Goal: Task Accomplishment & Management: Manage account settings

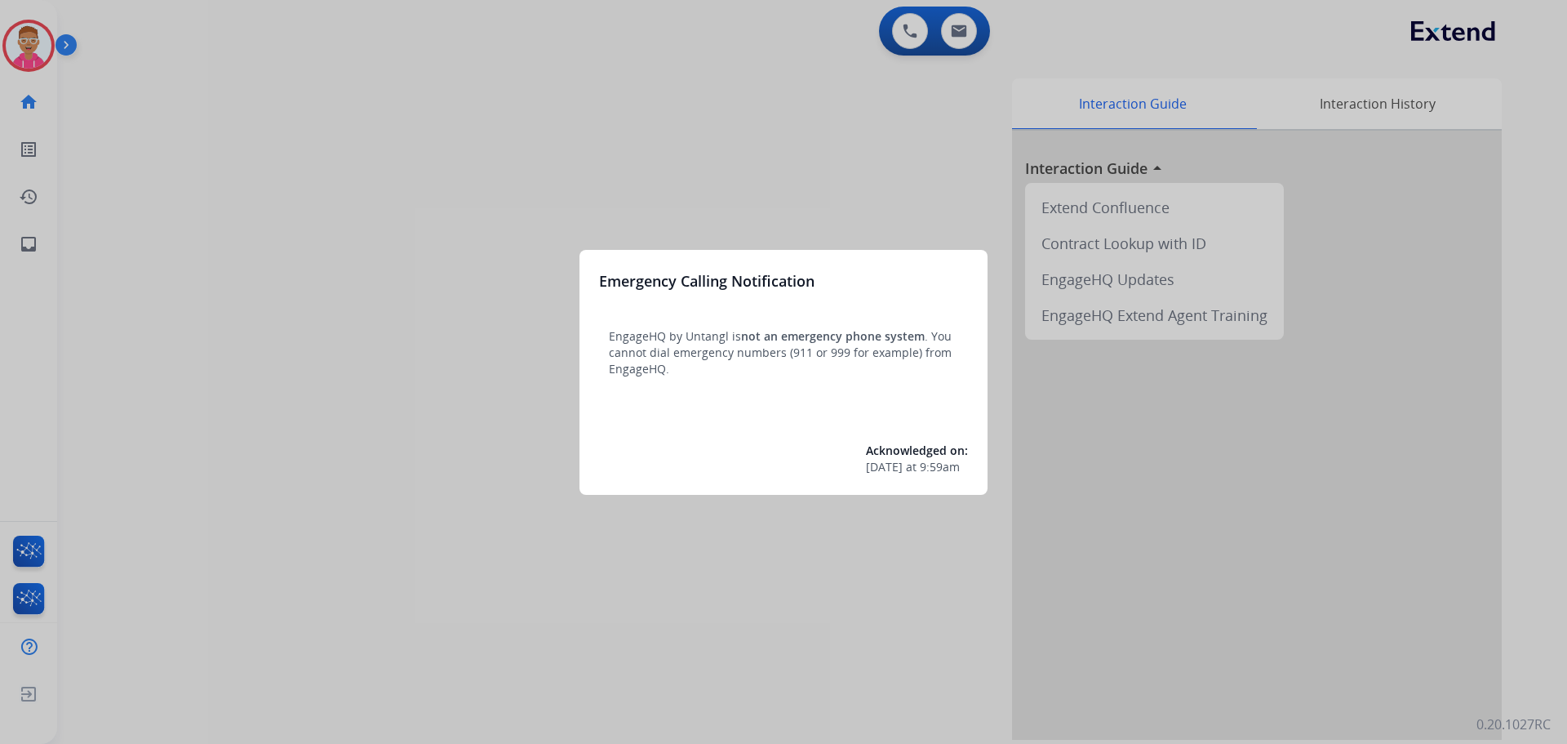
click at [44, 36] on div at bounding box center [783, 372] width 1567 height 744
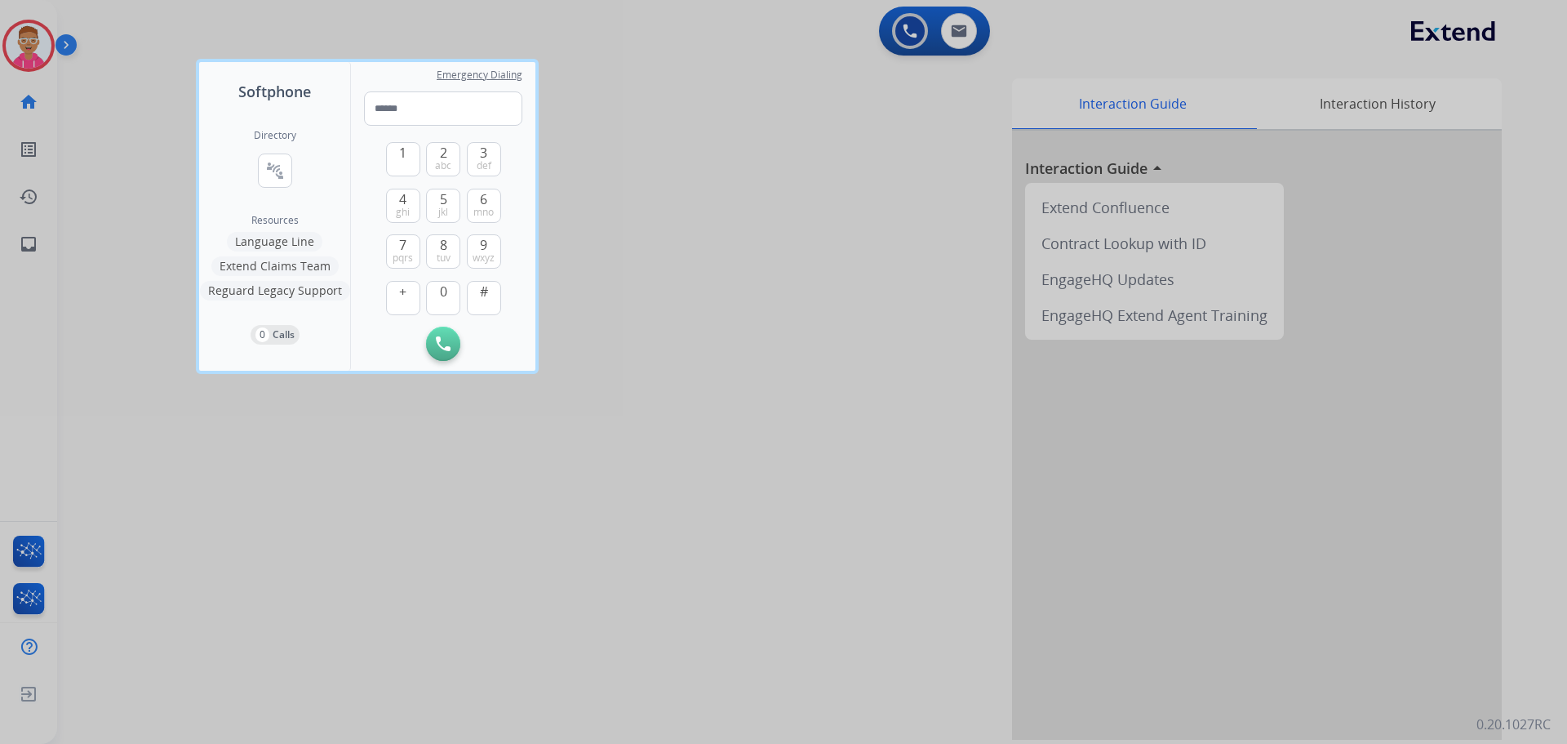
click at [31, 51] on div at bounding box center [783, 372] width 1567 height 744
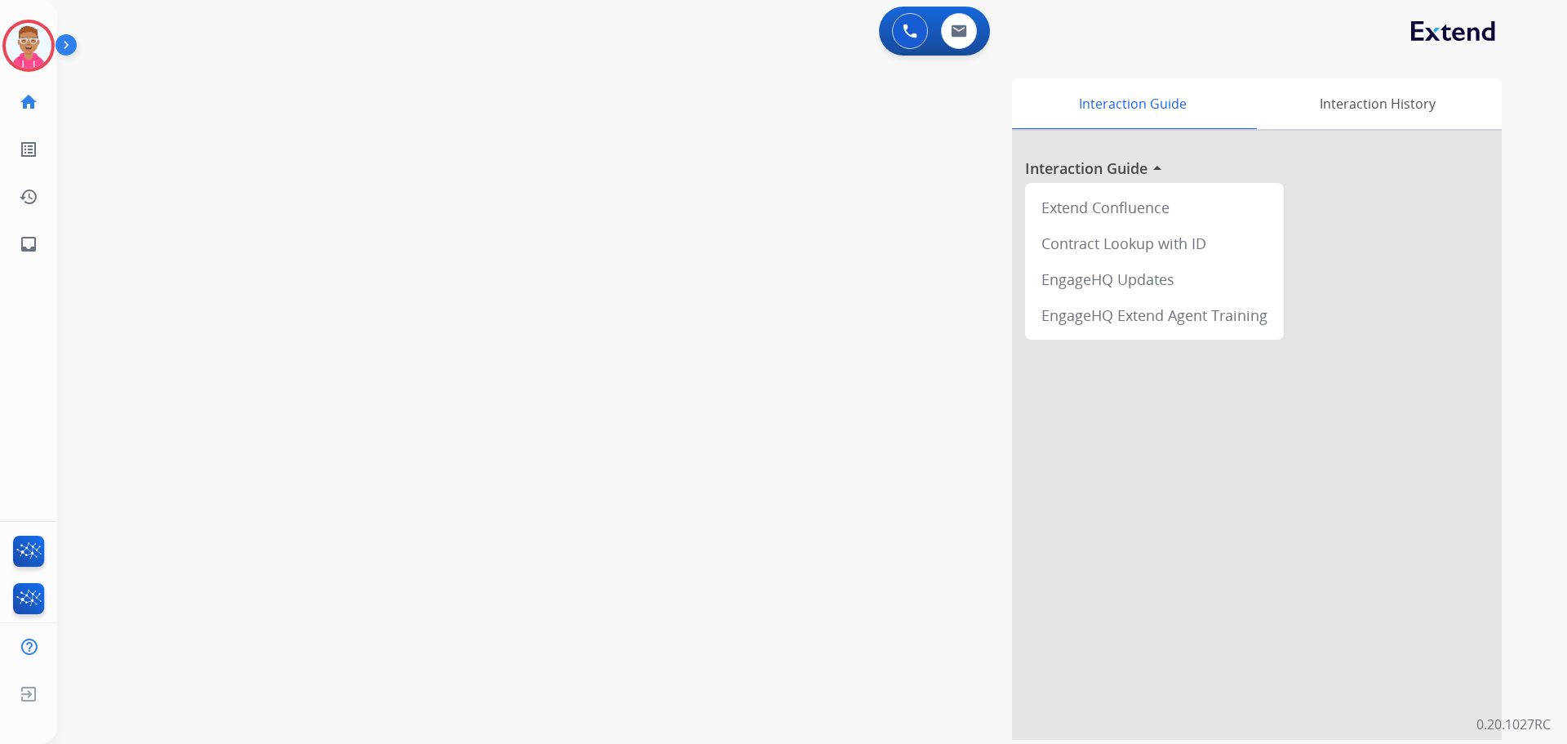
click at [31, 51] on img at bounding box center [29, 46] width 46 height 46
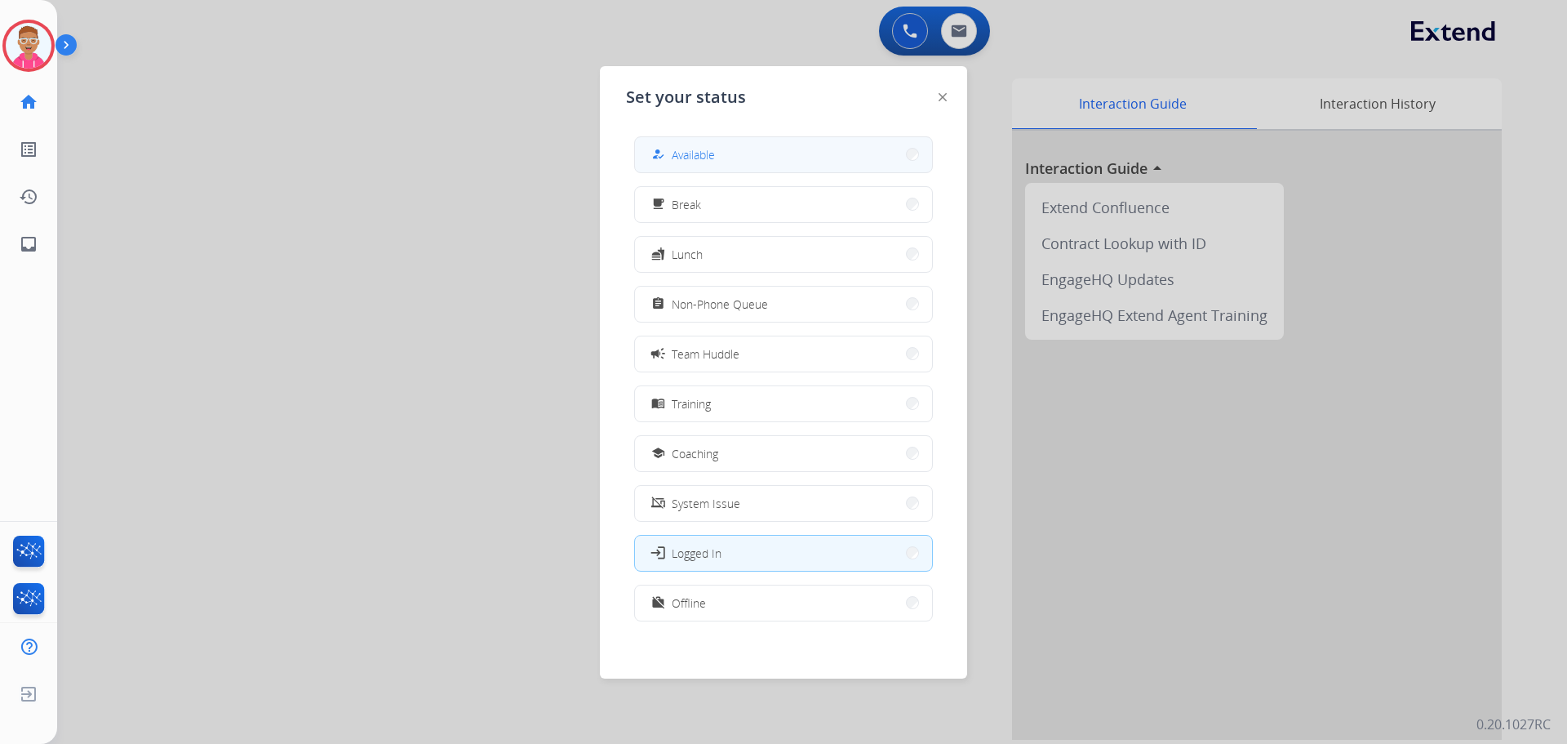
click at [726, 148] on button "how_to_reg Available" at bounding box center [783, 154] width 297 height 35
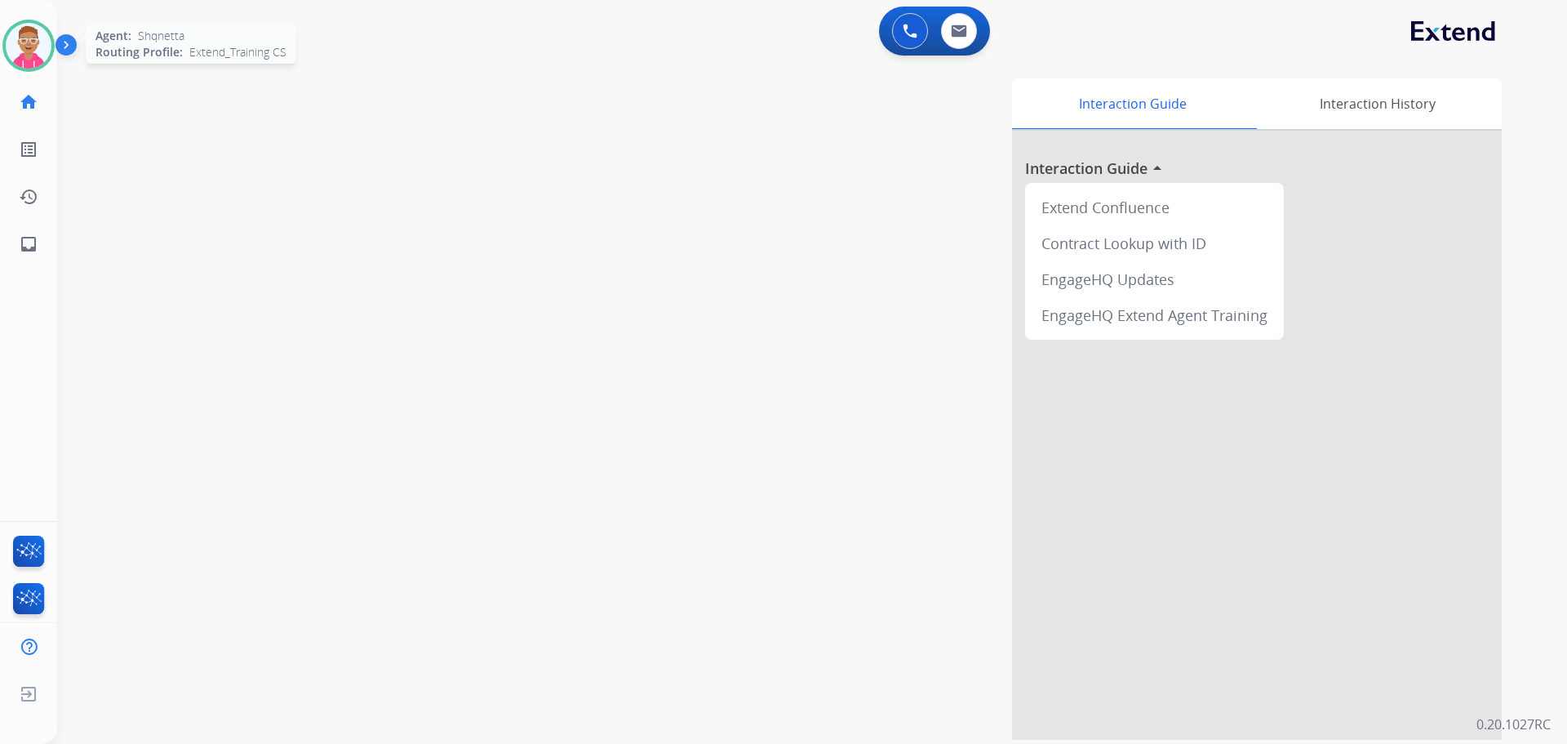
click at [29, 47] on img at bounding box center [29, 46] width 46 height 46
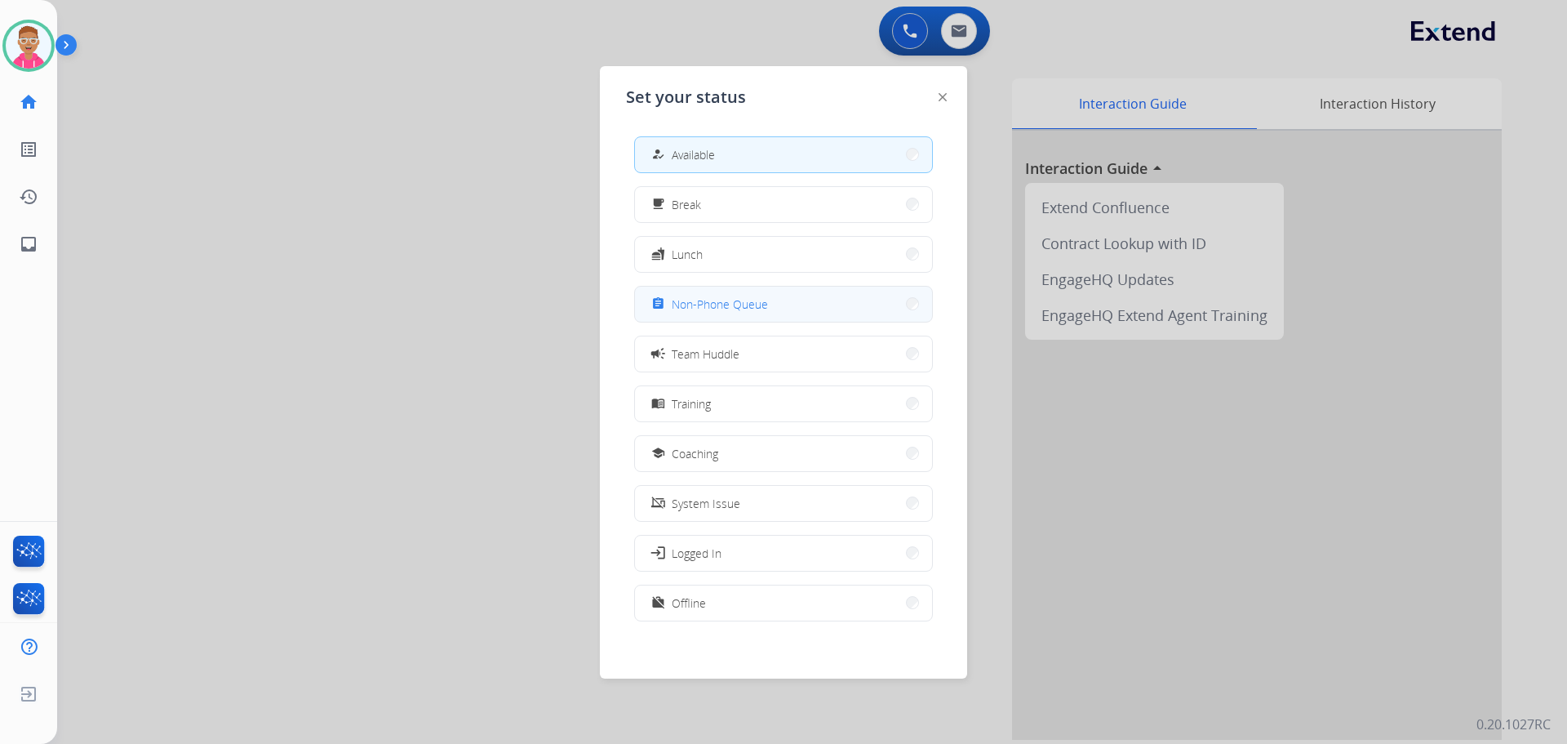
drag, startPoint x: 752, startPoint y: 302, endPoint x: 340, endPoint y: 143, distance: 441.2
click at [750, 301] on span "Non-Phone Queue" at bounding box center [720, 304] width 96 height 17
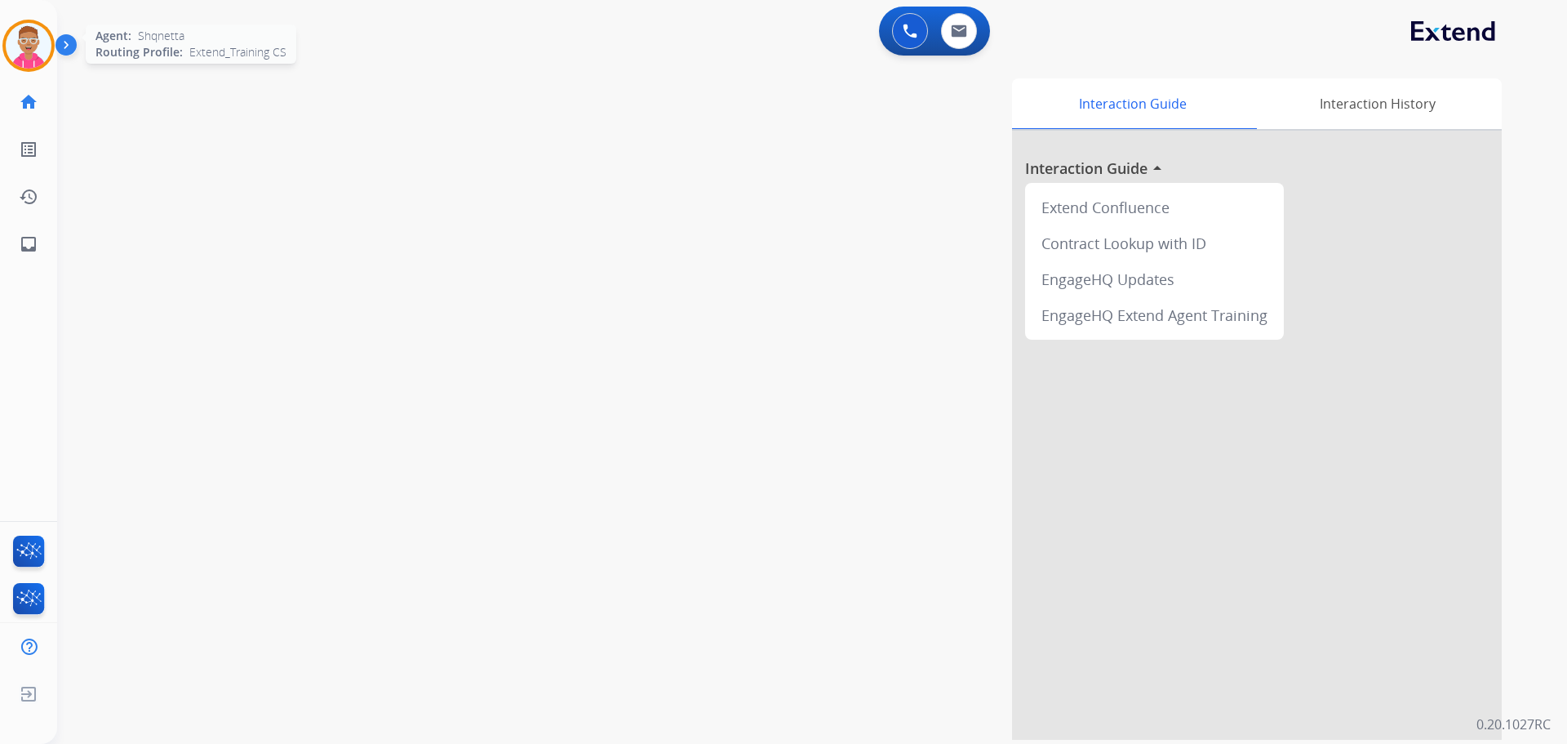
click at [35, 44] on img at bounding box center [29, 46] width 46 height 46
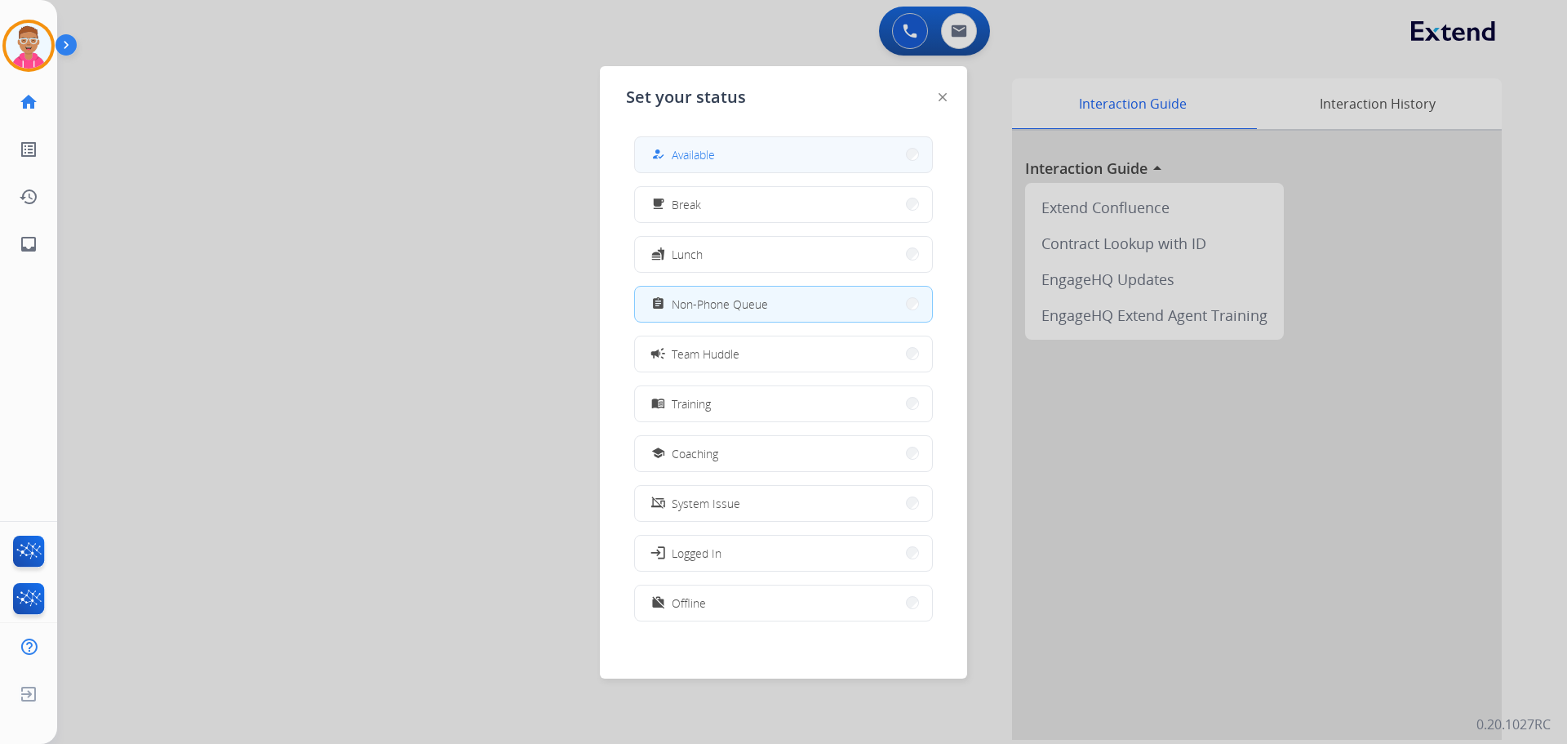
click at [695, 146] on span "Available" at bounding box center [693, 154] width 43 height 17
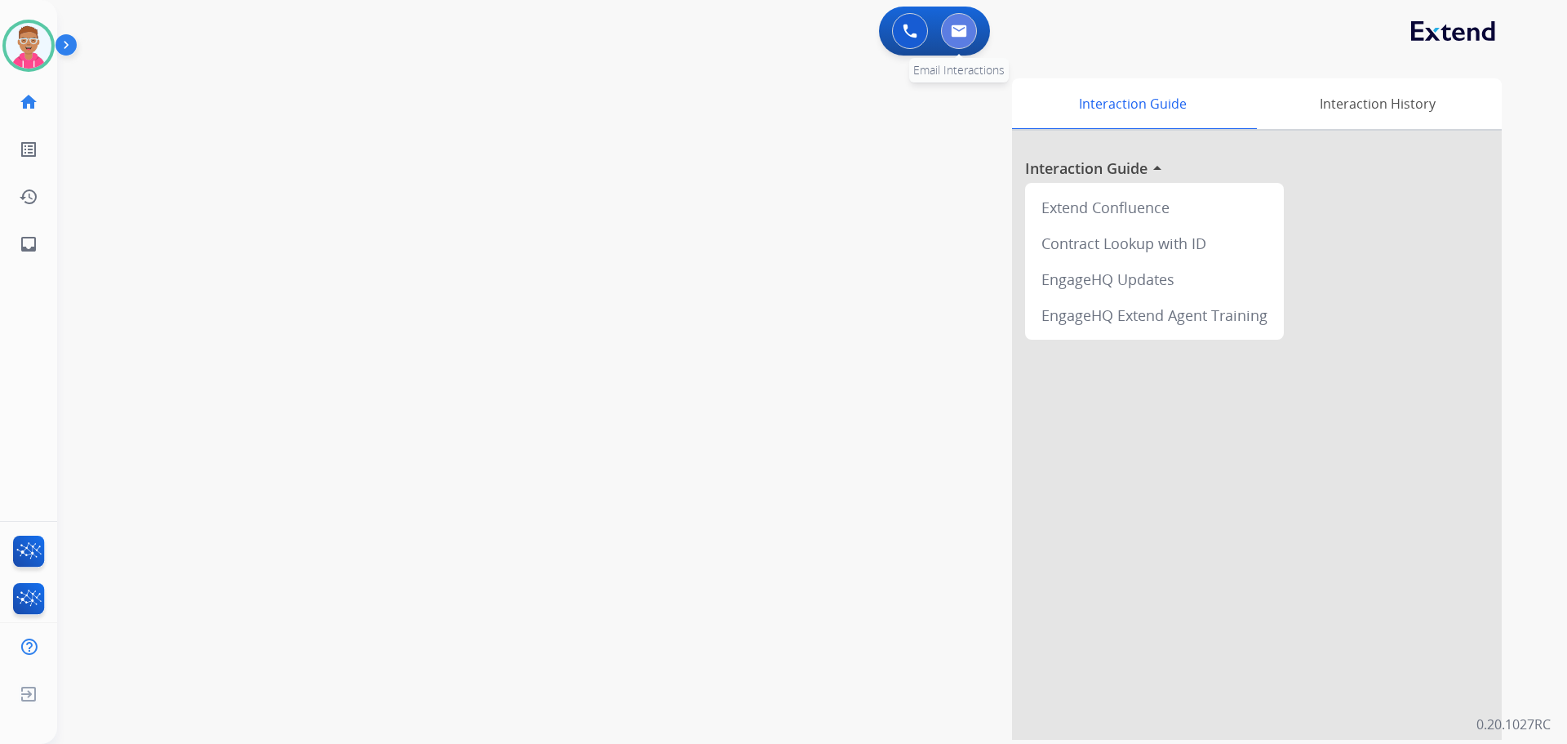
click at [954, 38] on button at bounding box center [959, 31] width 36 height 36
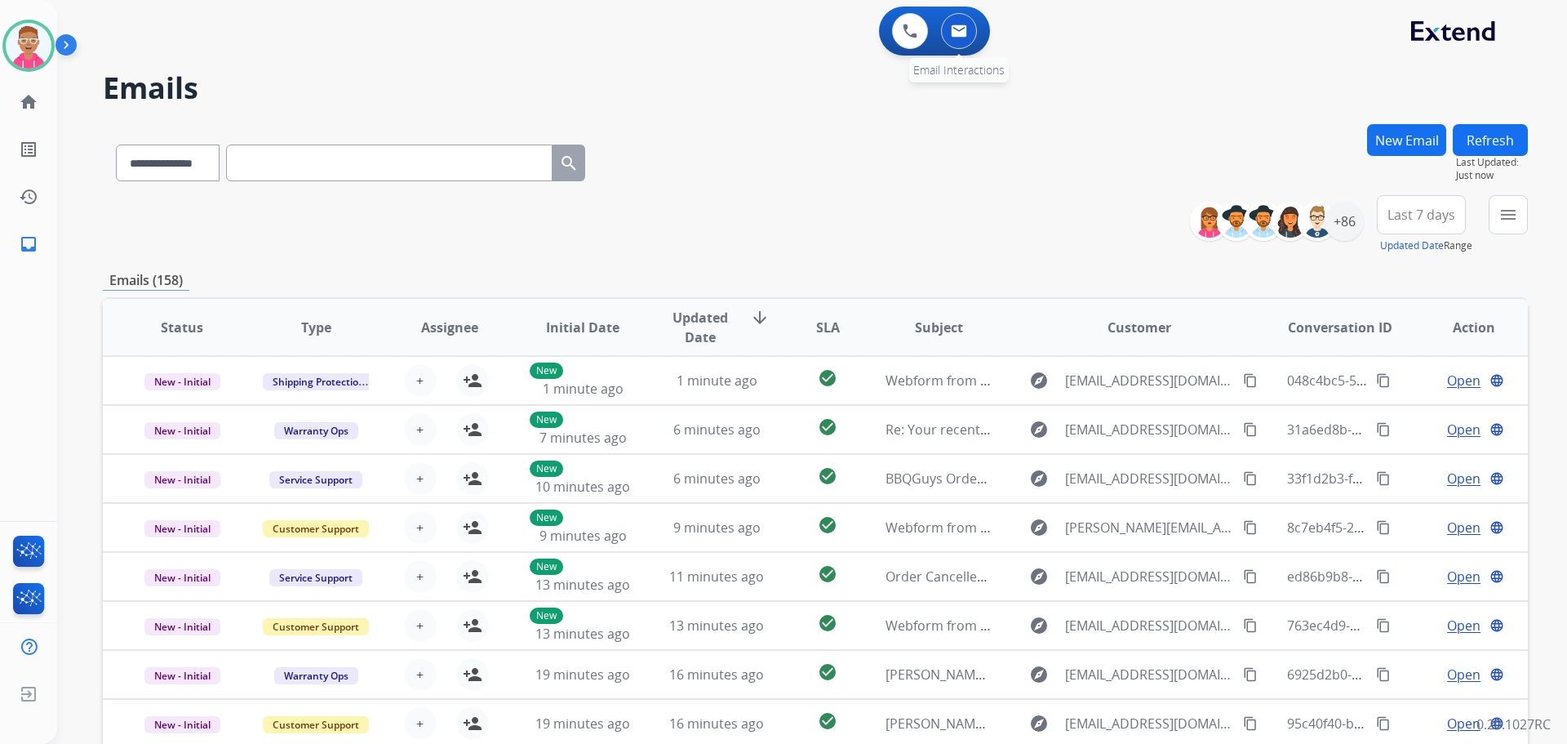
click at [957, 30] on img at bounding box center [959, 30] width 16 height 13
click at [1354, 221] on div "+86" at bounding box center [1344, 221] width 39 height 39
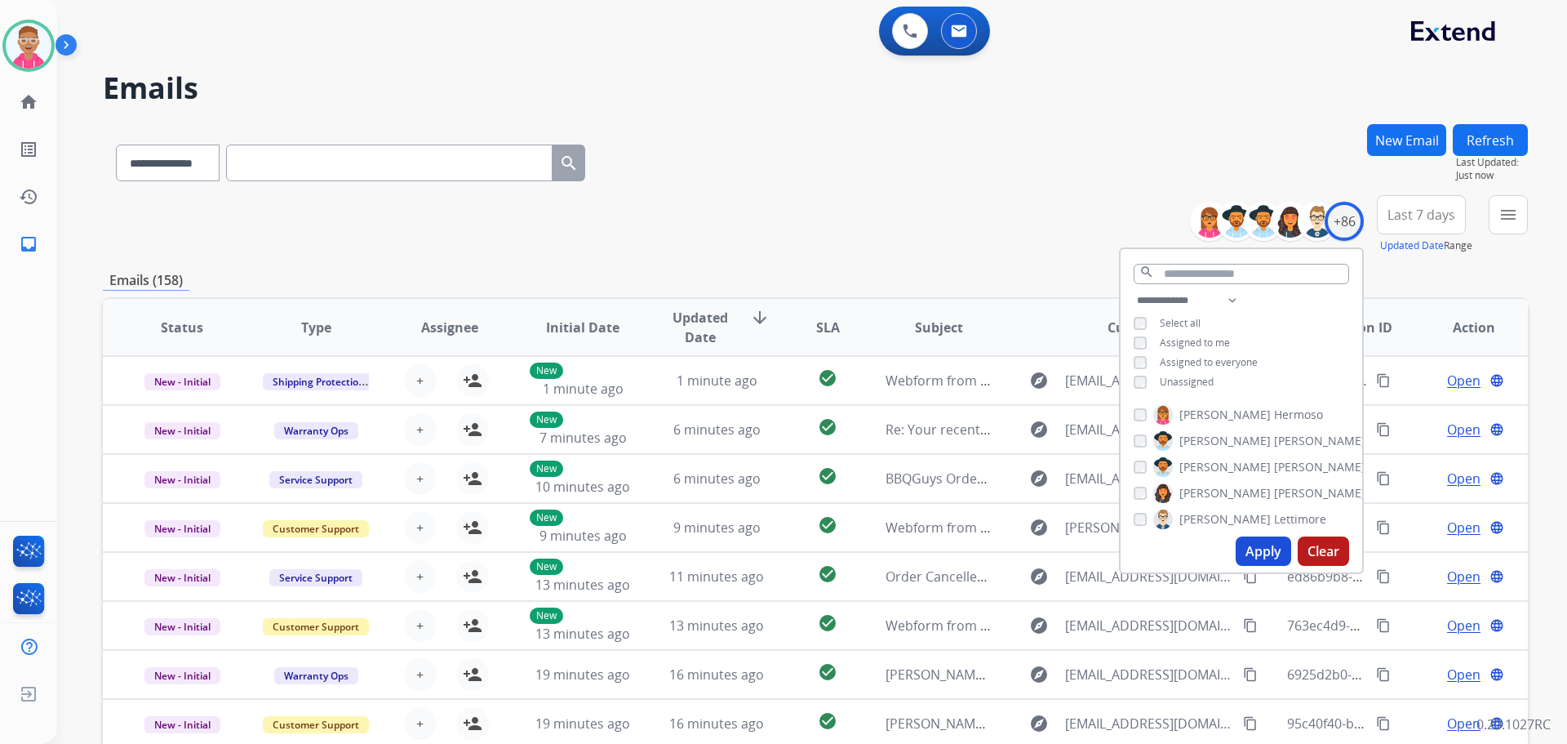
click at [1255, 558] on button "Apply" at bounding box center [1264, 550] width 56 height 29
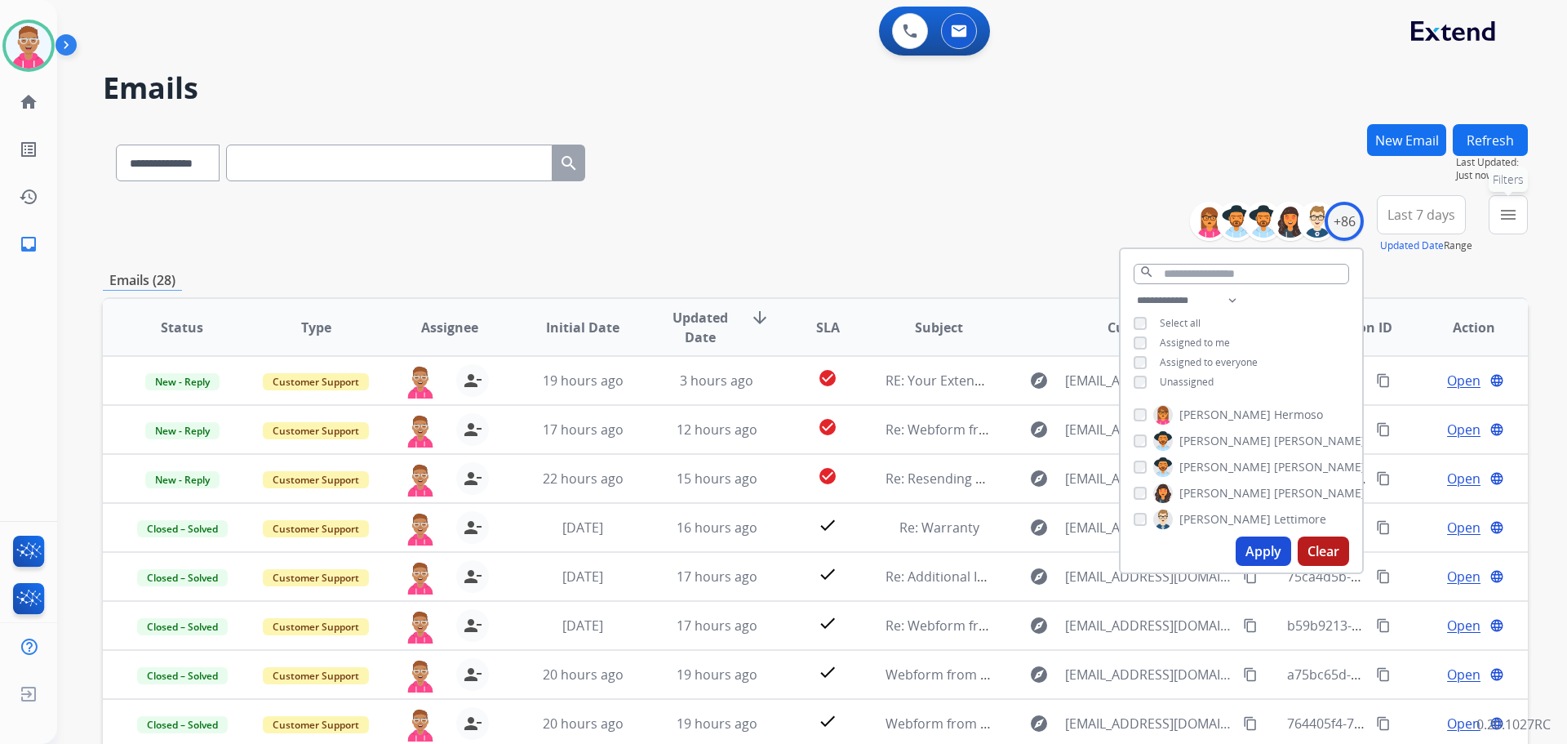
click at [1511, 217] on mat-icon "menu" at bounding box center [1509, 215] width 20 height 20
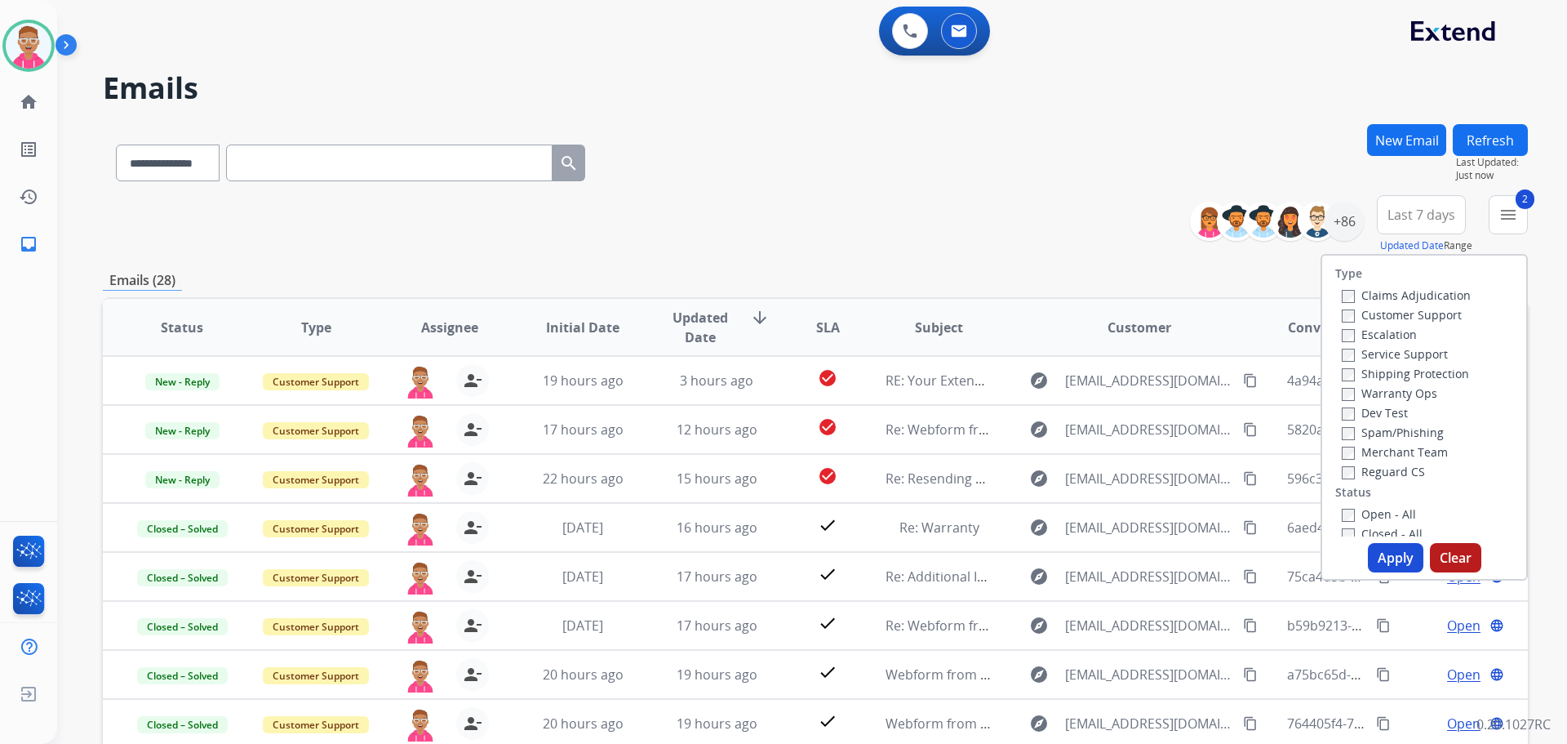
click at [1345, 470] on label "Reguard CS" at bounding box center [1383, 472] width 83 height 16
click at [1385, 576] on div "Type Claims Adjudication Customer Support Escalation Service Support Shipping P…" at bounding box center [1424, 417] width 207 height 327
click at [1385, 558] on button "Apply" at bounding box center [1396, 557] width 56 height 29
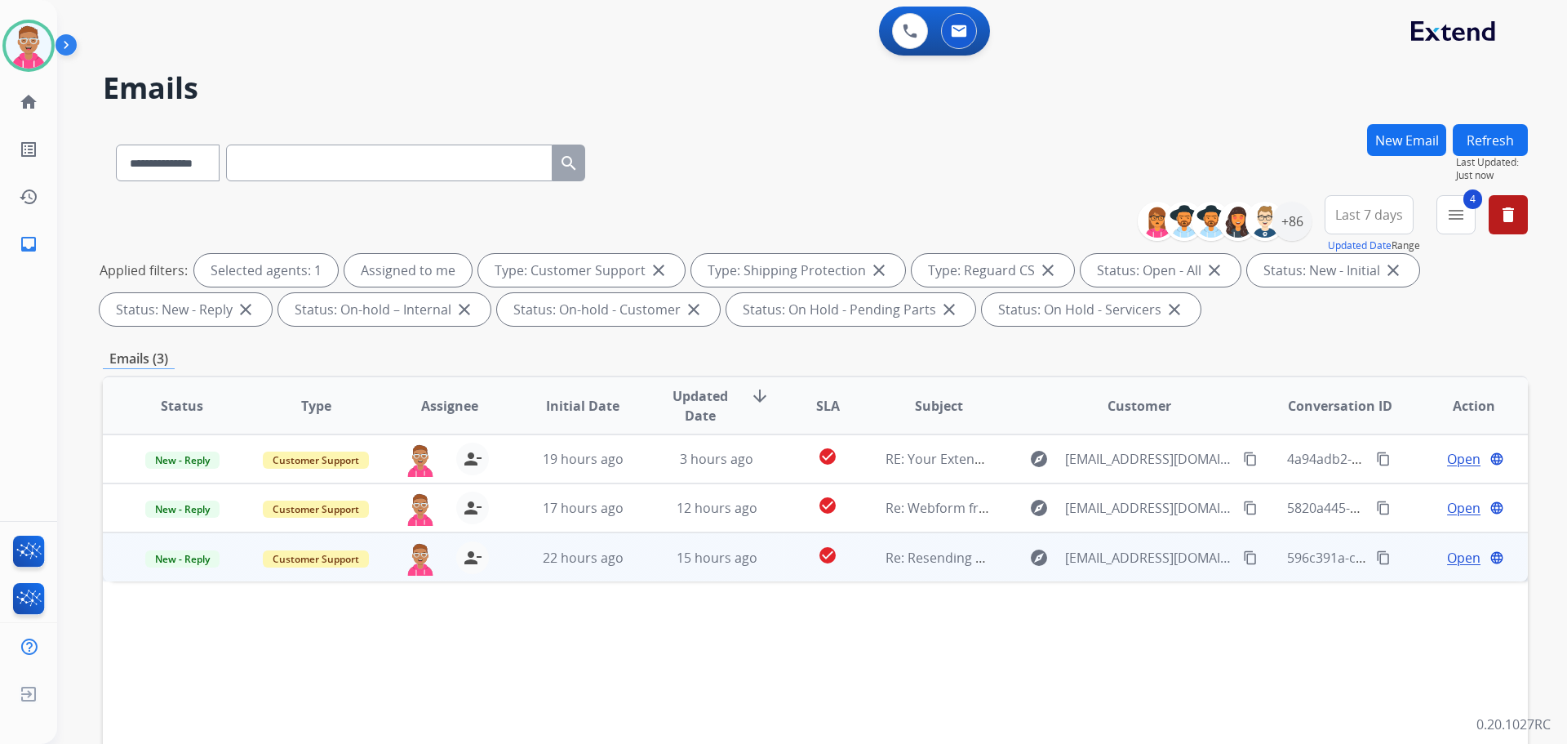
click at [1461, 559] on span "Open" at bounding box center [1463, 558] width 33 height 20
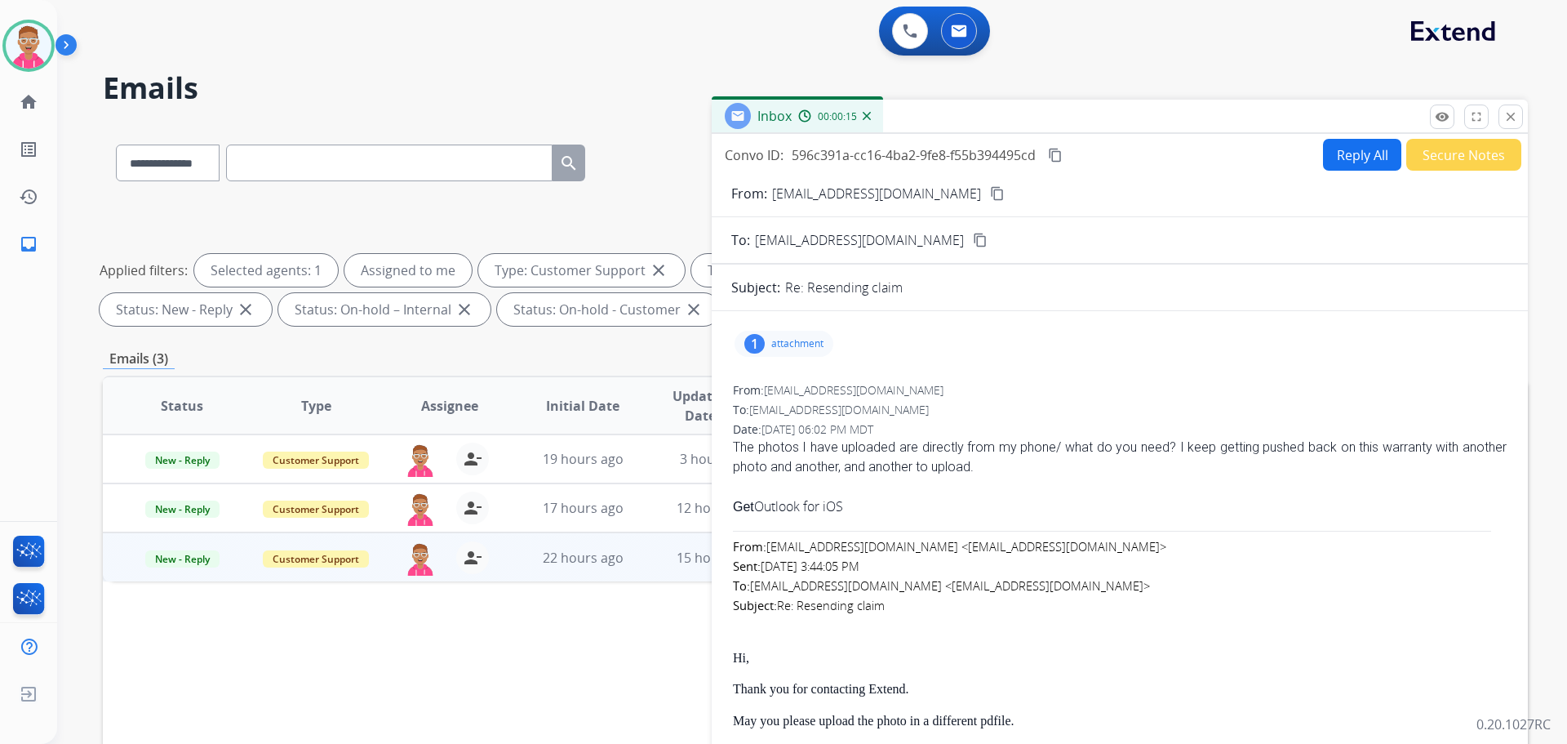
click at [795, 346] on p "attachment" at bounding box center [797, 343] width 52 height 13
click at [789, 382] on mat-icon "picture_as_pdf" at bounding box center [792, 389] width 26 height 26
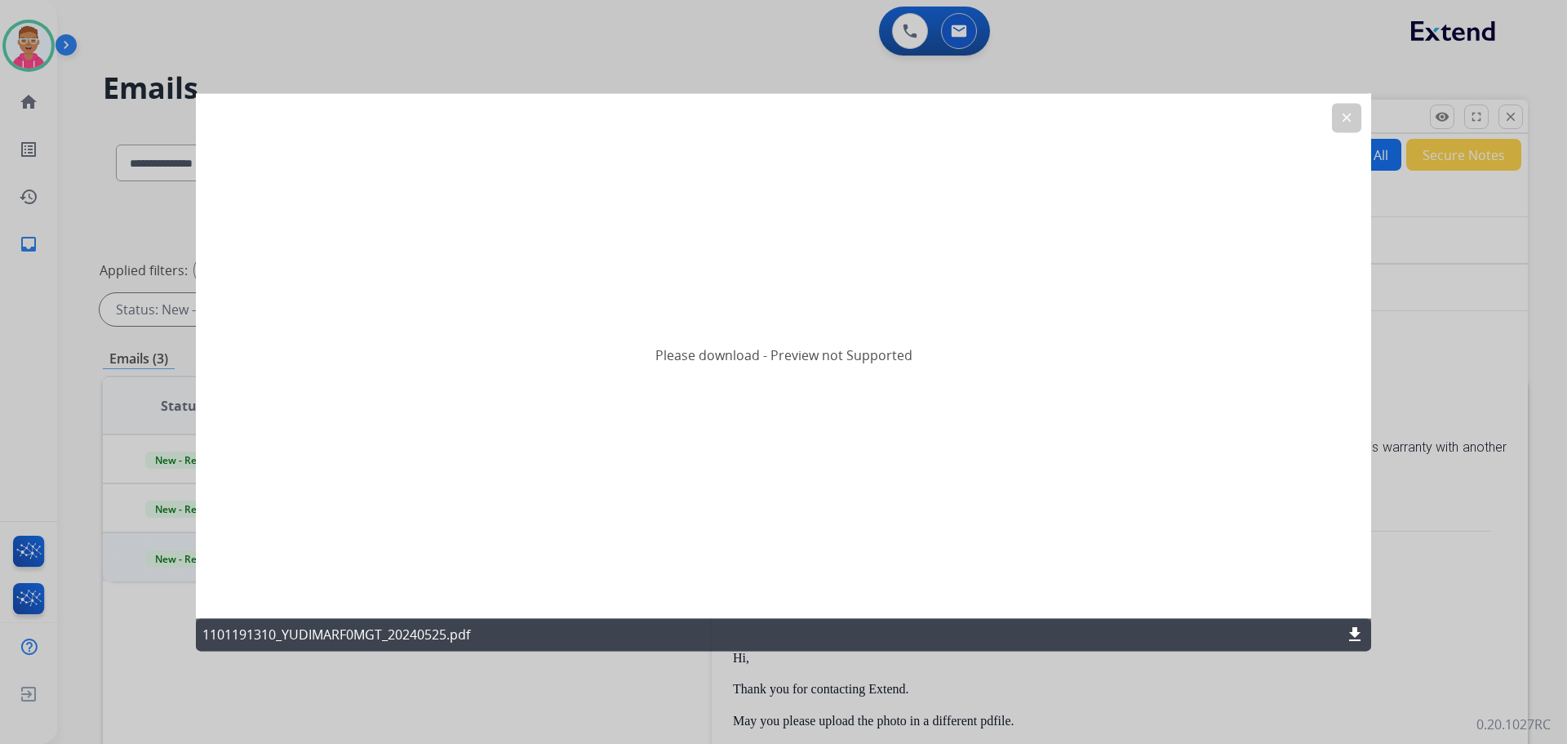
click at [1349, 115] on mat-icon "clear" at bounding box center [1347, 117] width 15 height 15
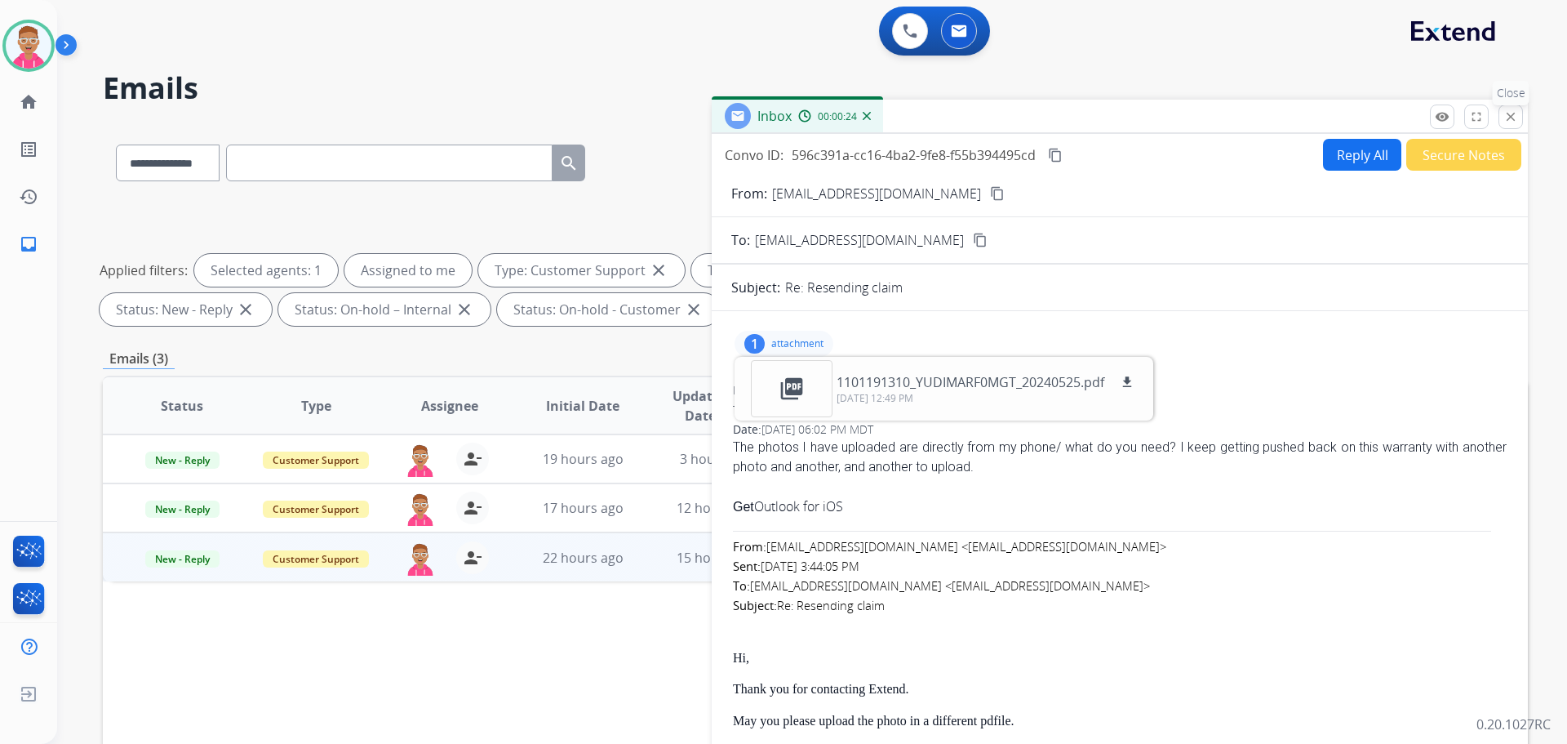
click at [1514, 121] on mat-icon "close" at bounding box center [1511, 116] width 15 height 15
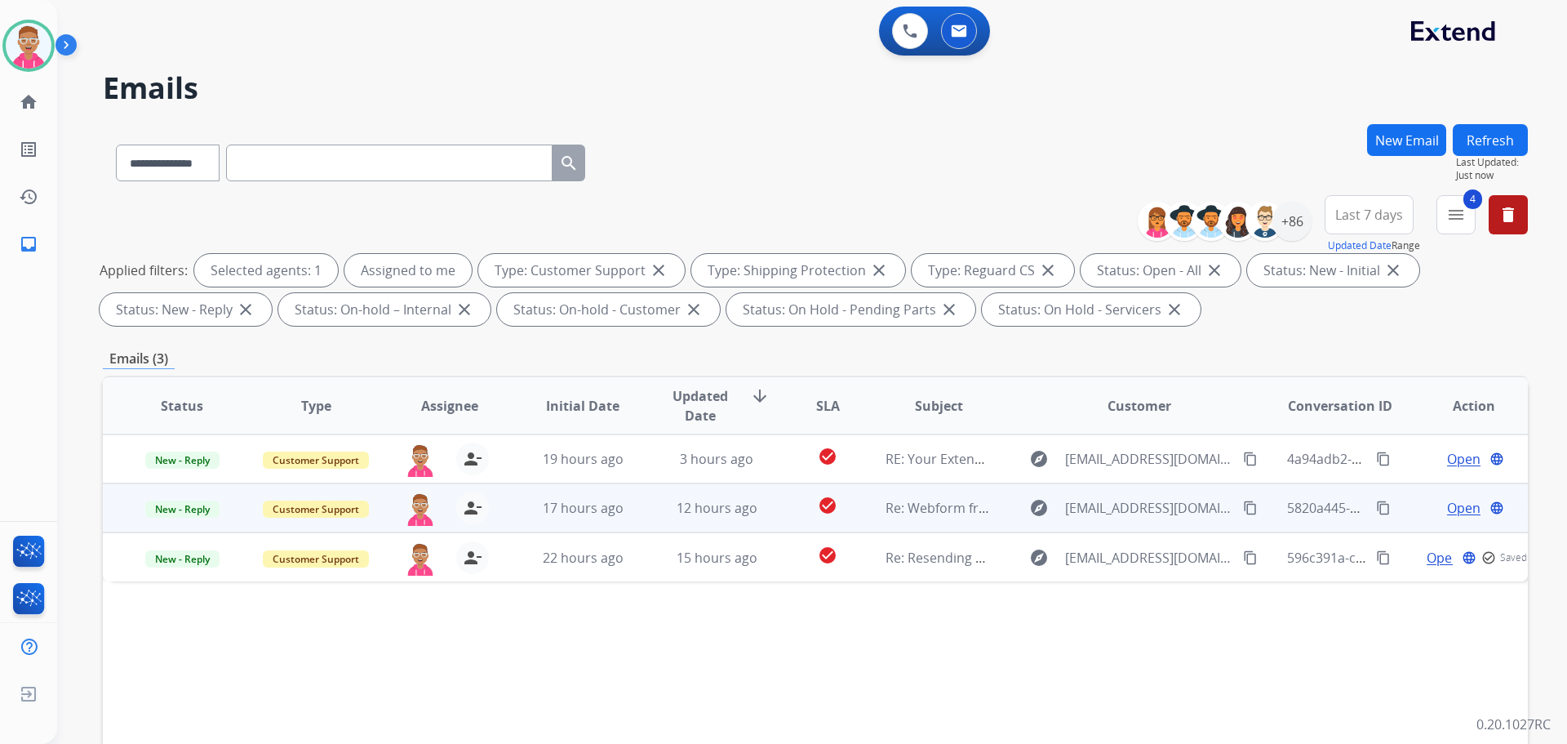
click at [1452, 509] on span "Open" at bounding box center [1463, 508] width 33 height 20
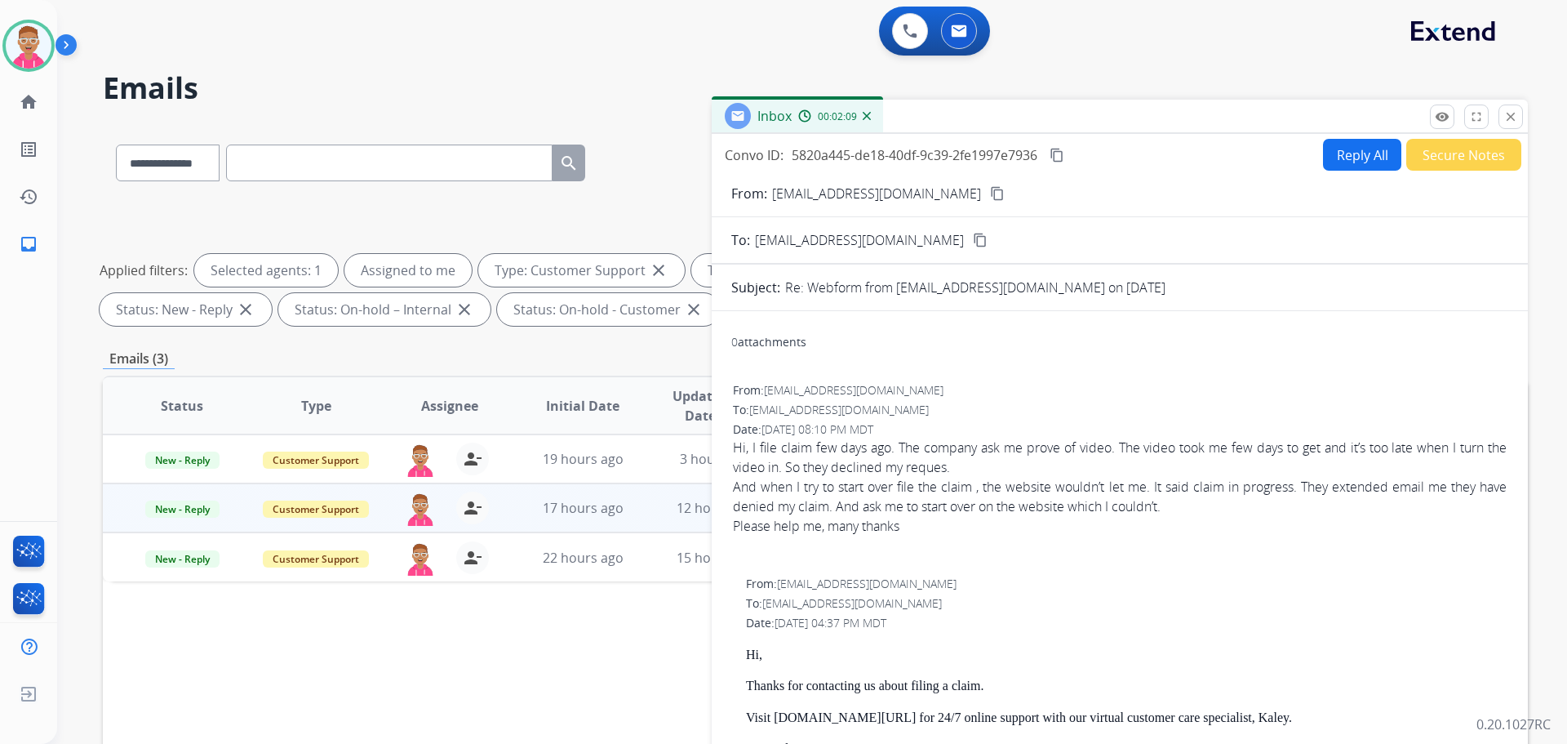
click at [990, 193] on mat-icon "content_copy" at bounding box center [997, 193] width 15 height 15
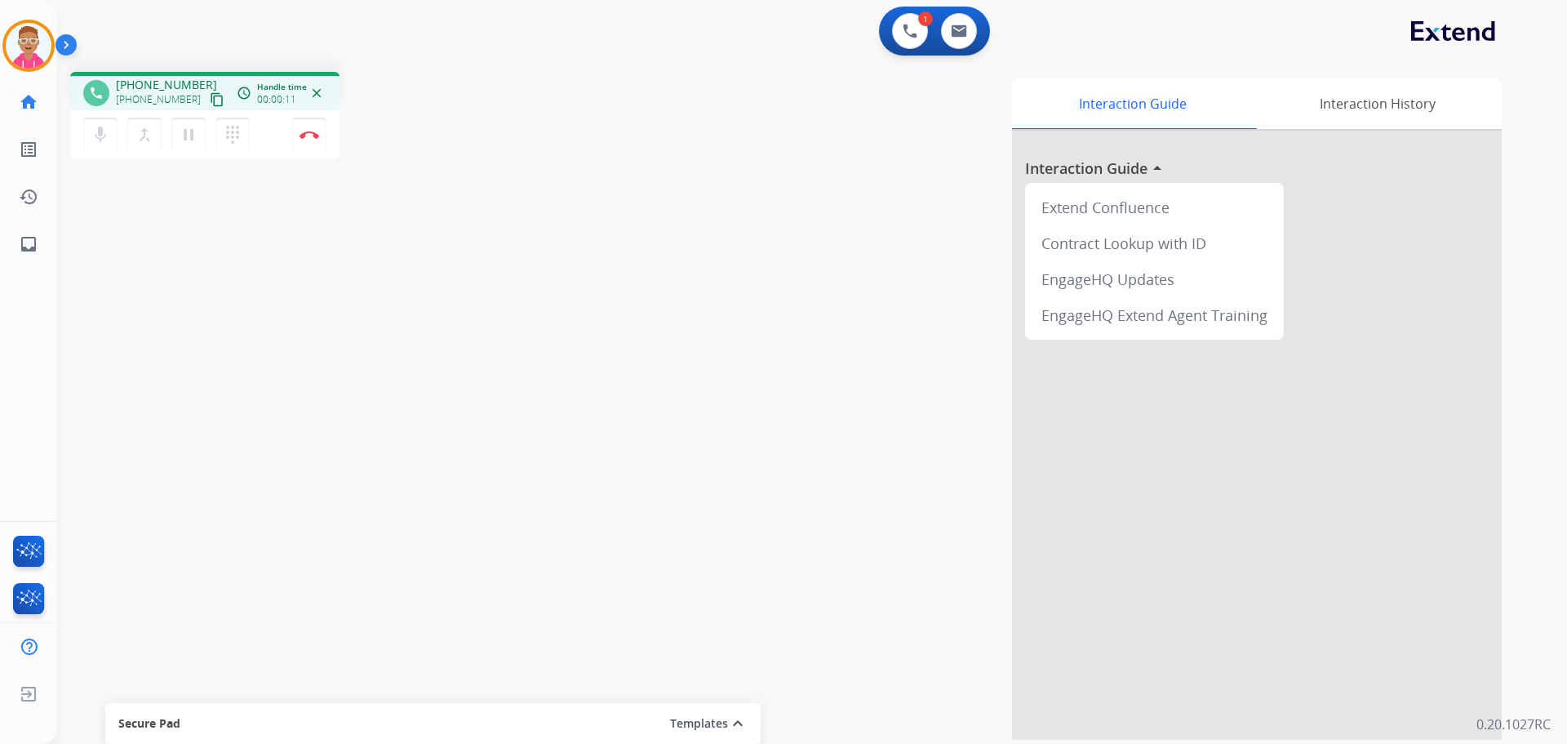
click at [210, 96] on mat-icon "content_copy" at bounding box center [217, 99] width 15 height 15
click at [281, 291] on div "phone [PHONE_NUMBER] [PHONE_NUMBER] content_copy access_time Call metrics Queue…" at bounding box center [792, 399] width 1471 height 681
click at [313, 138] on img at bounding box center [310, 135] width 20 height 8
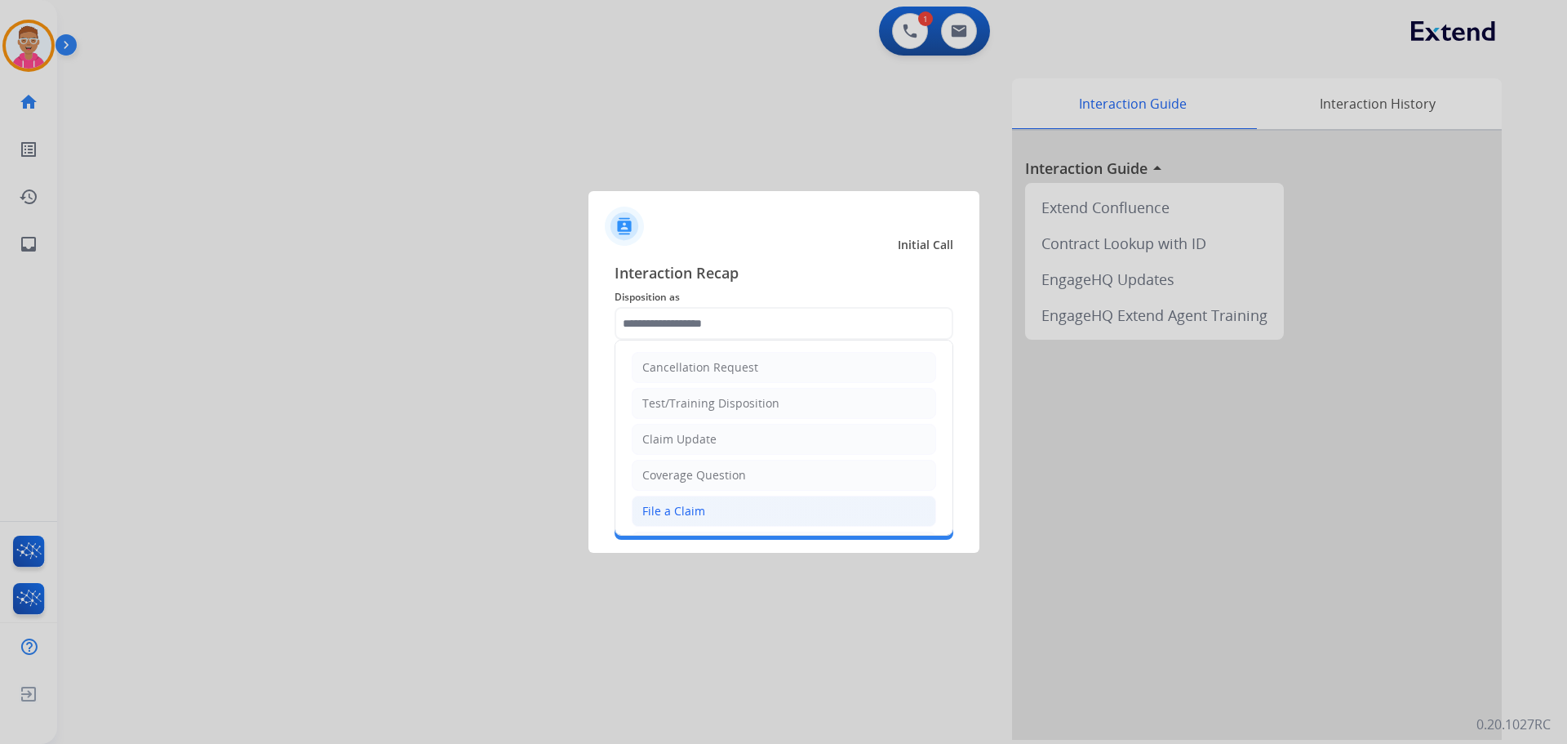
click at [682, 517] on div "File a Claim" at bounding box center [673, 511] width 63 height 16
type input "**********"
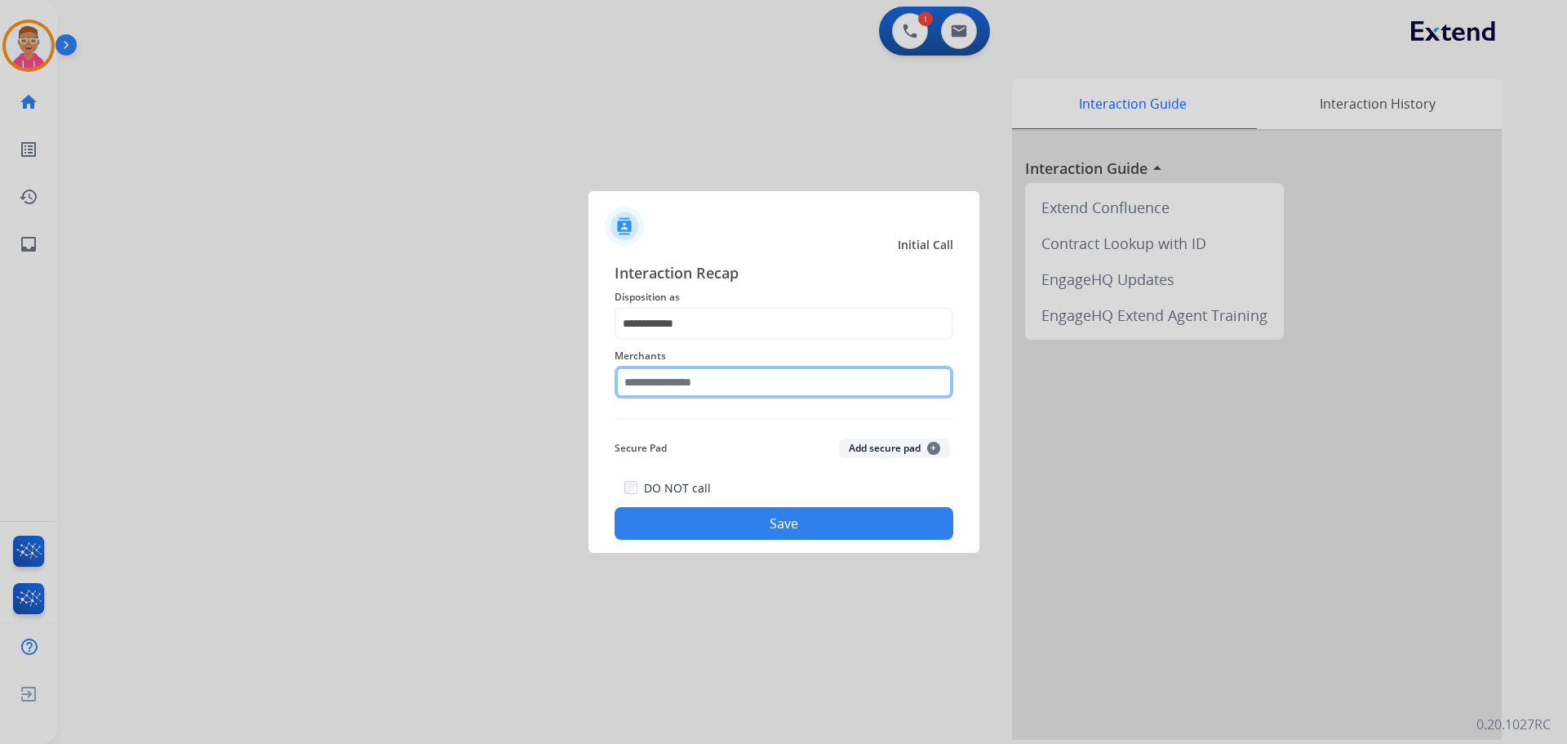
click at [693, 388] on input "text" at bounding box center [784, 382] width 339 height 33
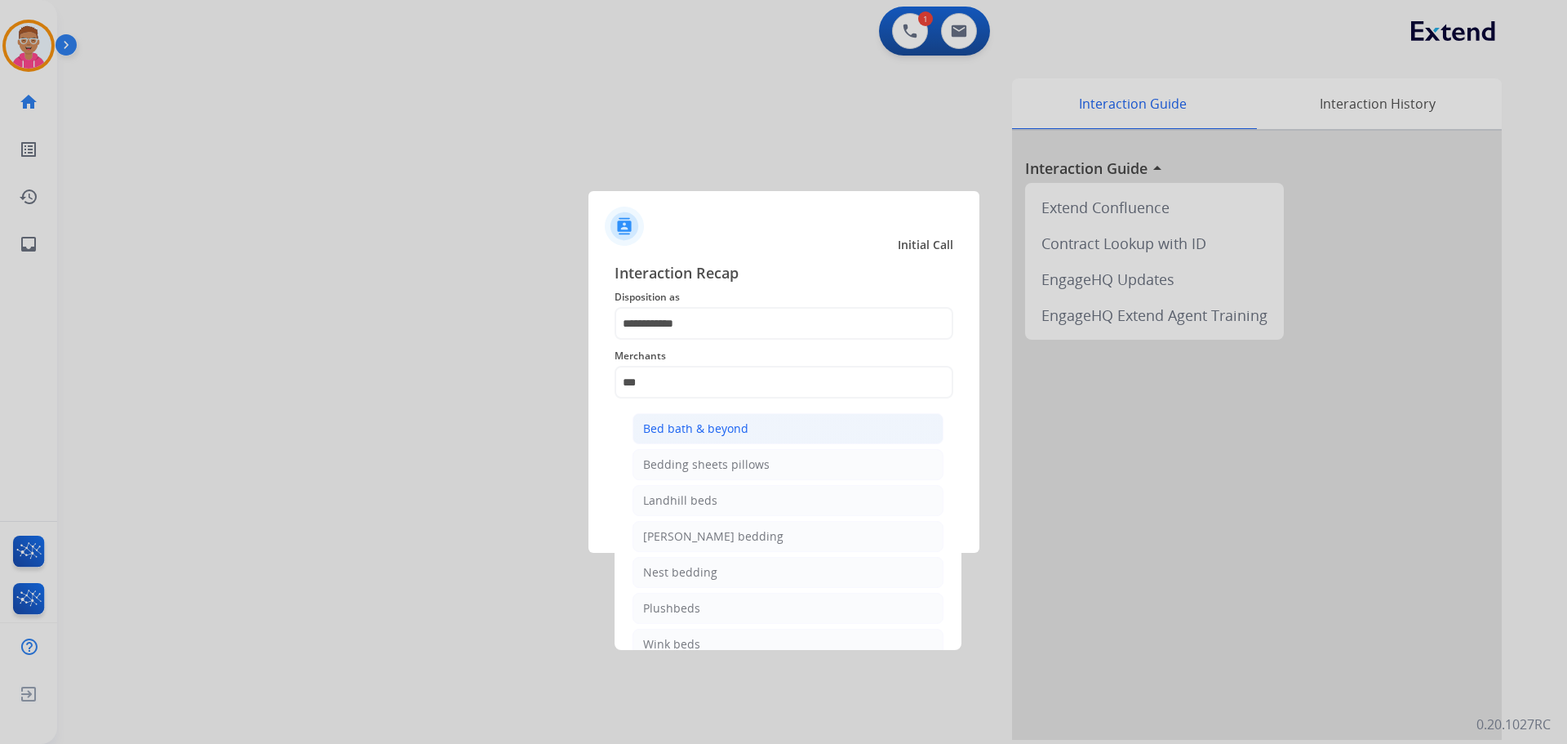
click at [718, 433] on div "Bed bath & beyond" at bounding box center [695, 428] width 105 height 16
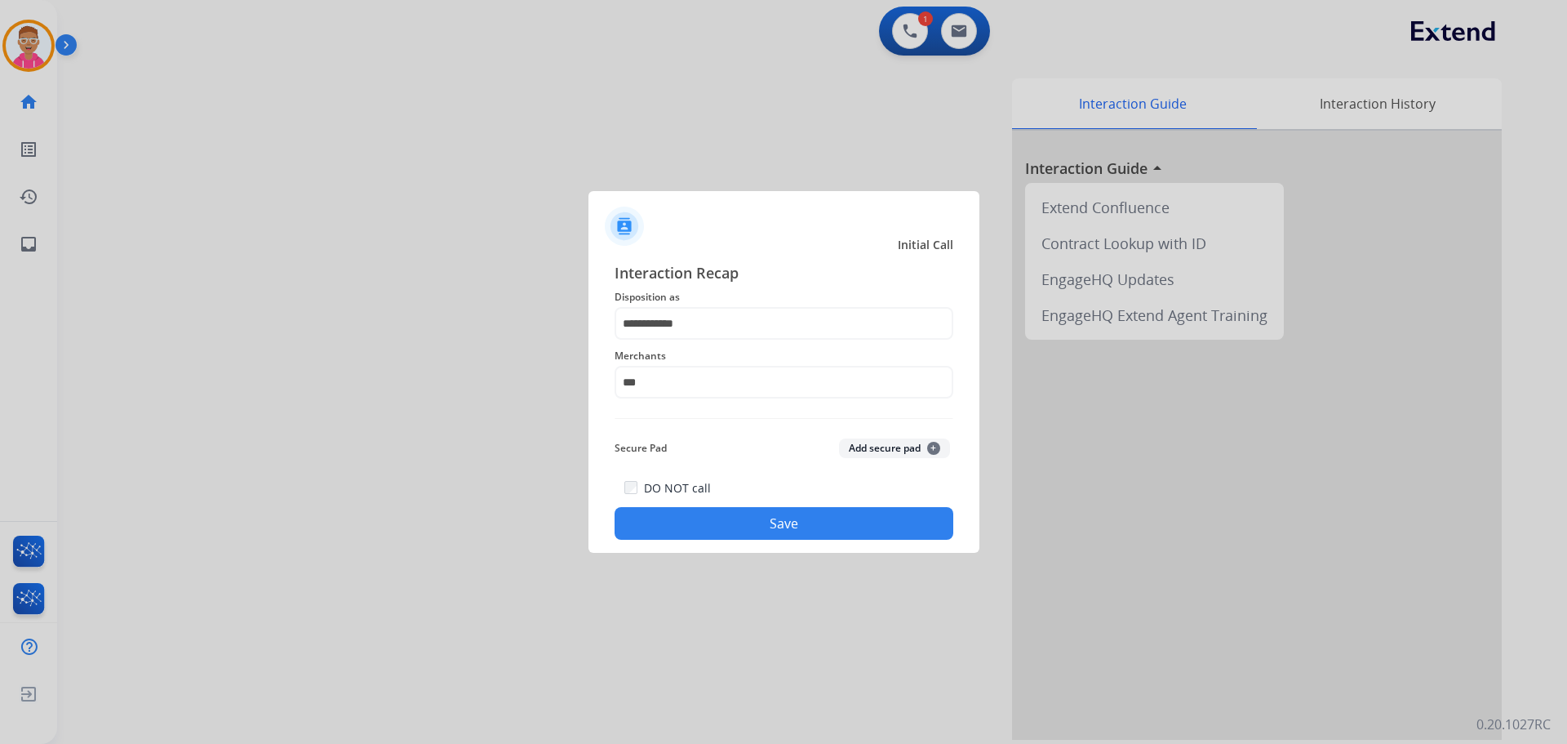
type input "**********"
click at [705, 519] on button "Save" at bounding box center [784, 523] width 339 height 33
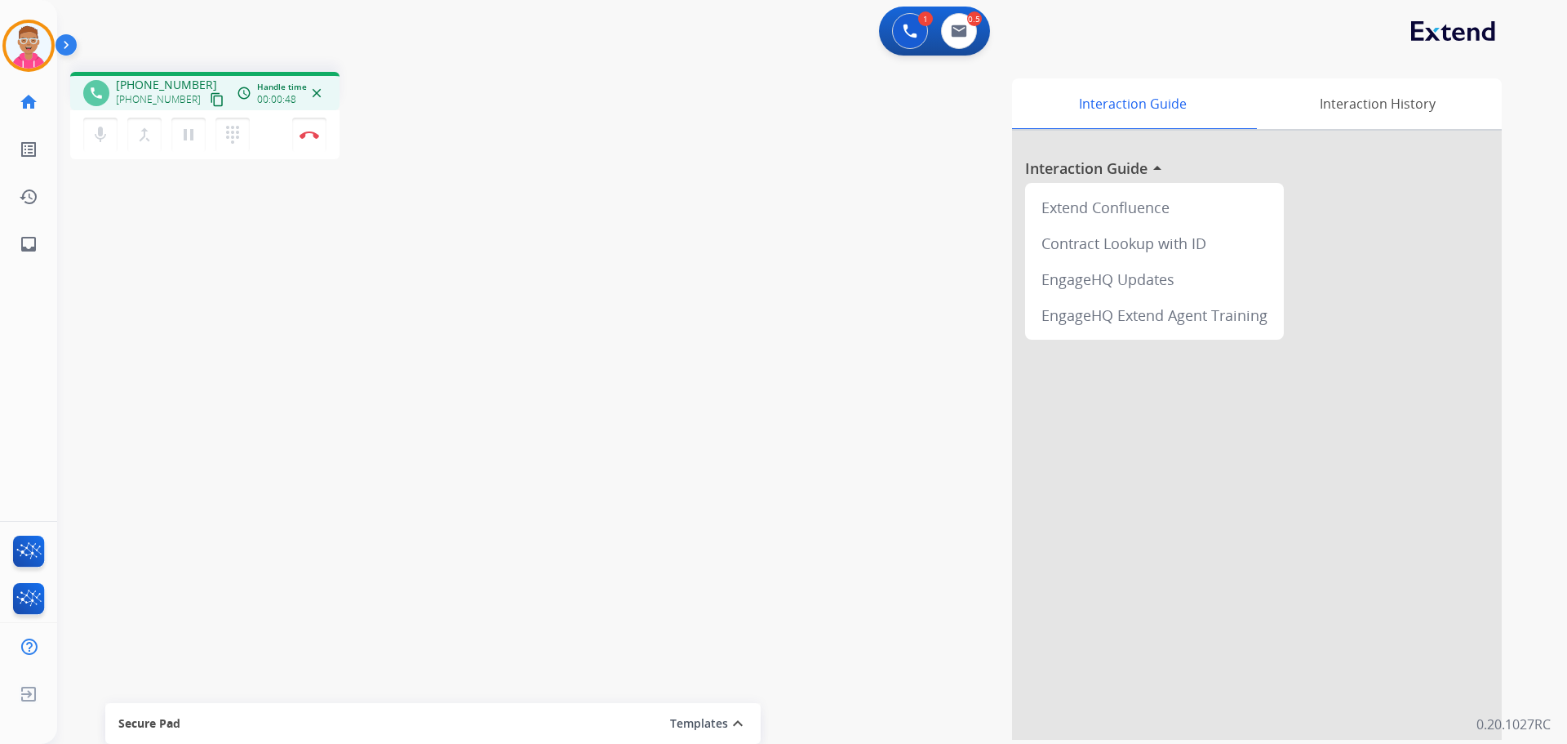
click at [210, 98] on mat-icon "content_copy" at bounding box center [217, 99] width 15 height 15
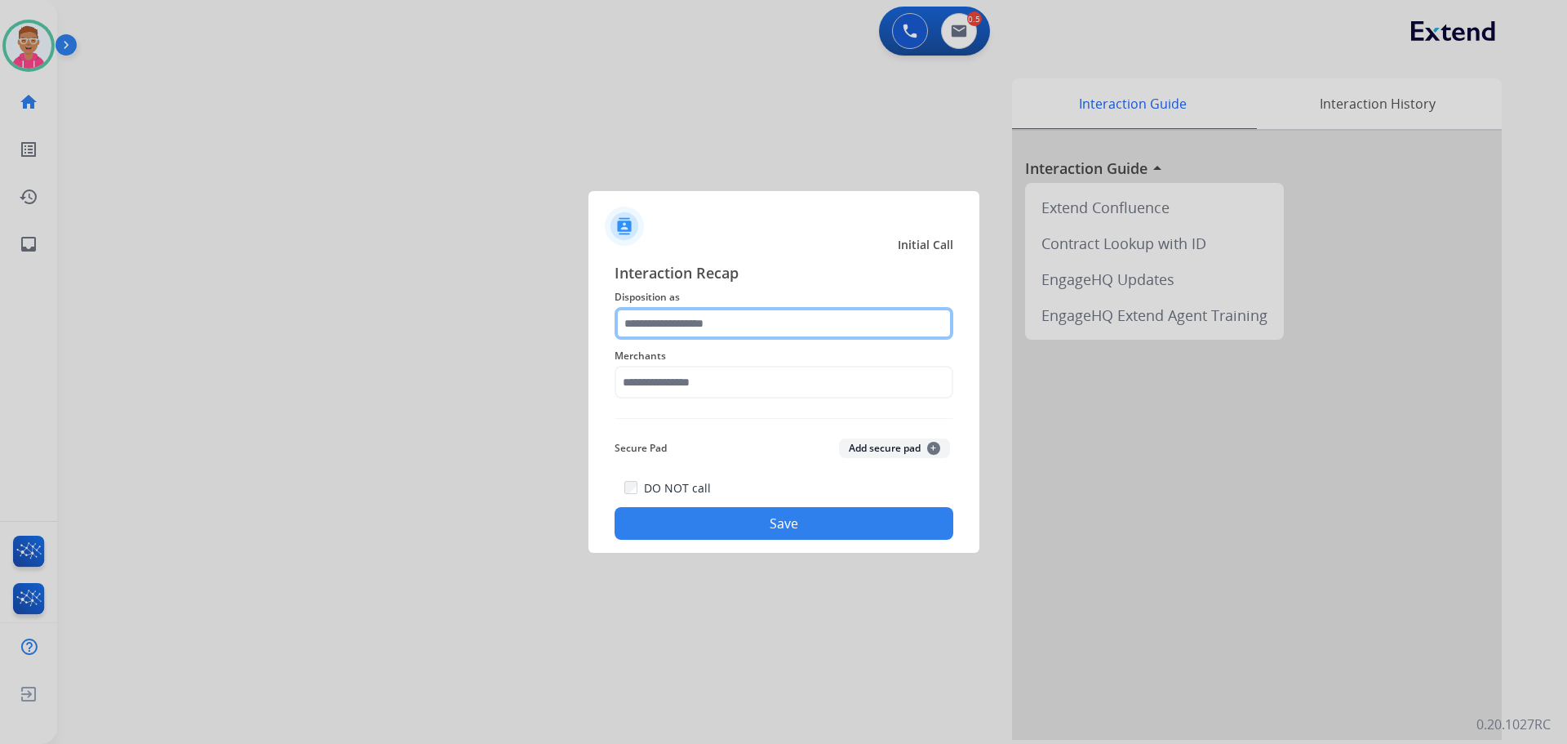
click at [733, 330] on input "text" at bounding box center [784, 323] width 339 height 33
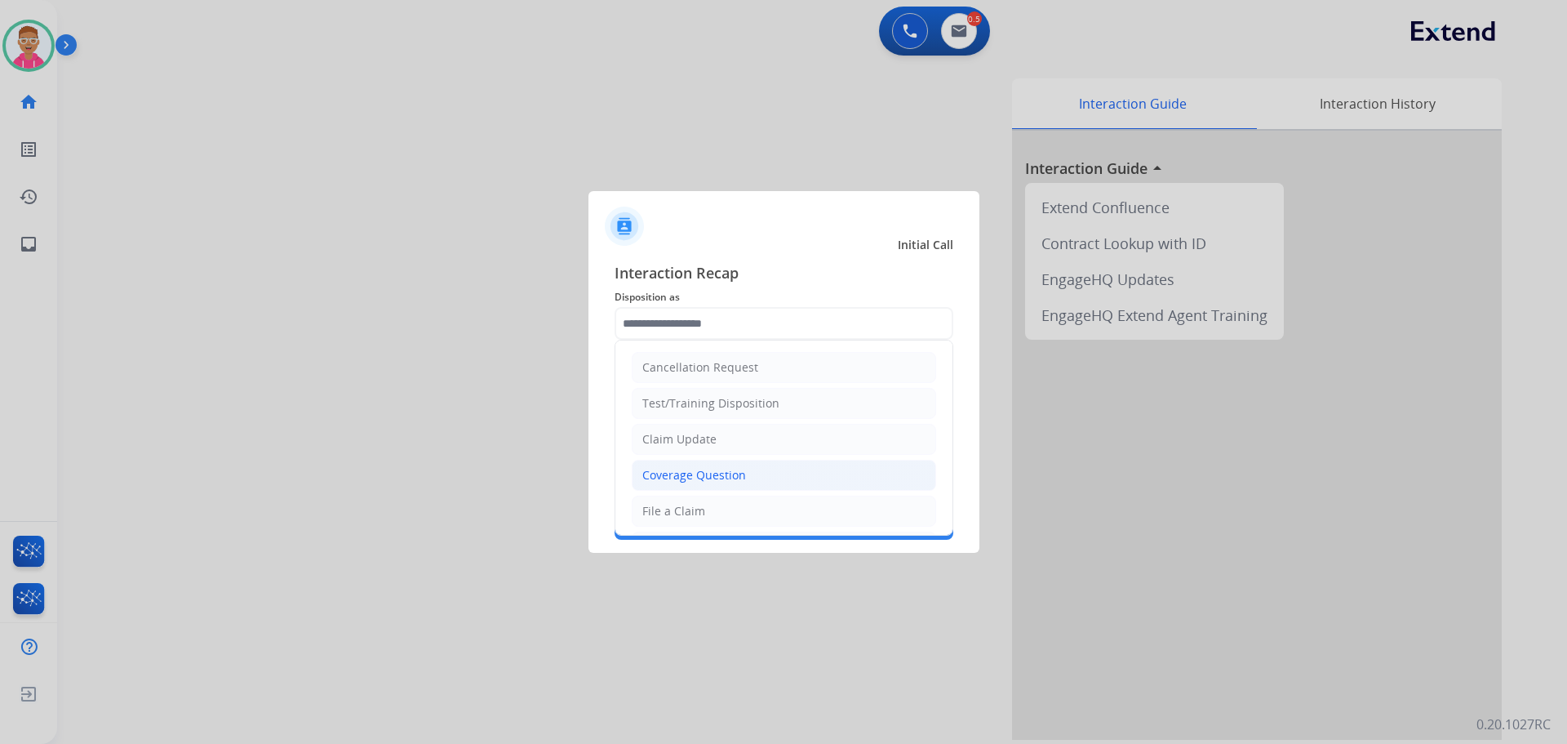
click at [722, 479] on div "Coverage Question" at bounding box center [694, 475] width 104 height 16
type input "**********"
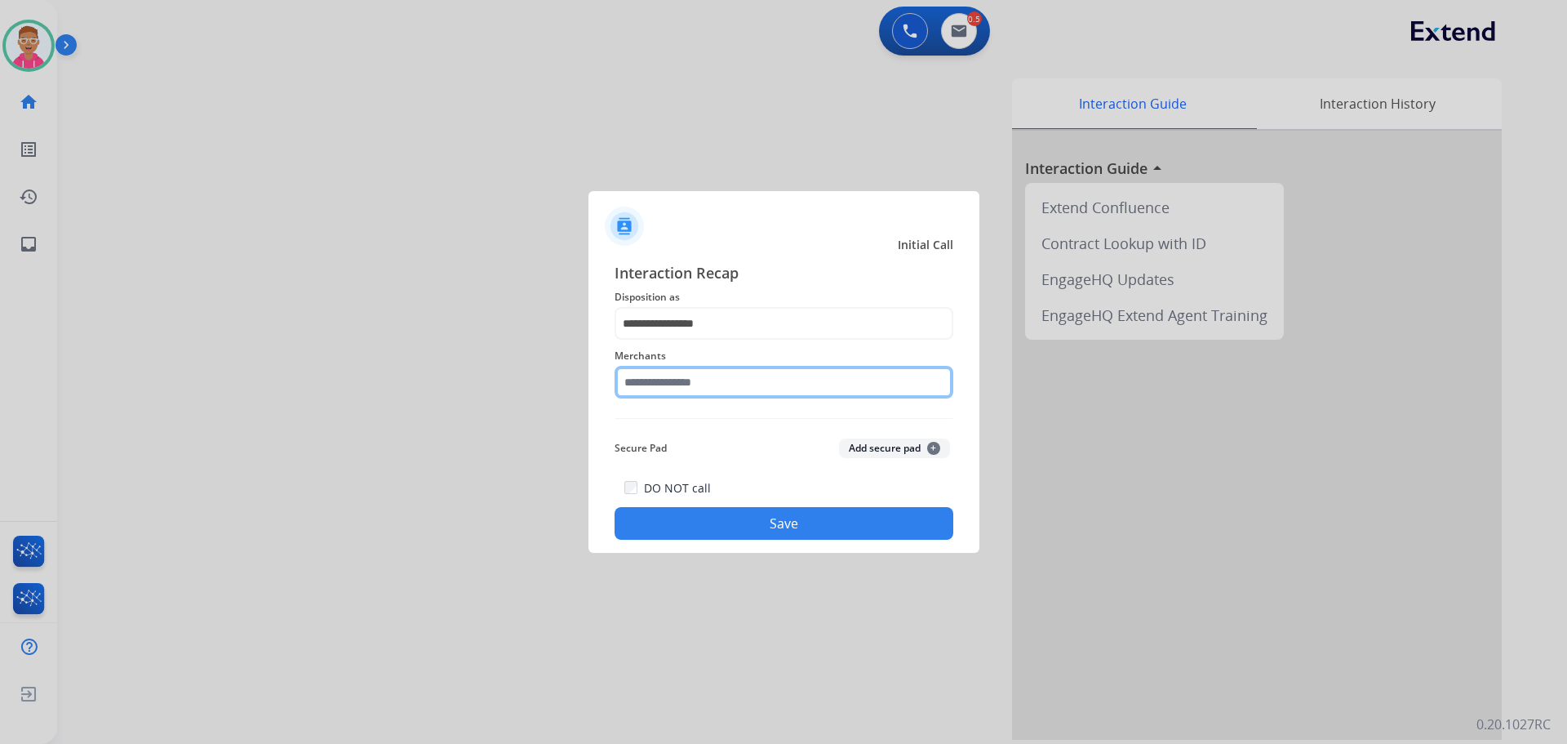
click at [704, 378] on input "text" at bounding box center [784, 382] width 339 height 33
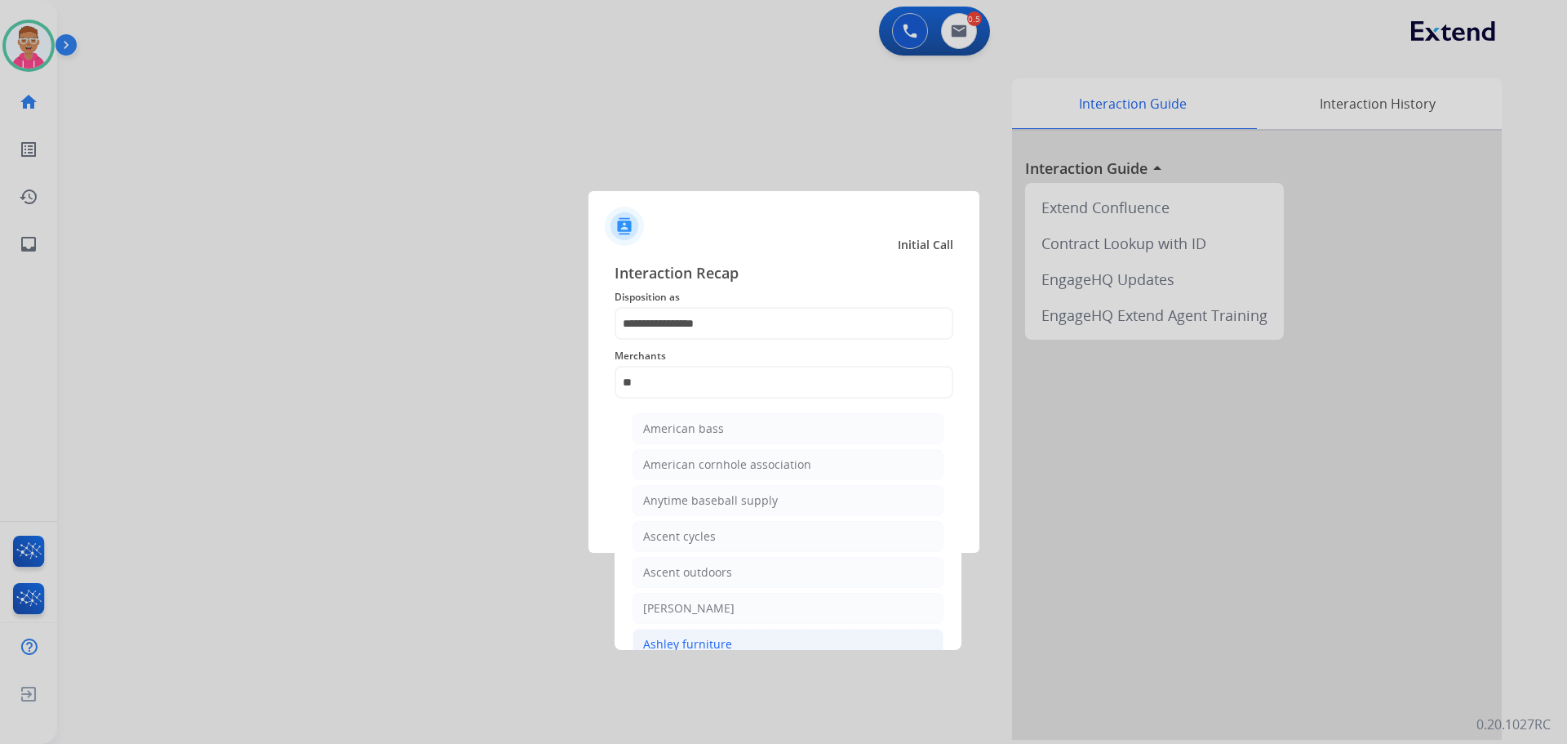
click at [696, 643] on div "Ashley furniture" at bounding box center [687, 644] width 89 height 16
type input "**********"
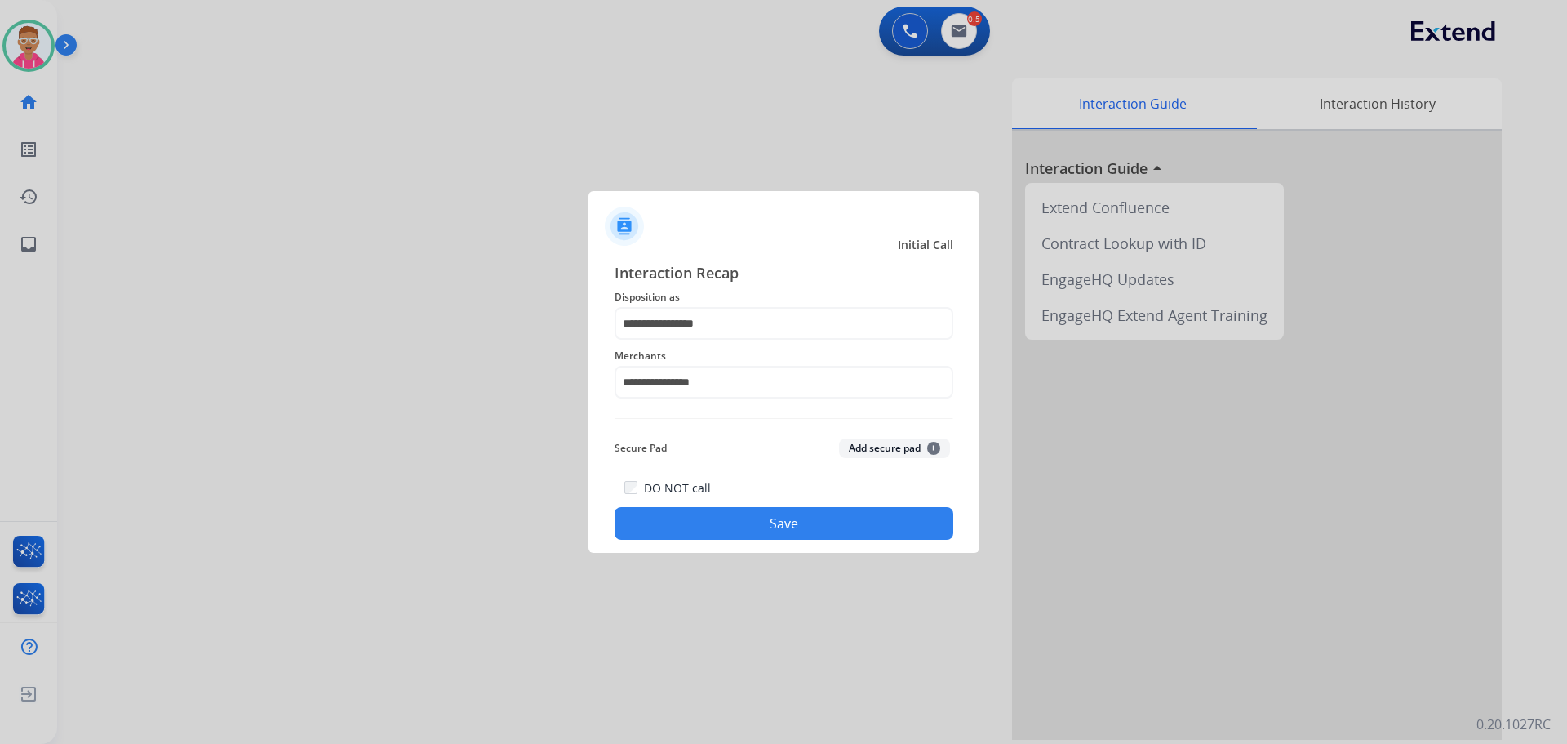
click at [719, 527] on button "Save" at bounding box center [784, 523] width 339 height 33
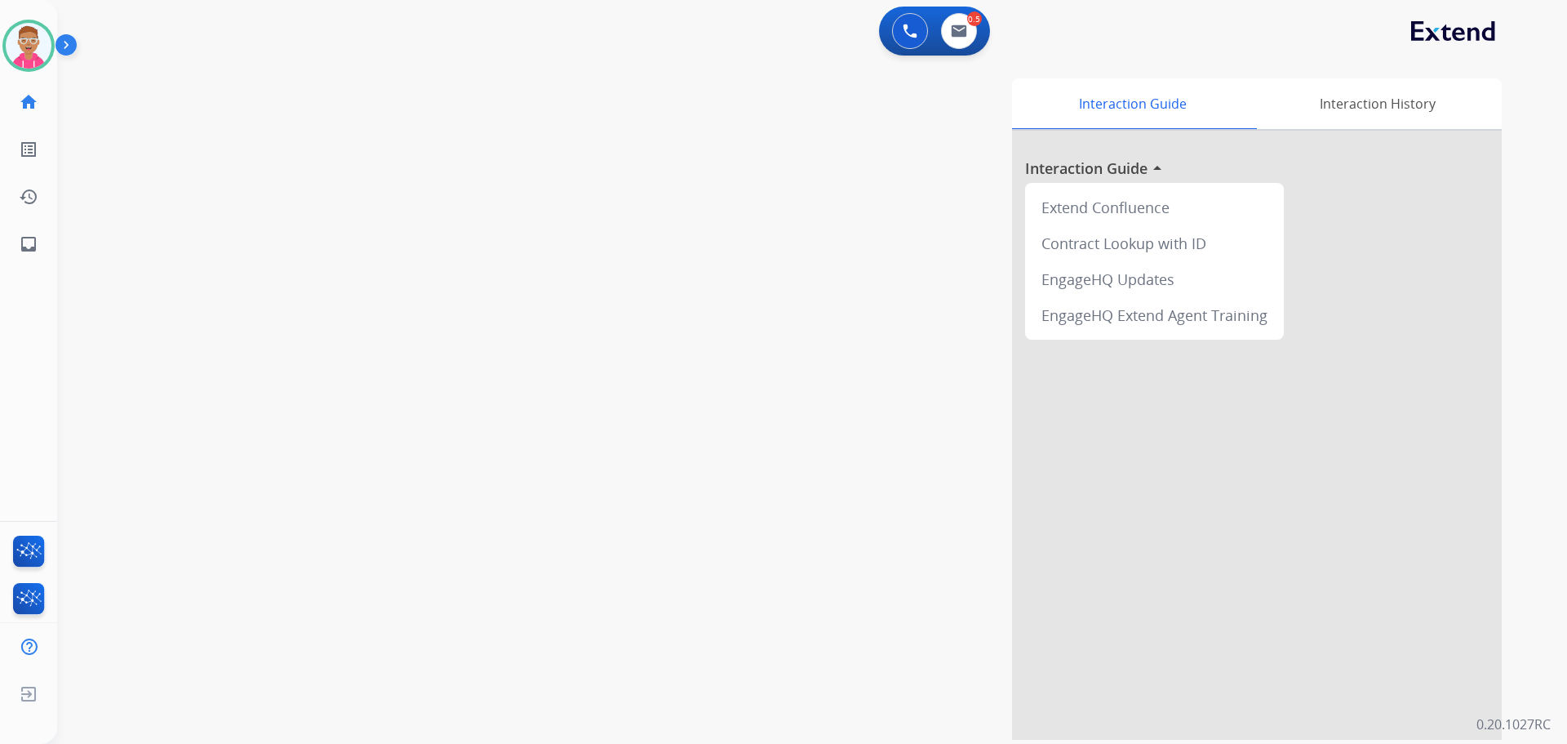
drag, startPoint x: 167, startPoint y: 161, endPoint x: 158, endPoint y: 146, distance: 16.8
click at [167, 161] on div "swap_horiz Break voice bridge close_fullscreen Connect 3-Way Call merge_type Se…" at bounding box center [792, 399] width 1471 height 681
click at [37, 42] on img at bounding box center [29, 46] width 46 height 46
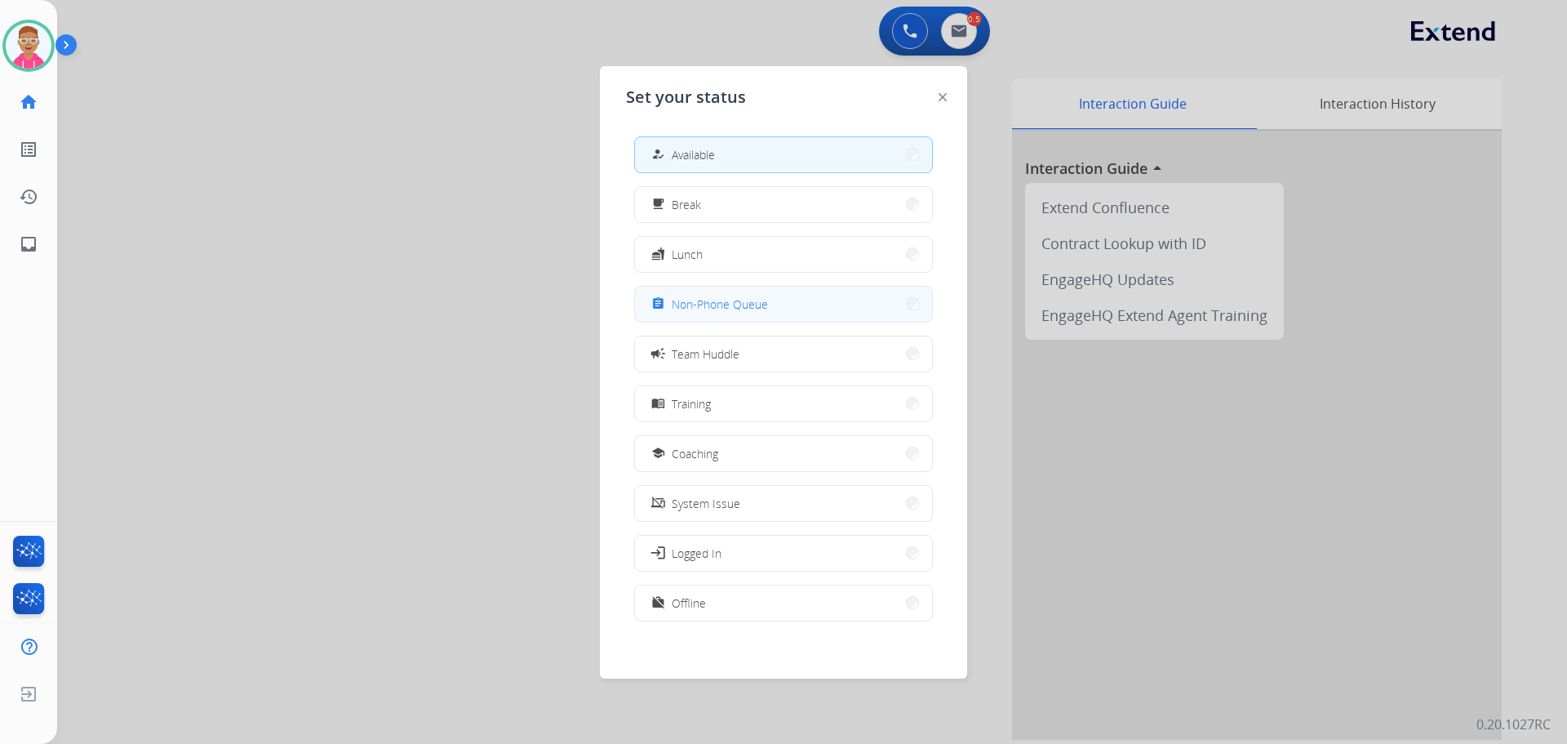
drag, startPoint x: 748, startPoint y: 310, endPoint x: 519, endPoint y: 249, distance: 236.6
click at [740, 300] on span "Non-Phone Queue" at bounding box center [720, 304] width 96 height 17
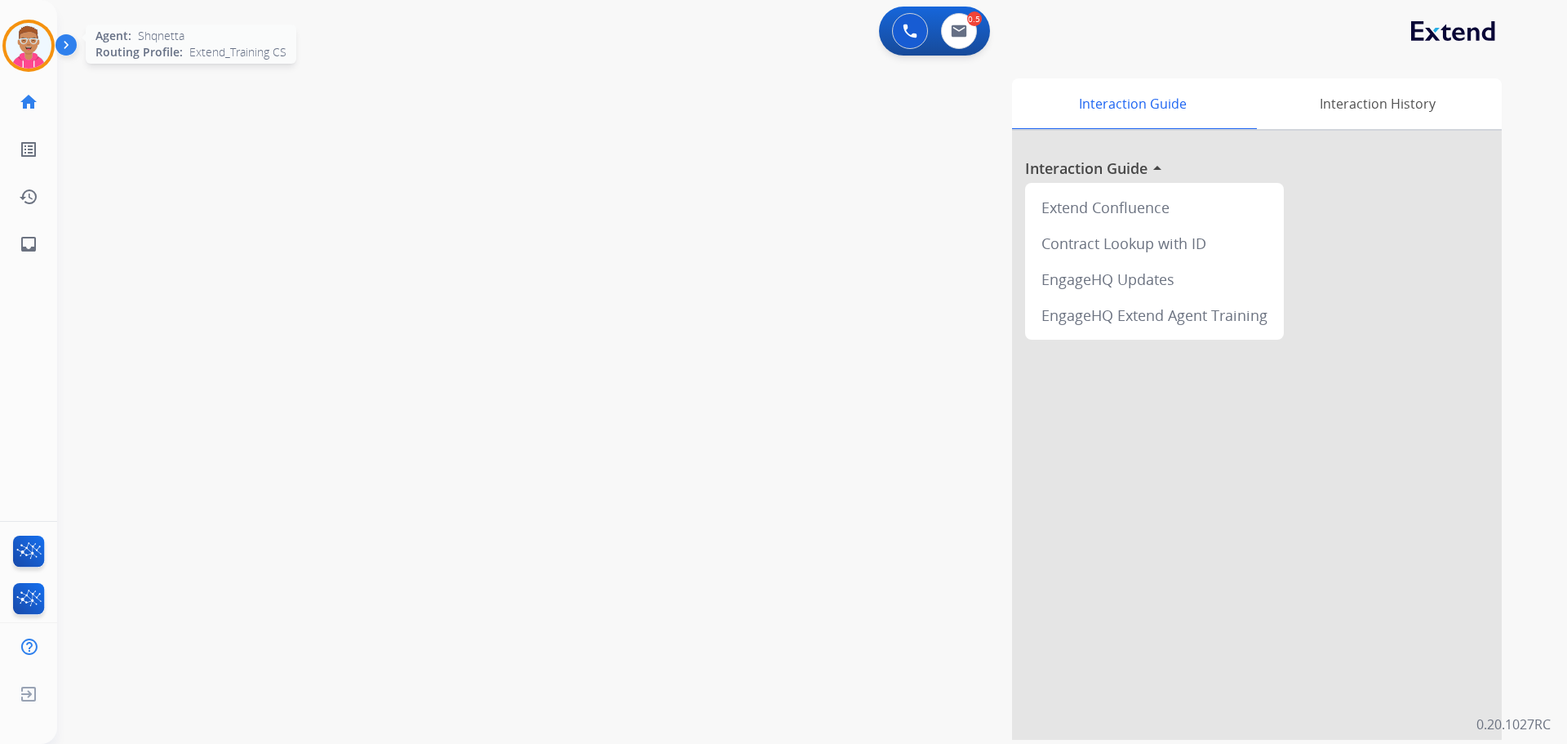
click at [22, 51] on img at bounding box center [29, 46] width 46 height 46
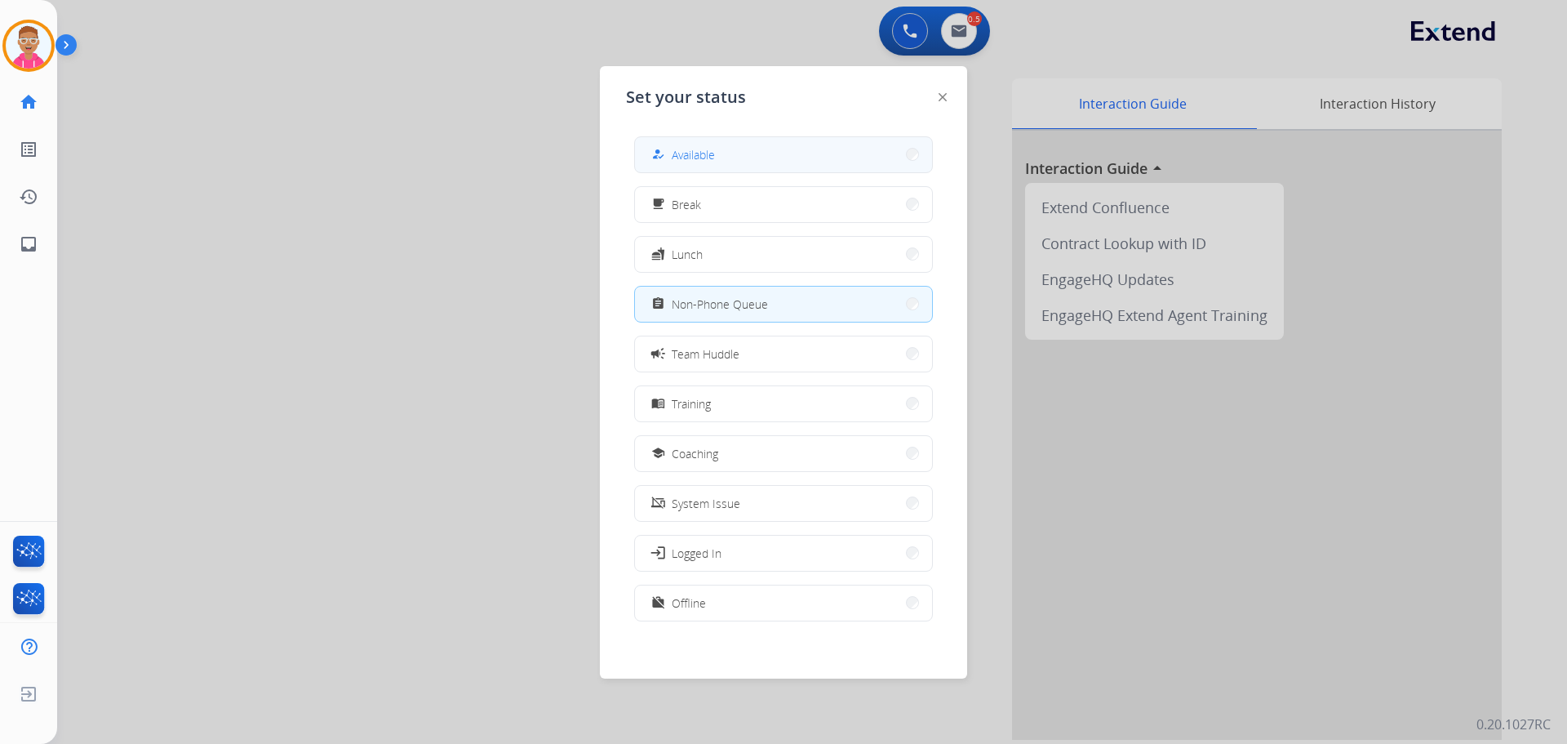
click at [770, 149] on button "how_to_reg Available" at bounding box center [783, 154] width 297 height 35
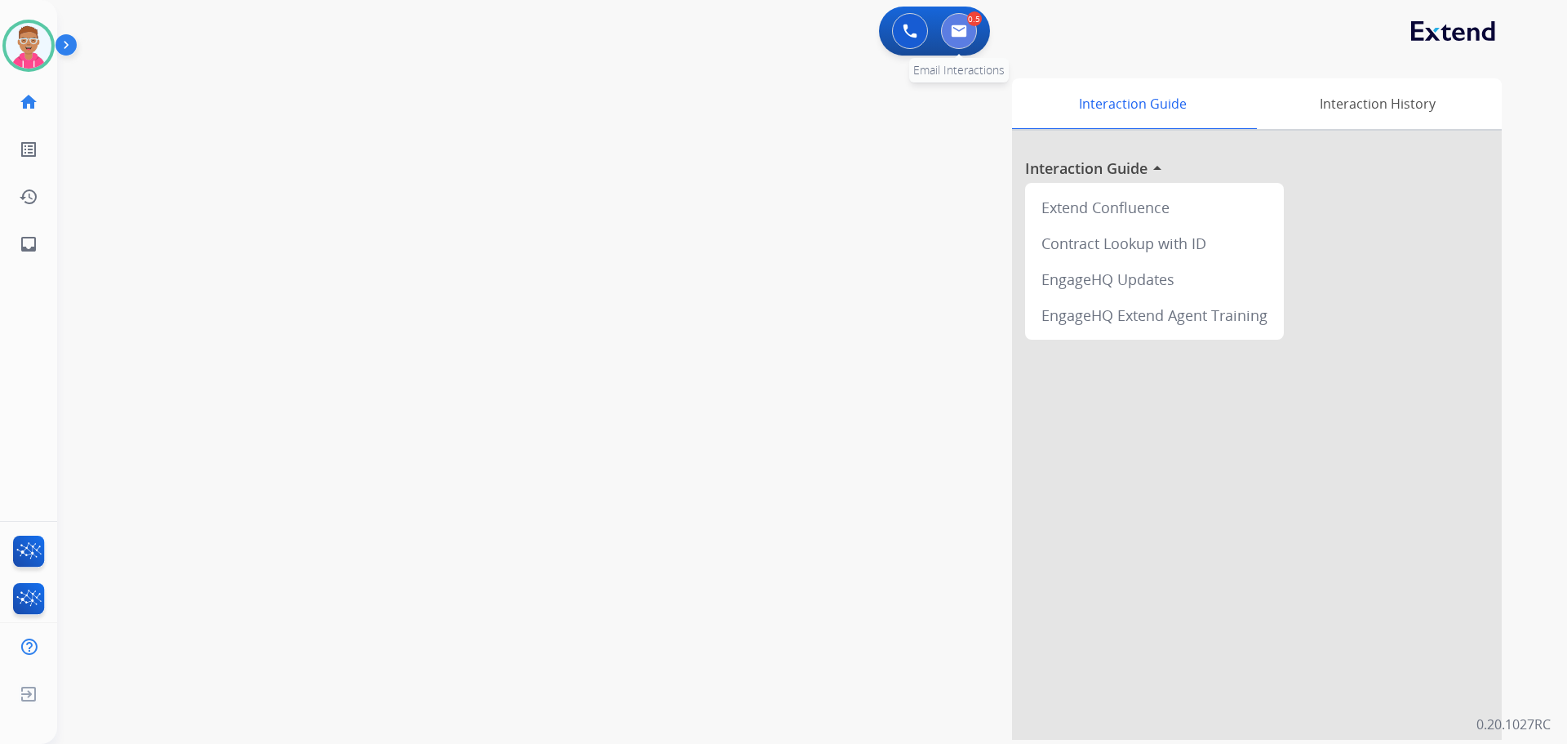
click at [963, 25] on img at bounding box center [959, 30] width 16 height 13
select select "**********"
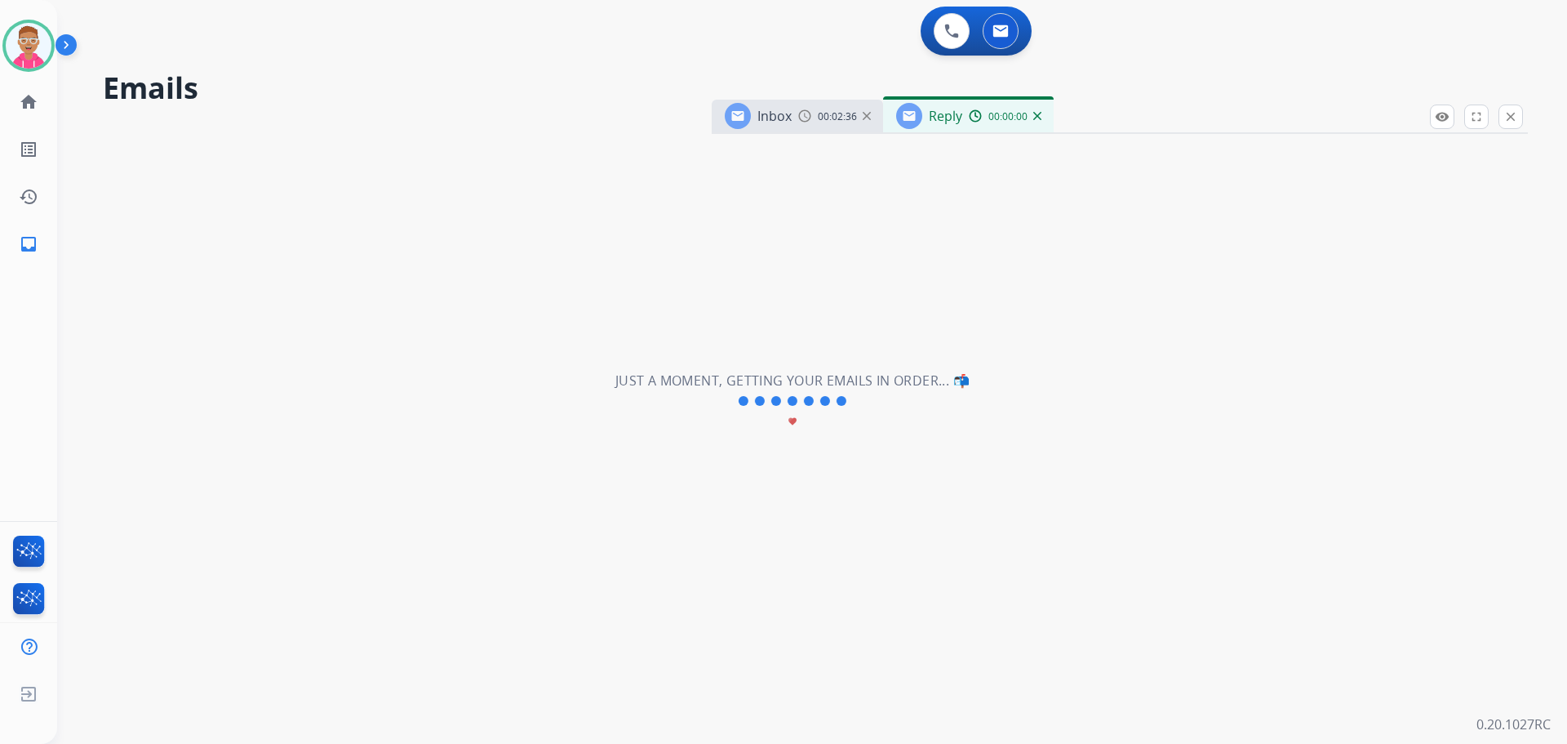
select select "**********"
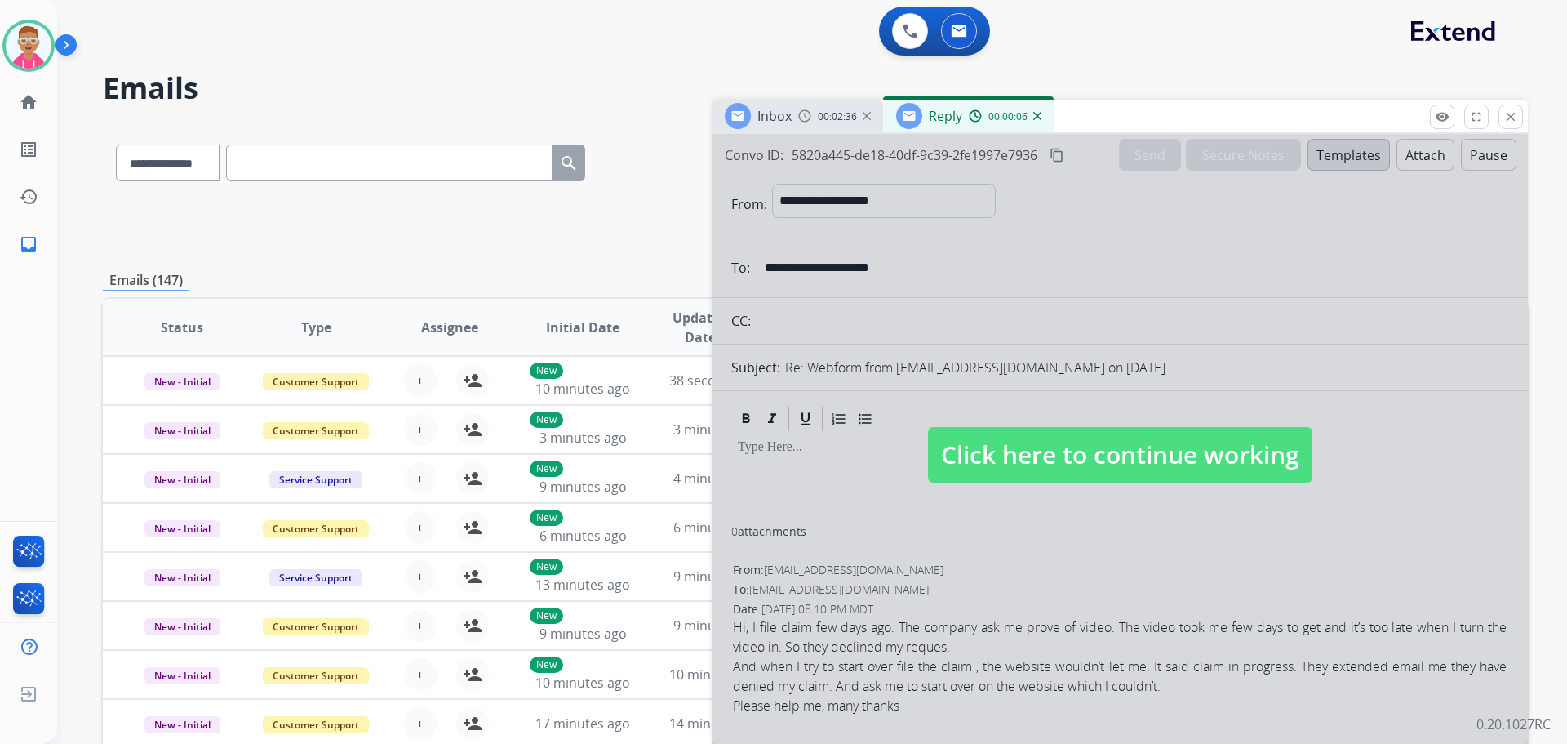
click at [1169, 446] on span "Click here to continue working" at bounding box center [1120, 455] width 385 height 56
select select
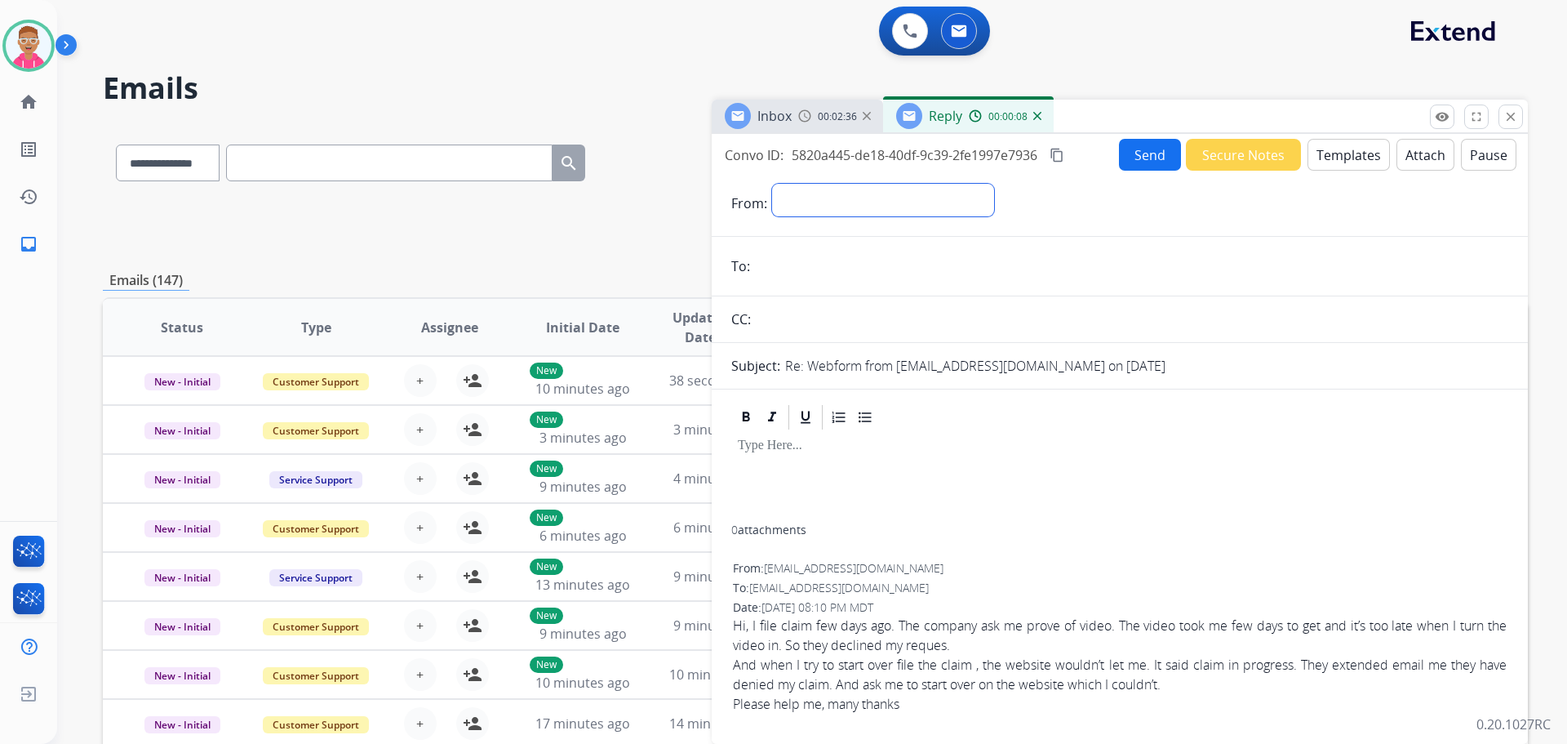
click at [839, 199] on select "**********" at bounding box center [883, 200] width 222 height 33
select select "**********"
click at [772, 184] on select "**********" at bounding box center [883, 200] width 222 height 33
click at [36, 44] on img at bounding box center [29, 46] width 46 height 46
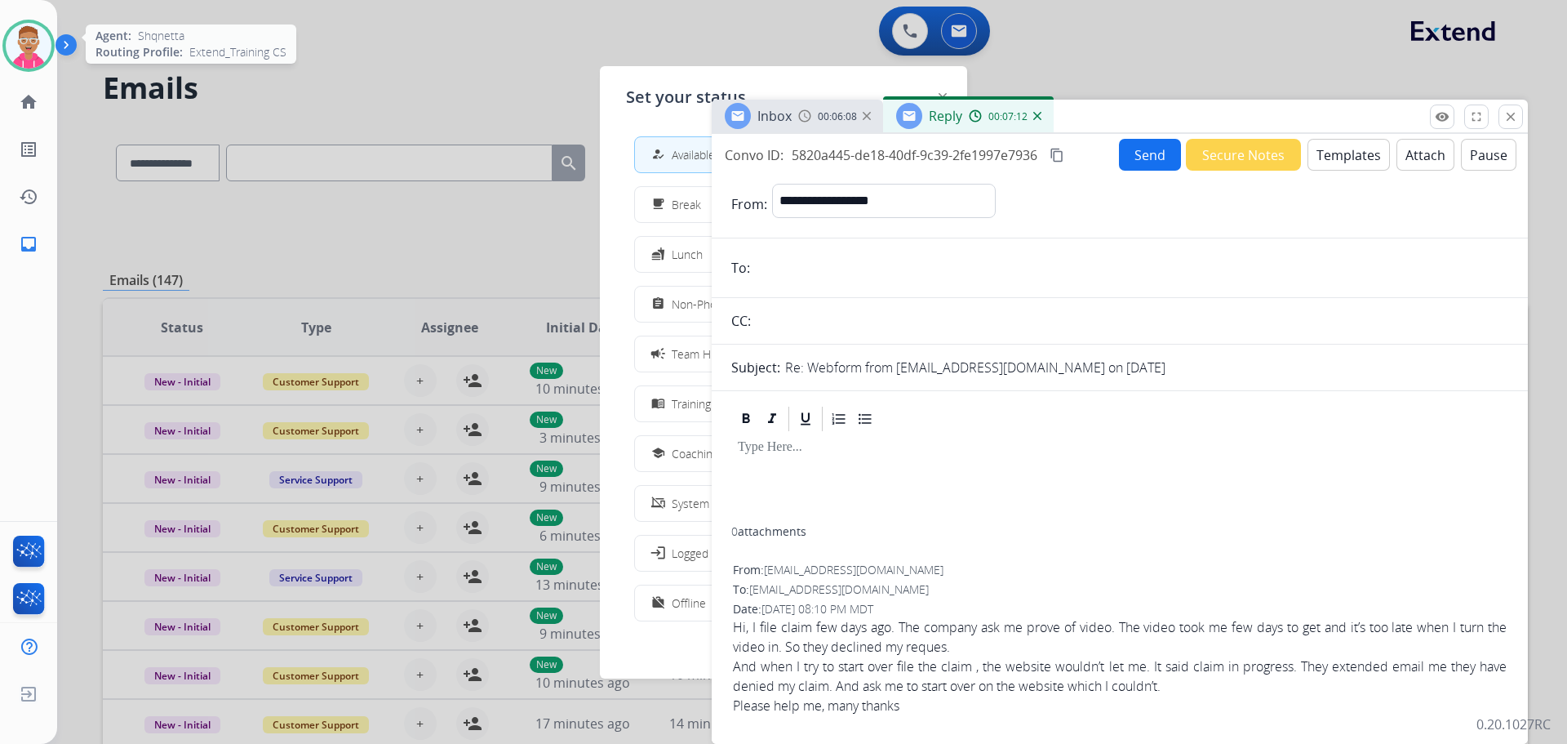
click at [42, 58] on img at bounding box center [29, 46] width 46 height 46
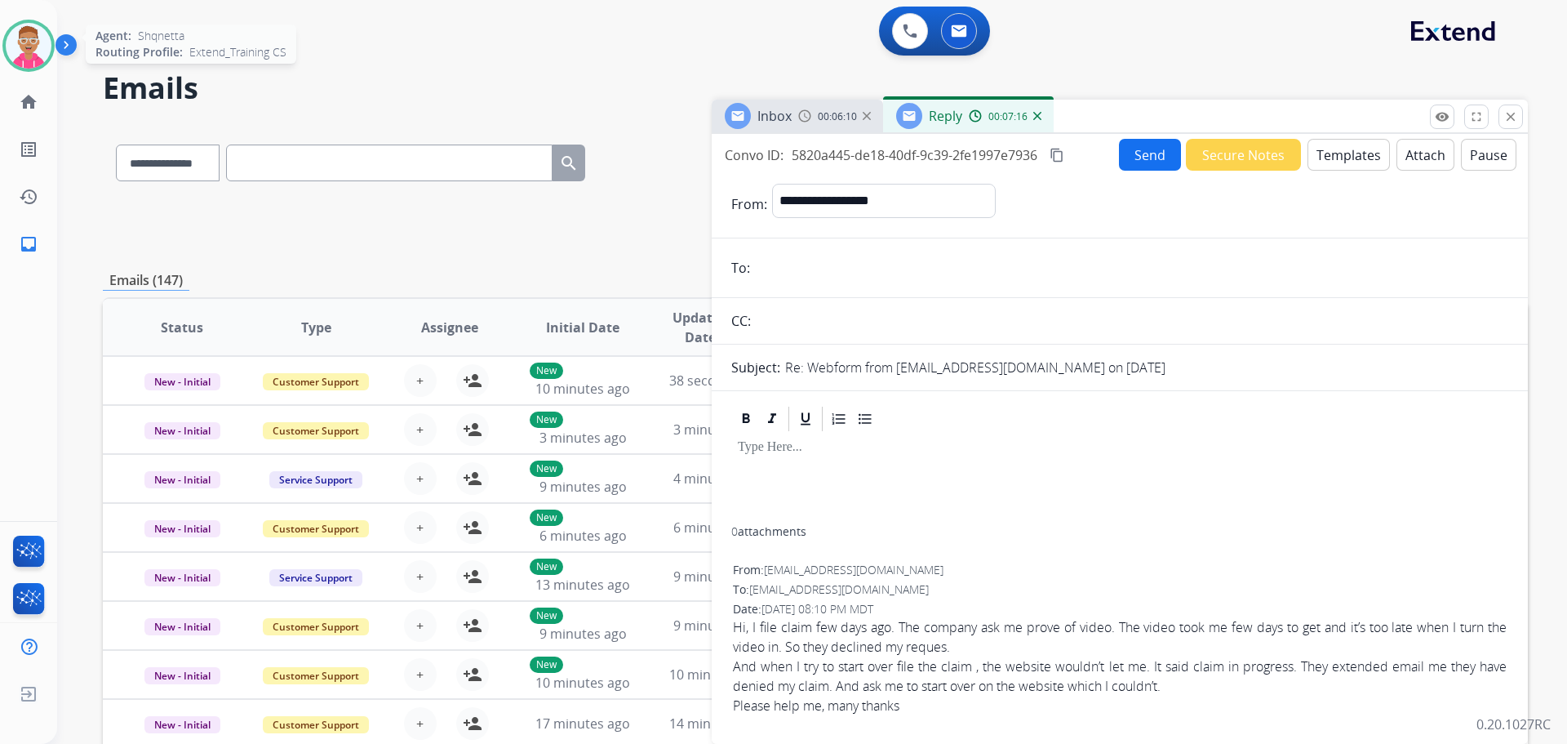
click at [39, 40] on img at bounding box center [29, 46] width 46 height 46
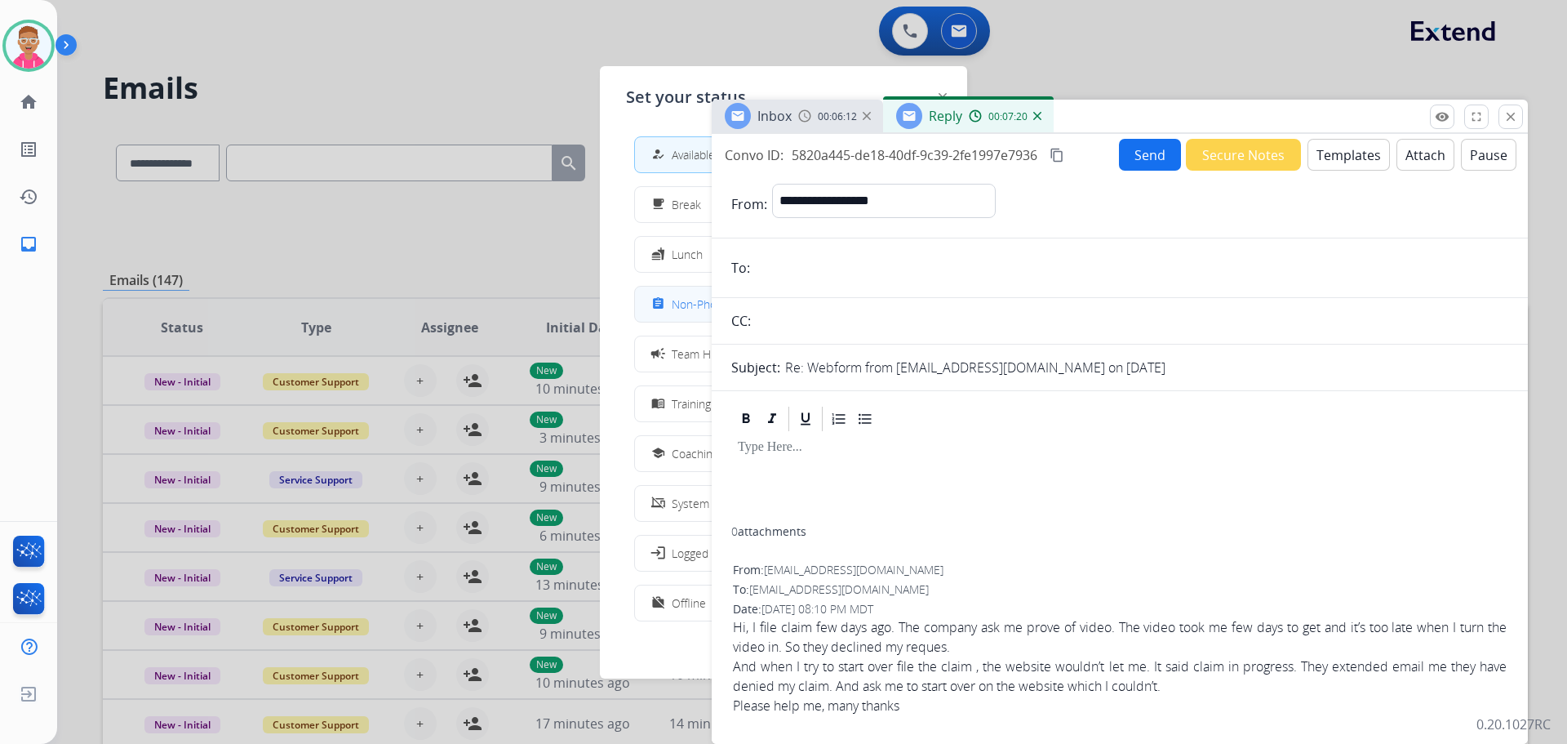
click at [691, 313] on div "assignment Non-Phone Queue" at bounding box center [708, 304] width 120 height 20
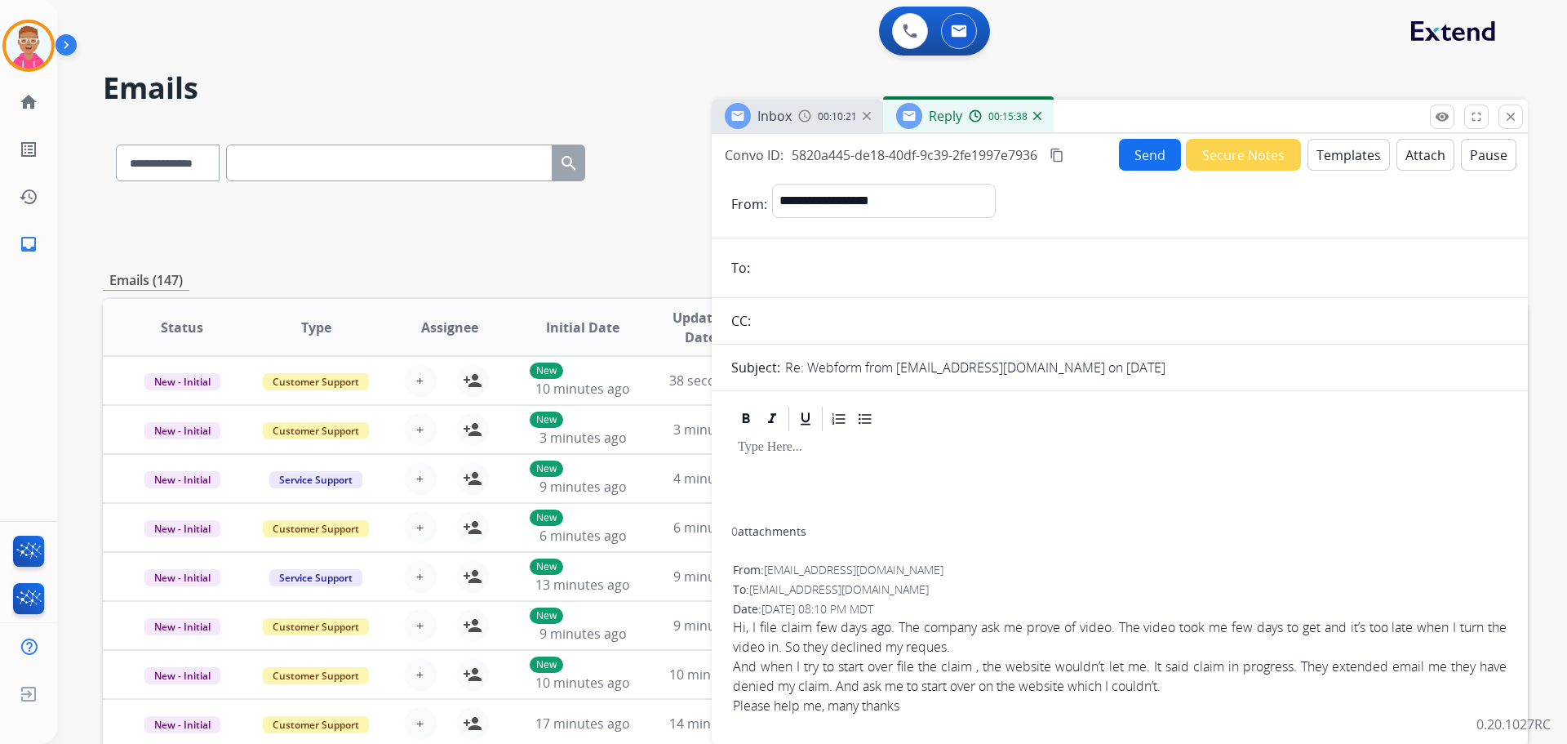
click at [1347, 151] on button "Templates" at bounding box center [1349, 155] width 82 height 32
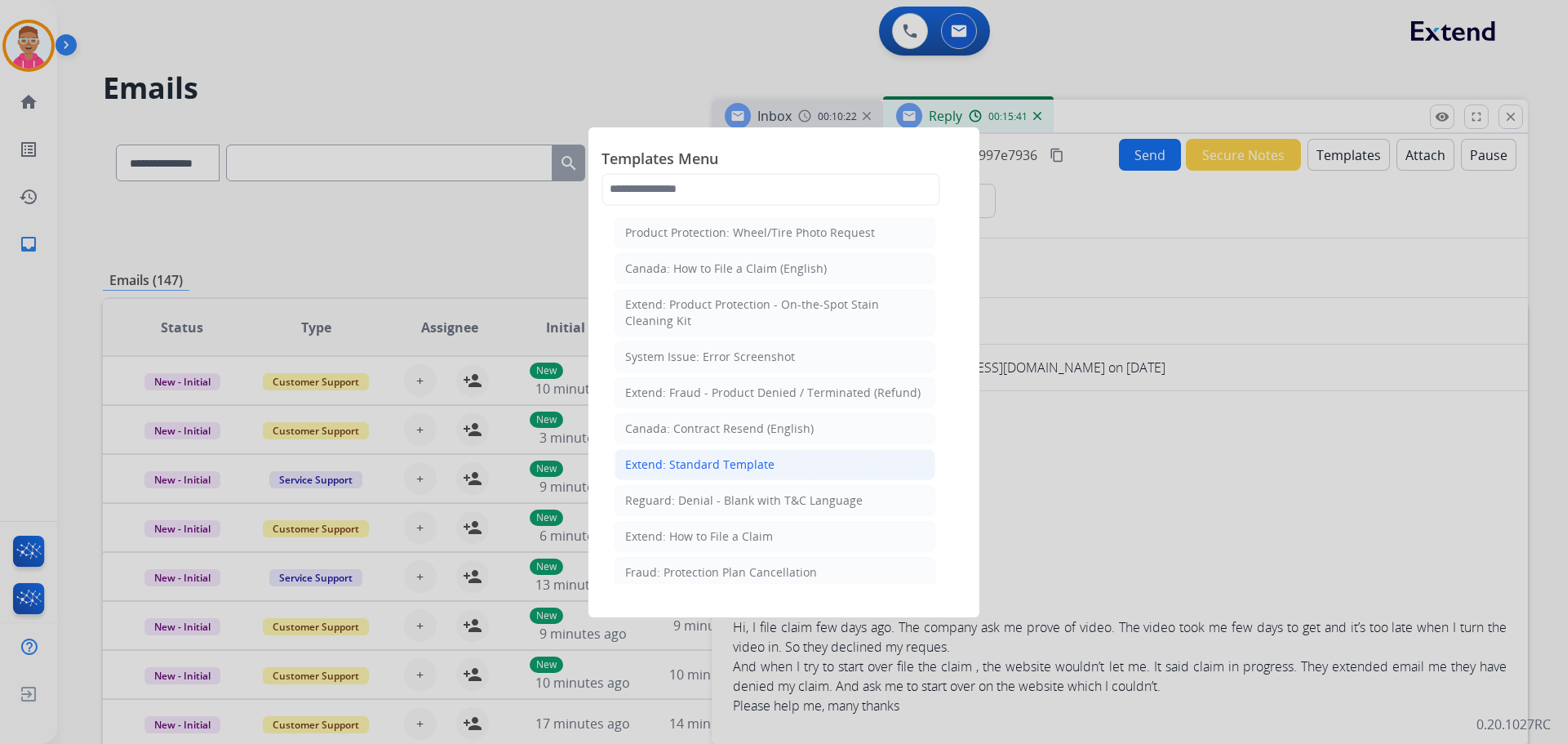
click at [740, 473] on li "Extend: Standard Template" at bounding box center [775, 464] width 321 height 31
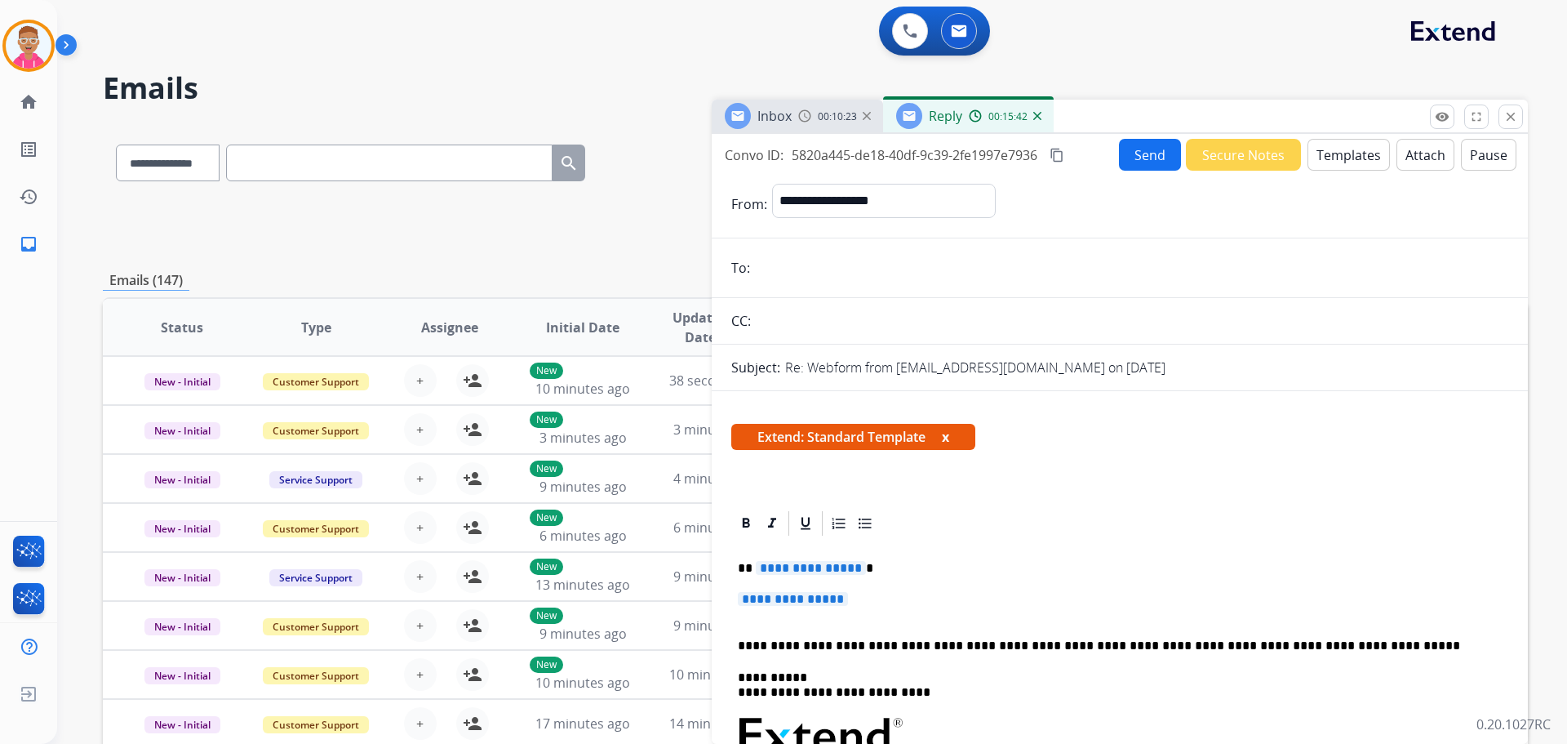
click at [781, 568] on span "**********" at bounding box center [811, 568] width 110 height 14
click at [788, 595] on span "**********" at bounding box center [793, 599] width 110 height 14
click at [804, 601] on span "**********" at bounding box center [793, 599] width 110 height 14
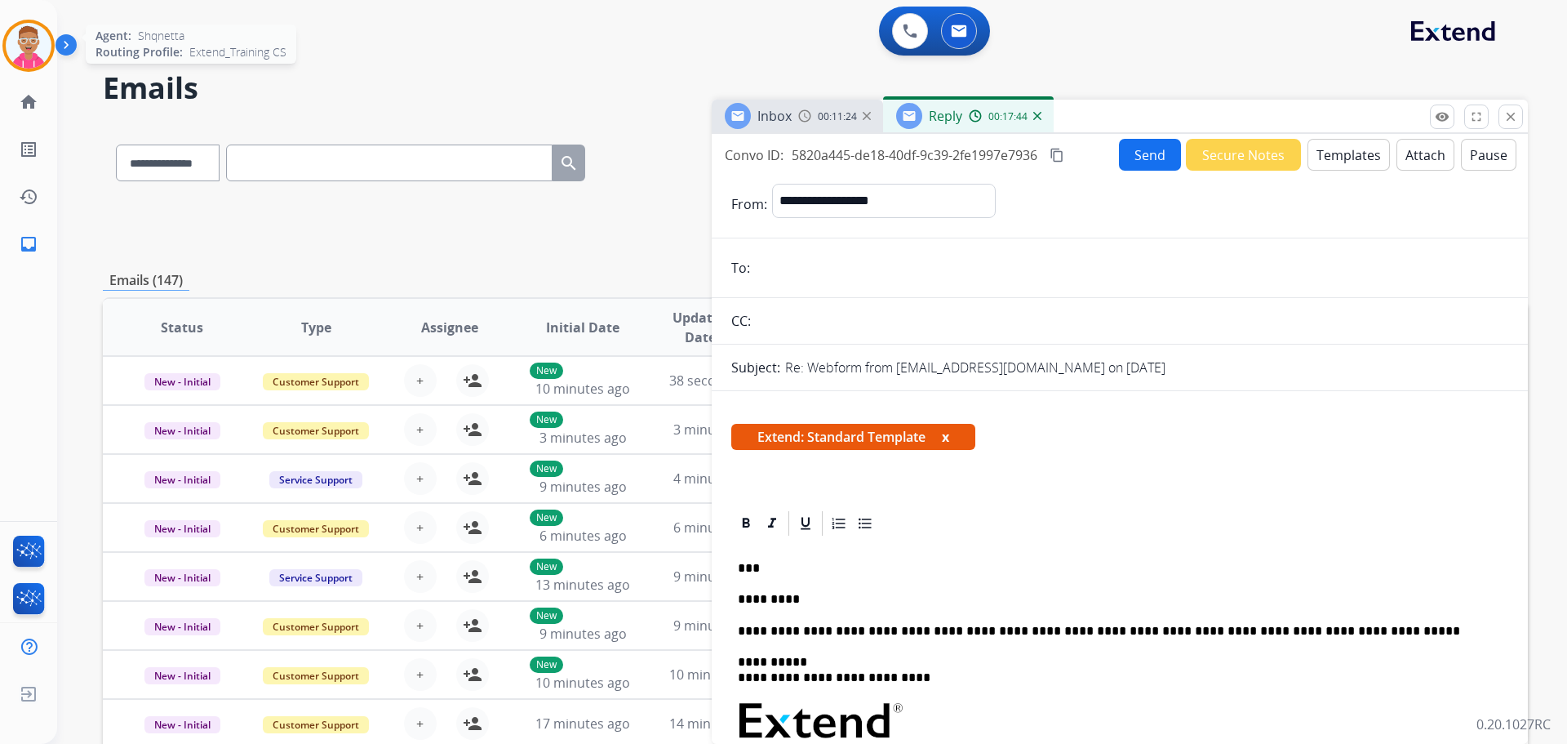
click at [30, 58] on img at bounding box center [29, 46] width 46 height 46
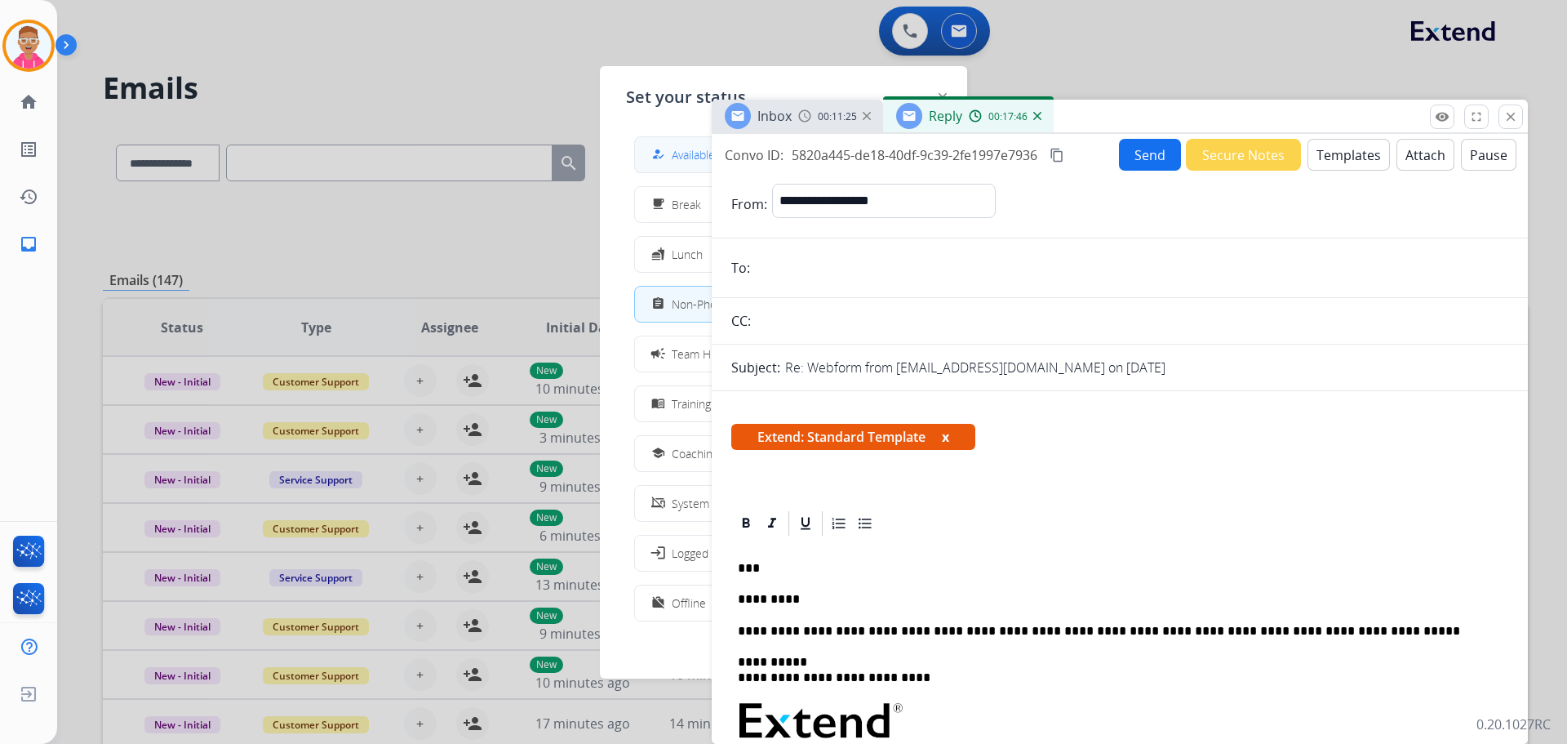
click at [697, 153] on span "Available" at bounding box center [693, 154] width 43 height 17
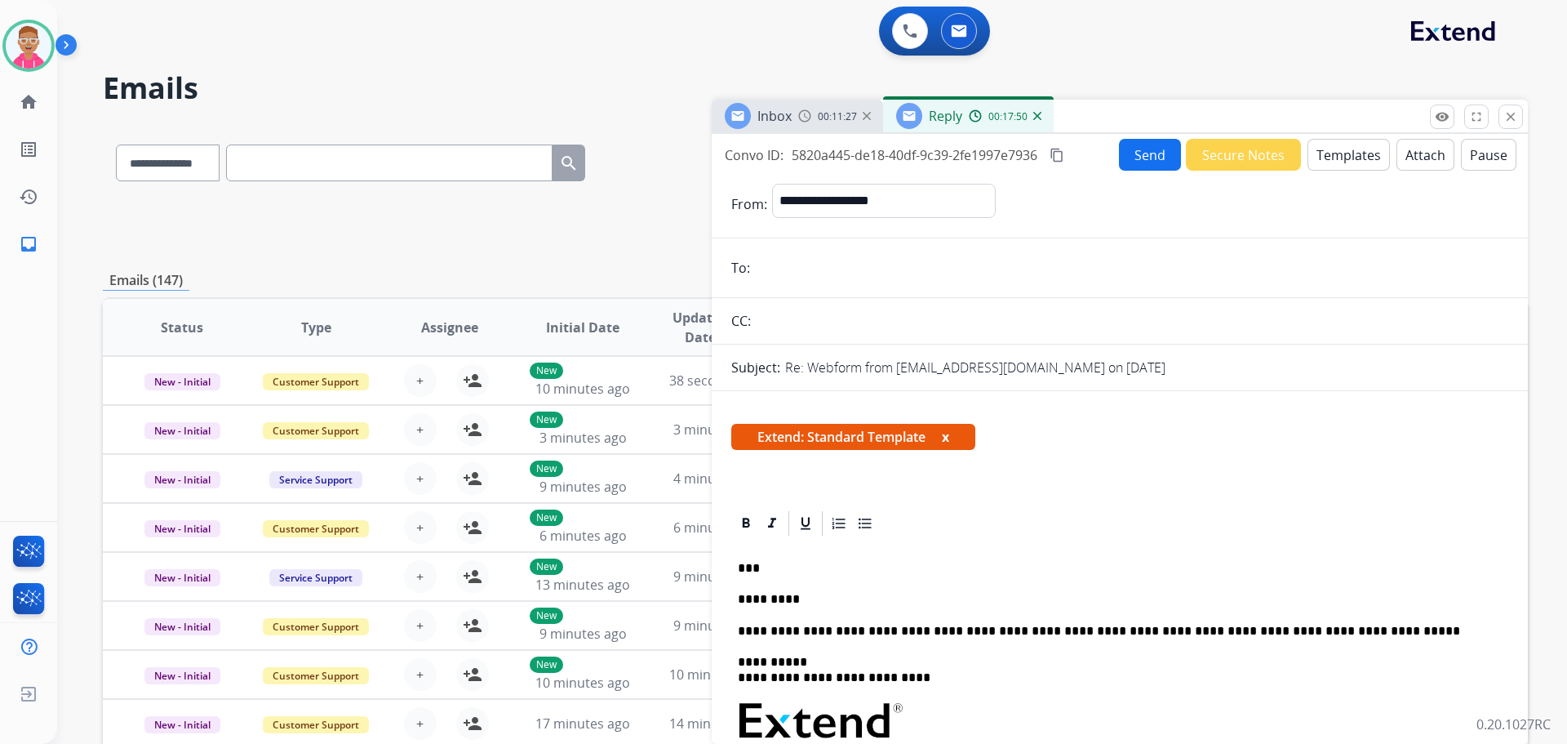
click at [800, 597] on p "*********" at bounding box center [1113, 599] width 751 height 15
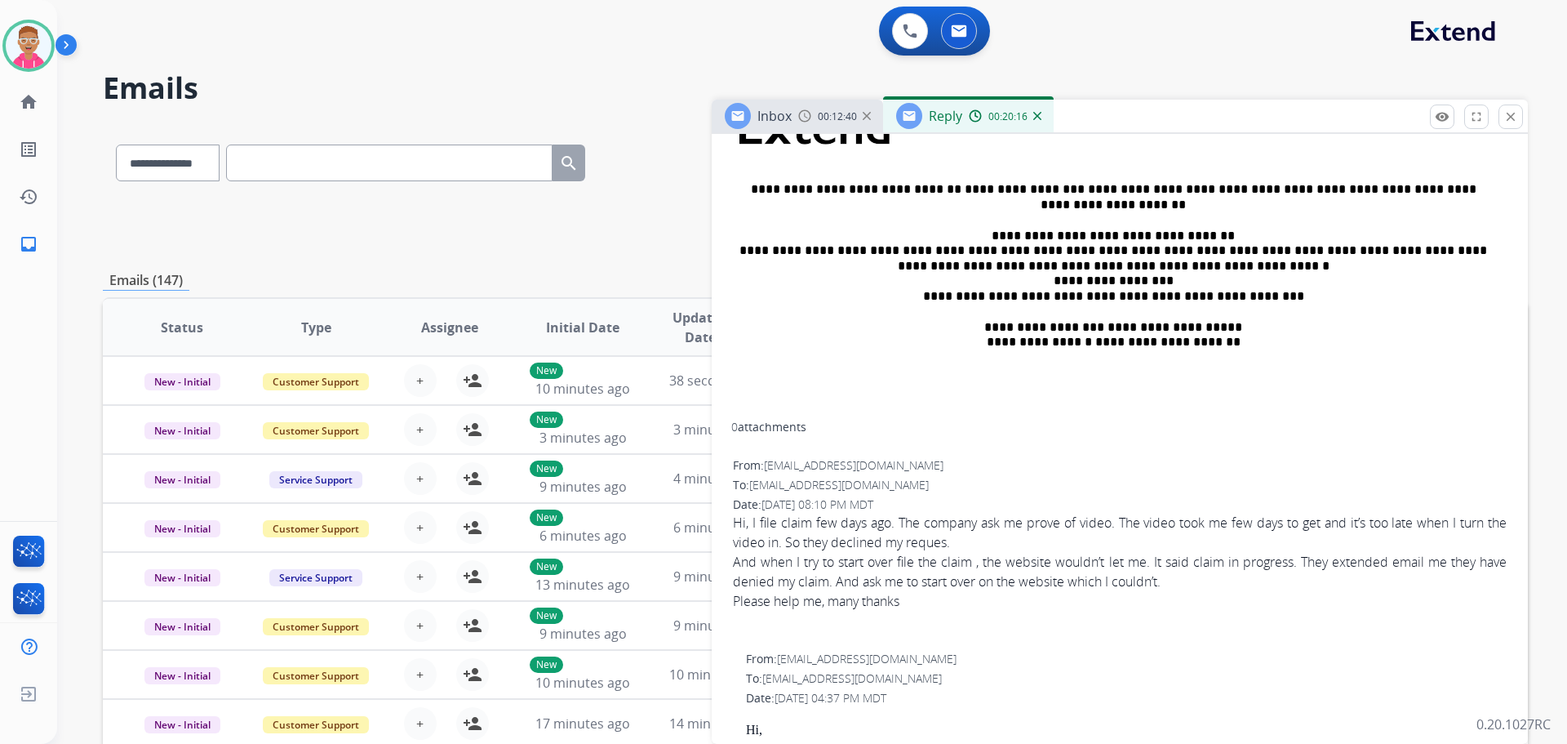
scroll to position [653, 0]
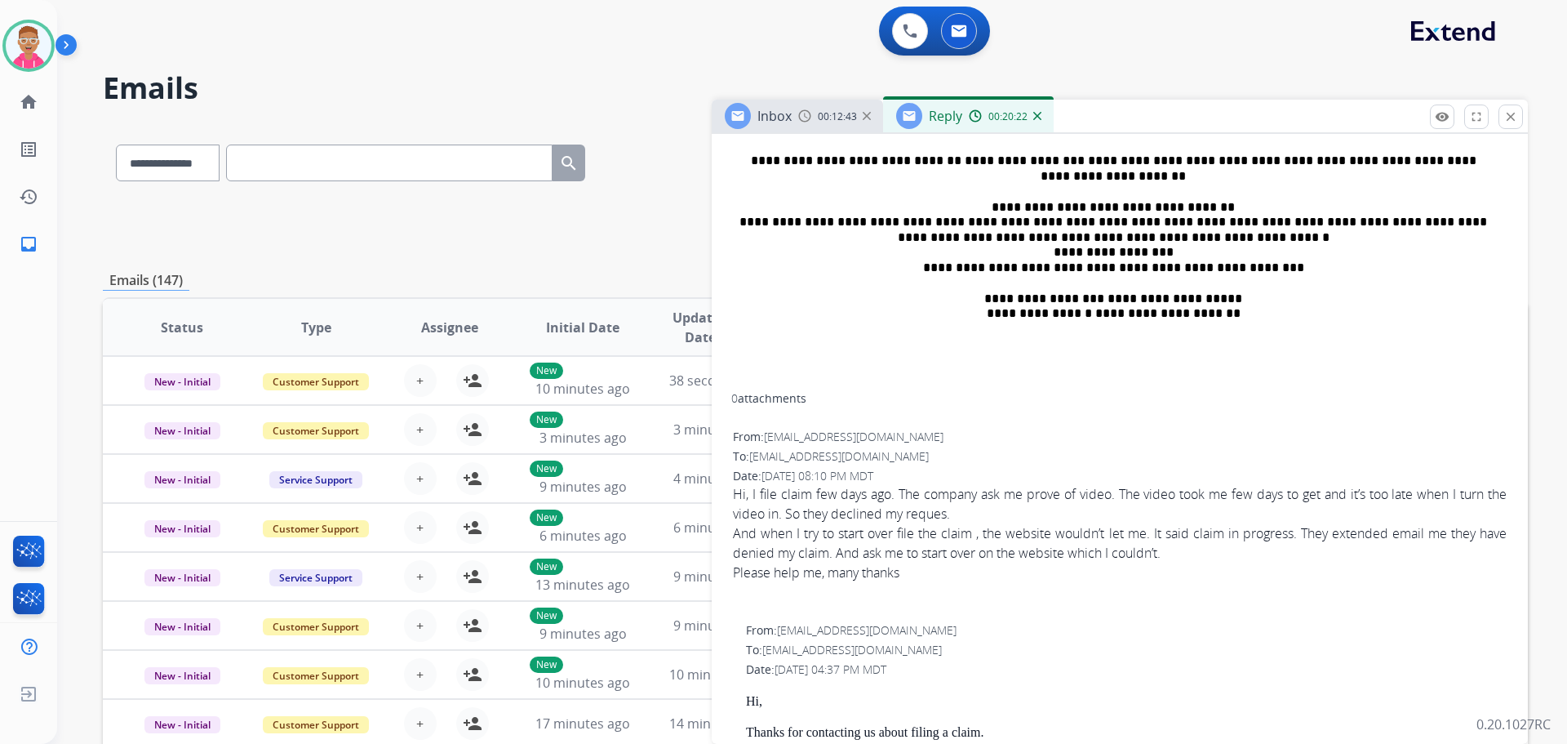
drag, startPoint x: 765, startPoint y: 430, endPoint x: 898, endPoint y: 433, distance: 133.1
click at [898, 433] on div "From: [EMAIL_ADDRESS][DOMAIN_NAME]" at bounding box center [1120, 437] width 774 height 16
copy div "[EMAIL_ADDRESS][DOMAIN_NAME]"
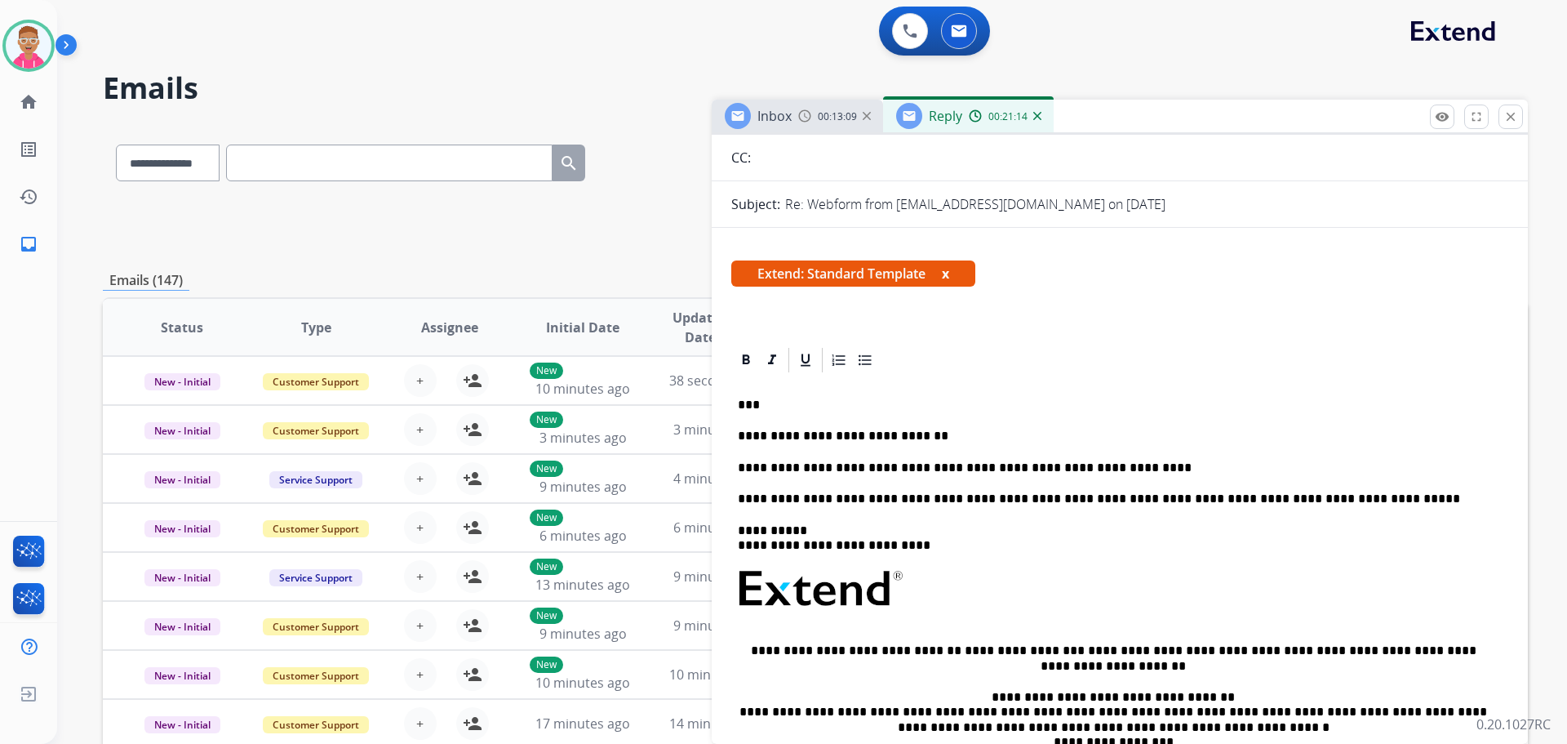
scroll to position [0, 0]
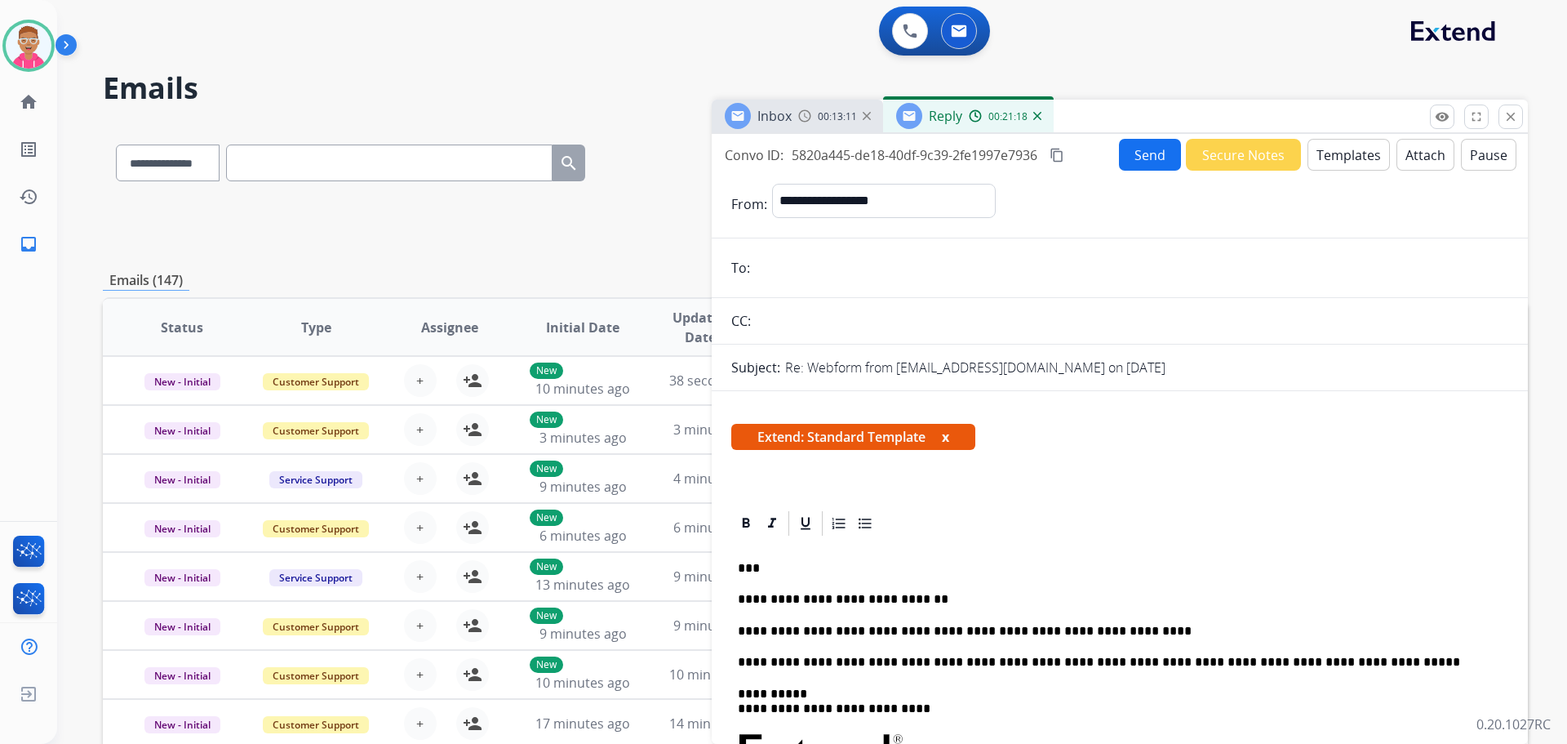
click at [822, 272] on input "email" at bounding box center [1132, 267] width 754 height 33
paste input "**********"
type input "**********"
click at [1146, 149] on button "Send" at bounding box center [1150, 155] width 62 height 32
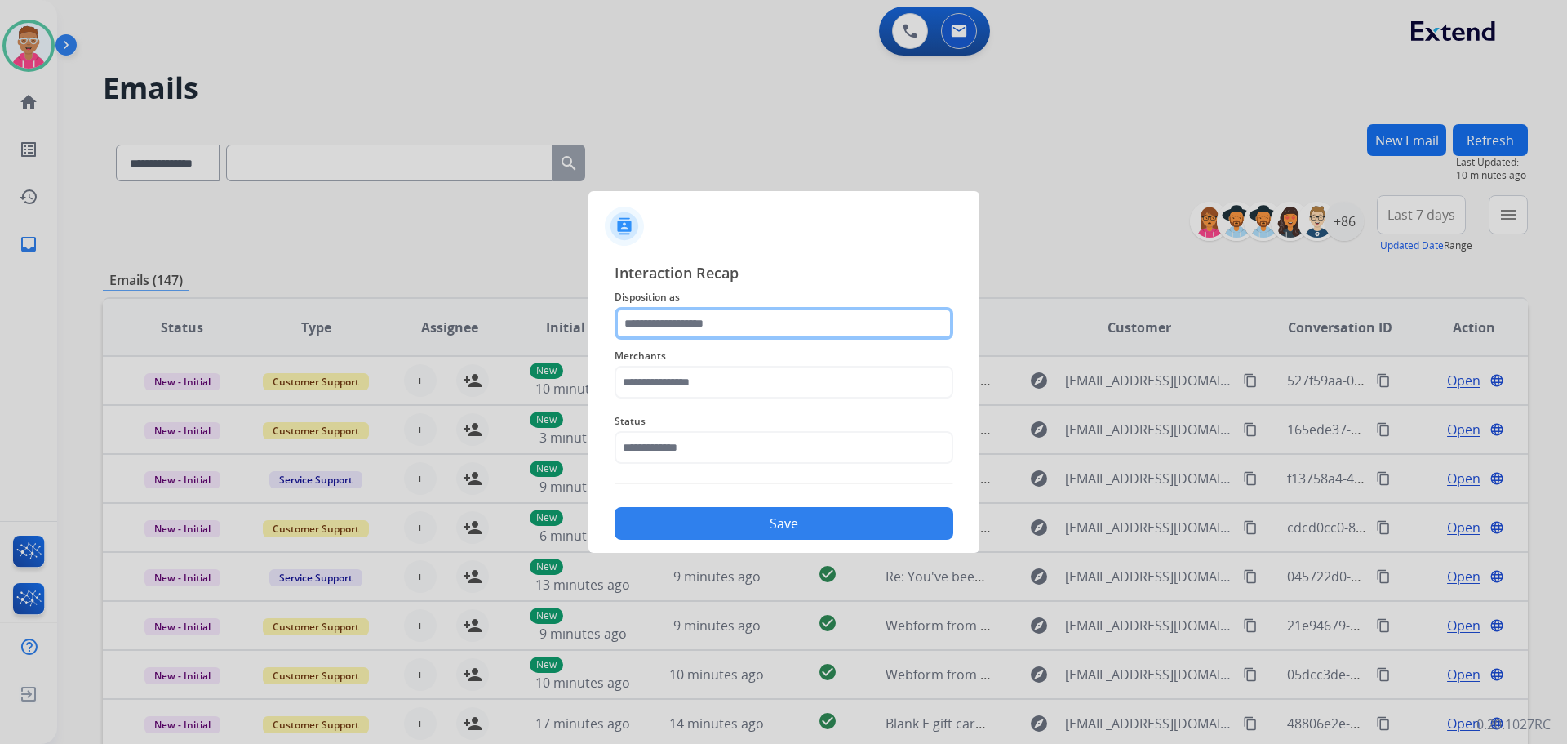
click at [727, 327] on input "text" at bounding box center [784, 323] width 339 height 33
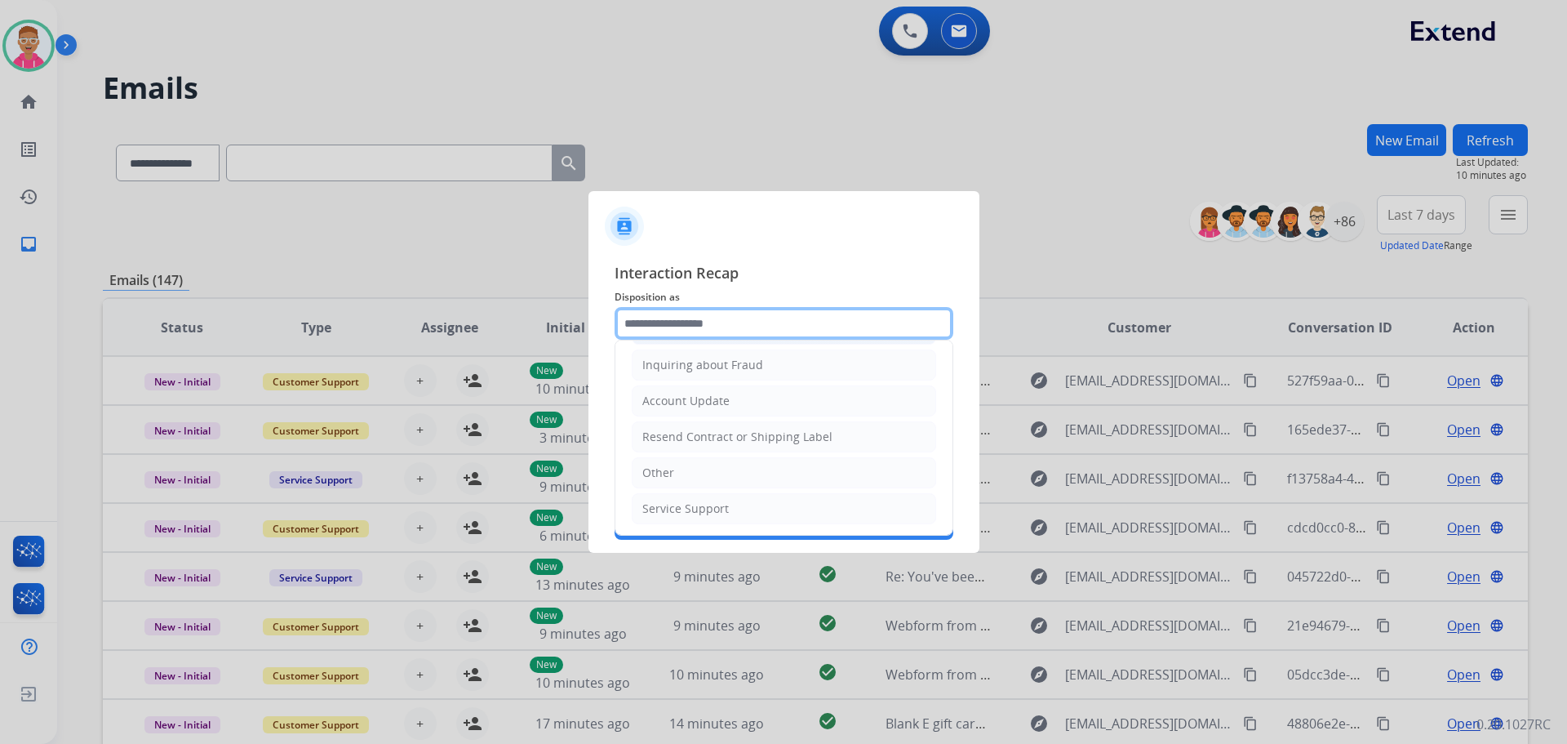
scroll to position [255, 0]
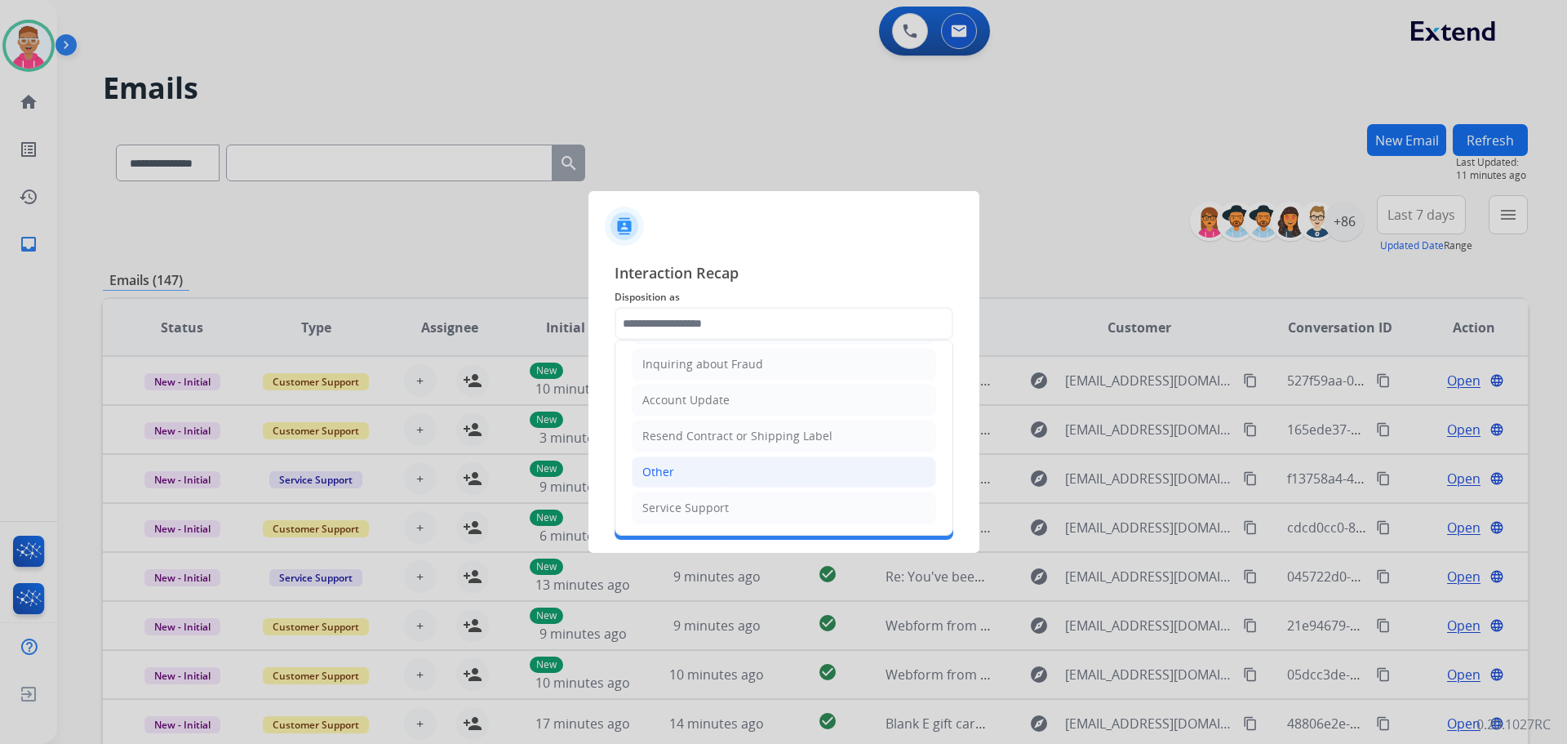
click at [681, 466] on li "Other" at bounding box center [784, 471] width 305 height 31
type input "*****"
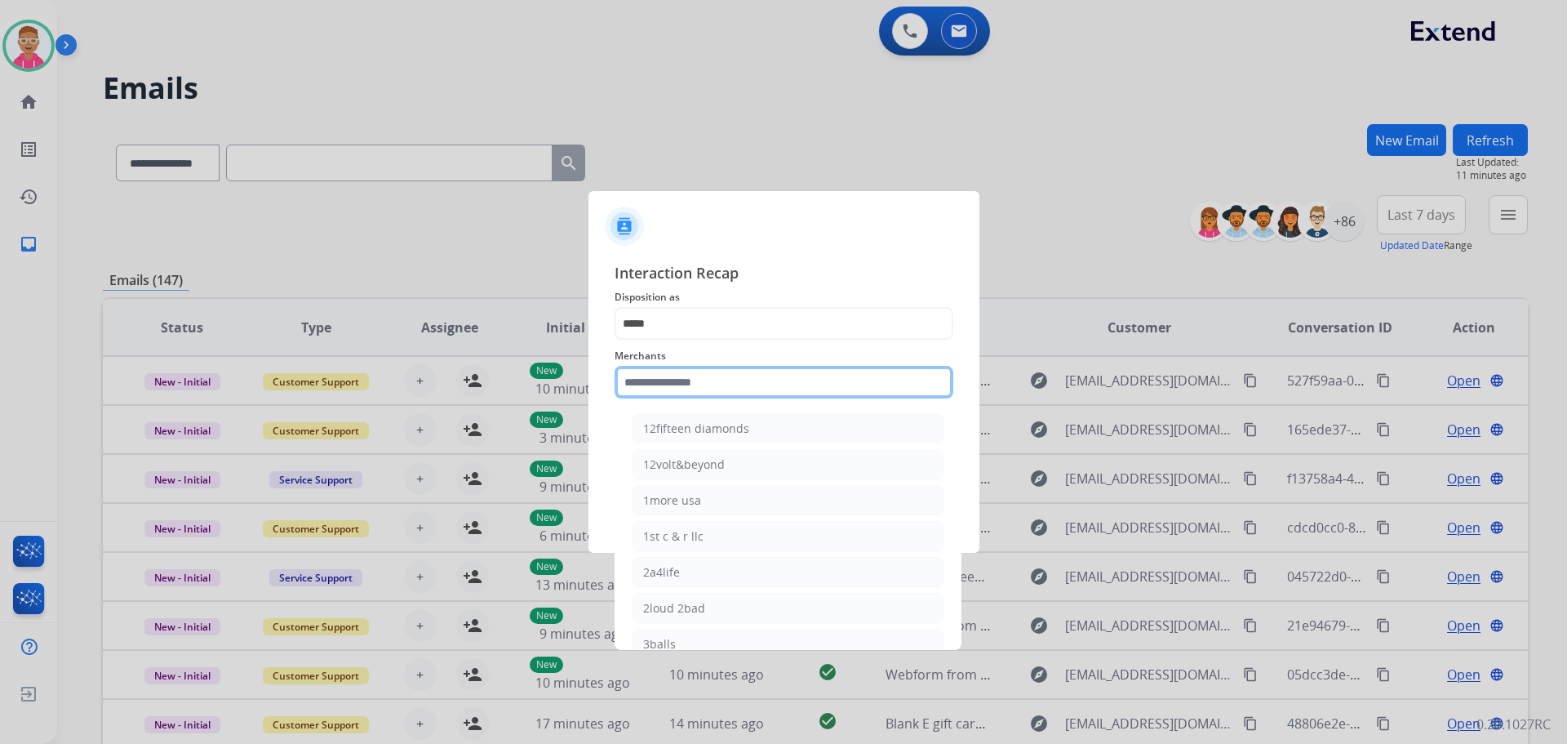
click at [696, 384] on input "text" at bounding box center [784, 382] width 339 height 33
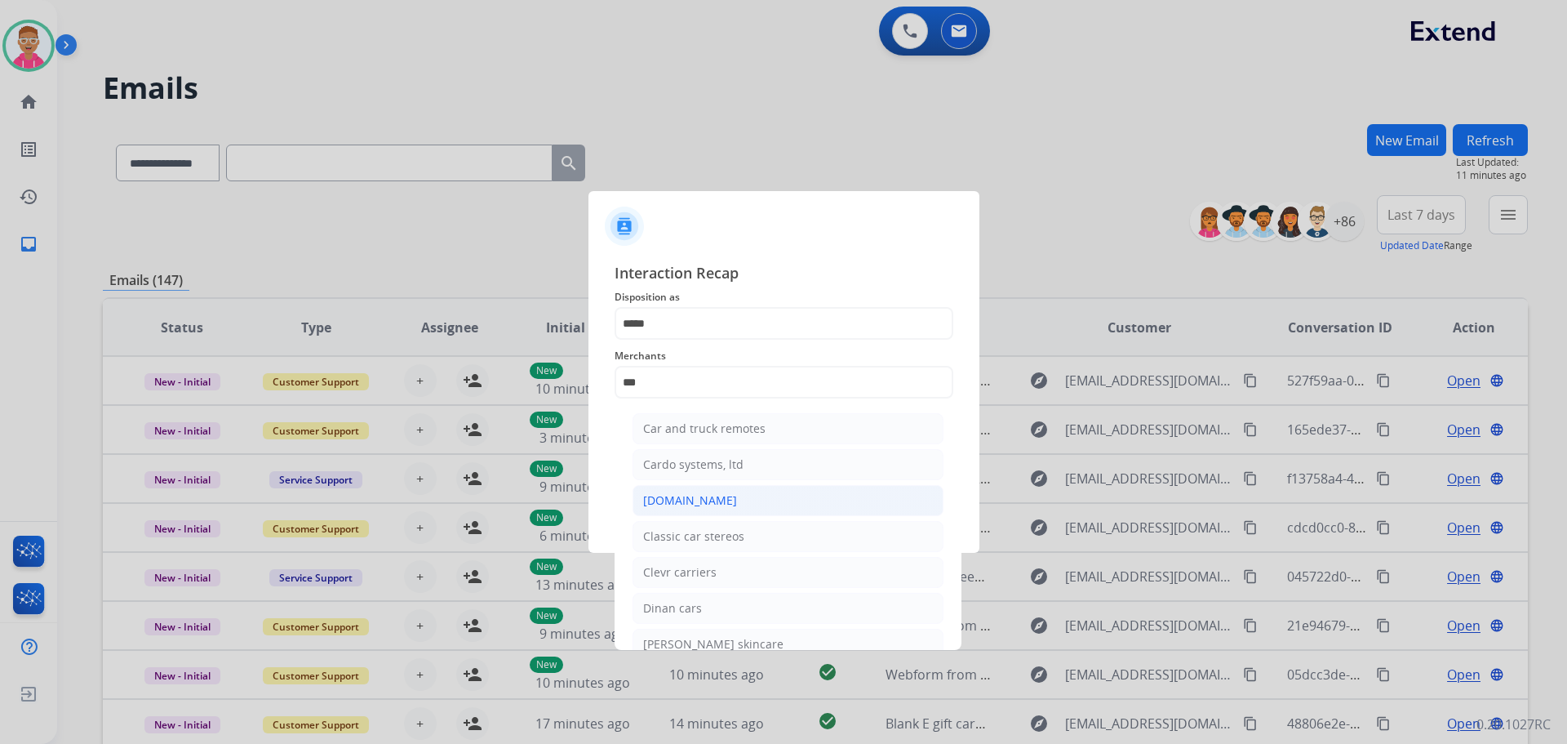
click at [715, 497] on li "[DOMAIN_NAME]" at bounding box center [788, 500] width 311 height 31
type input "**********"
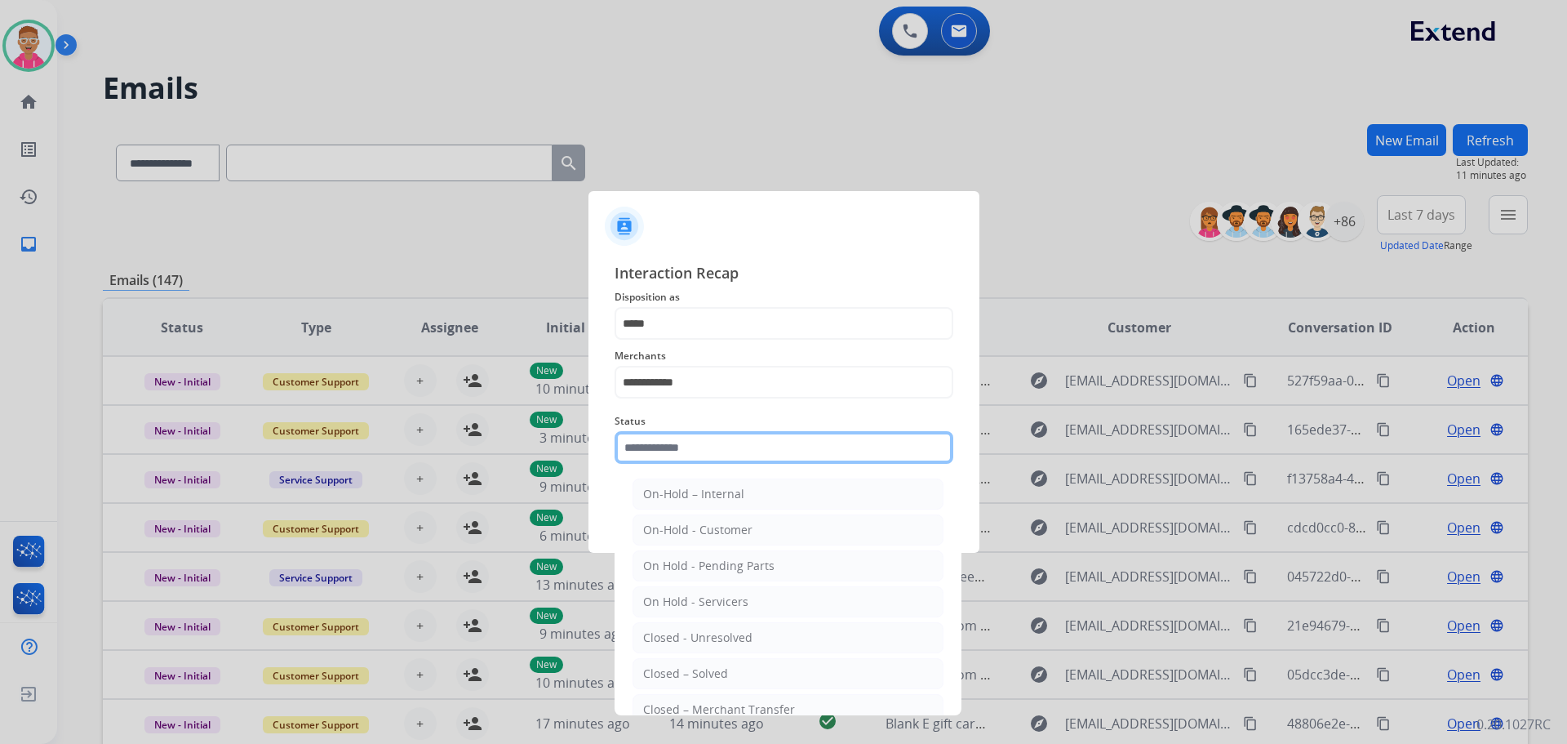
click at [697, 449] on input "text" at bounding box center [784, 447] width 339 height 33
click at [727, 674] on li "Closed – Solved" at bounding box center [788, 673] width 311 height 31
type input "**********"
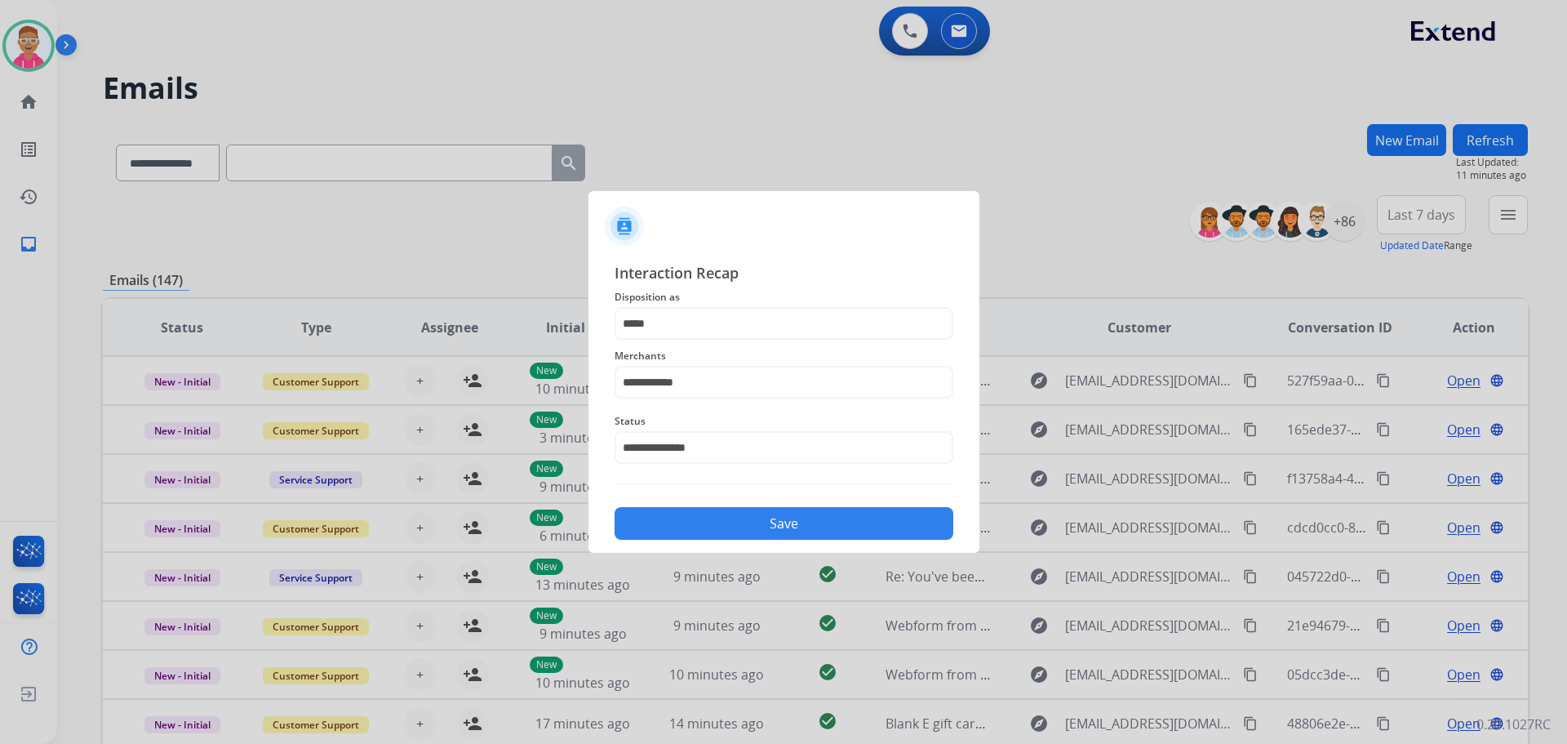
click at [740, 513] on button "Save" at bounding box center [784, 523] width 339 height 33
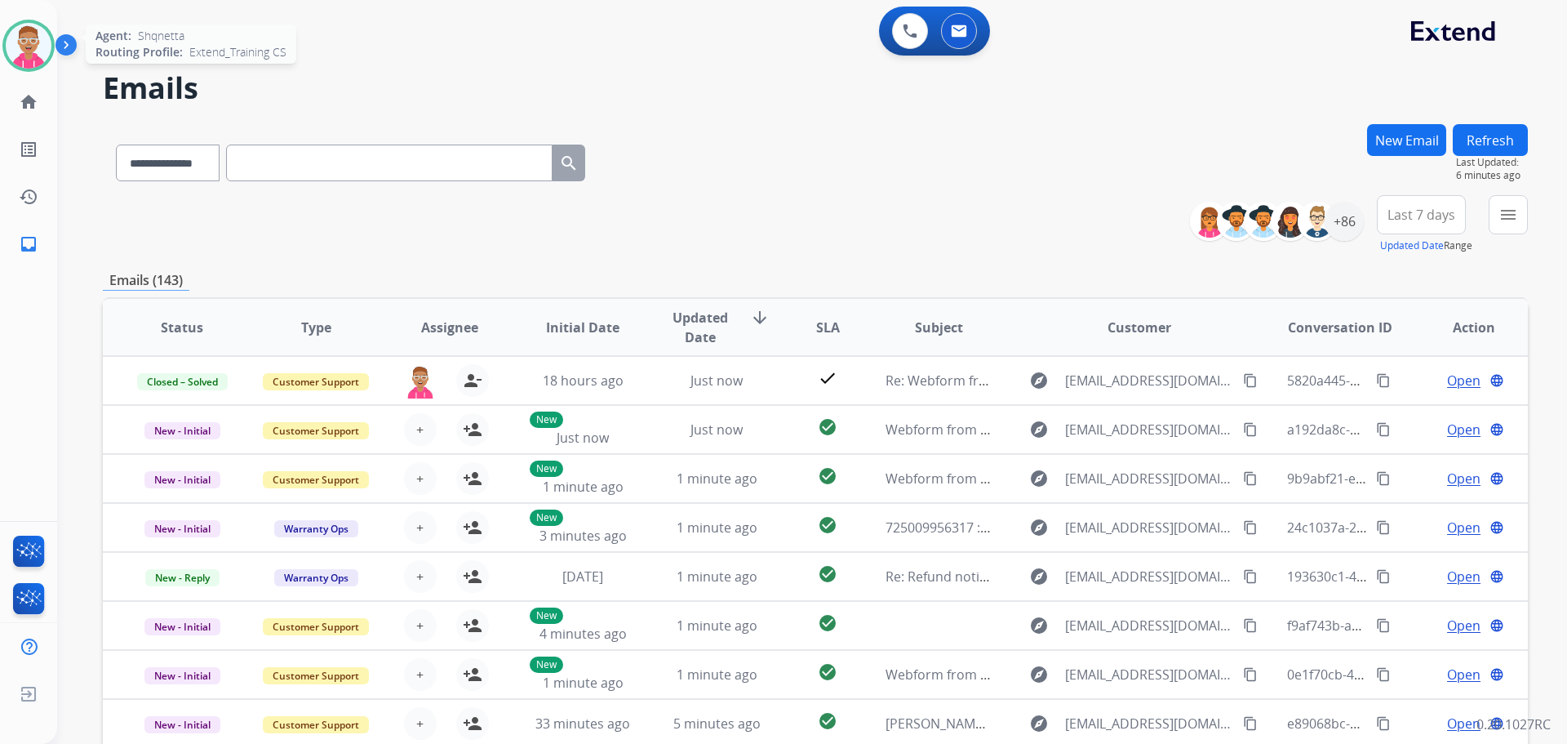
click at [27, 35] on img at bounding box center [29, 46] width 46 height 46
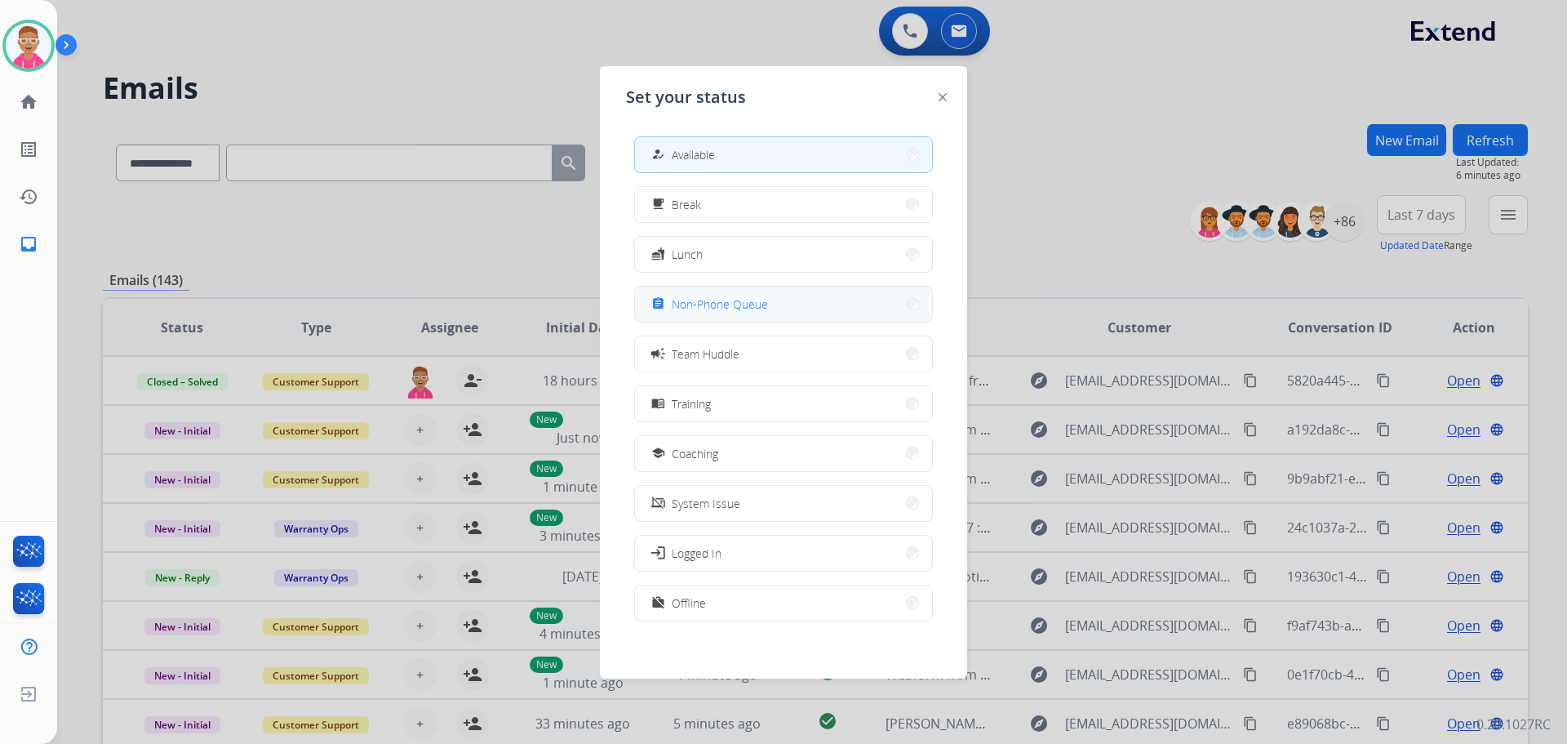
click at [690, 306] on span "Non-Phone Queue" at bounding box center [720, 304] width 96 height 17
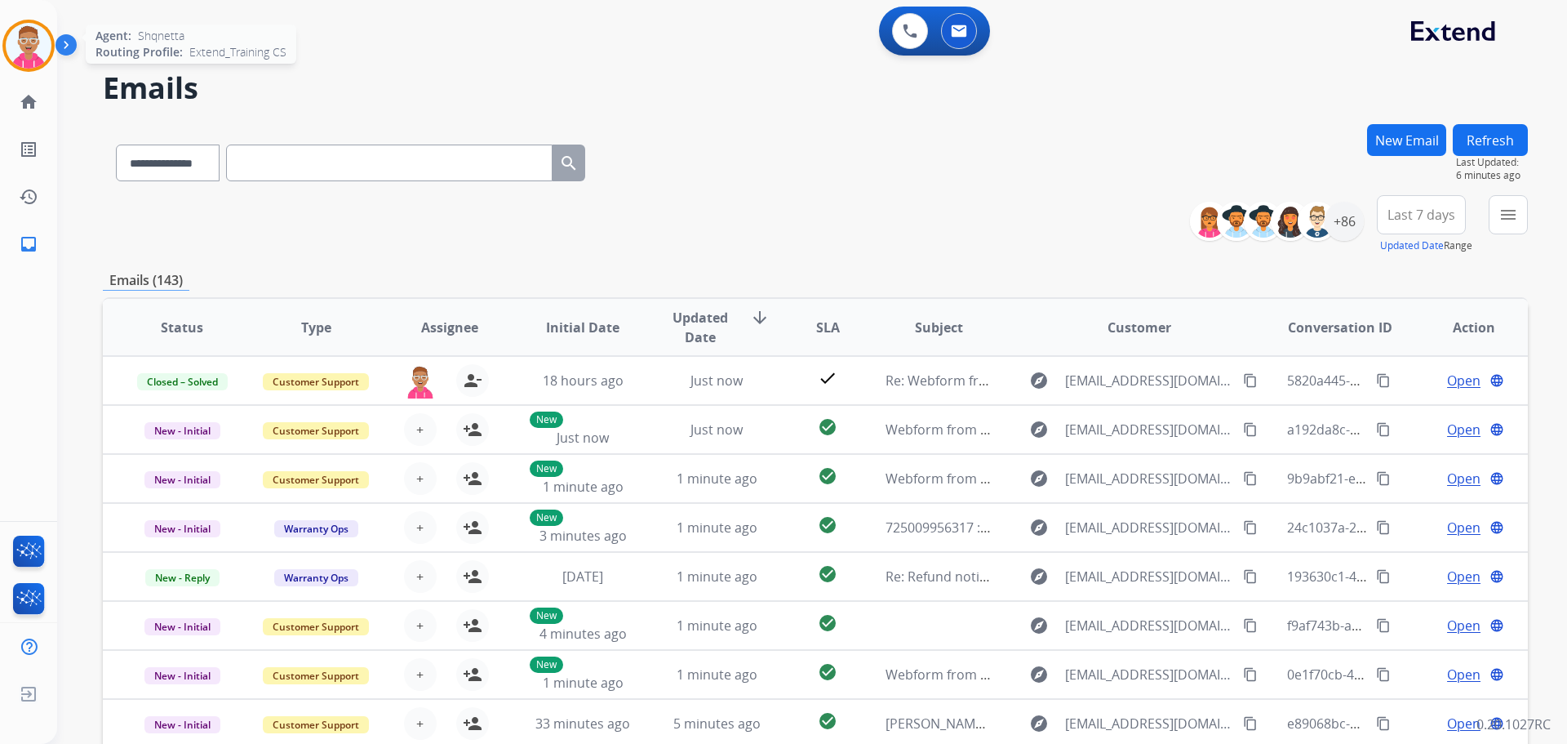
click at [17, 47] on img at bounding box center [29, 46] width 46 height 46
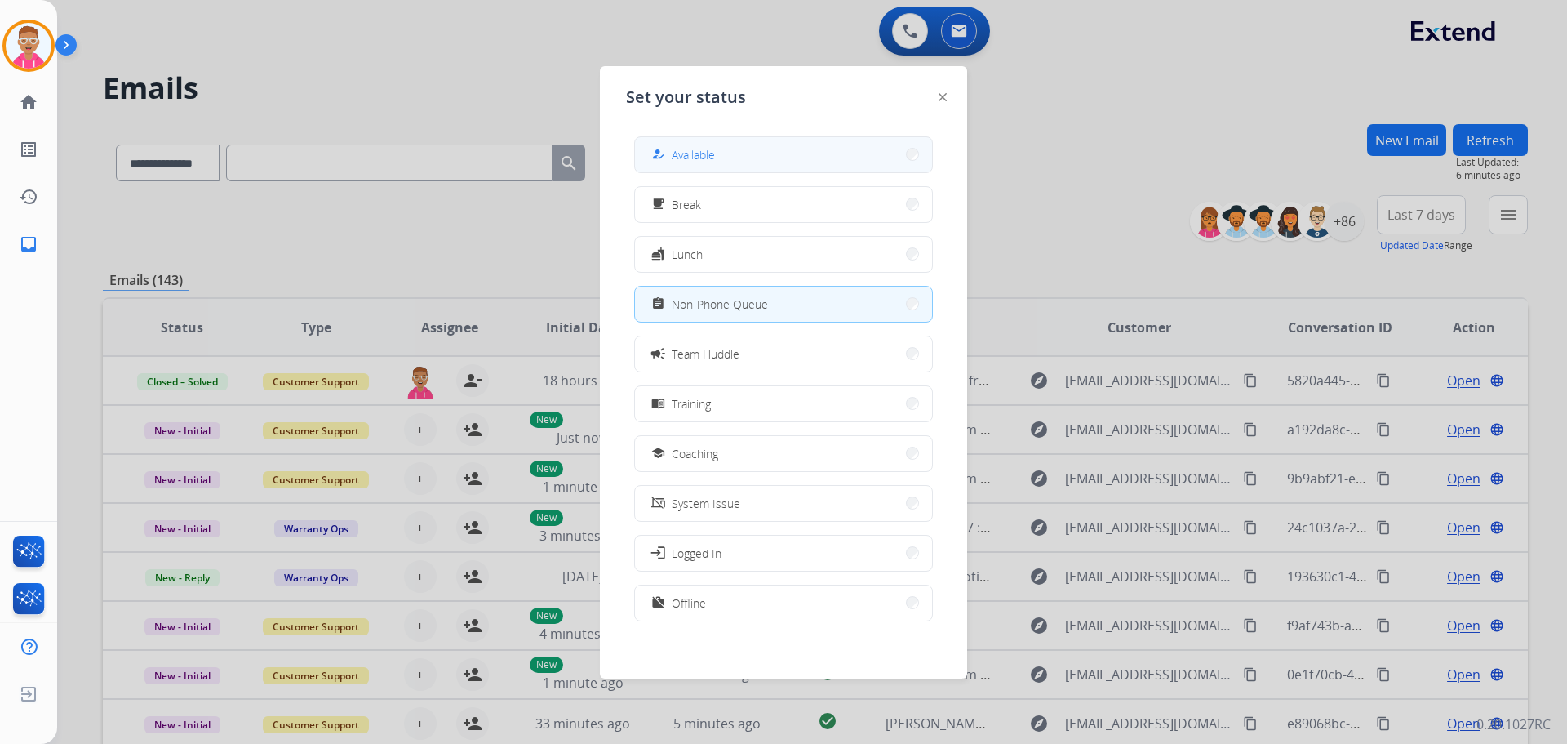
click at [740, 154] on button "how_to_reg Available" at bounding box center [783, 154] width 297 height 35
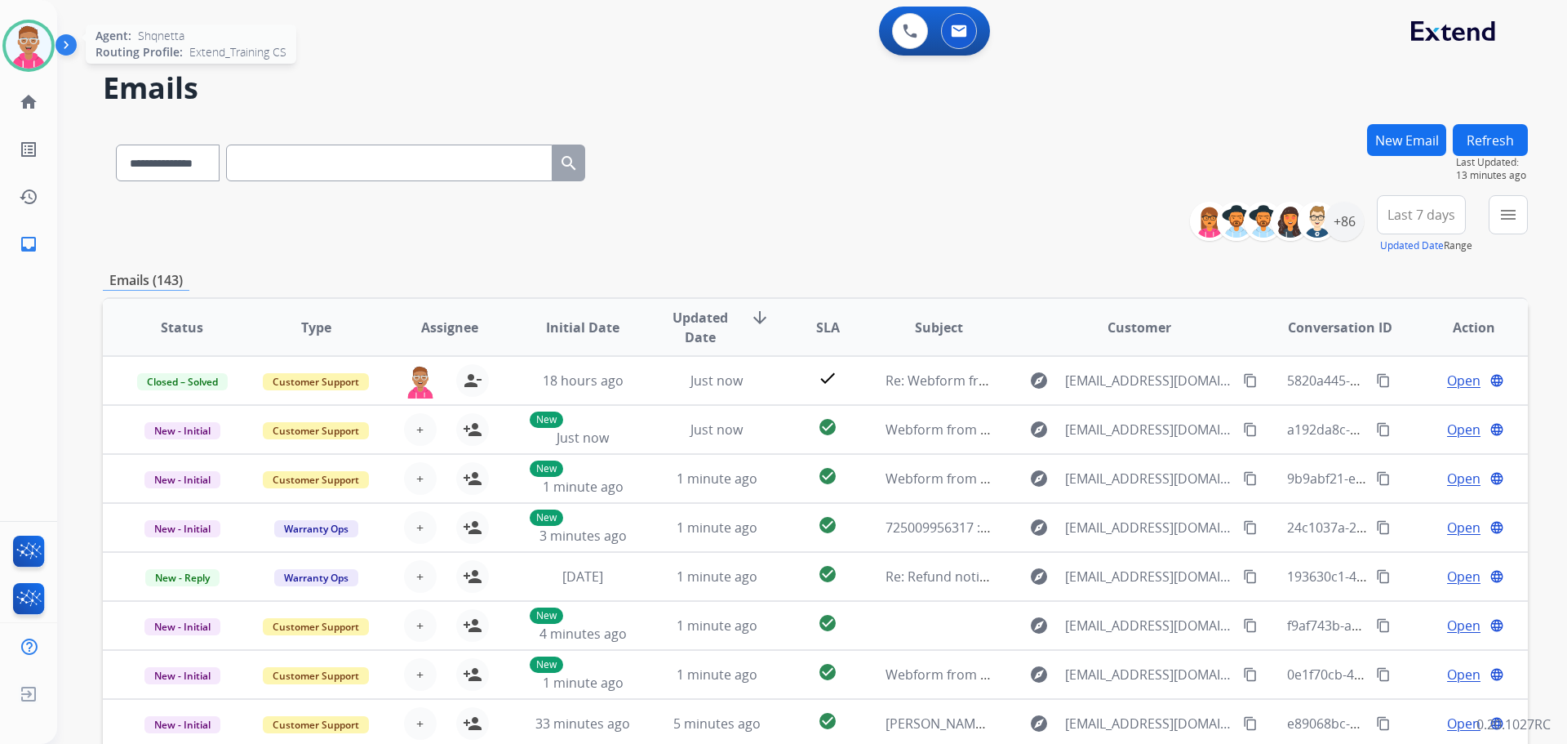
click at [27, 47] on img at bounding box center [29, 46] width 46 height 46
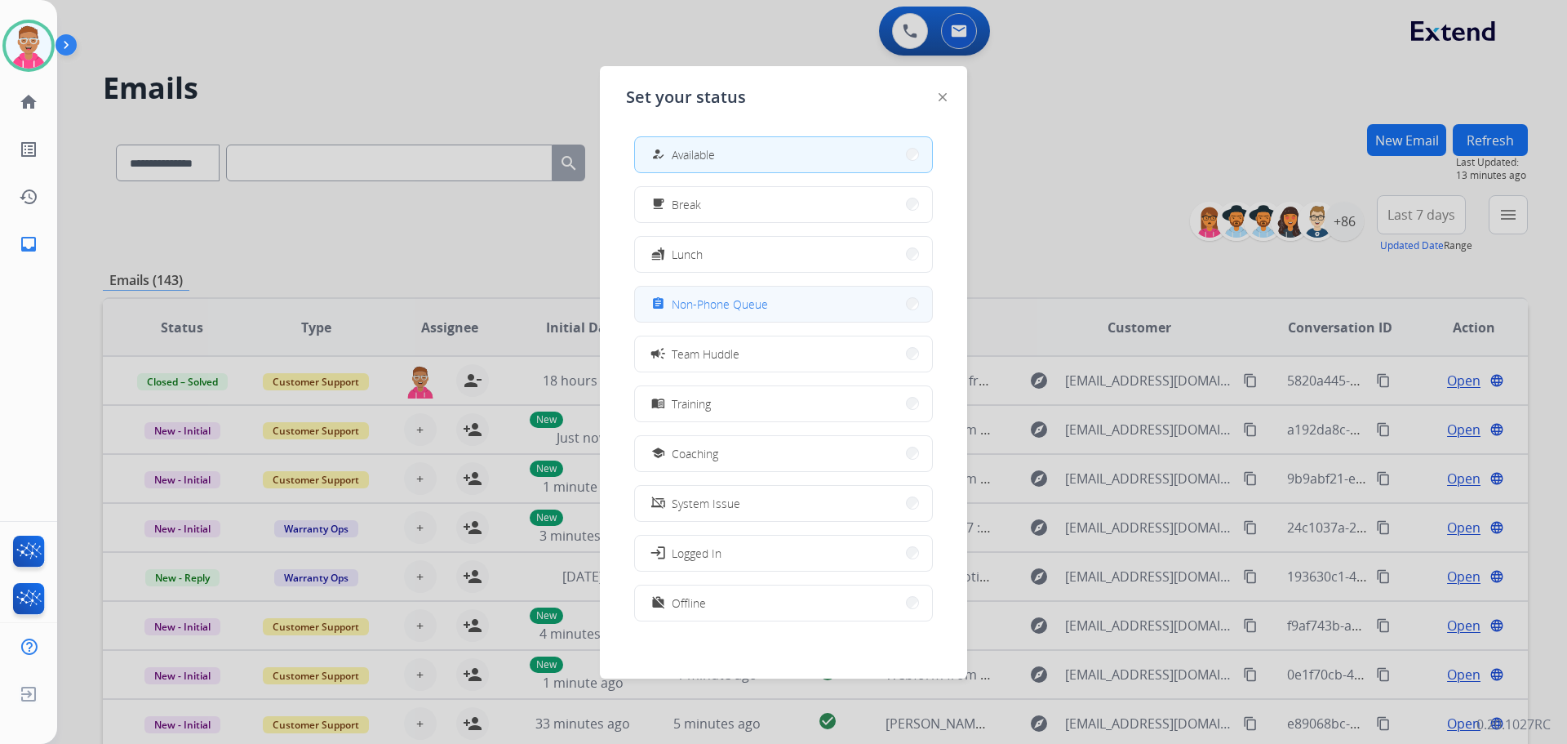
click at [708, 304] on span "Non-Phone Queue" at bounding box center [720, 304] width 96 height 17
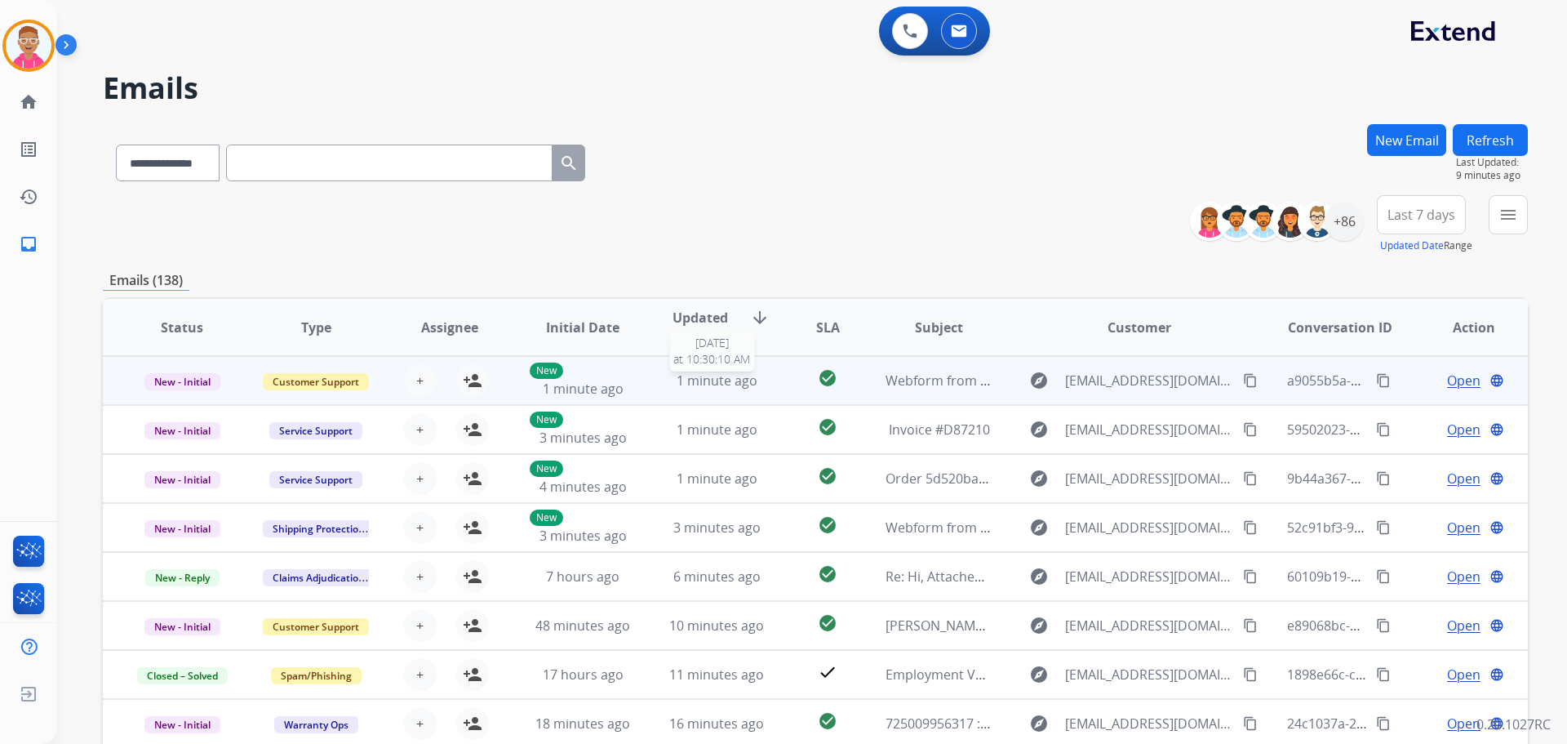
click at [760, 384] on div "1 minute ago" at bounding box center [717, 381] width 107 height 20
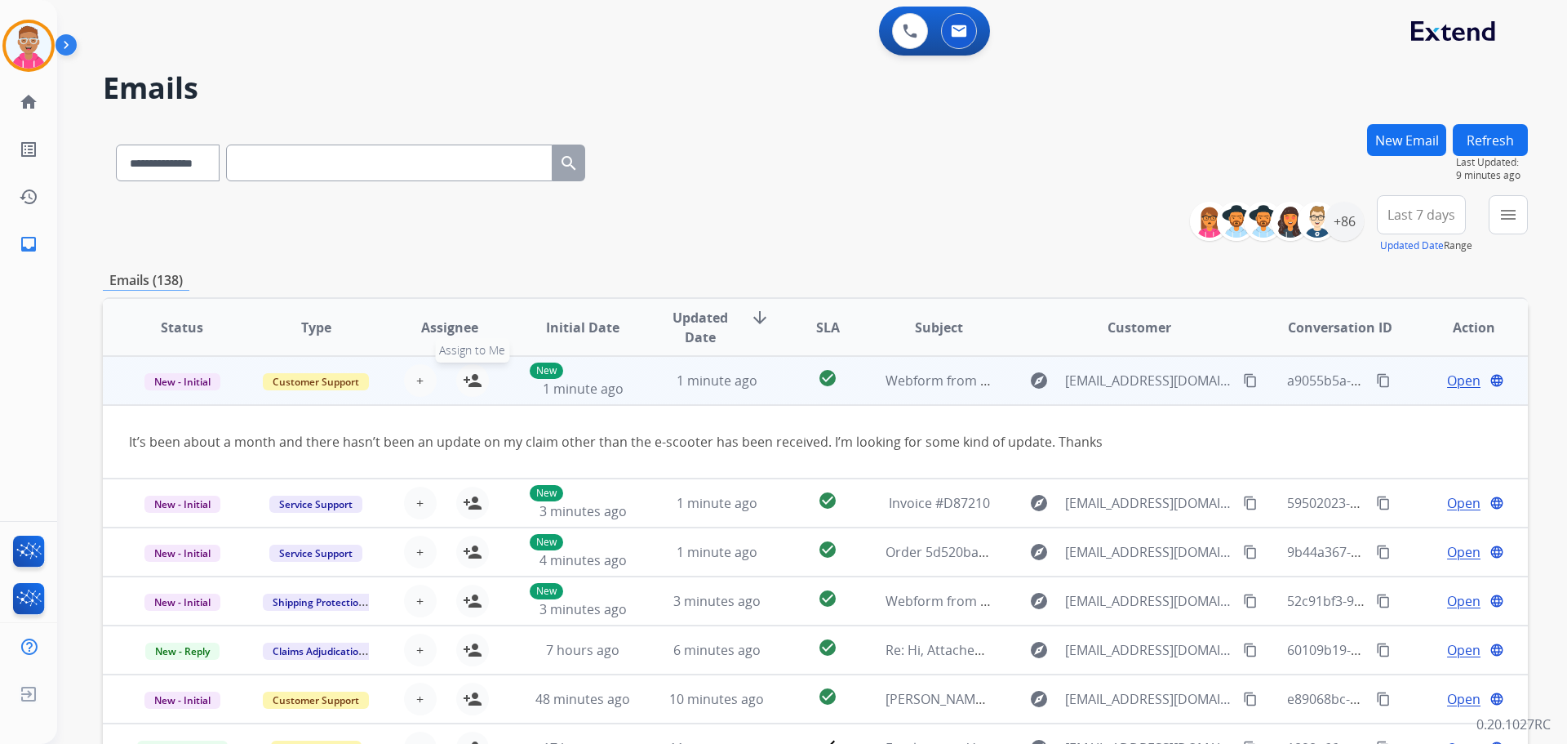
click at [475, 380] on mat-icon "person_add" at bounding box center [473, 381] width 20 height 20
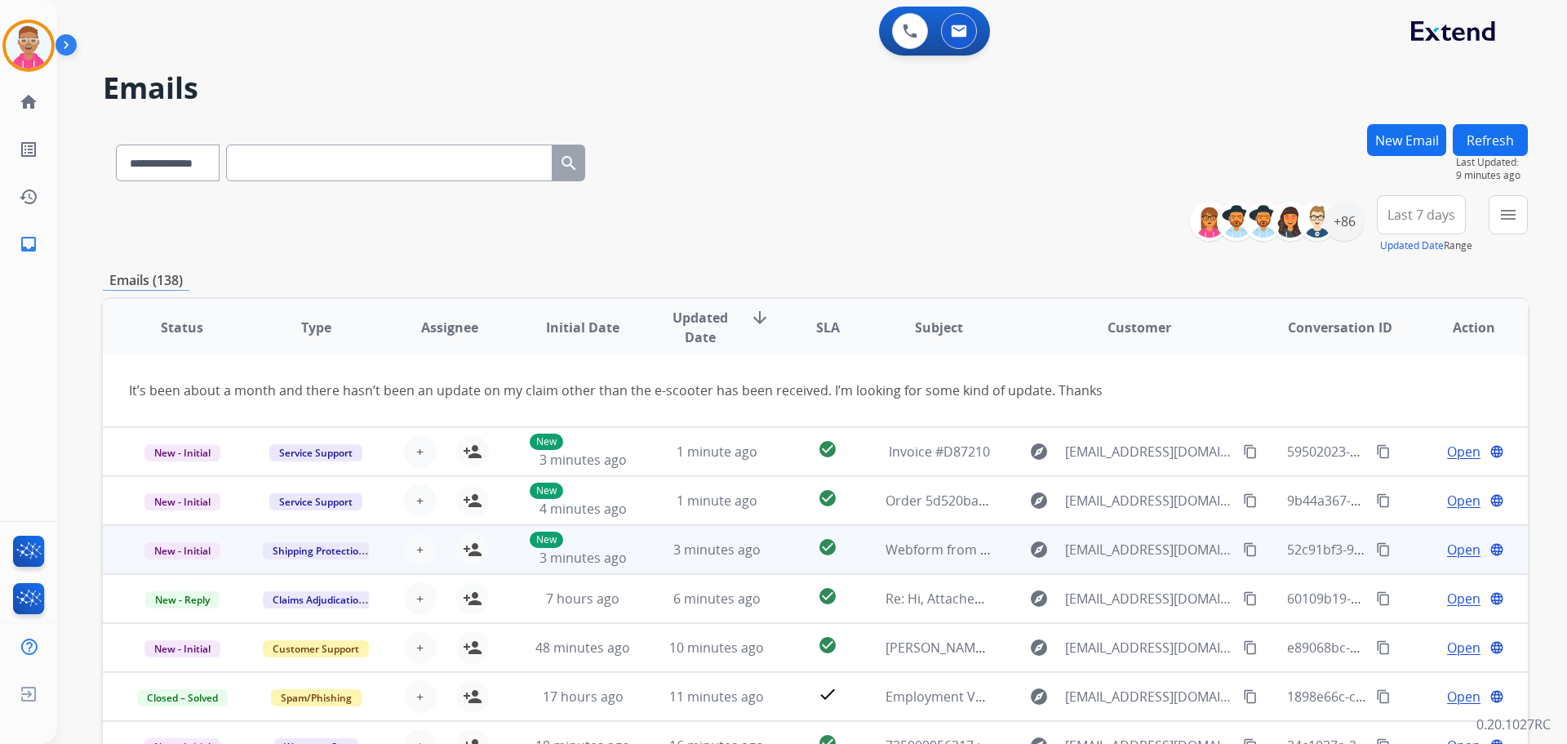
scroll to position [75, 0]
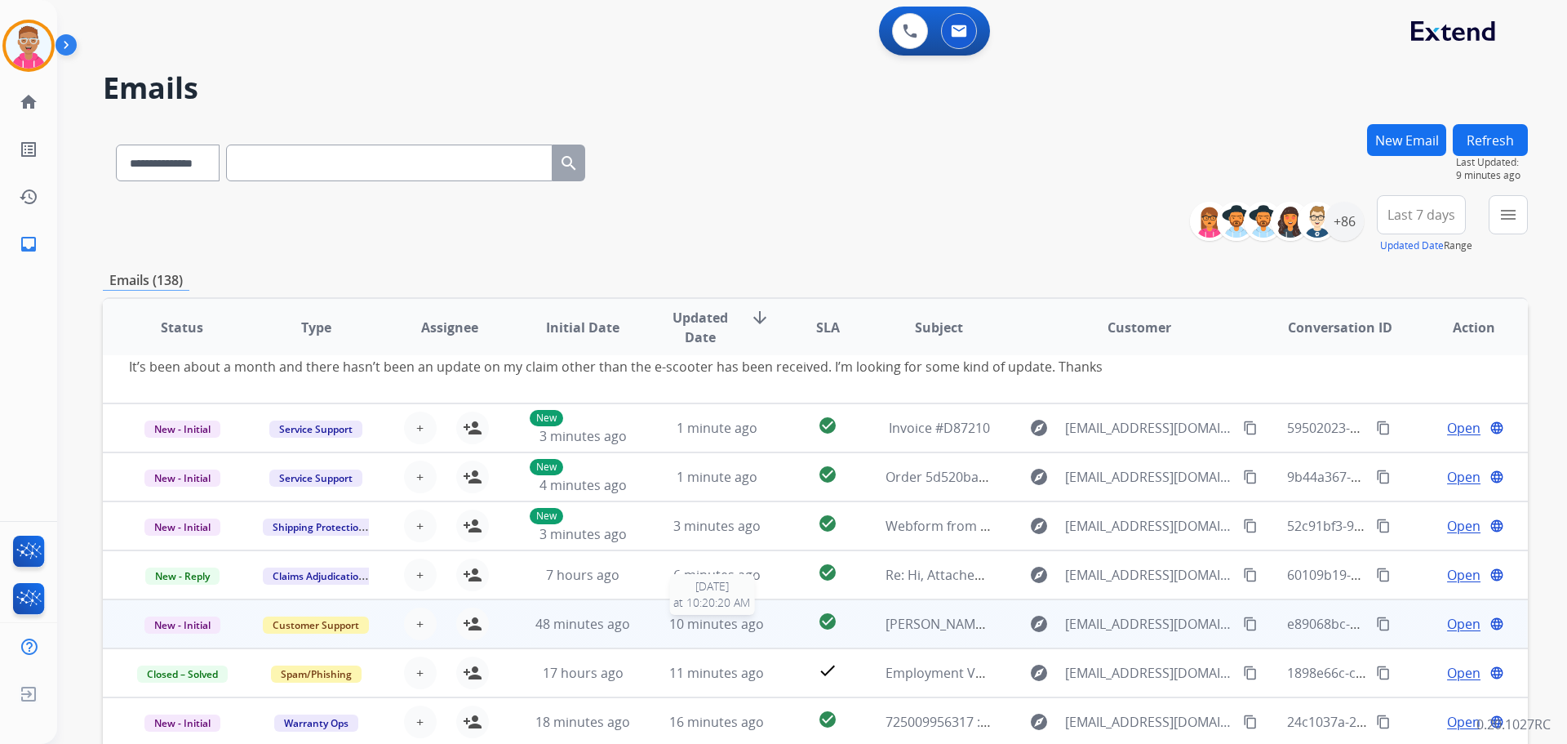
click at [664, 628] on div "10 minutes ago" at bounding box center [717, 624] width 107 height 20
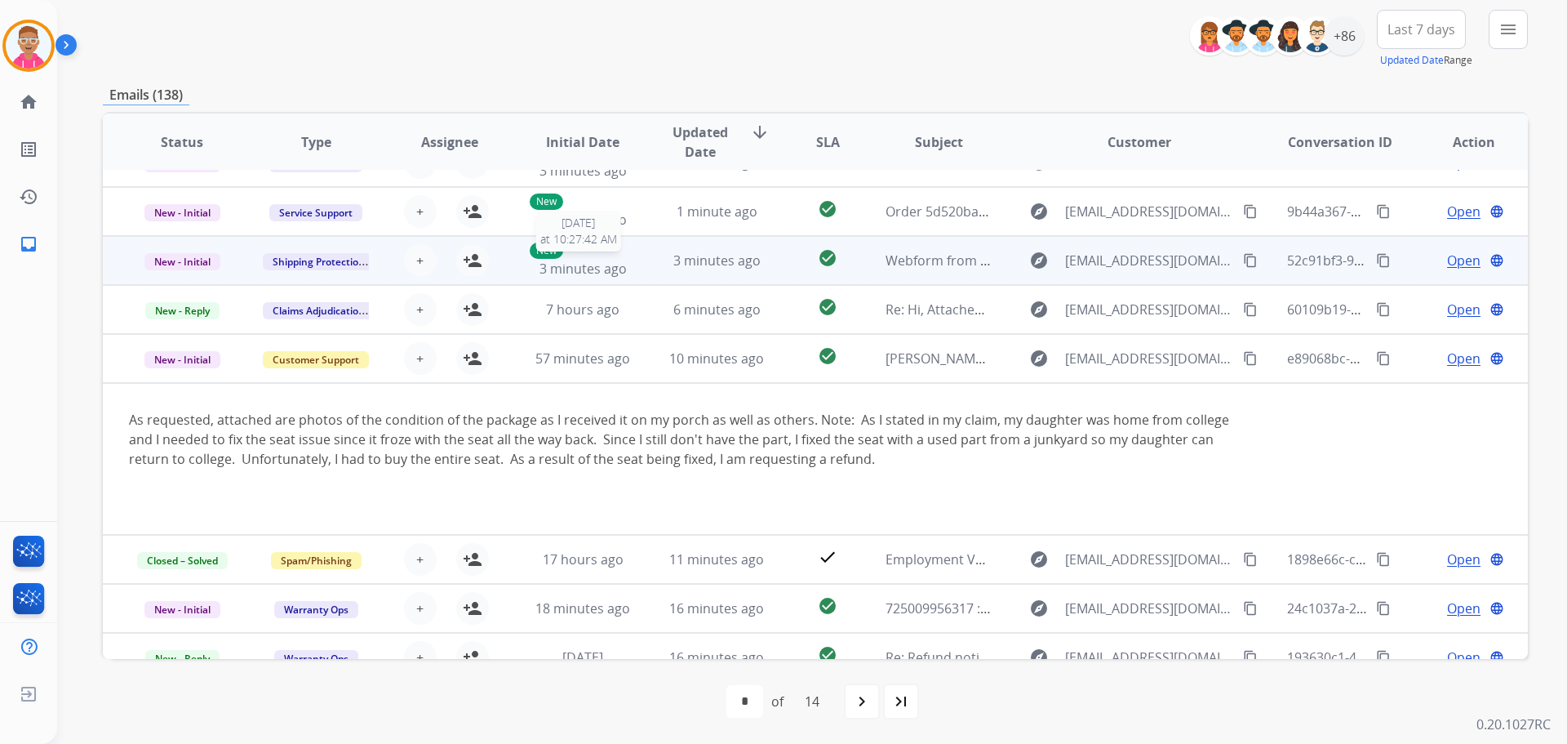
scroll to position [0, 0]
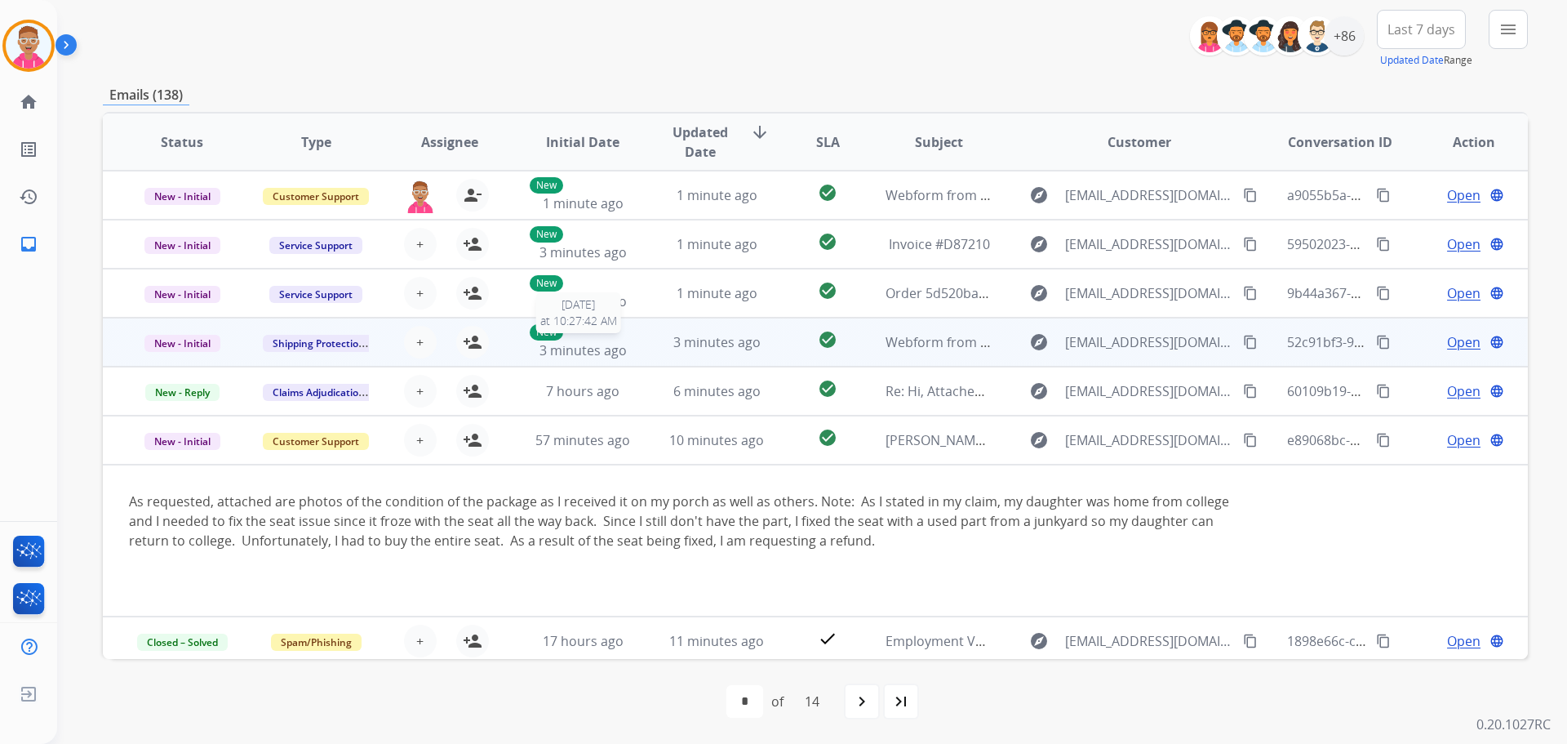
click at [625, 349] on div "New 3 minutes ago" at bounding box center [583, 342] width 107 height 36
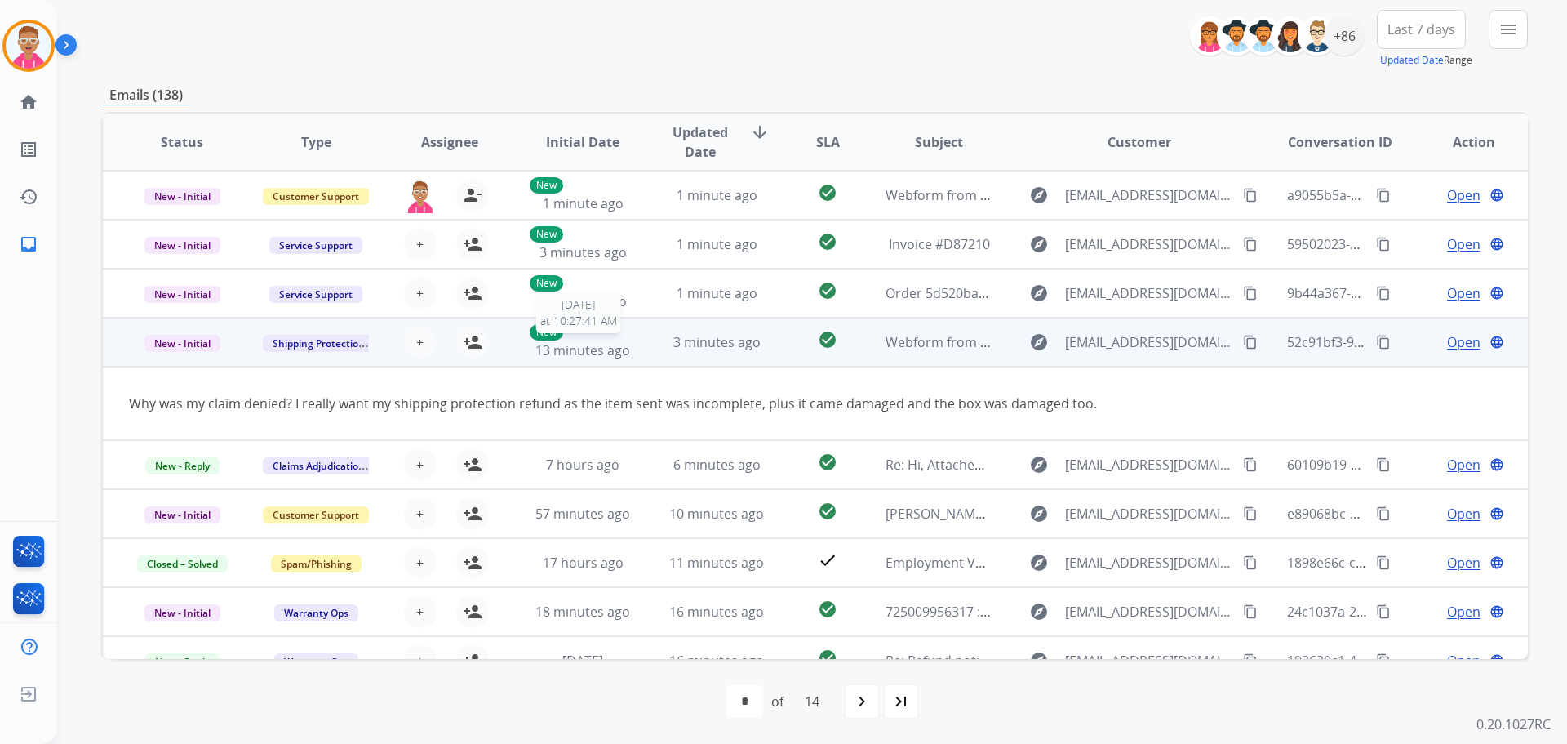
scroll to position [75, 0]
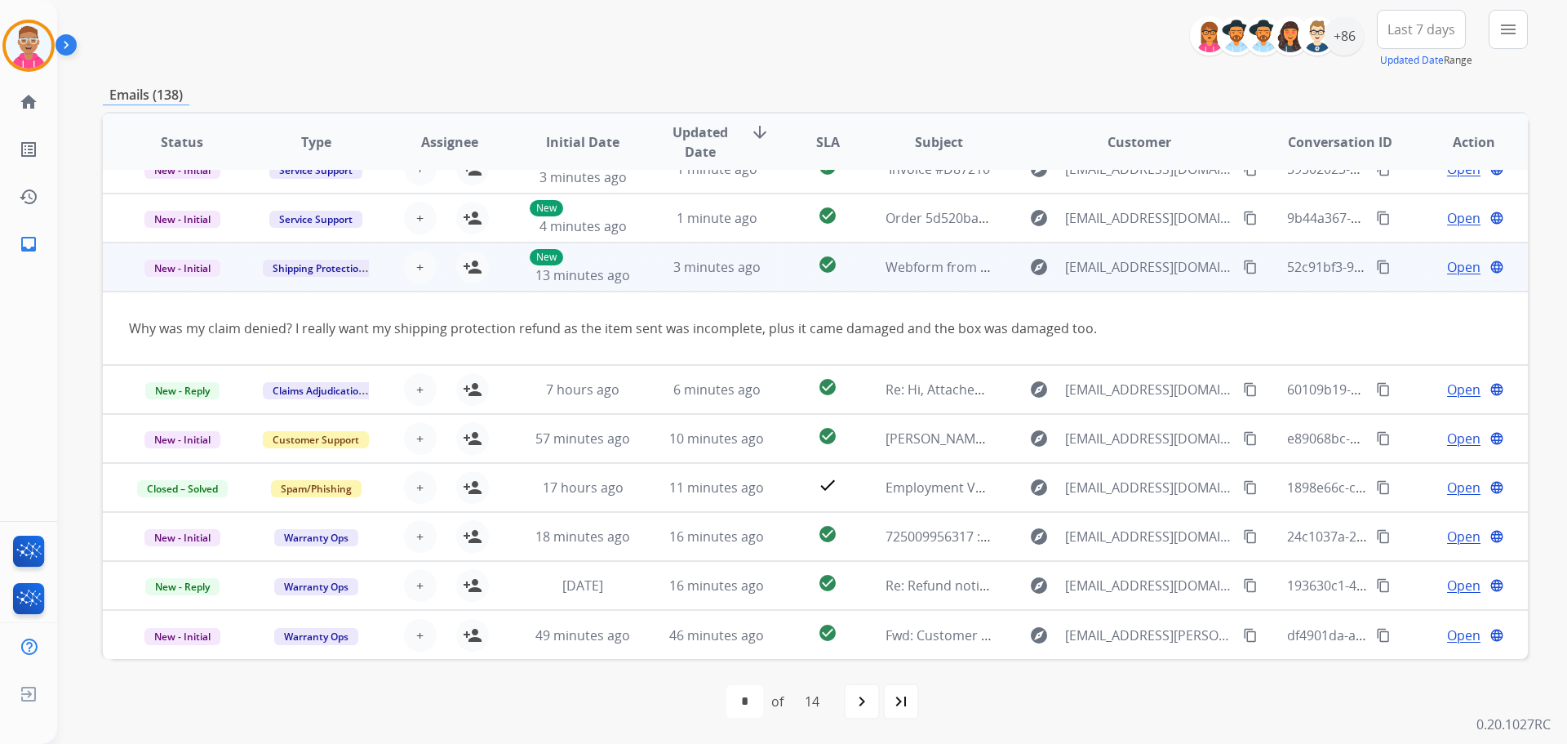
click at [451, 269] on div "+ Select agent person_add Assign to Me" at bounding box center [437, 267] width 104 height 33
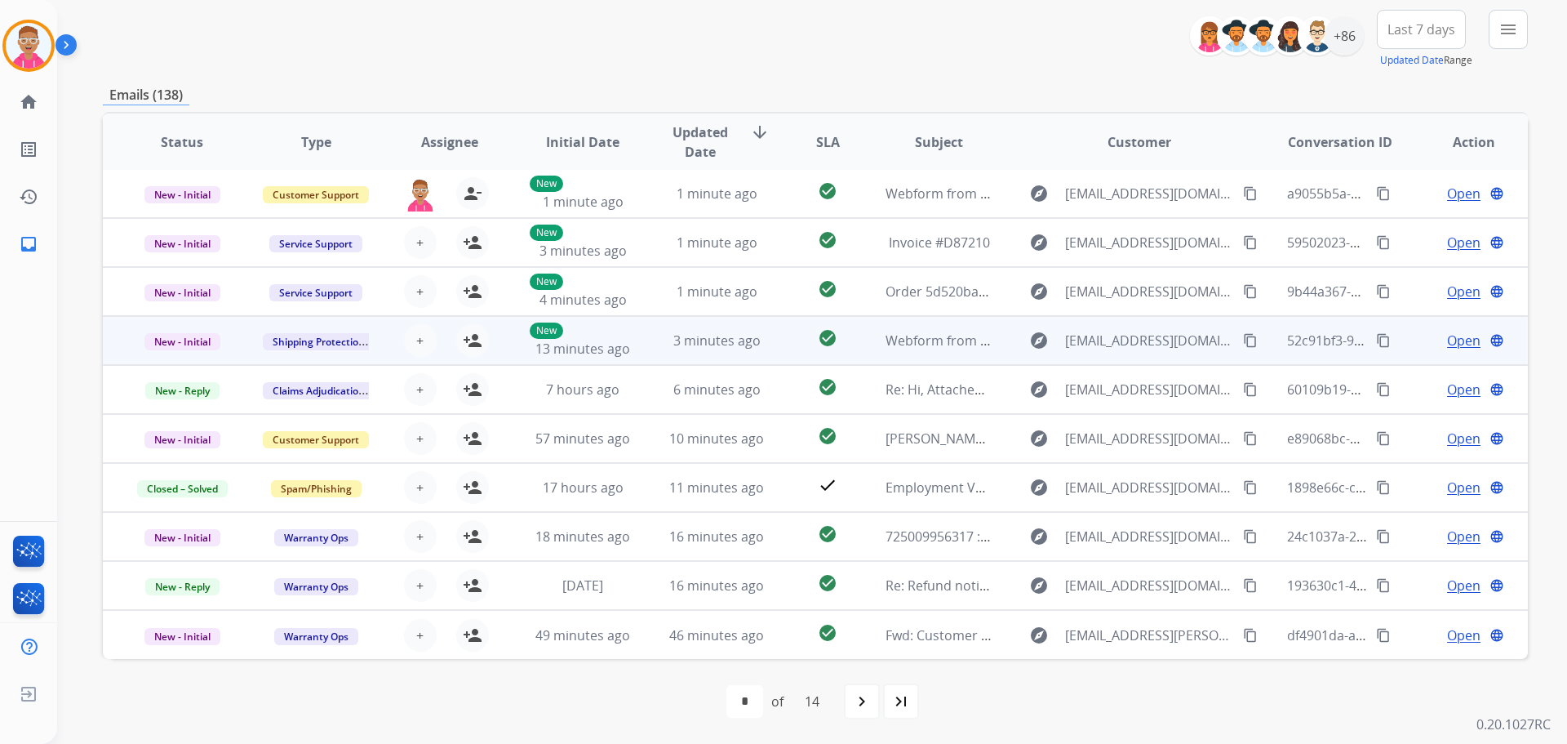
scroll to position [2, 0]
click at [476, 337] on mat-icon "person_add" at bounding box center [473, 341] width 20 height 20
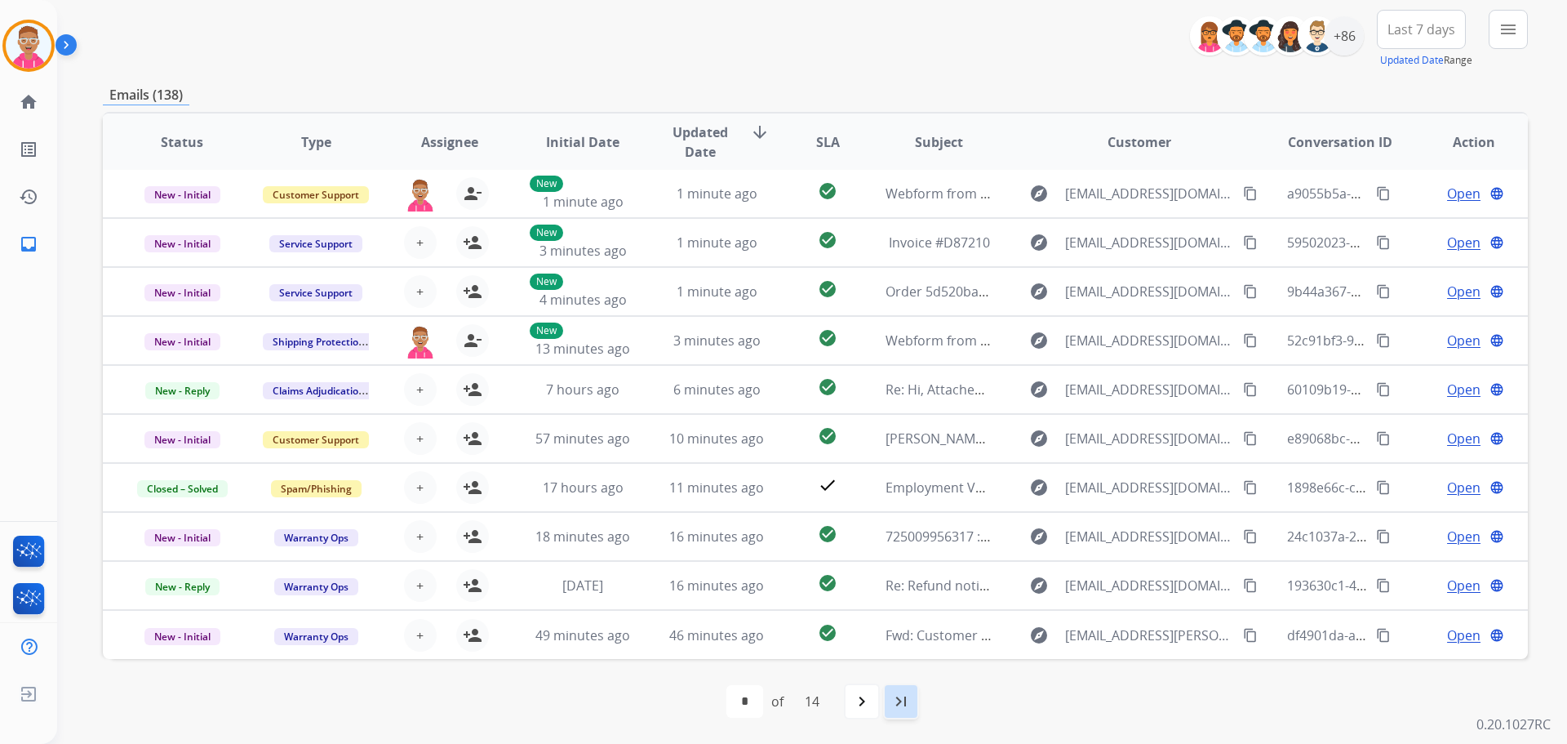
click at [894, 699] on mat-icon "last_page" at bounding box center [901, 701] width 20 height 20
select select "**"
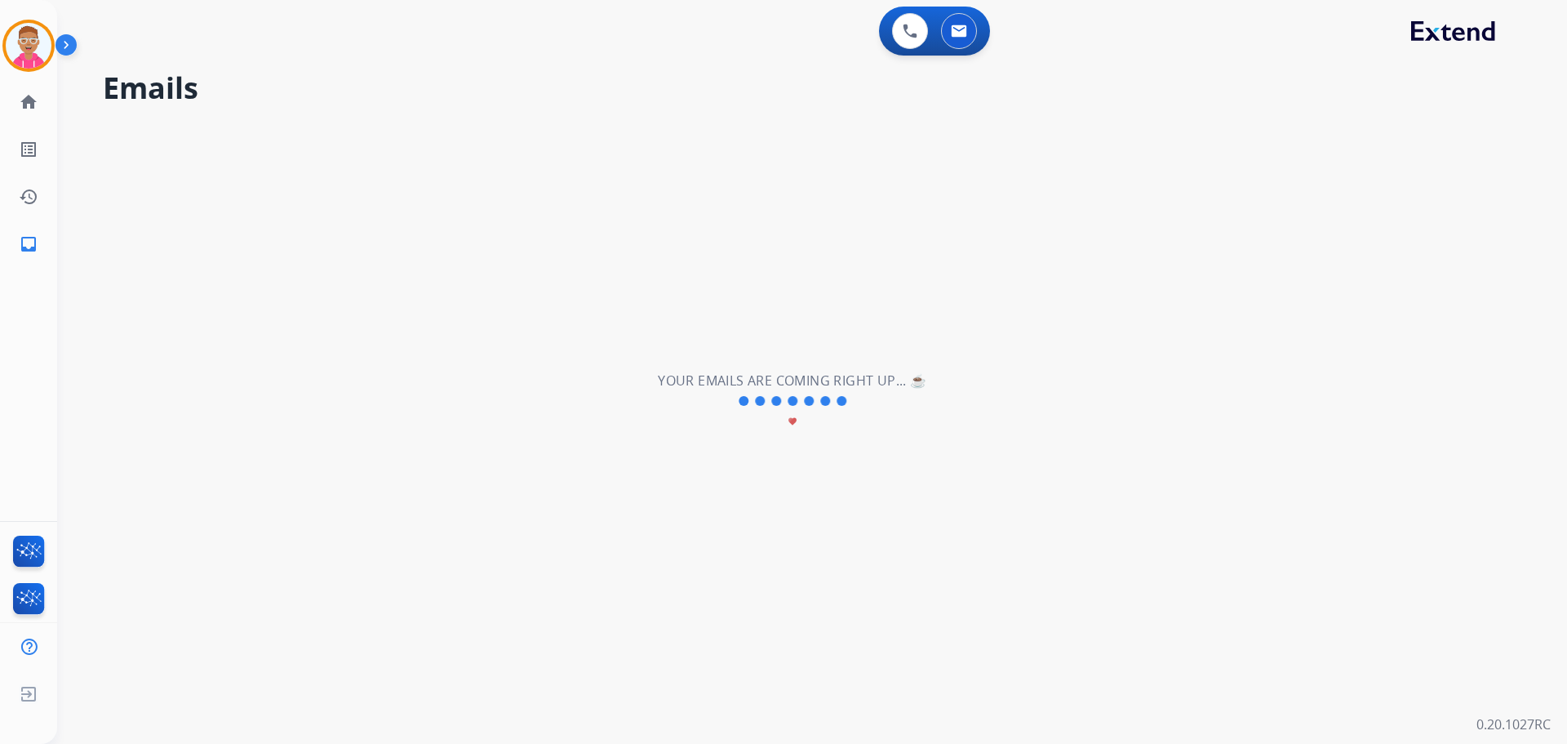
scroll to position [0, 0]
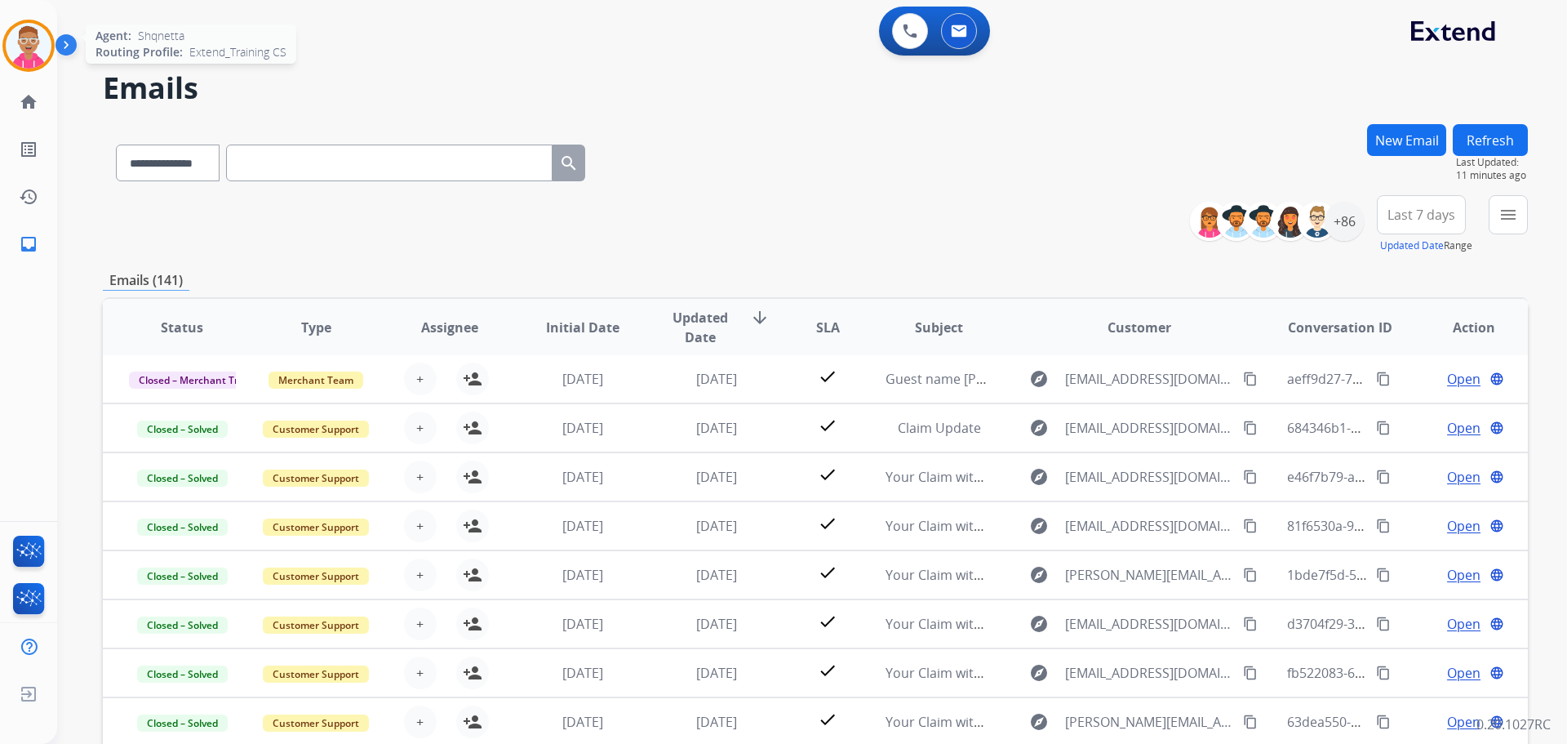
click at [24, 45] on img at bounding box center [29, 46] width 46 height 46
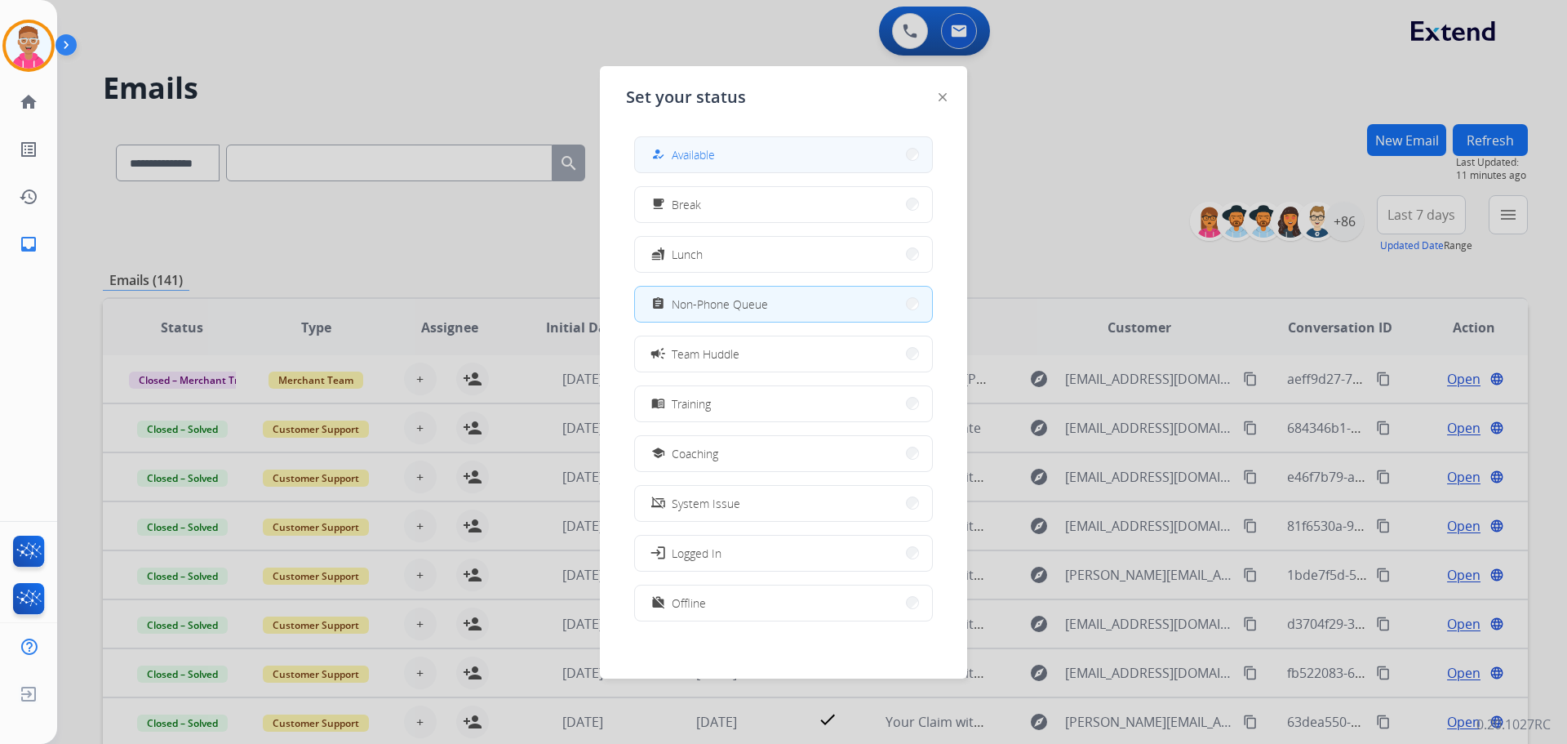
click at [730, 161] on button "how_to_reg Available" at bounding box center [783, 154] width 297 height 35
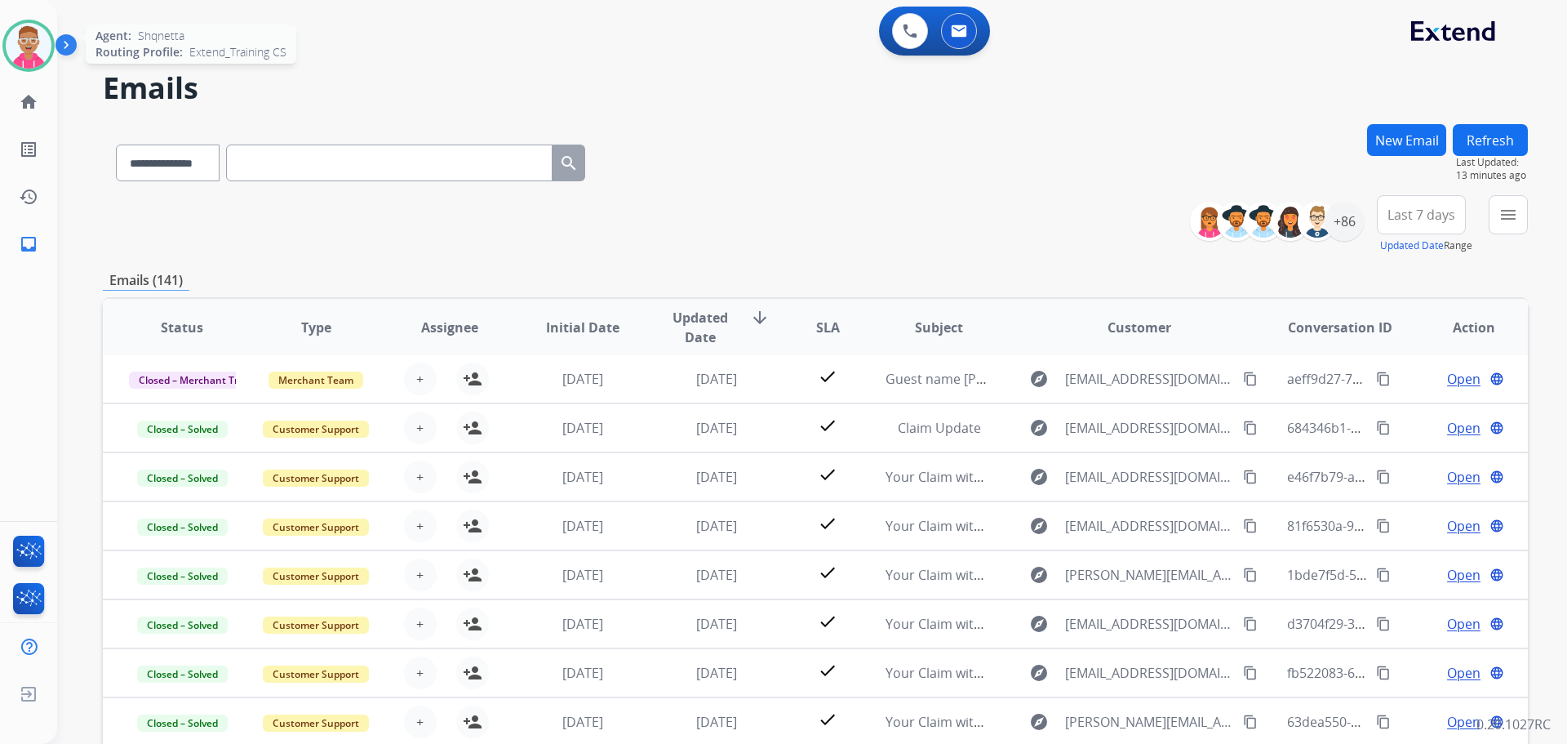
click at [27, 47] on img at bounding box center [29, 46] width 46 height 46
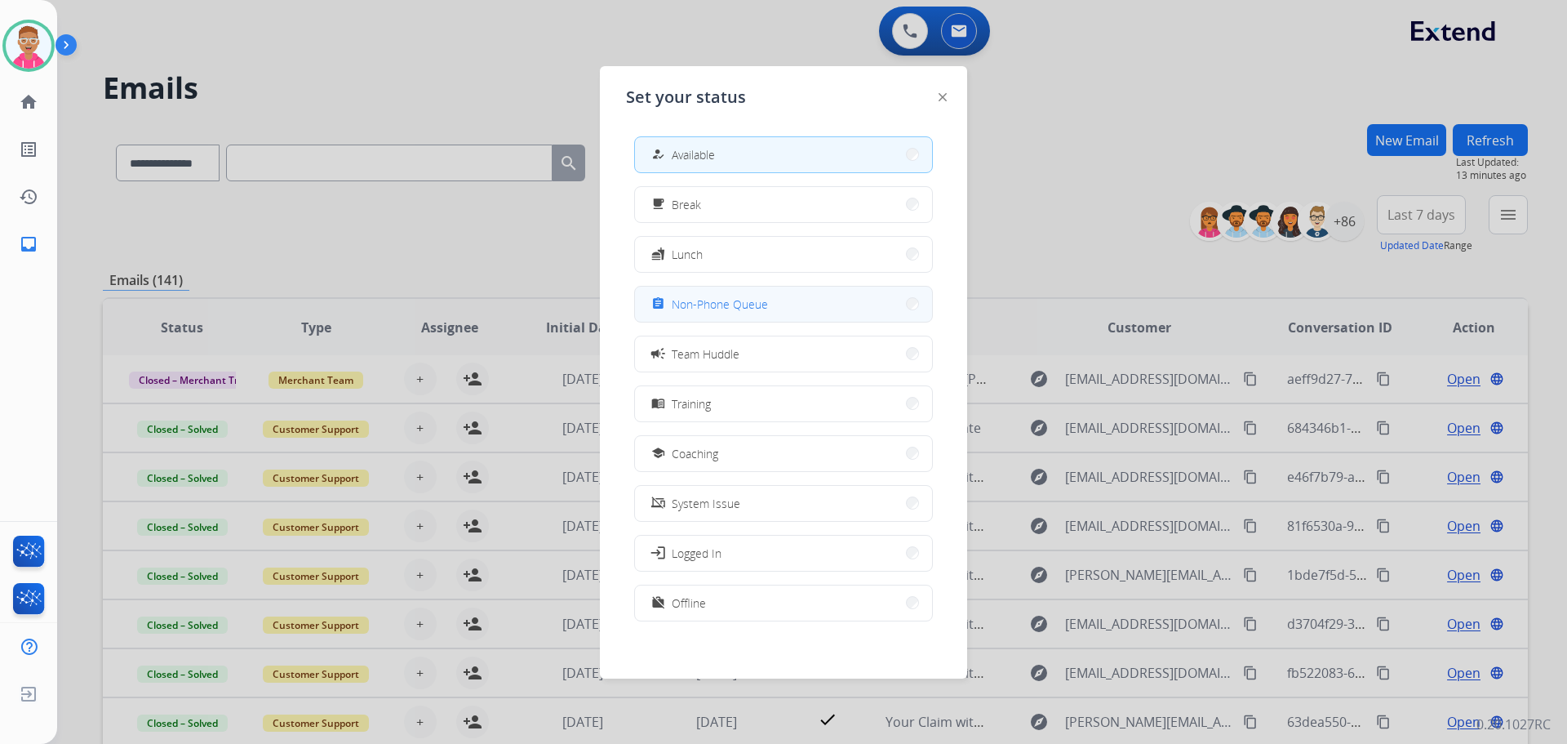
click at [798, 306] on button "assignment Non-Phone Queue" at bounding box center [783, 304] width 297 height 35
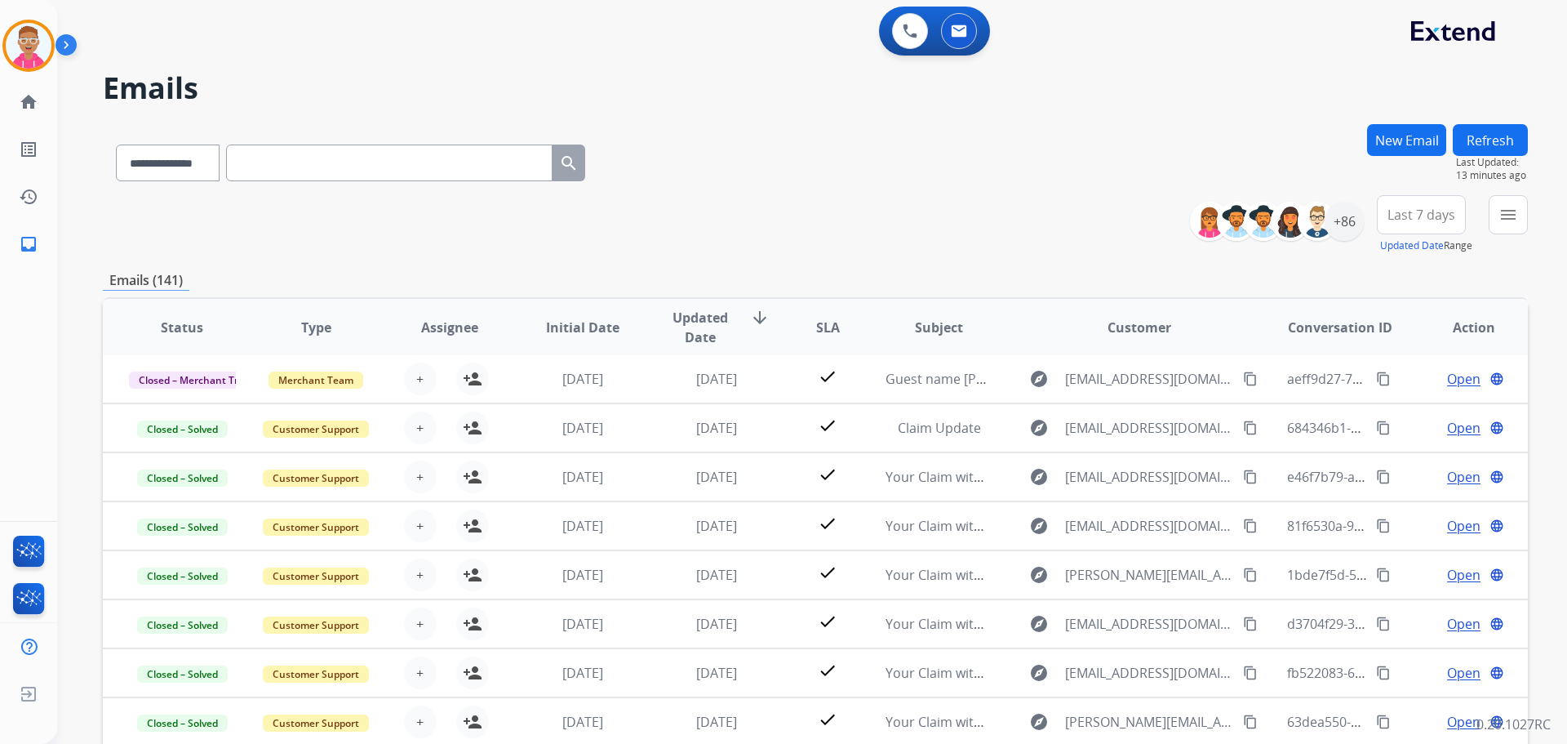
drag, startPoint x: 35, startPoint y: 47, endPoint x: 56, endPoint y: 51, distance: 21.0
click at [35, 47] on img at bounding box center [29, 46] width 46 height 46
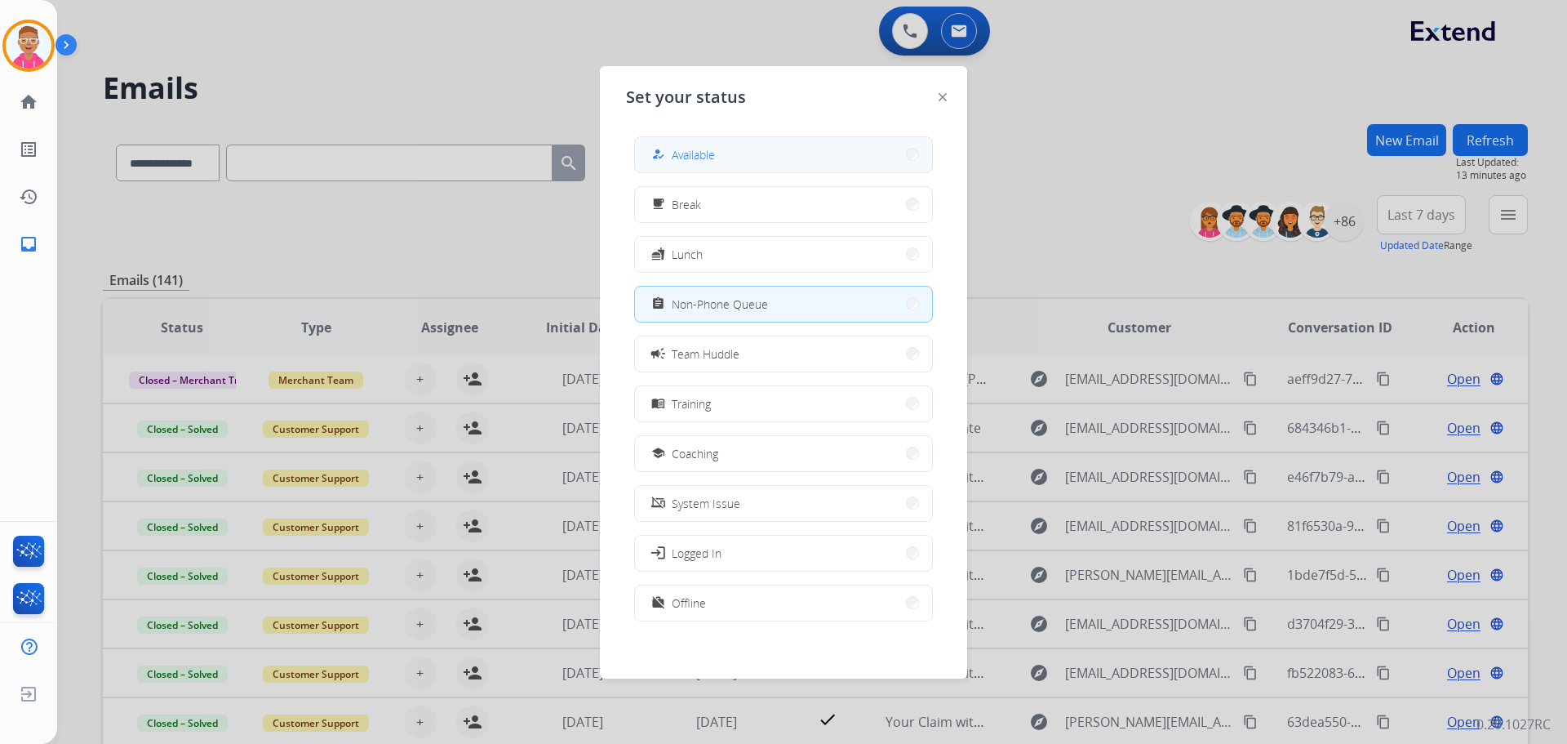
click at [757, 162] on button "how_to_reg Available" at bounding box center [783, 154] width 297 height 35
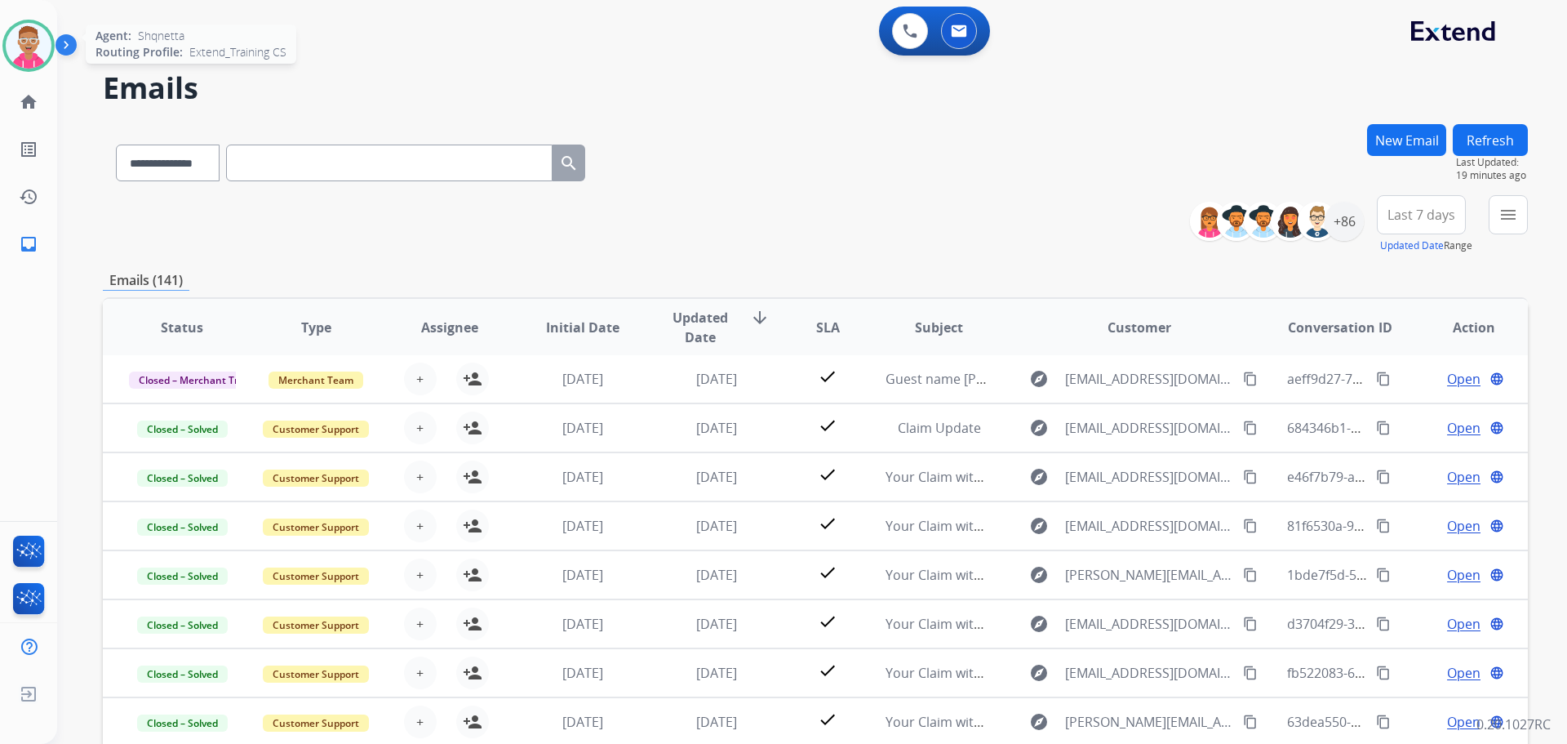
drag, startPoint x: 16, startPoint y: 38, endPoint x: 27, endPoint y: 38, distance: 10.6
click at [16, 38] on img at bounding box center [29, 46] width 46 height 46
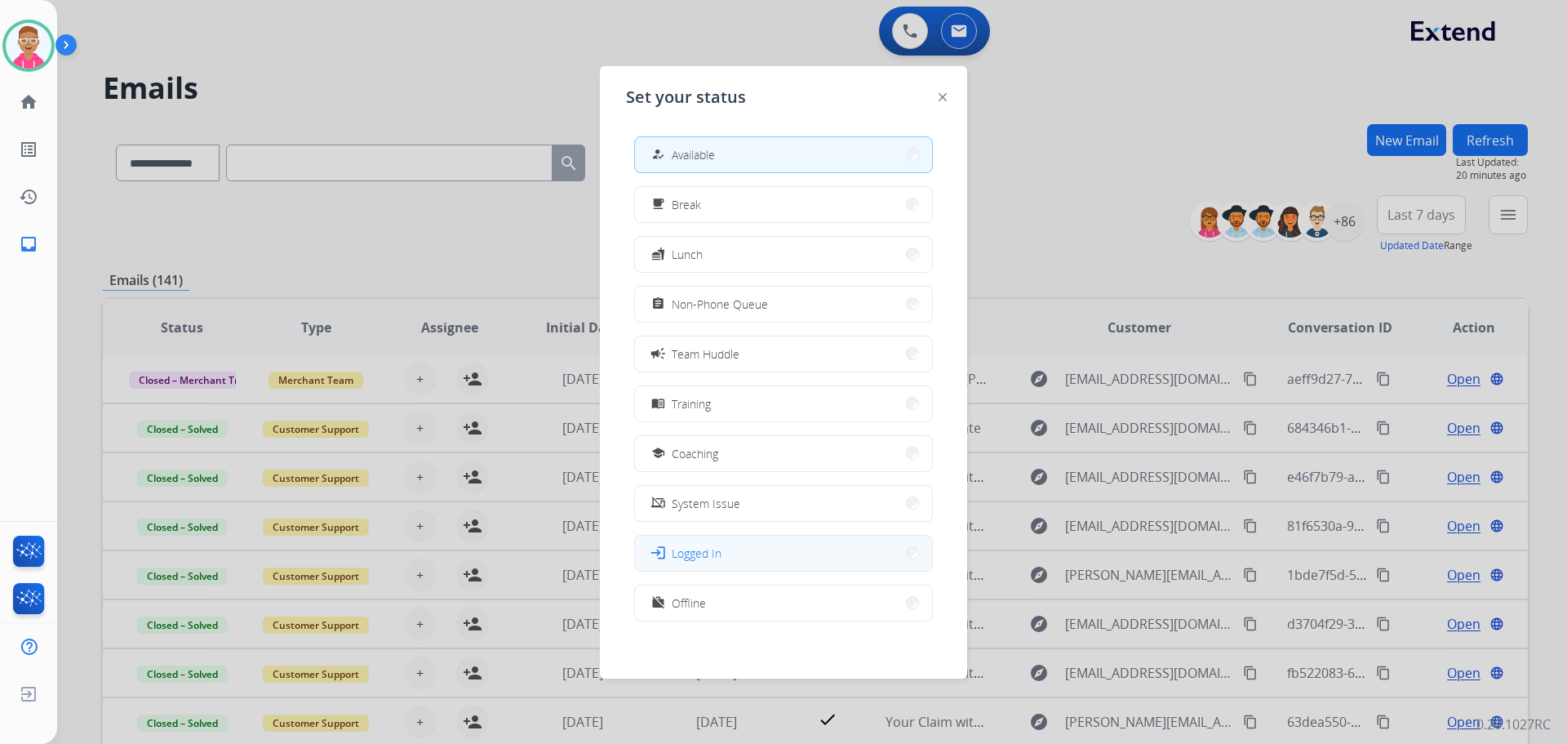
click at [738, 557] on button "login Logged In" at bounding box center [783, 553] width 297 height 35
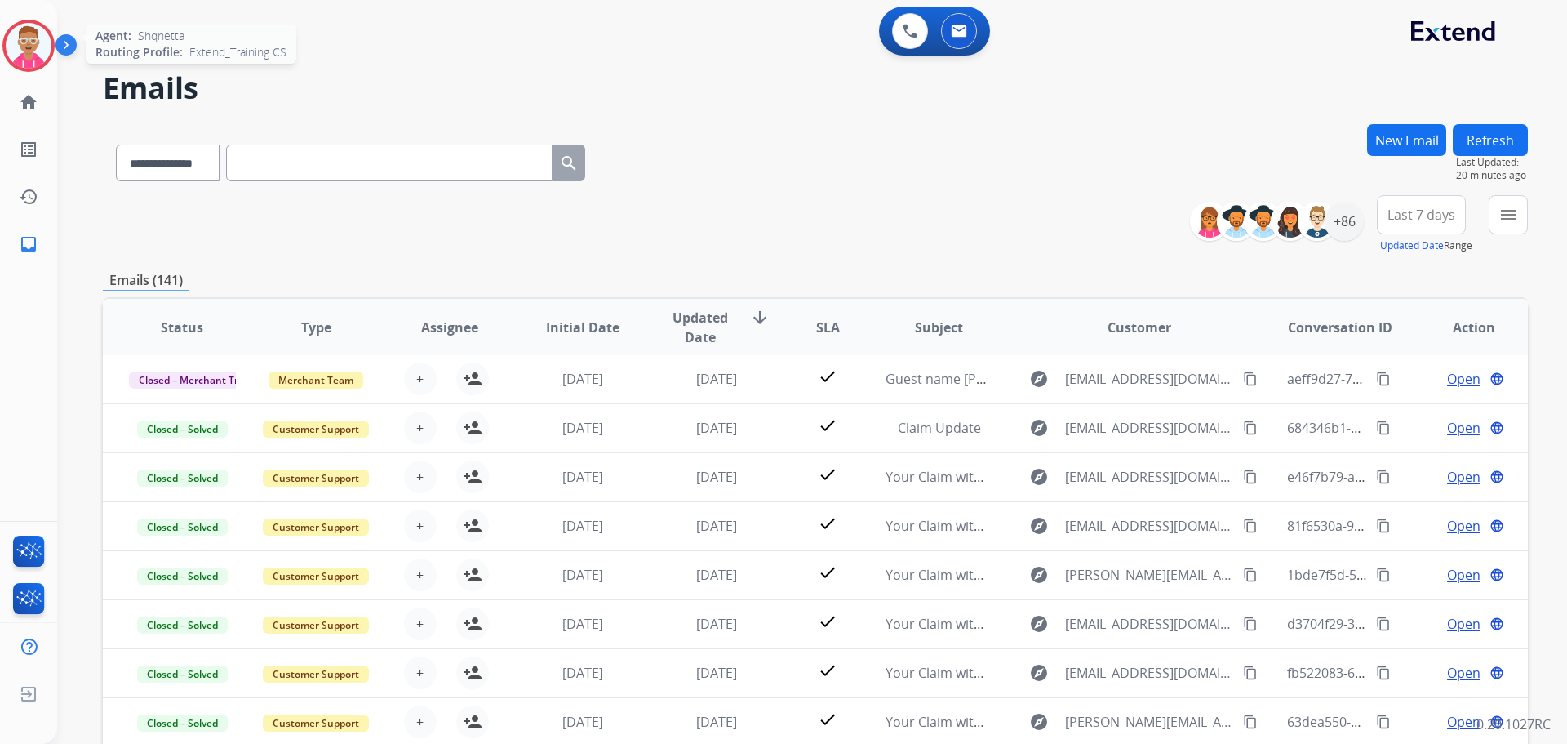
click at [33, 46] on img at bounding box center [29, 46] width 46 height 46
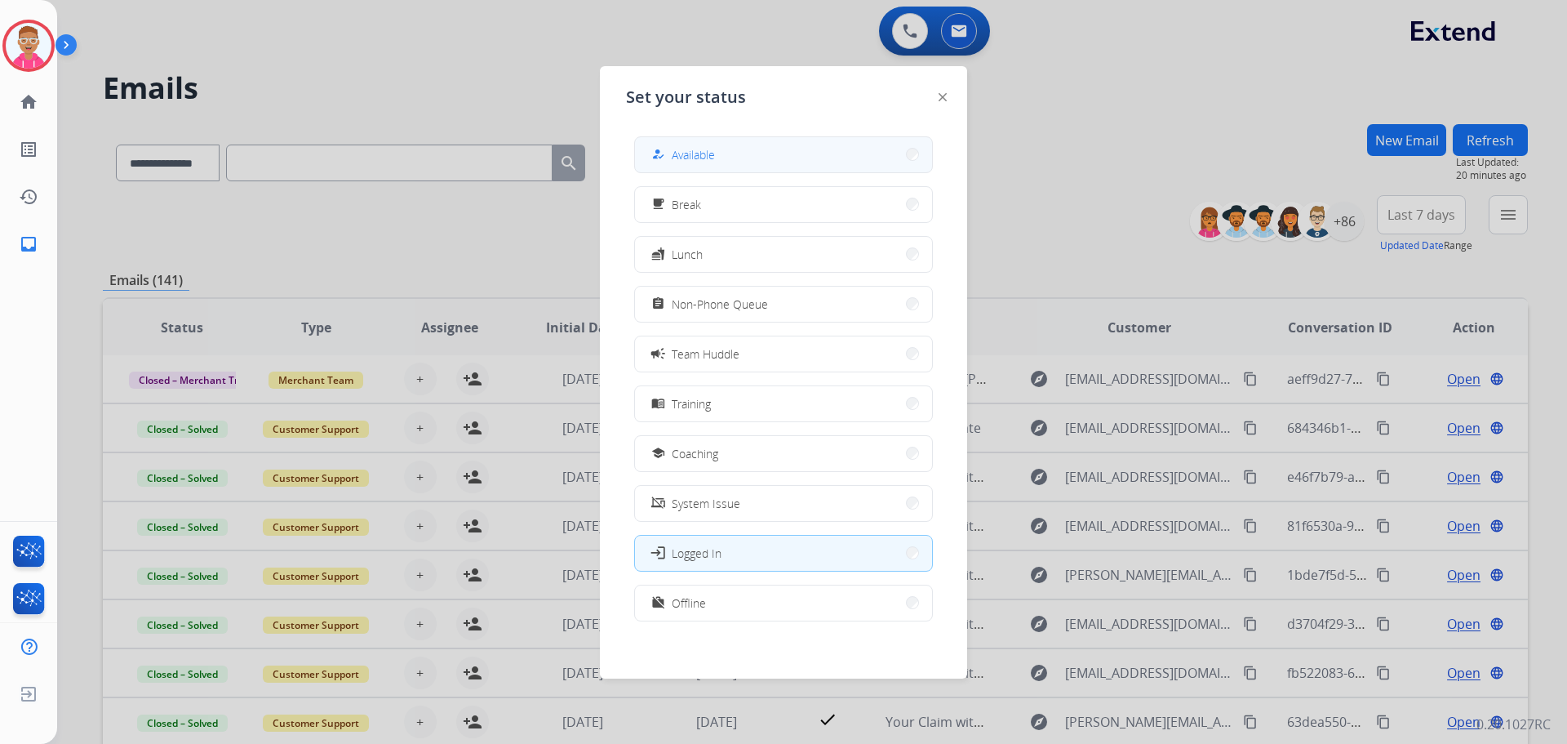
click at [722, 158] on button "how_to_reg Available" at bounding box center [783, 154] width 297 height 35
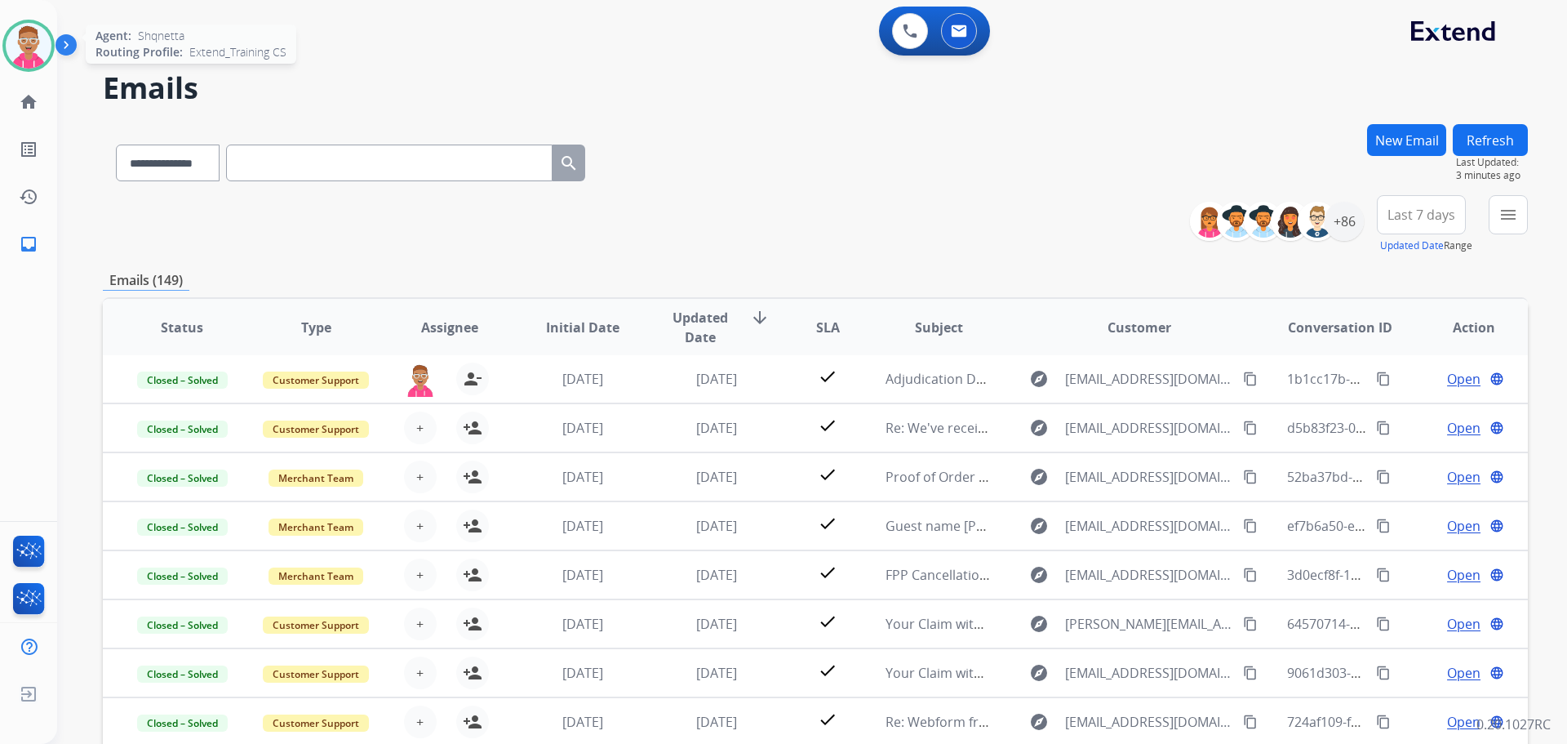
click at [27, 42] on img at bounding box center [29, 46] width 46 height 46
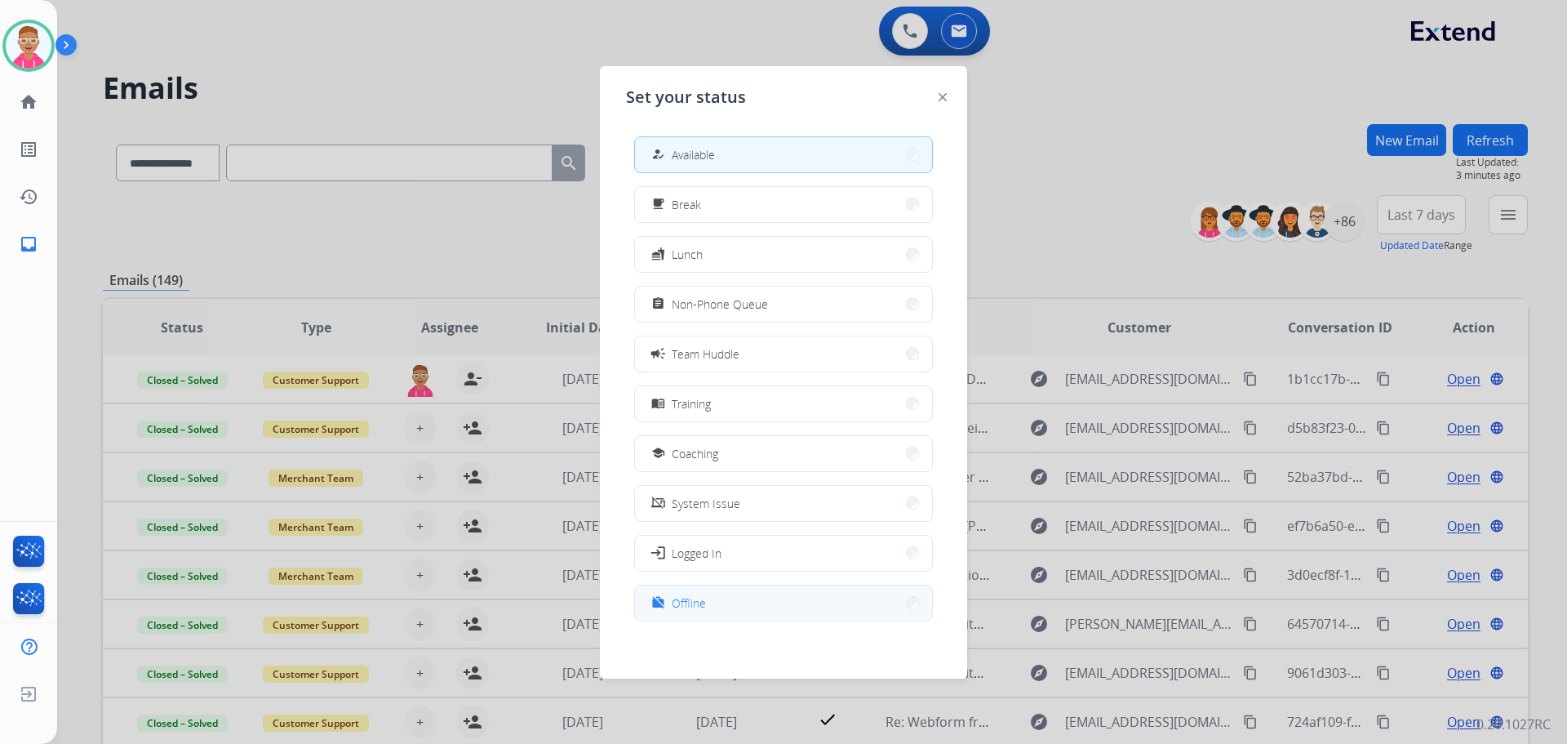
click at [695, 602] on span "Offline" at bounding box center [689, 602] width 34 height 17
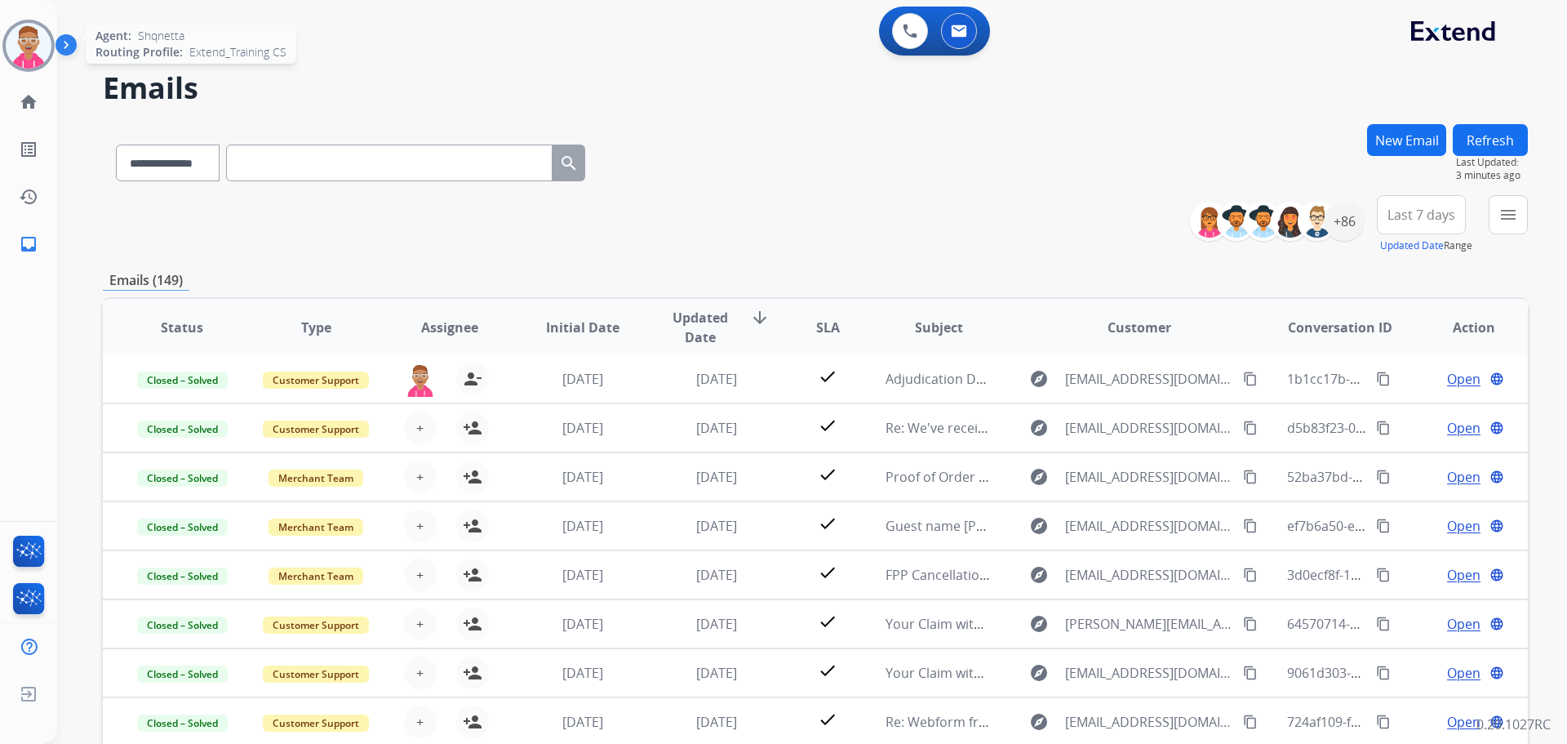
click at [29, 42] on img at bounding box center [29, 46] width 46 height 46
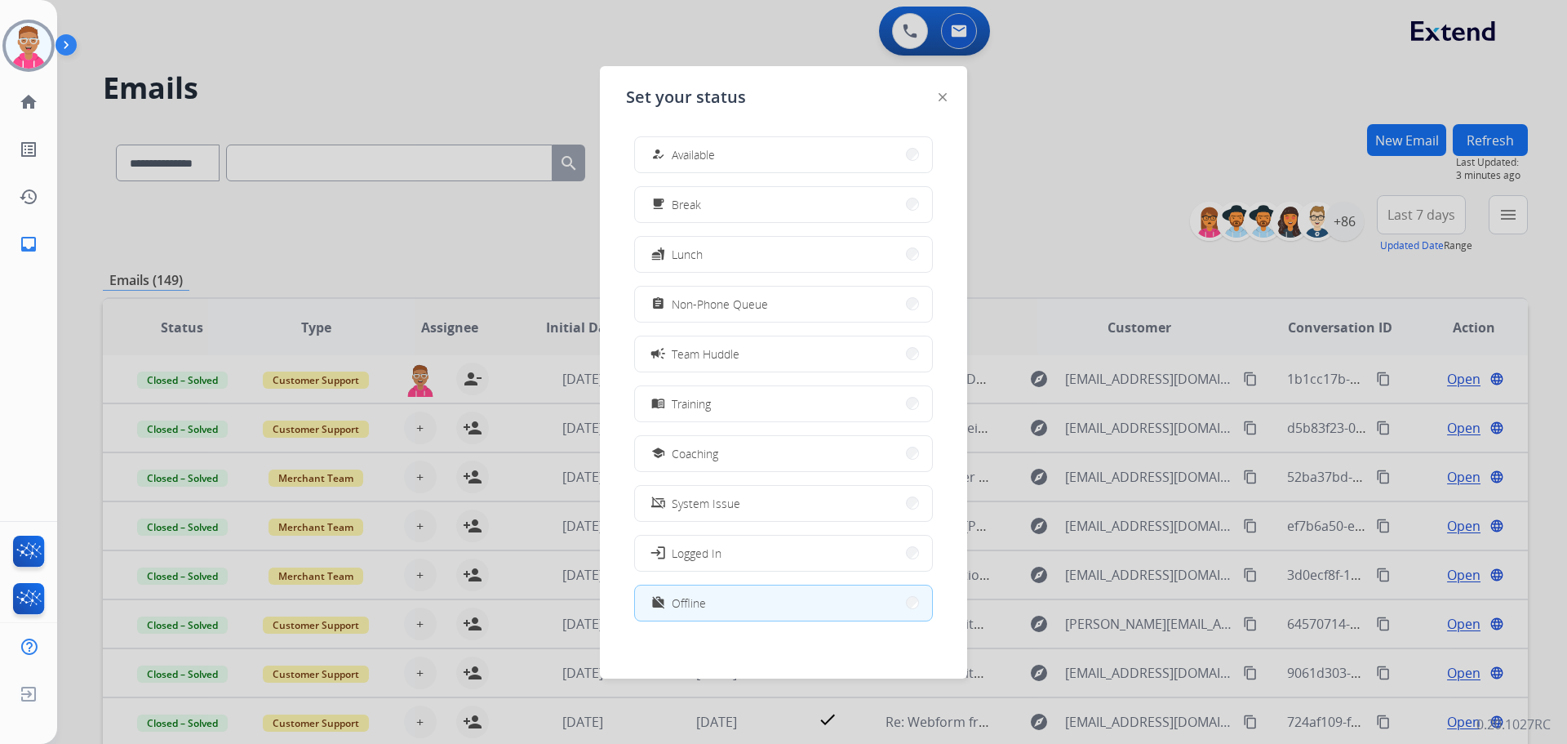
click at [740, 149] on button "how_to_reg Available" at bounding box center [783, 154] width 297 height 35
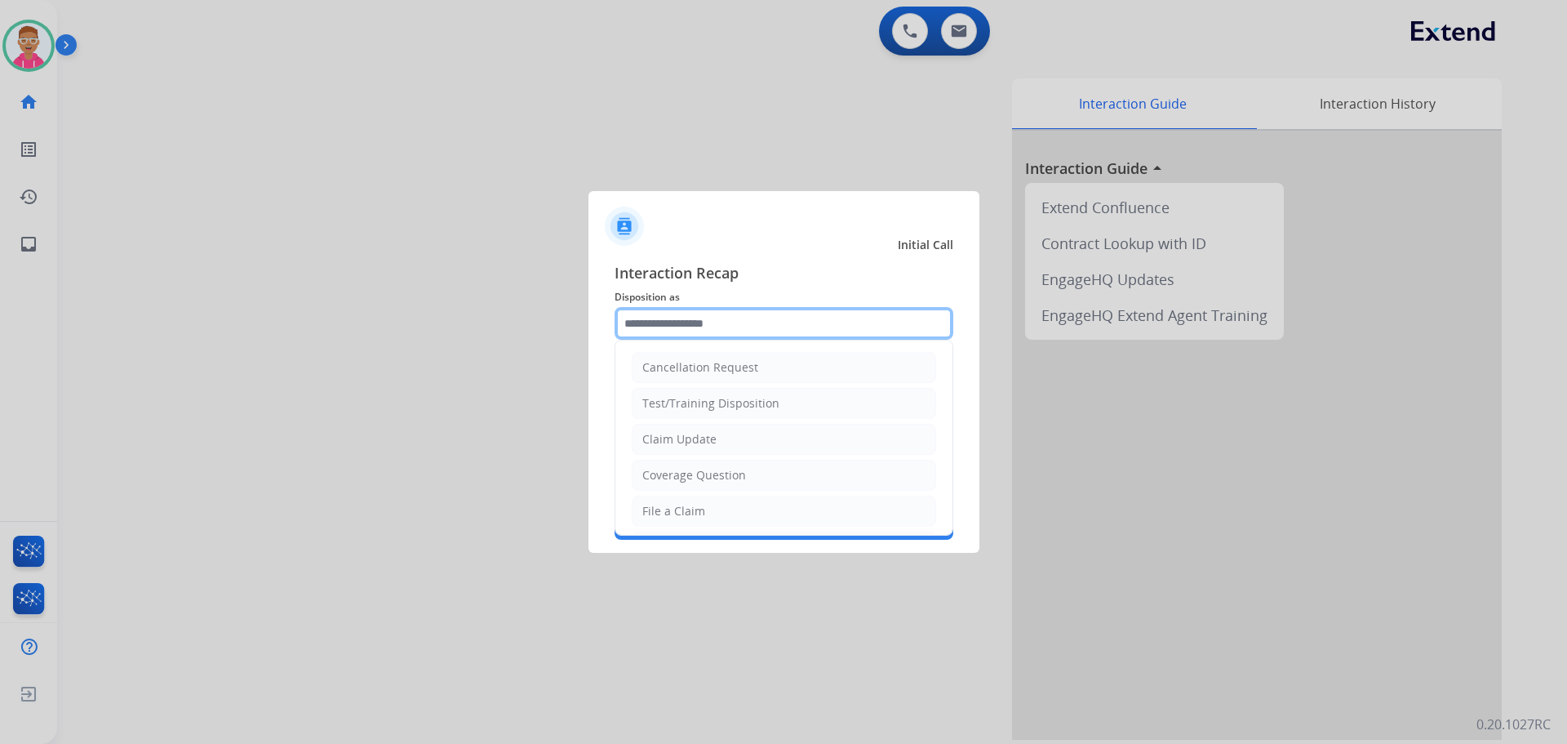
click at [715, 326] on input "text" at bounding box center [784, 323] width 339 height 33
click at [705, 510] on li "File a Claim" at bounding box center [784, 511] width 305 height 31
type input "**********"
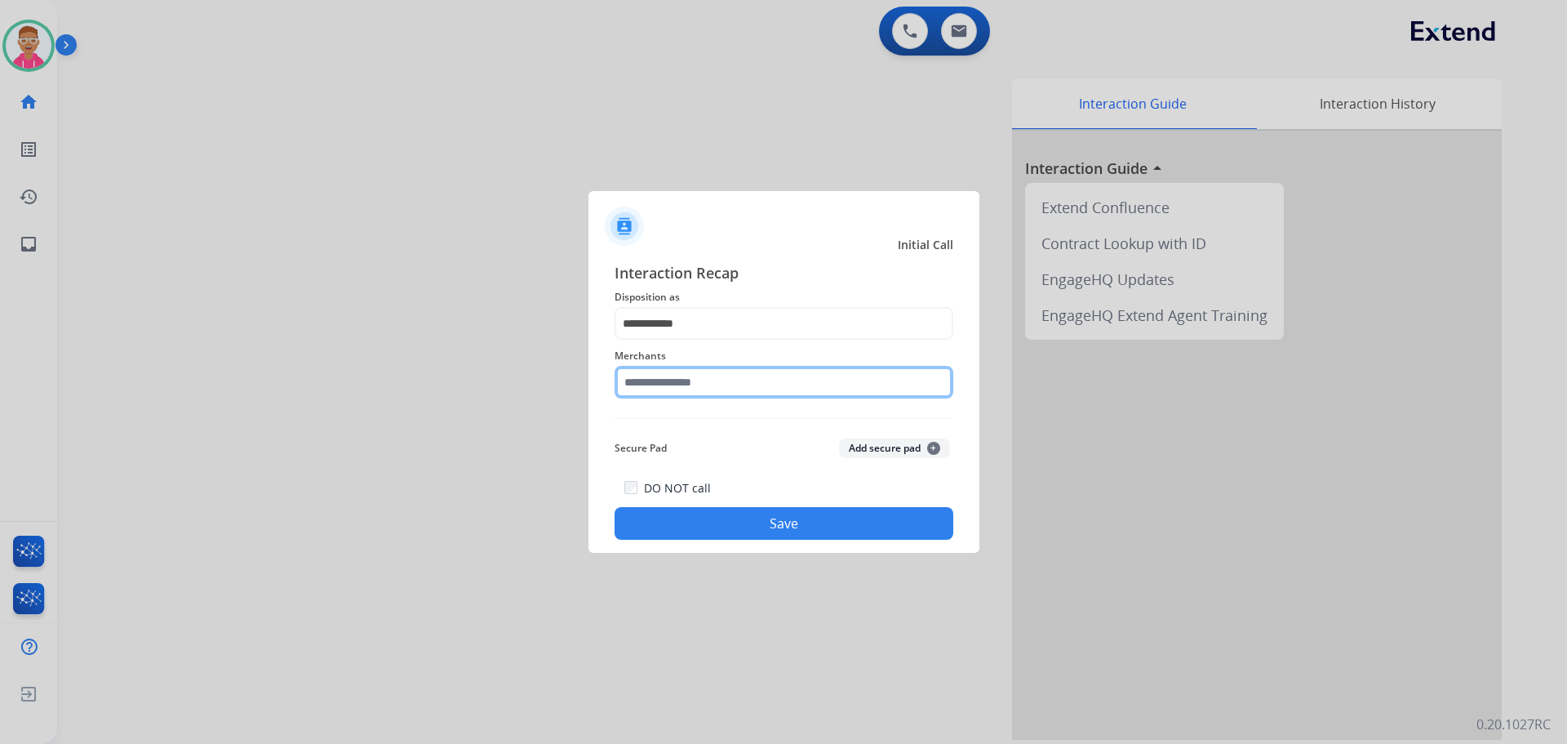
click at [718, 384] on input "text" at bounding box center [784, 382] width 339 height 33
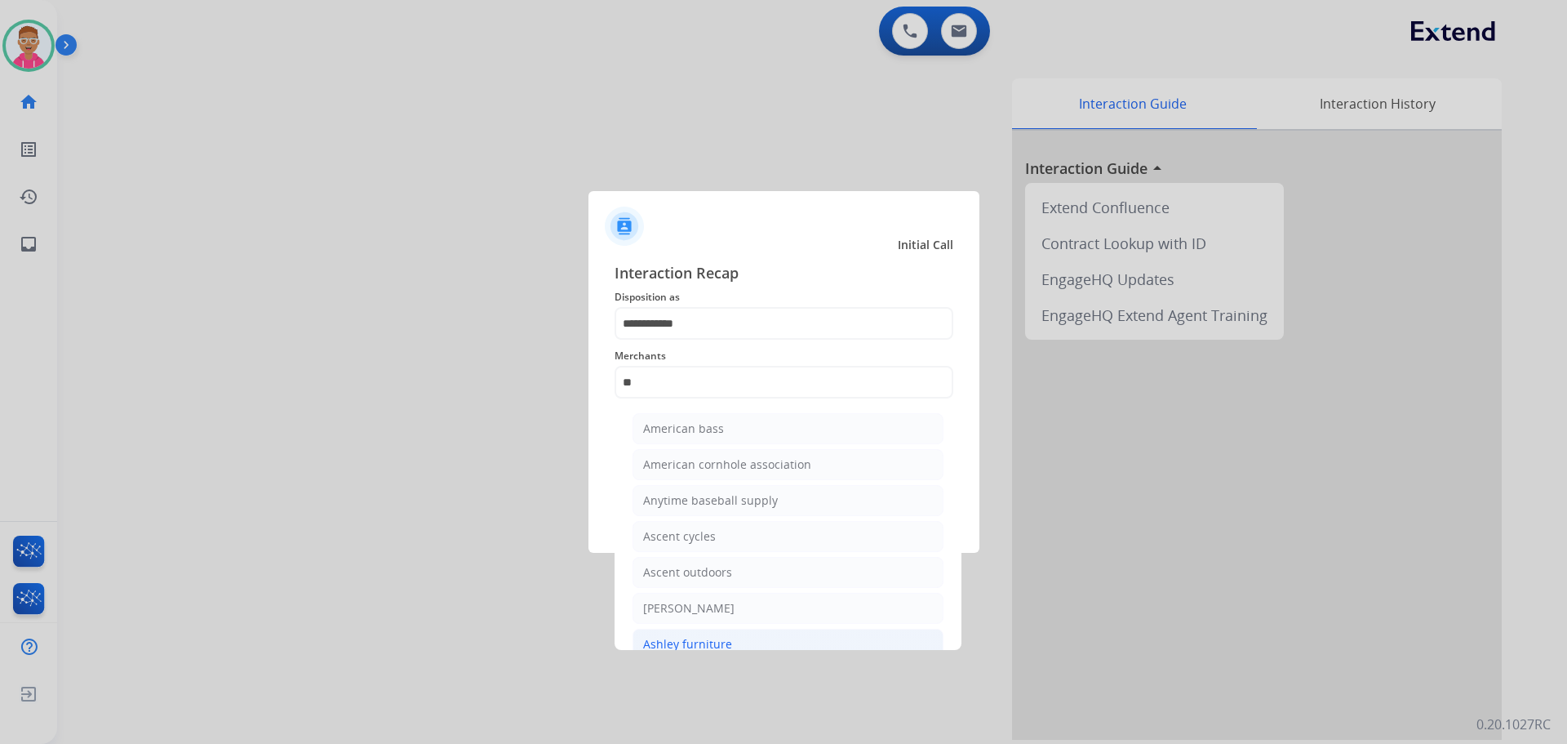
click at [711, 638] on div "Ashley furniture" at bounding box center [687, 644] width 89 height 16
type input "**********"
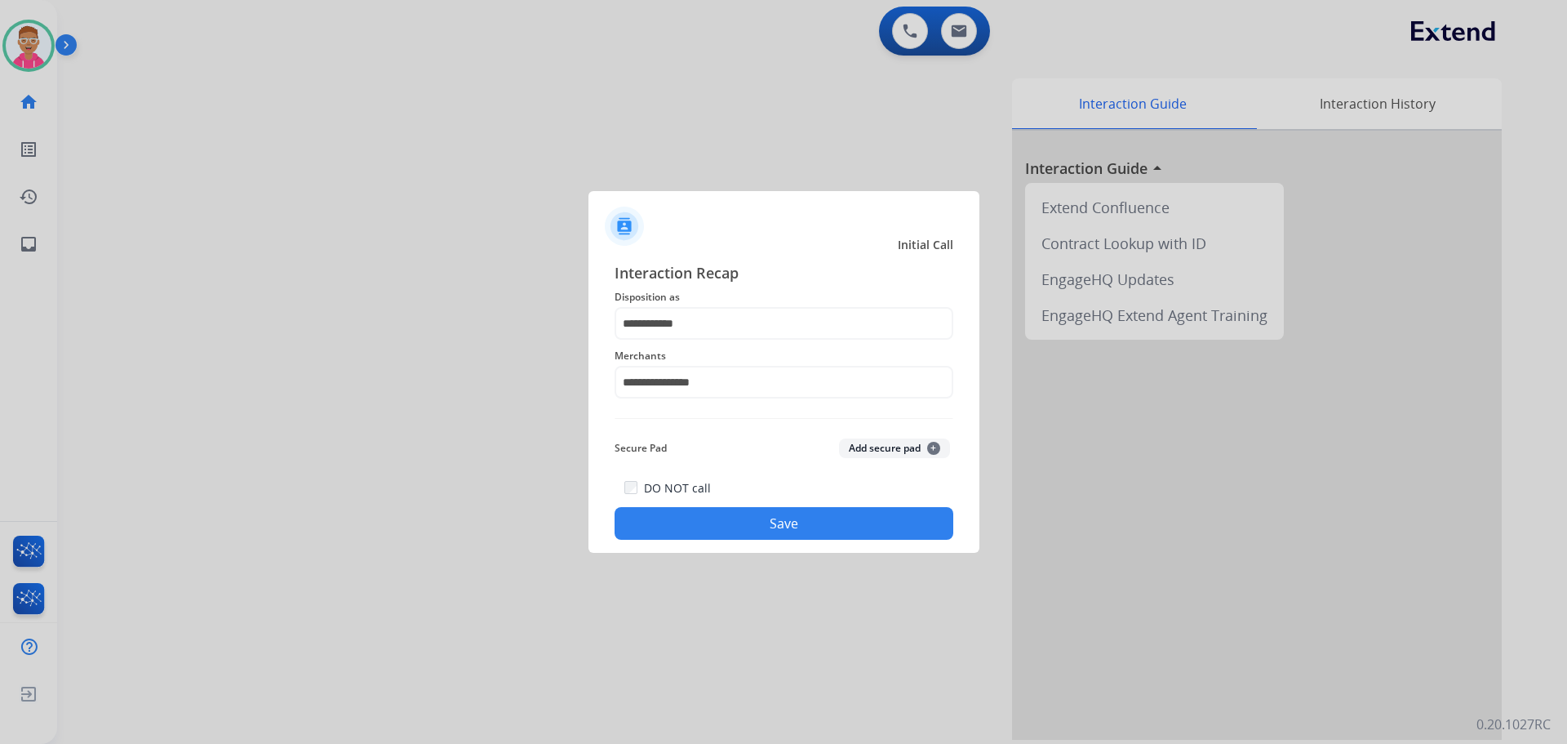
click at [715, 509] on button "Save" at bounding box center [784, 523] width 339 height 33
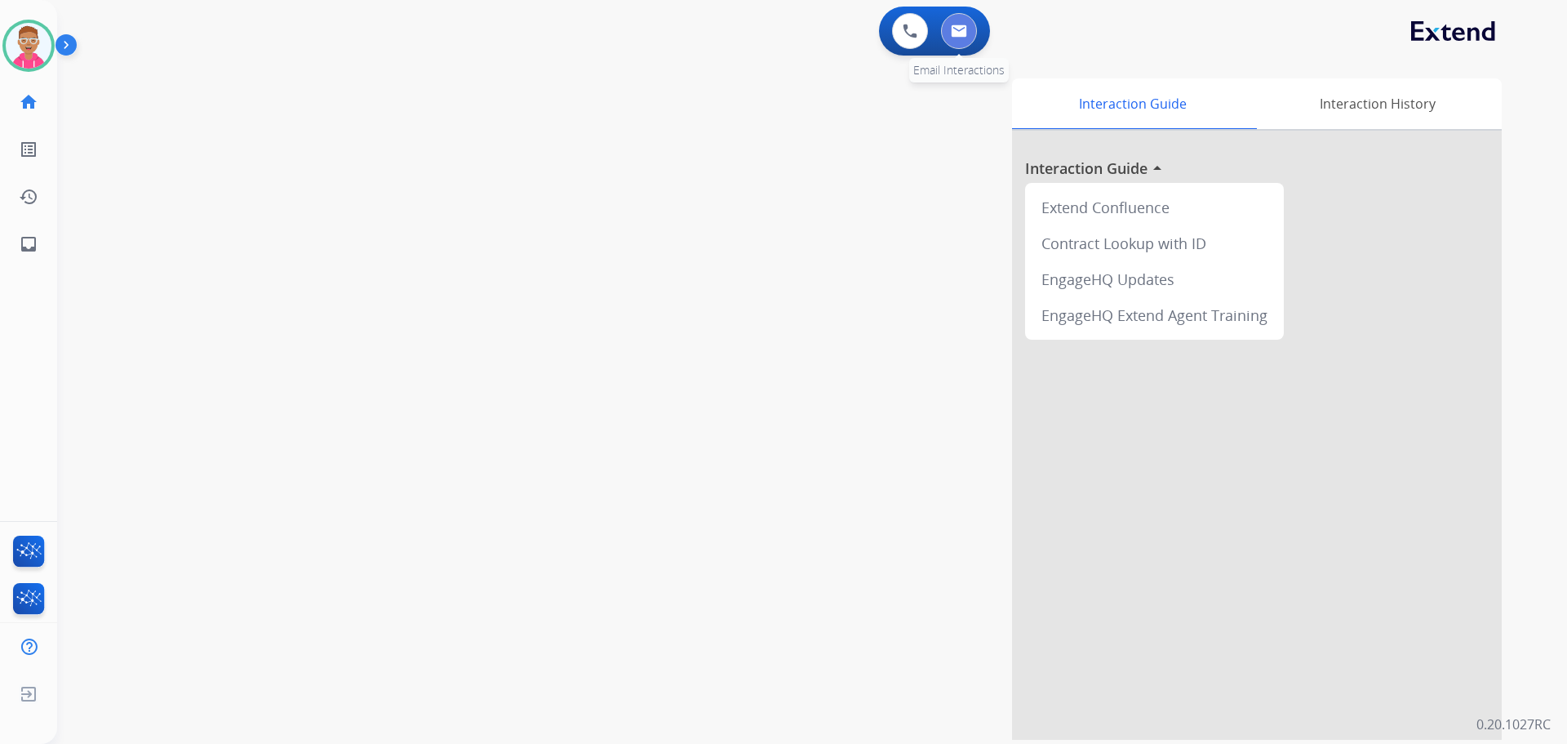
click at [967, 28] on img at bounding box center [959, 30] width 16 height 13
select select "**********"
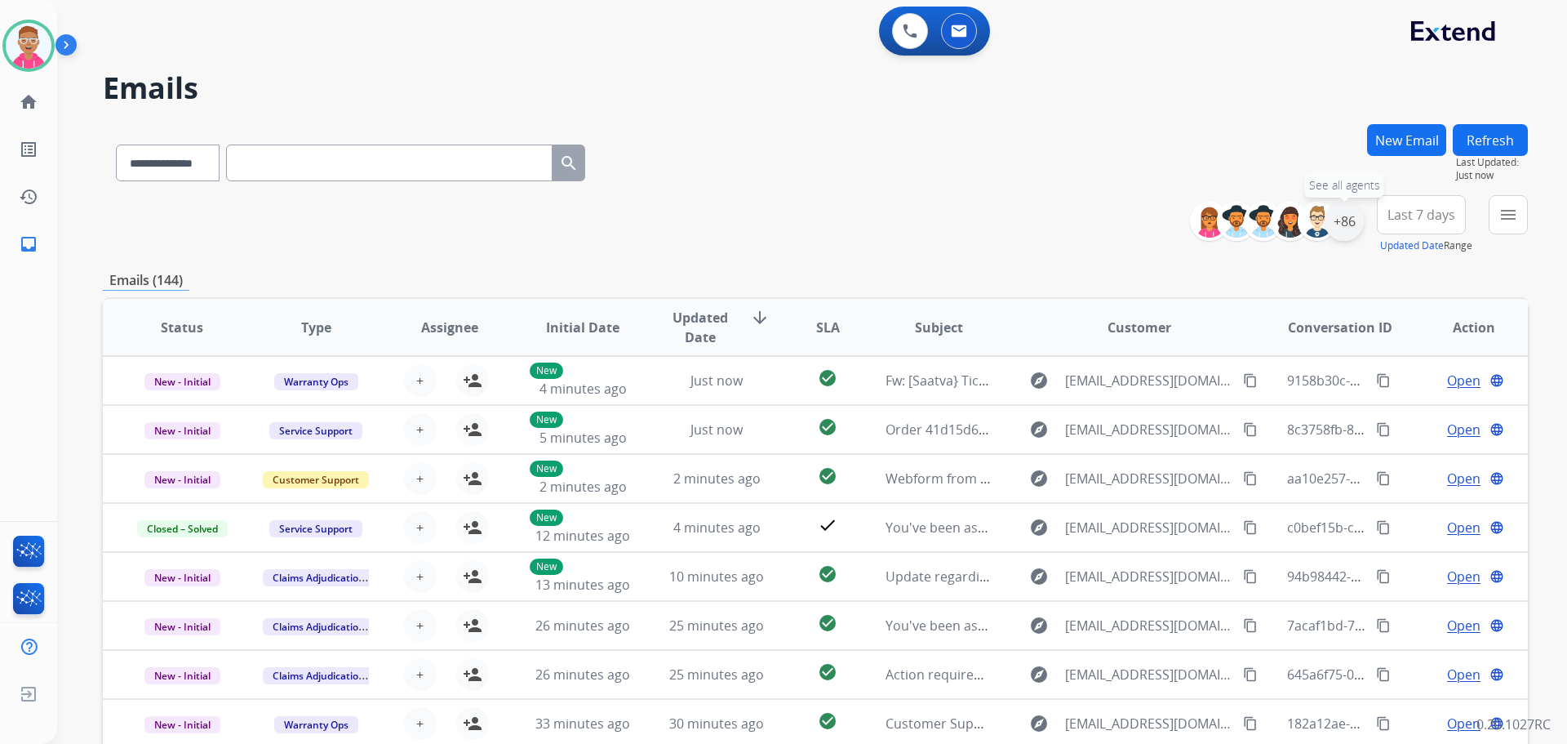
click at [1342, 215] on div "+86" at bounding box center [1344, 221] width 39 height 39
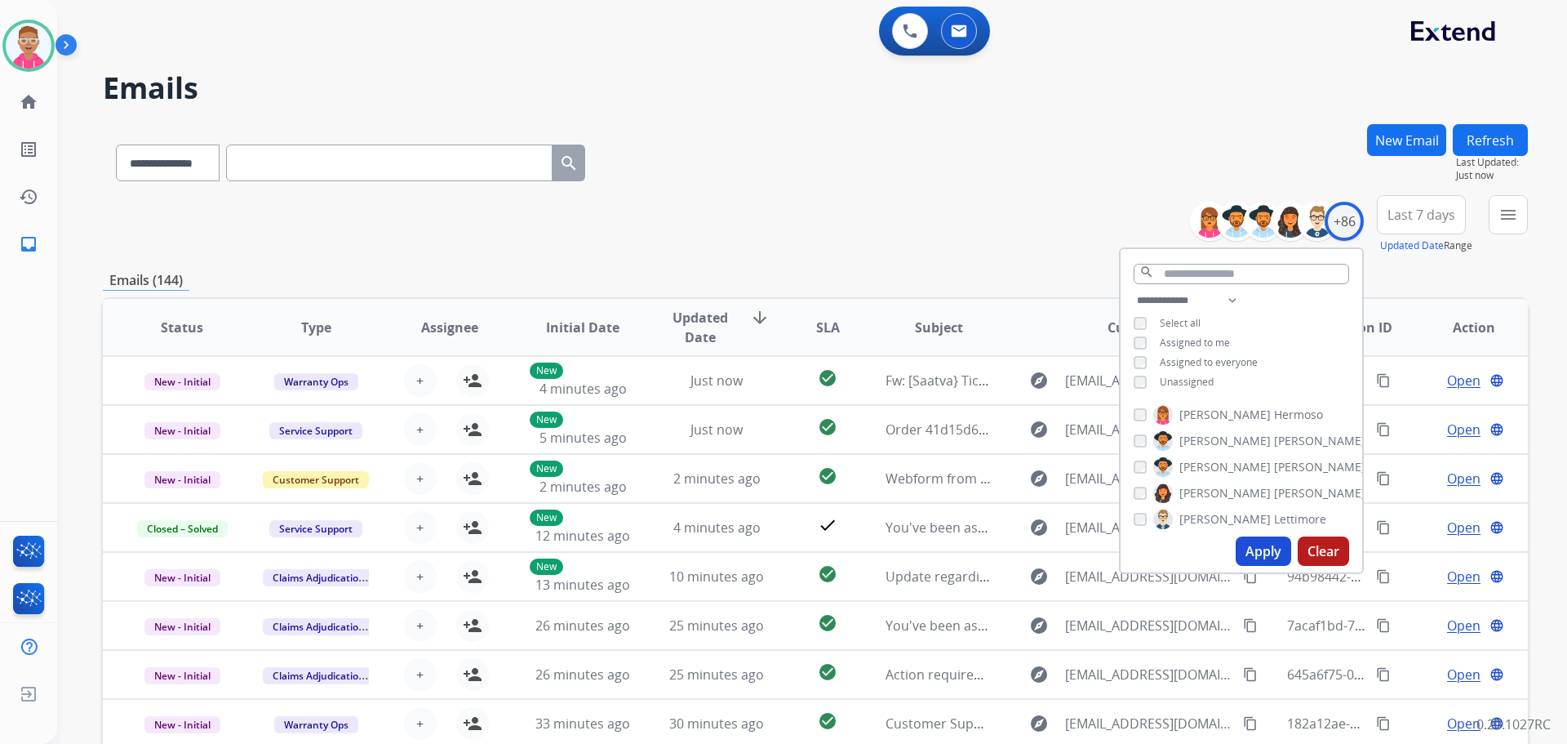
click at [1245, 538] on button "Apply" at bounding box center [1264, 550] width 56 height 29
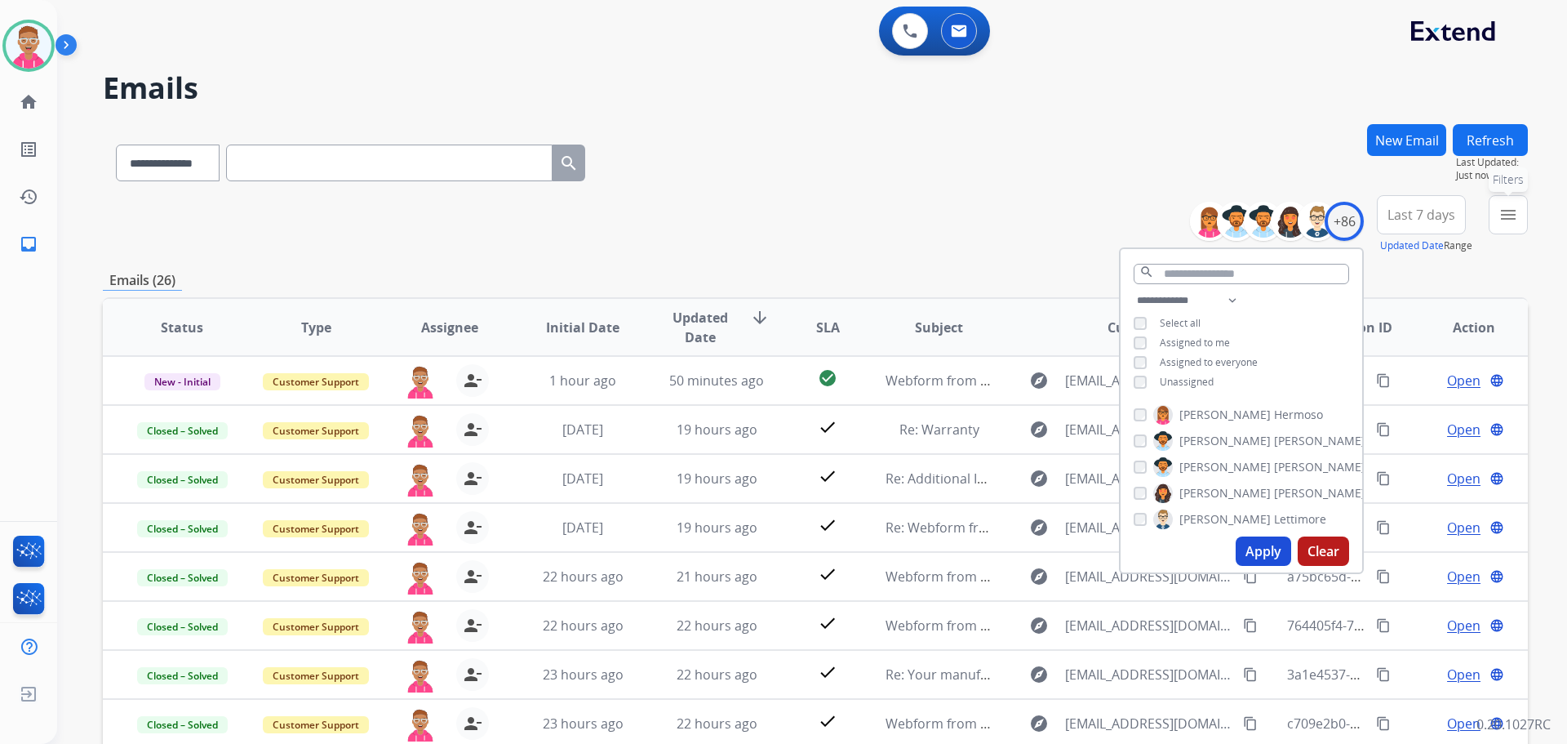
click at [1512, 221] on mat-icon "menu" at bounding box center [1509, 215] width 20 height 20
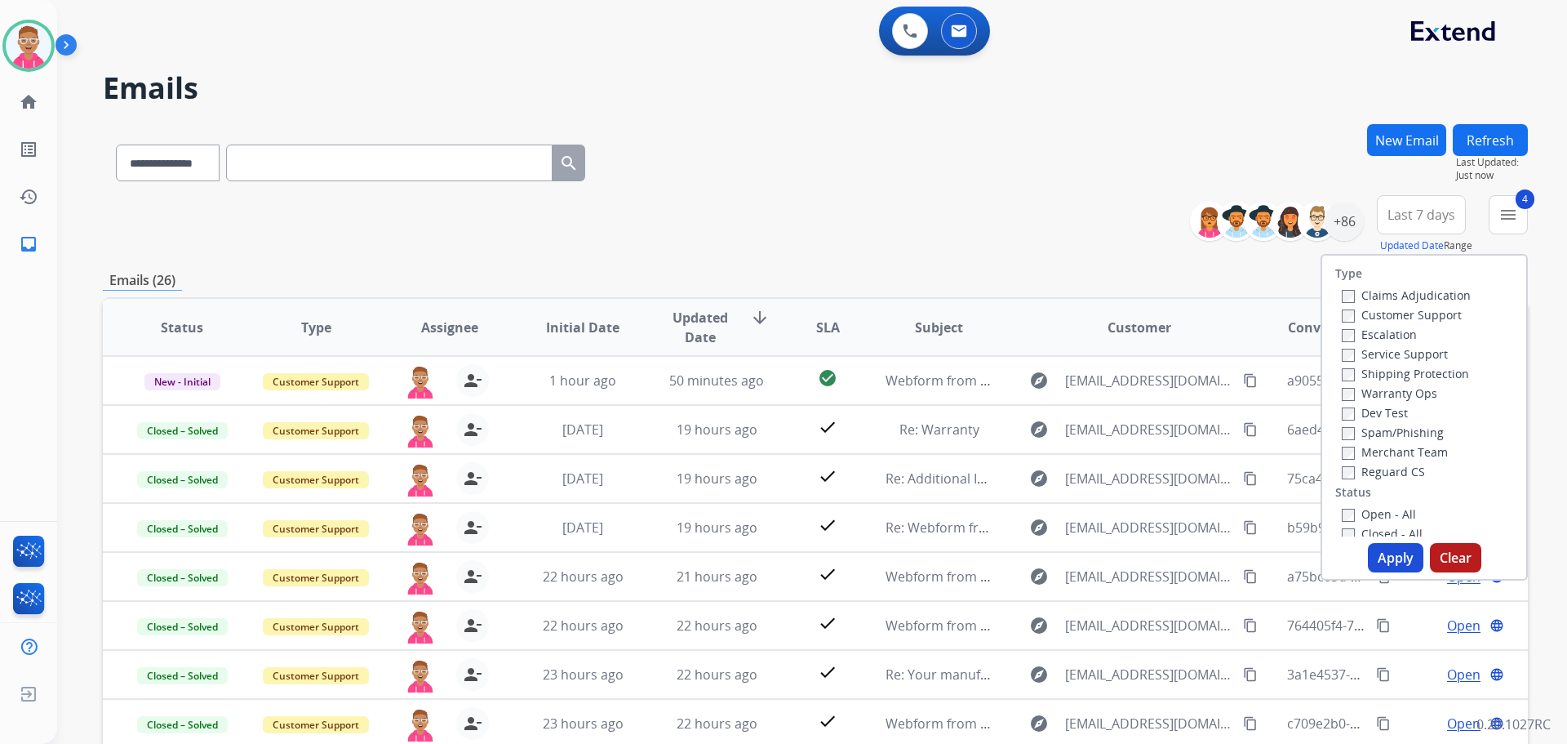
click at [1389, 558] on button "Apply" at bounding box center [1396, 557] width 56 height 29
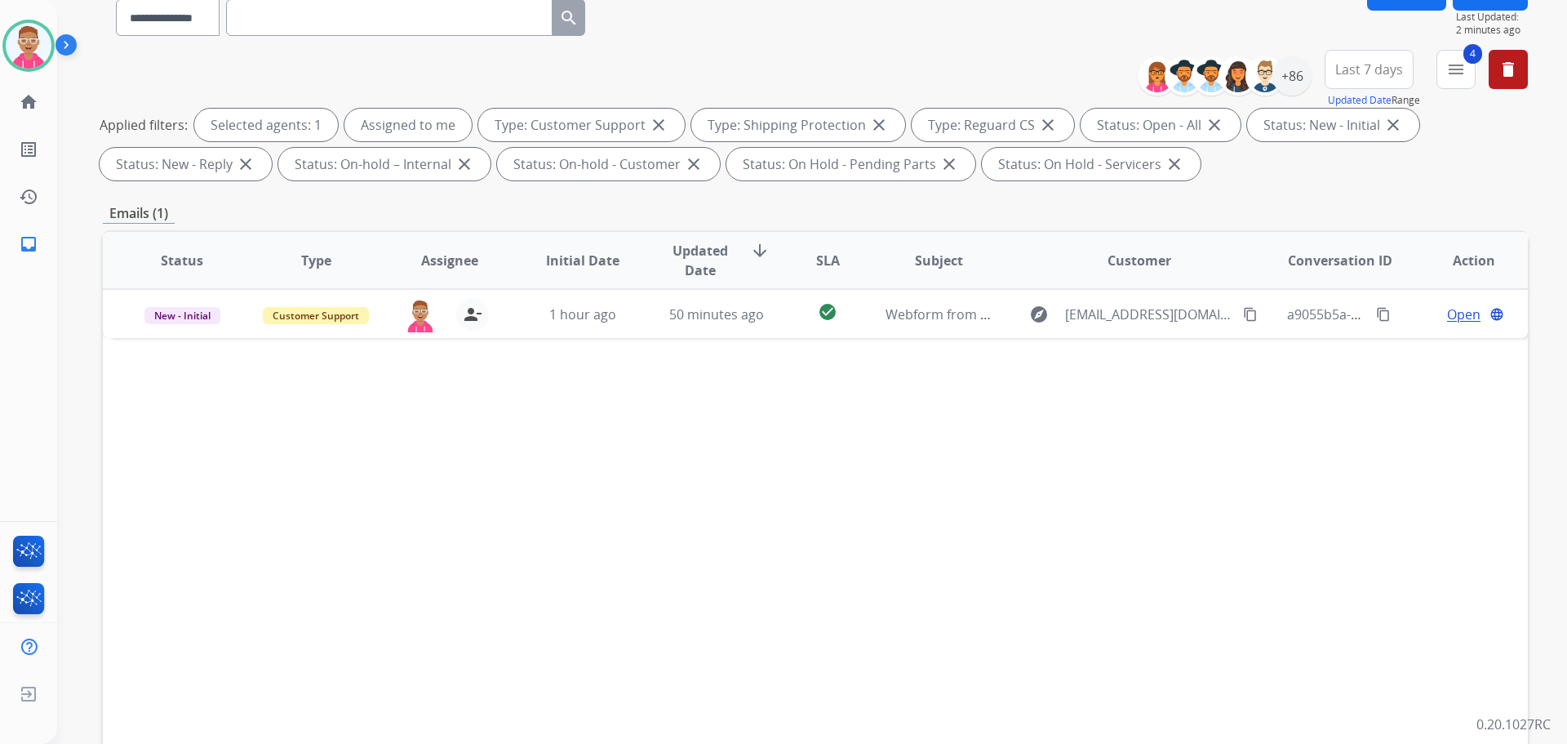
scroll to position [163, 0]
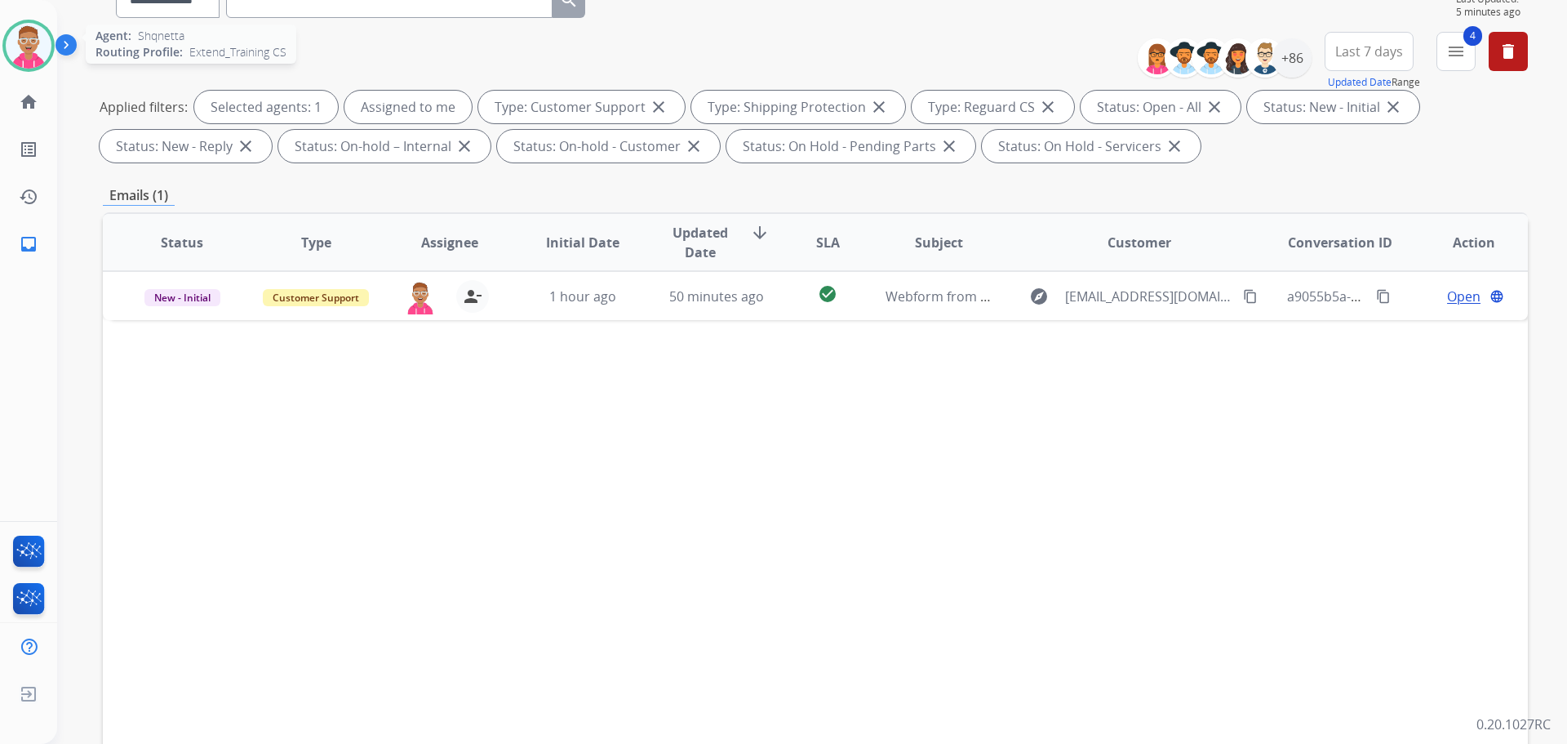
click at [34, 46] on img at bounding box center [29, 46] width 46 height 46
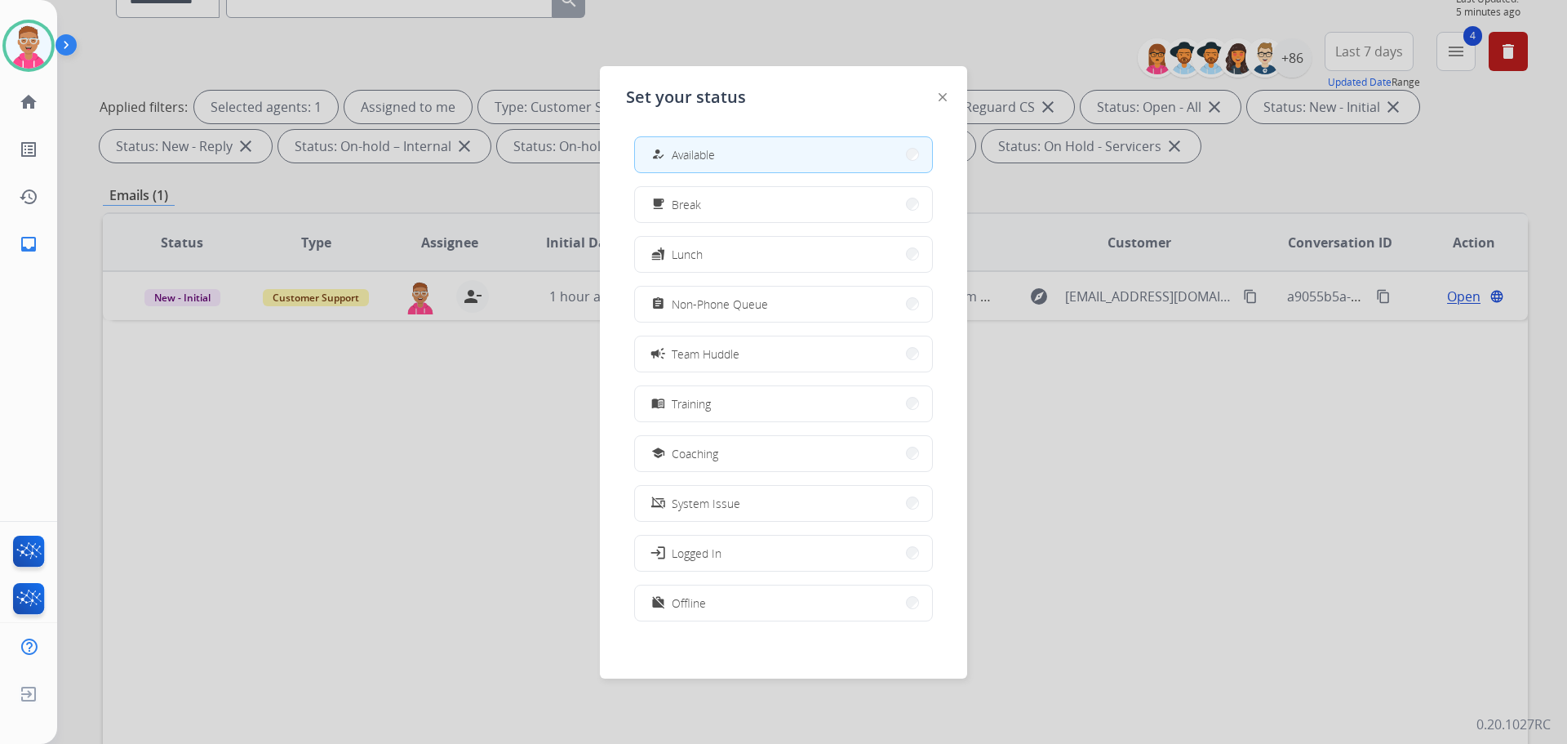
click at [722, 550] on span "Logged In" at bounding box center [697, 553] width 50 height 17
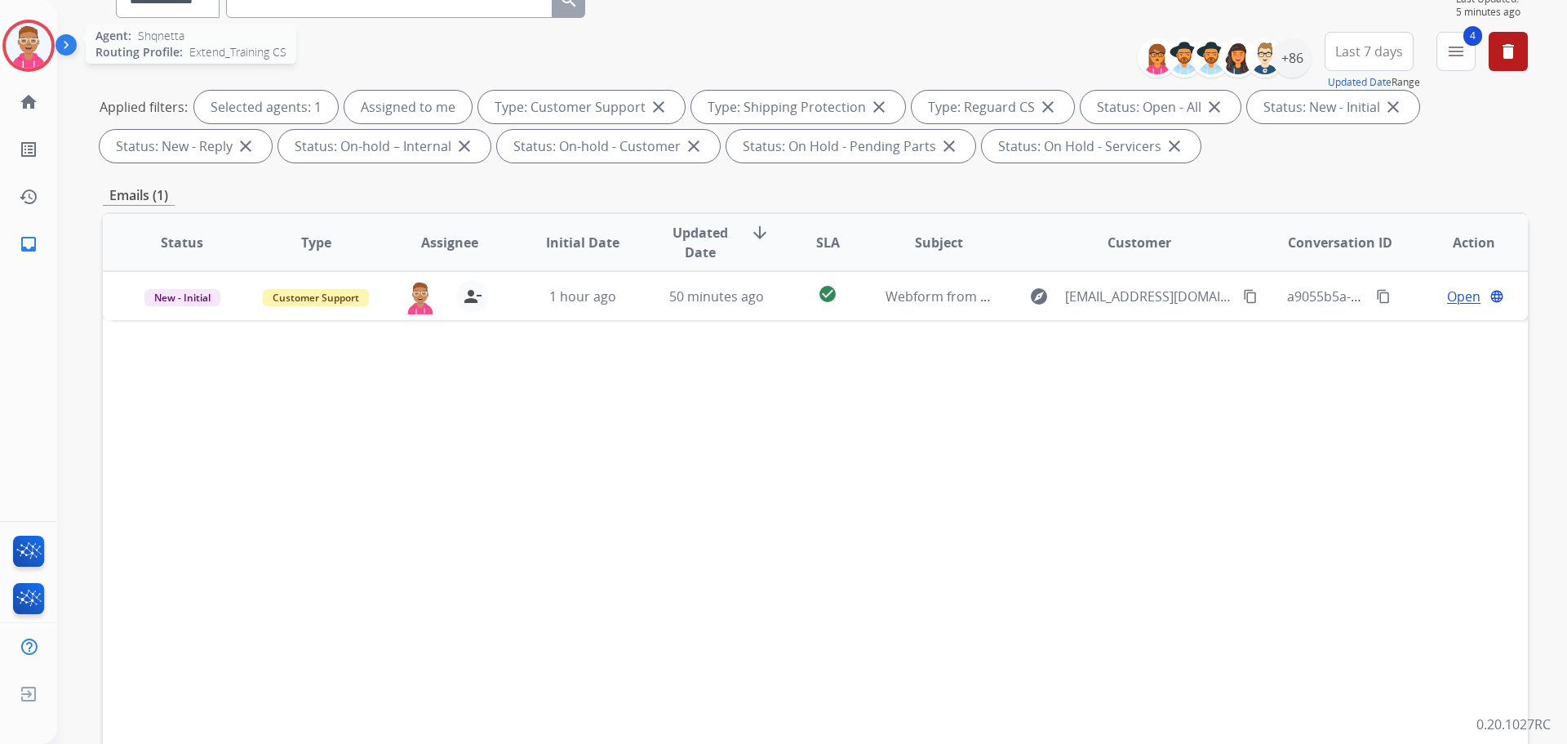
click at [28, 42] on img at bounding box center [29, 46] width 46 height 46
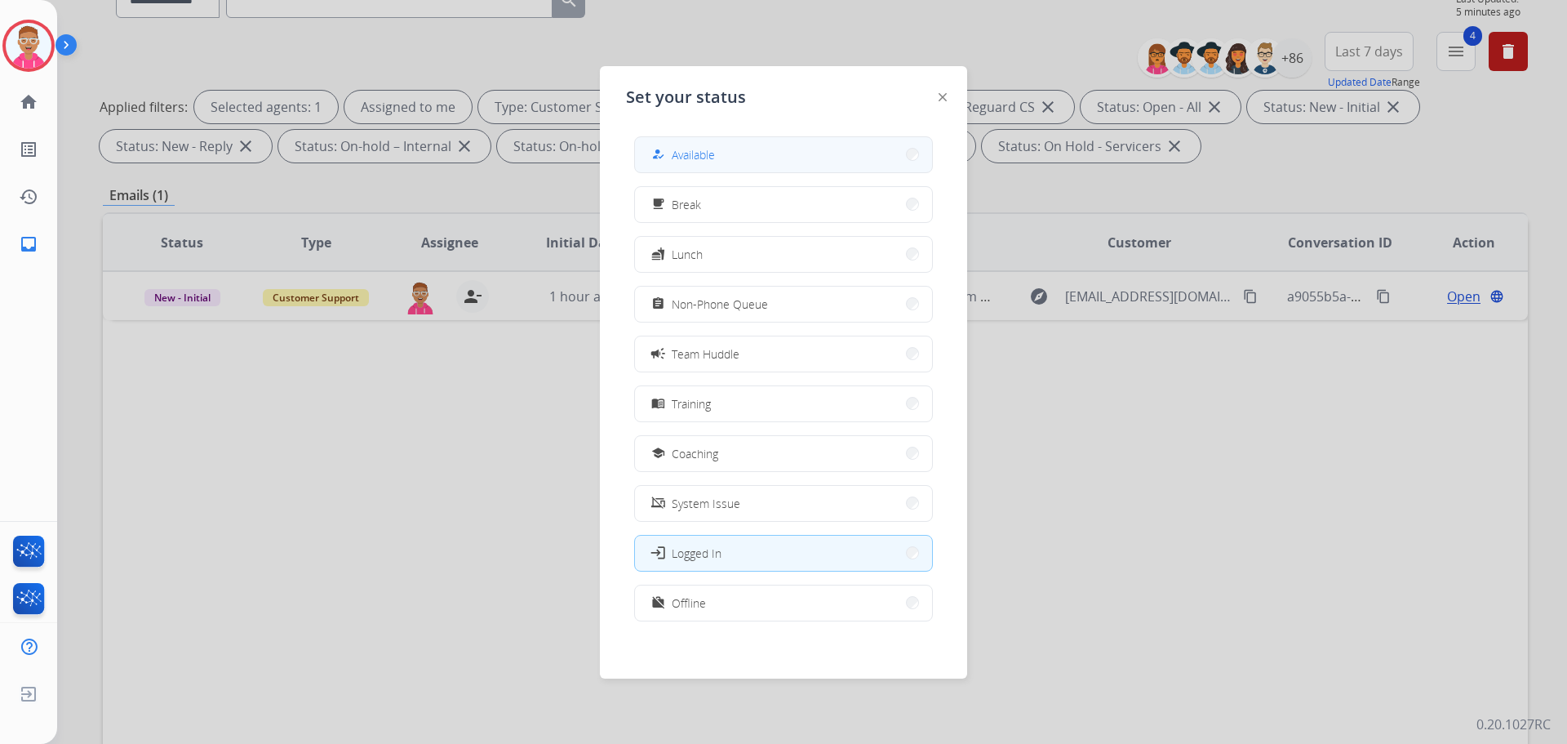
click at [693, 161] on span "Available" at bounding box center [693, 154] width 43 height 17
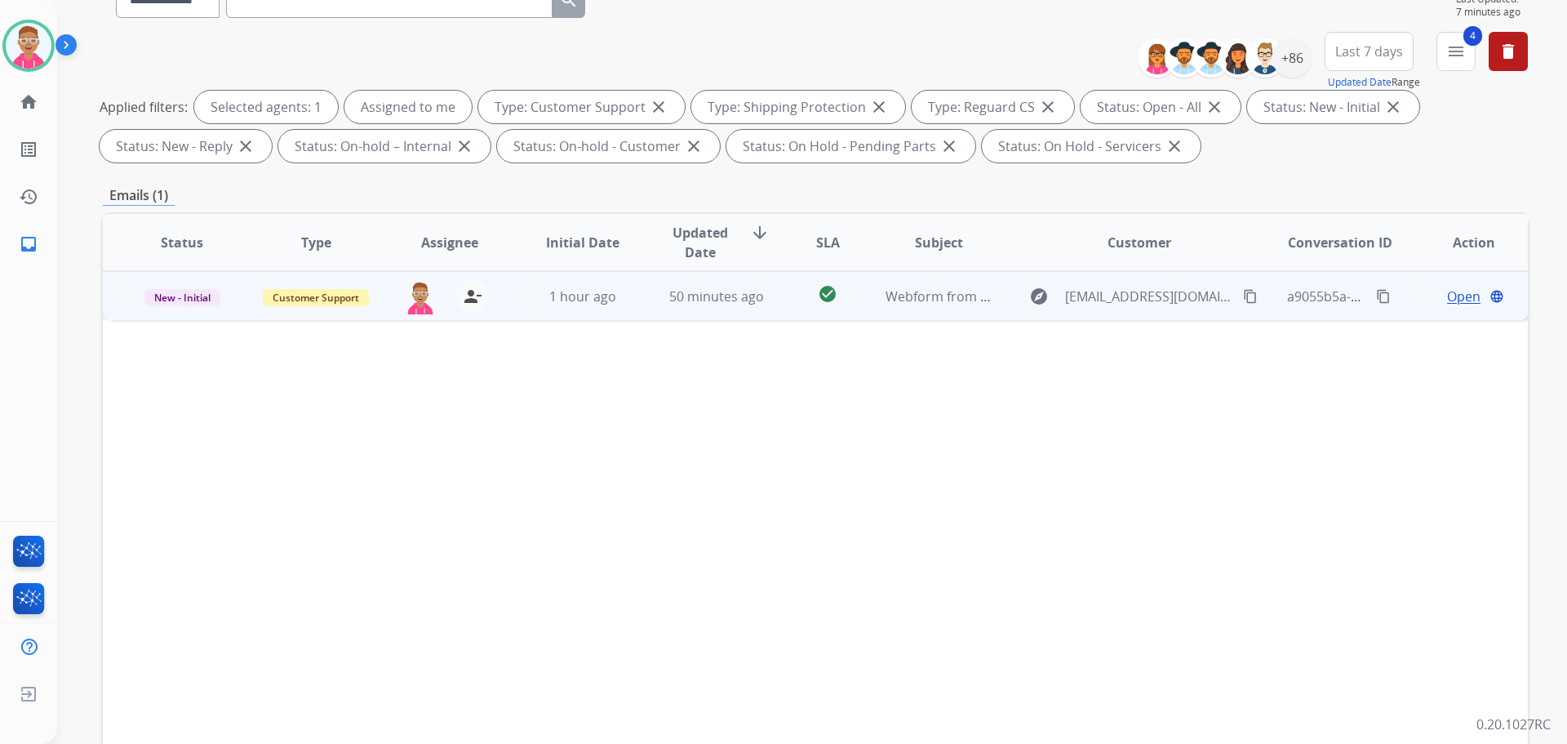
click at [1455, 293] on span "Open" at bounding box center [1463, 297] width 33 height 20
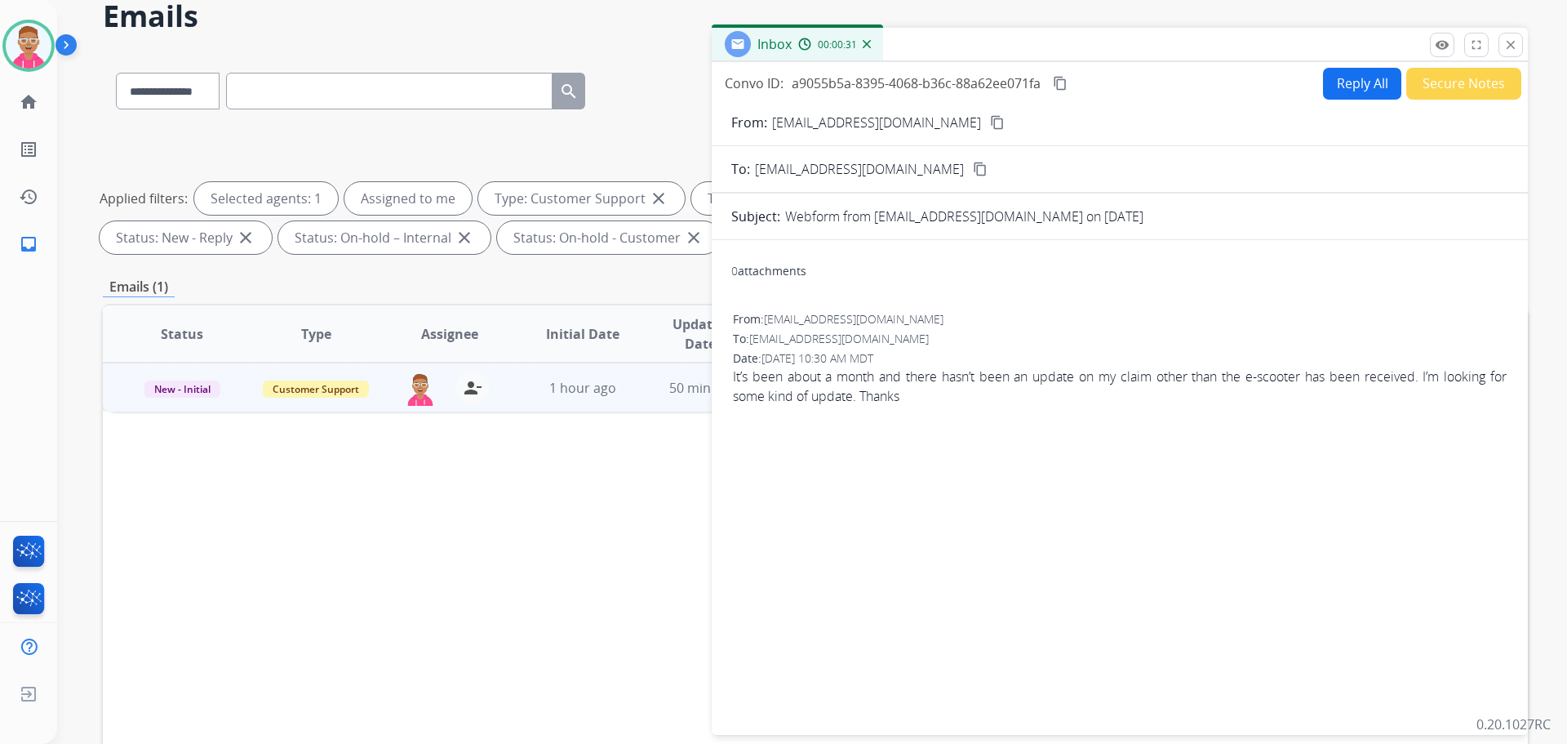
scroll to position [0, 0]
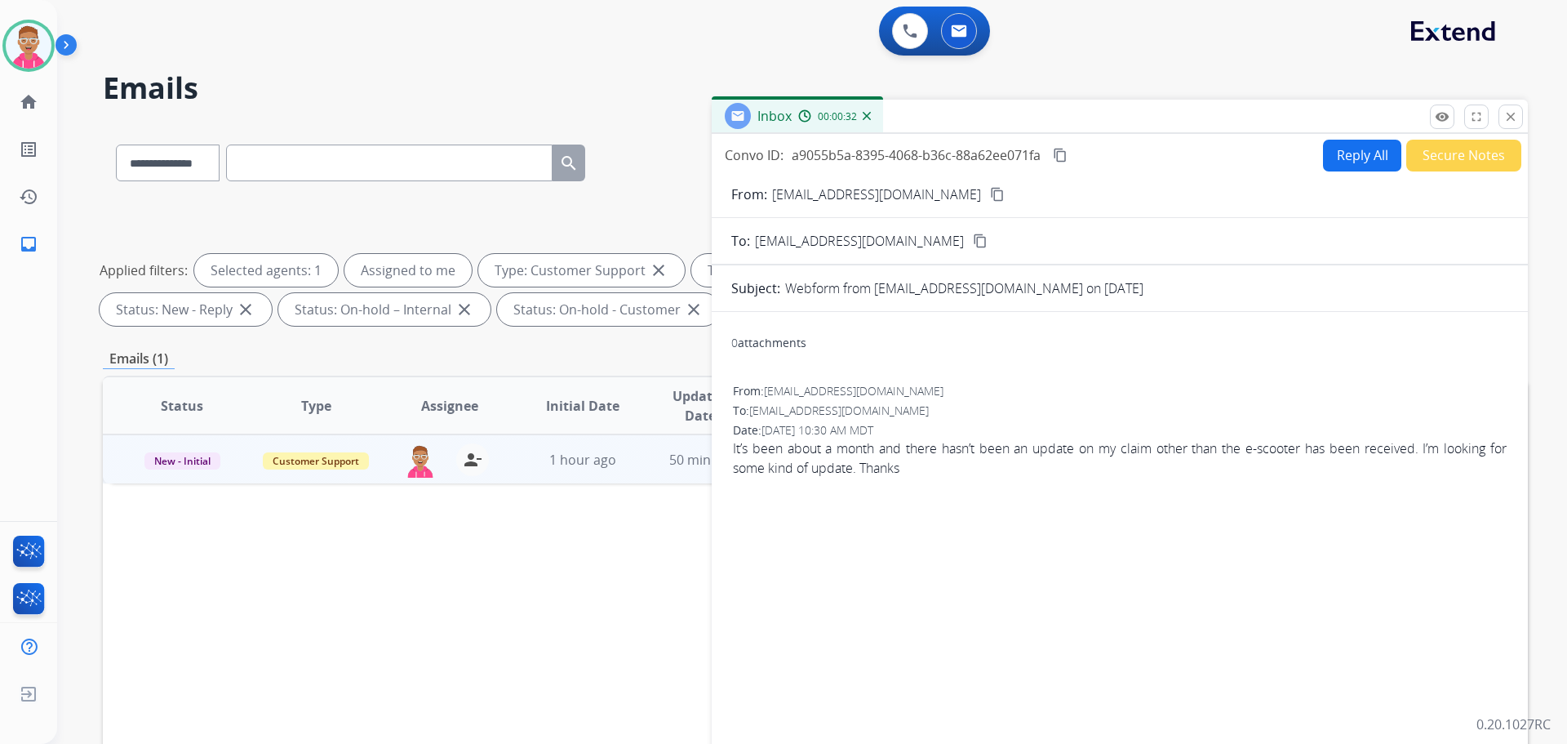
click at [990, 195] on mat-icon "content_copy" at bounding box center [997, 194] width 15 height 15
click at [1222, 238] on div "To: [EMAIL_ADDRESS][DOMAIN_NAME] content_copy" at bounding box center [1120, 241] width 816 height 20
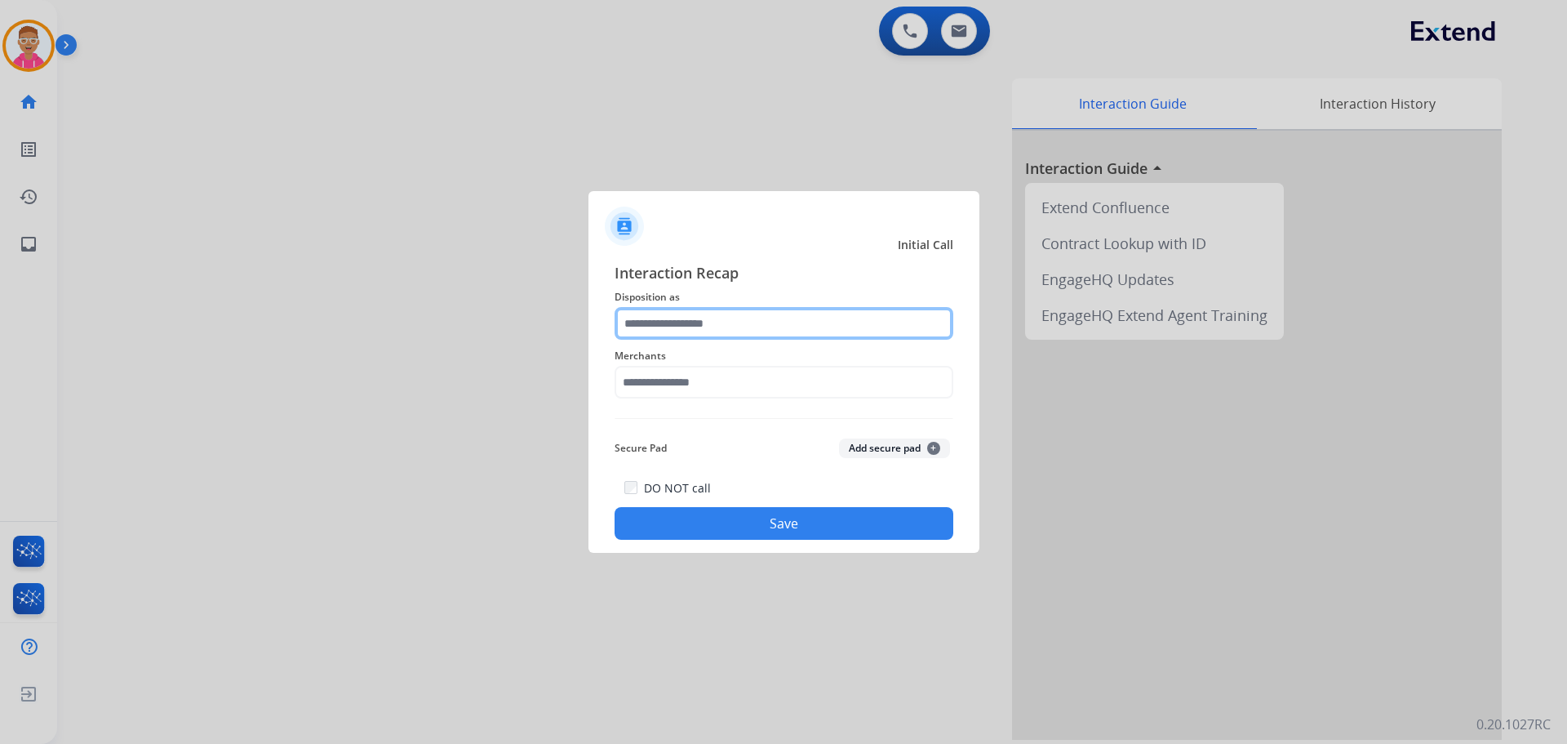
click at [711, 330] on input "text" at bounding box center [784, 323] width 339 height 33
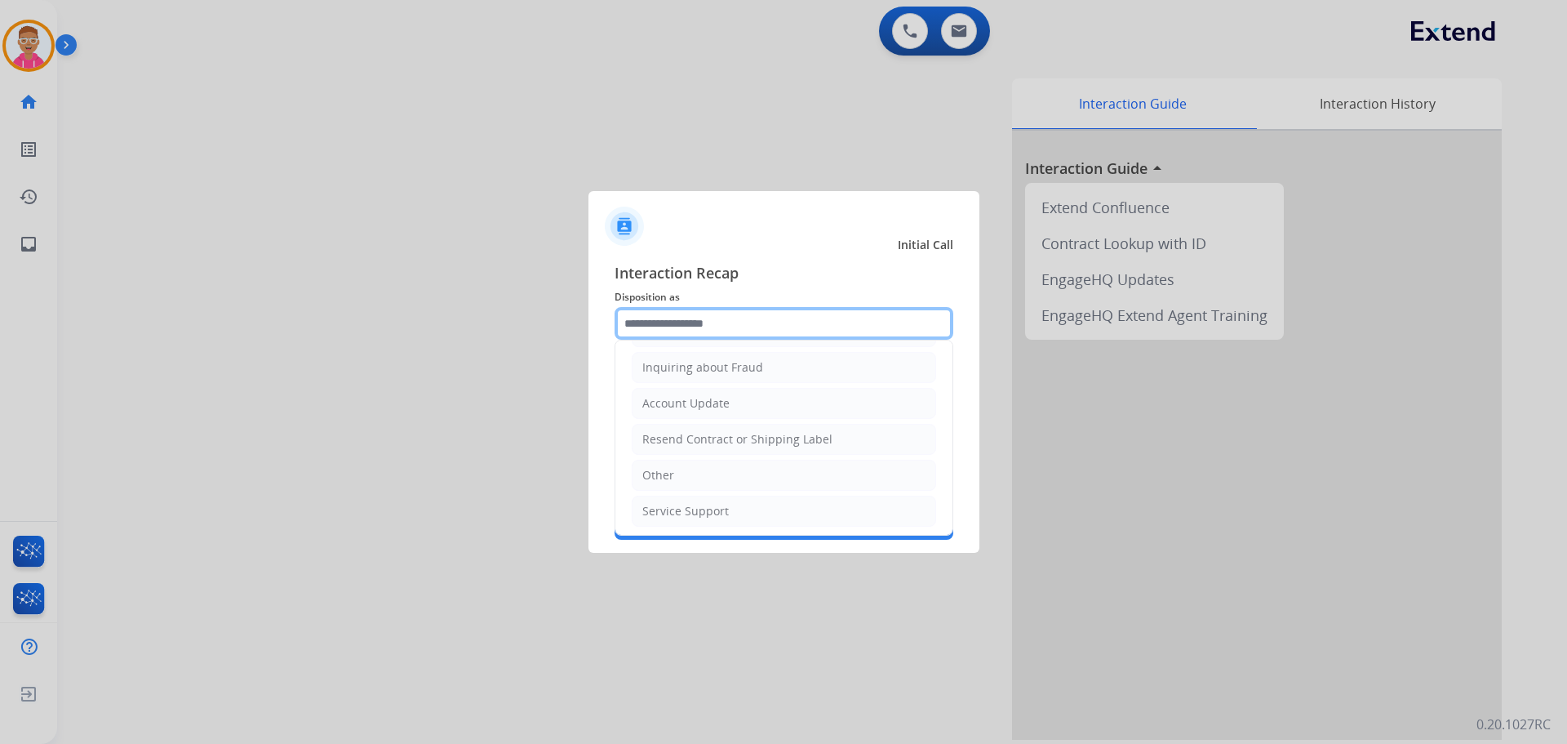
scroll to position [255, 0]
click at [333, 413] on div at bounding box center [783, 372] width 1567 height 744
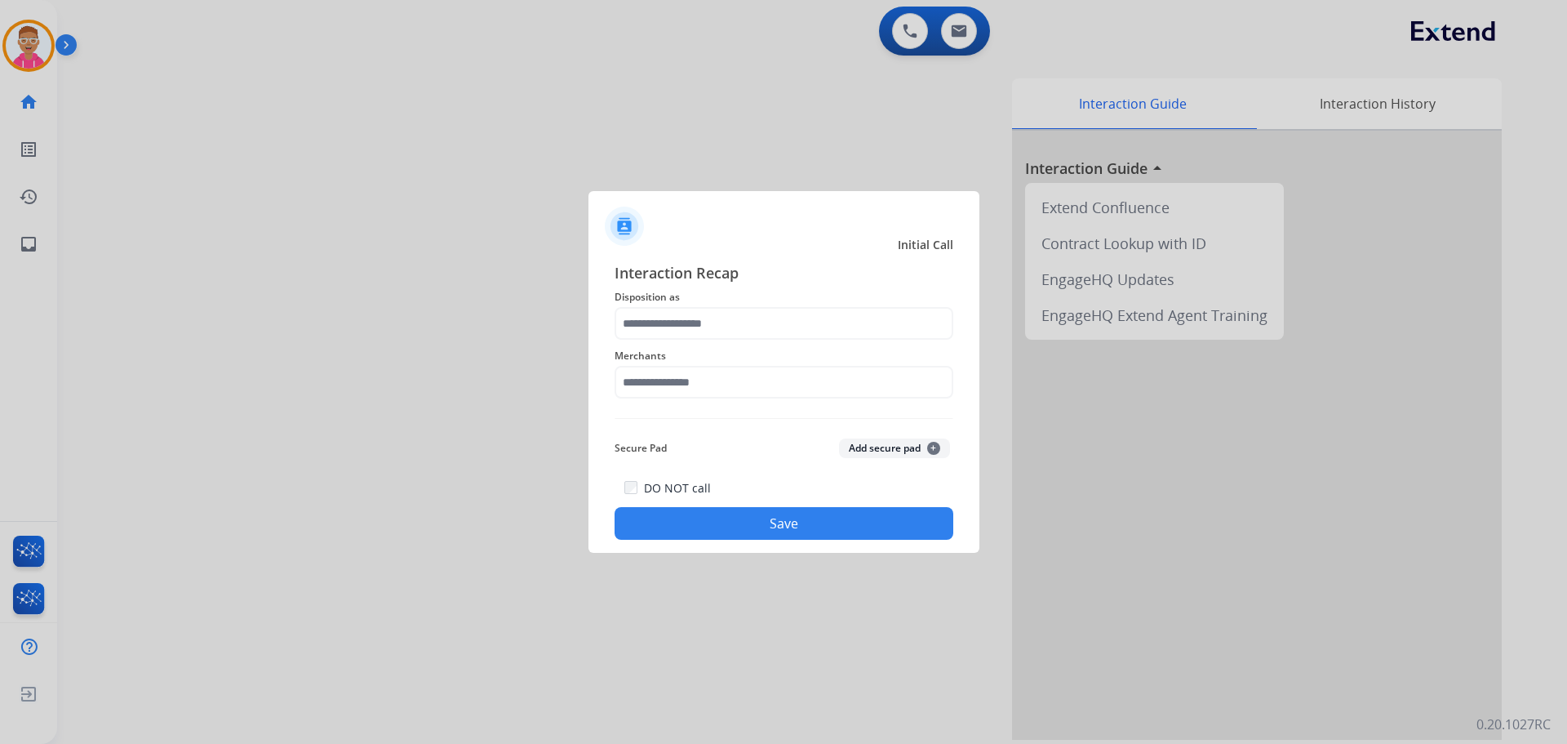
click at [628, 69] on div at bounding box center [783, 372] width 1567 height 744
click at [20, 53] on div at bounding box center [783, 372] width 1567 height 744
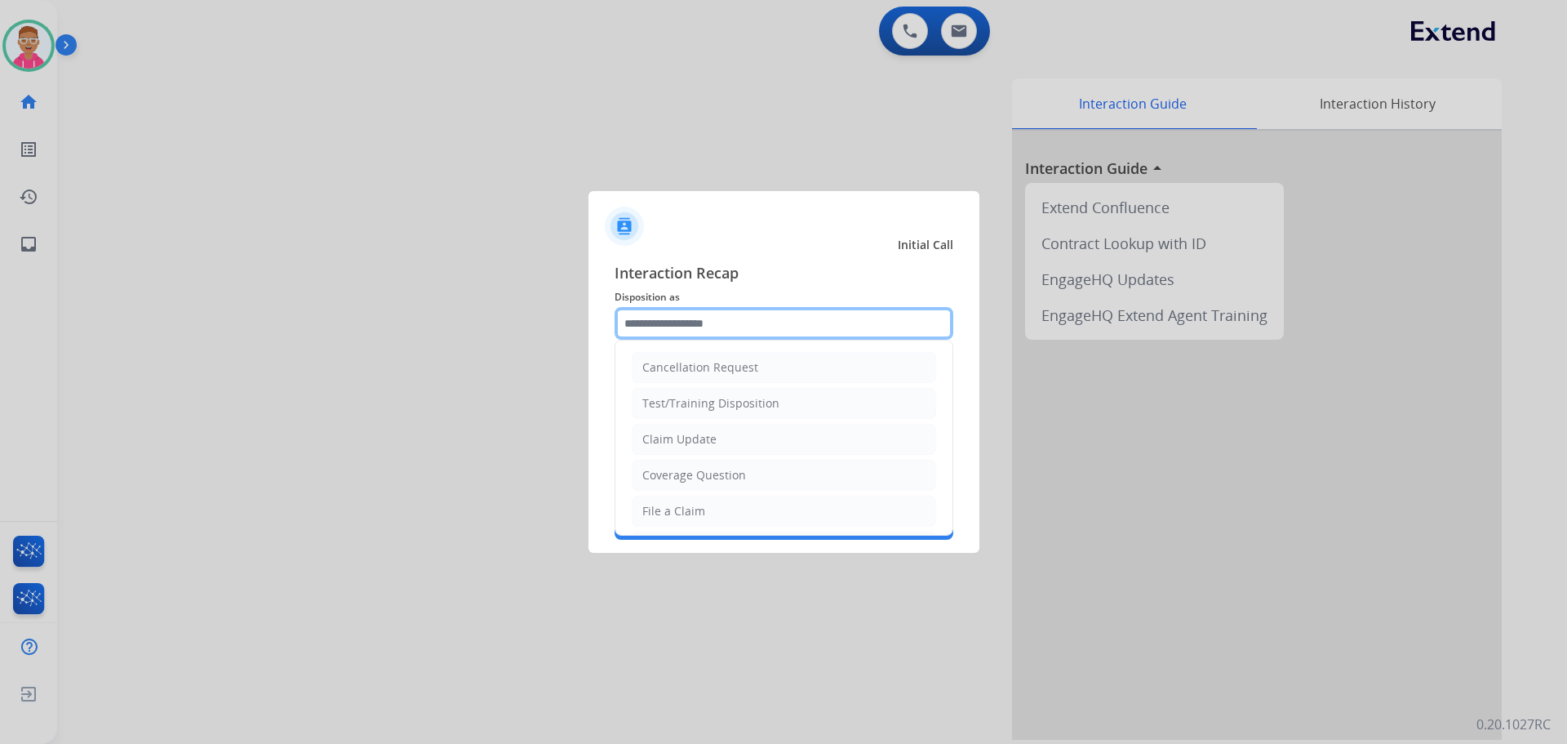
click at [746, 319] on input "text" at bounding box center [784, 323] width 339 height 33
click at [676, 519] on div "File a Claim" at bounding box center [673, 511] width 63 height 16
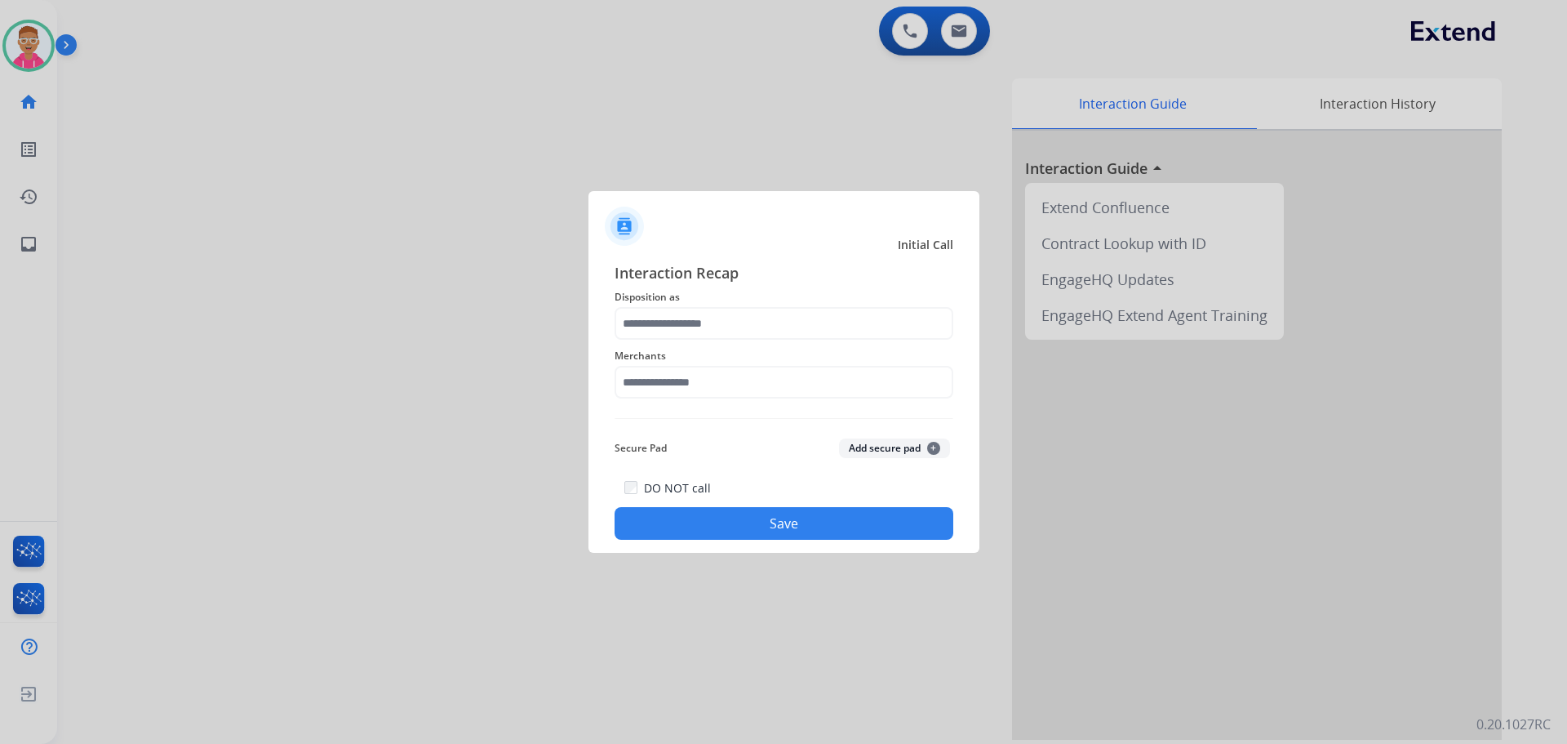
type input "**********"
click at [674, 385] on input "text" at bounding box center [784, 382] width 339 height 33
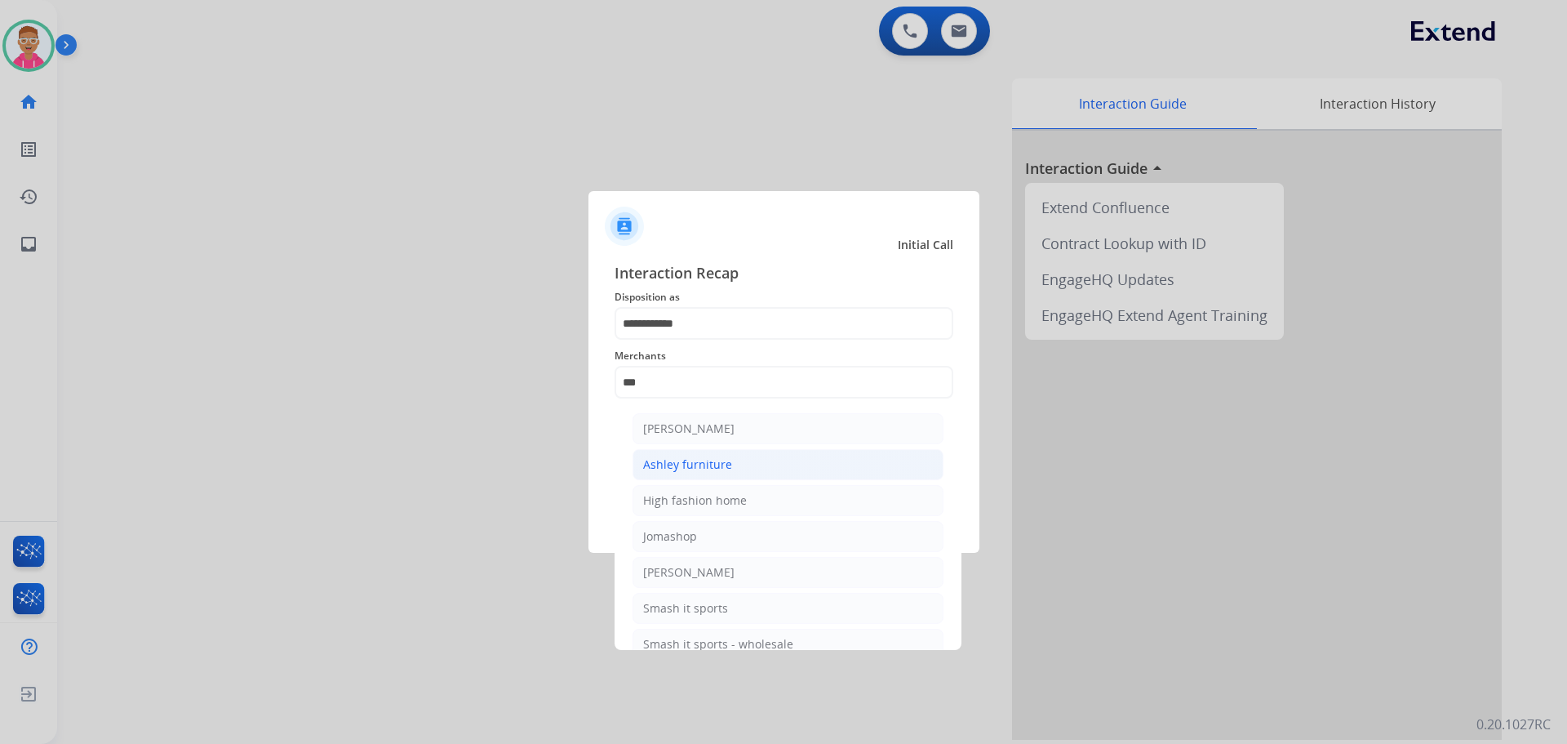
click at [712, 465] on div "Ashley furniture" at bounding box center [687, 464] width 89 height 16
type input "**********"
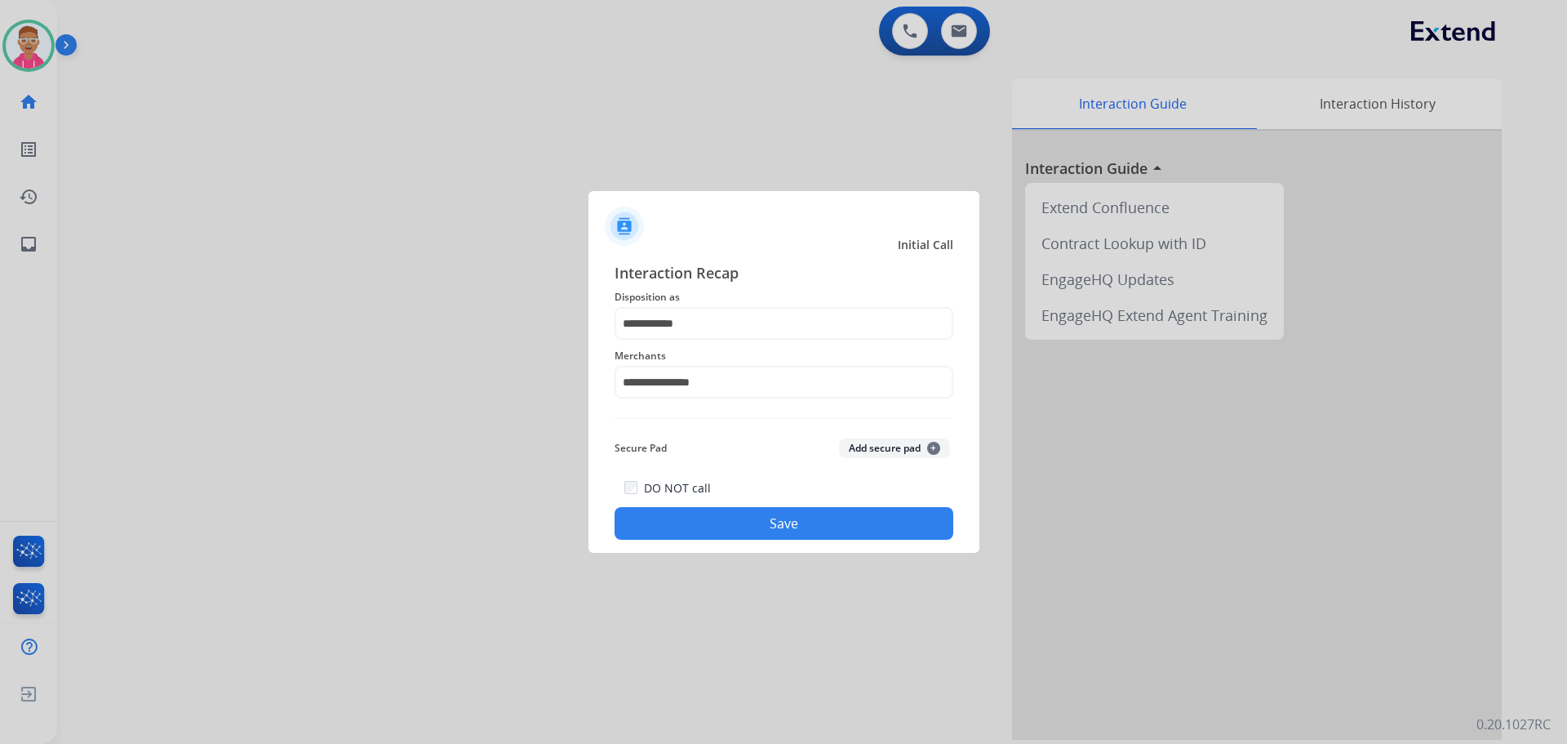
click at [701, 520] on button "Save" at bounding box center [784, 523] width 339 height 33
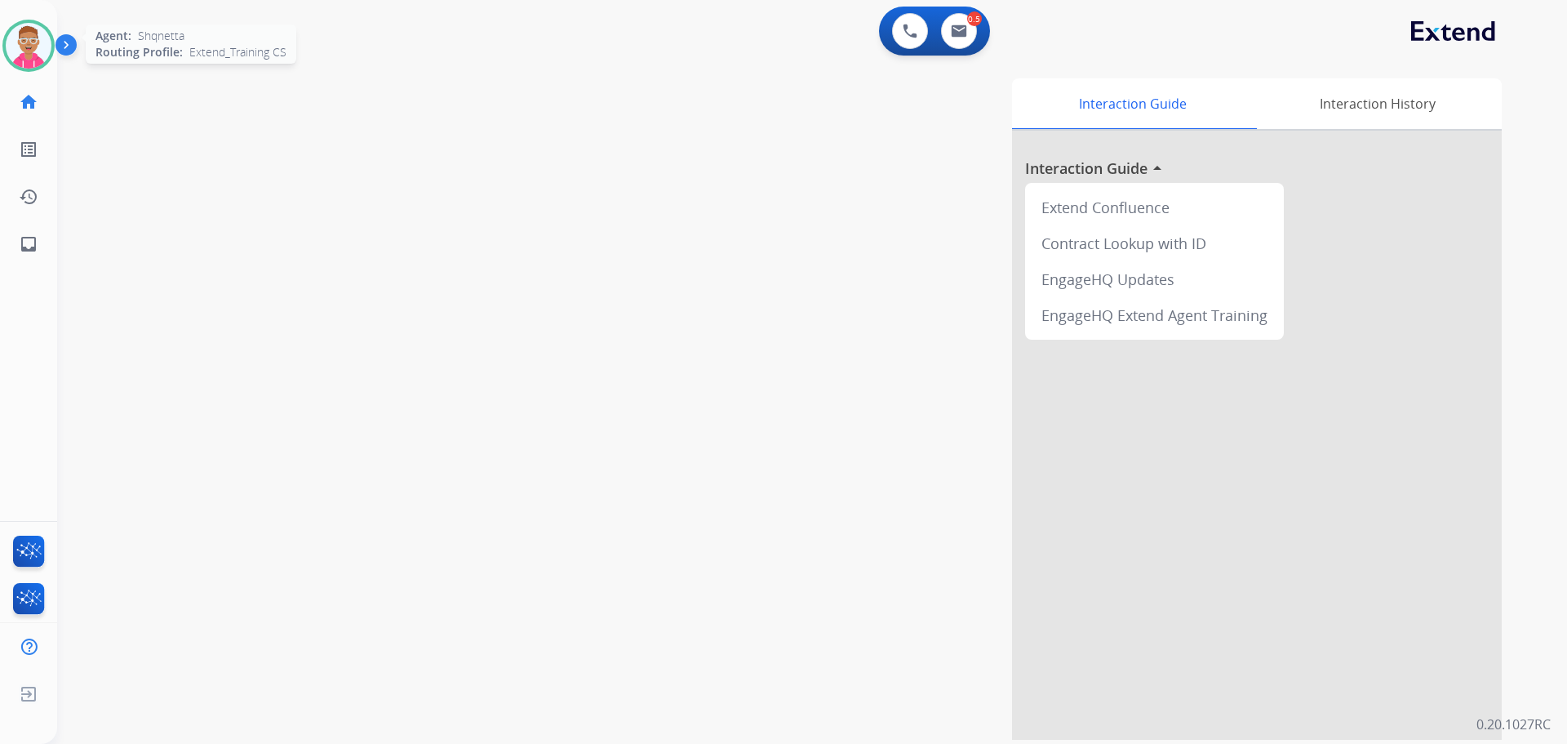
click at [29, 42] on img at bounding box center [29, 46] width 46 height 46
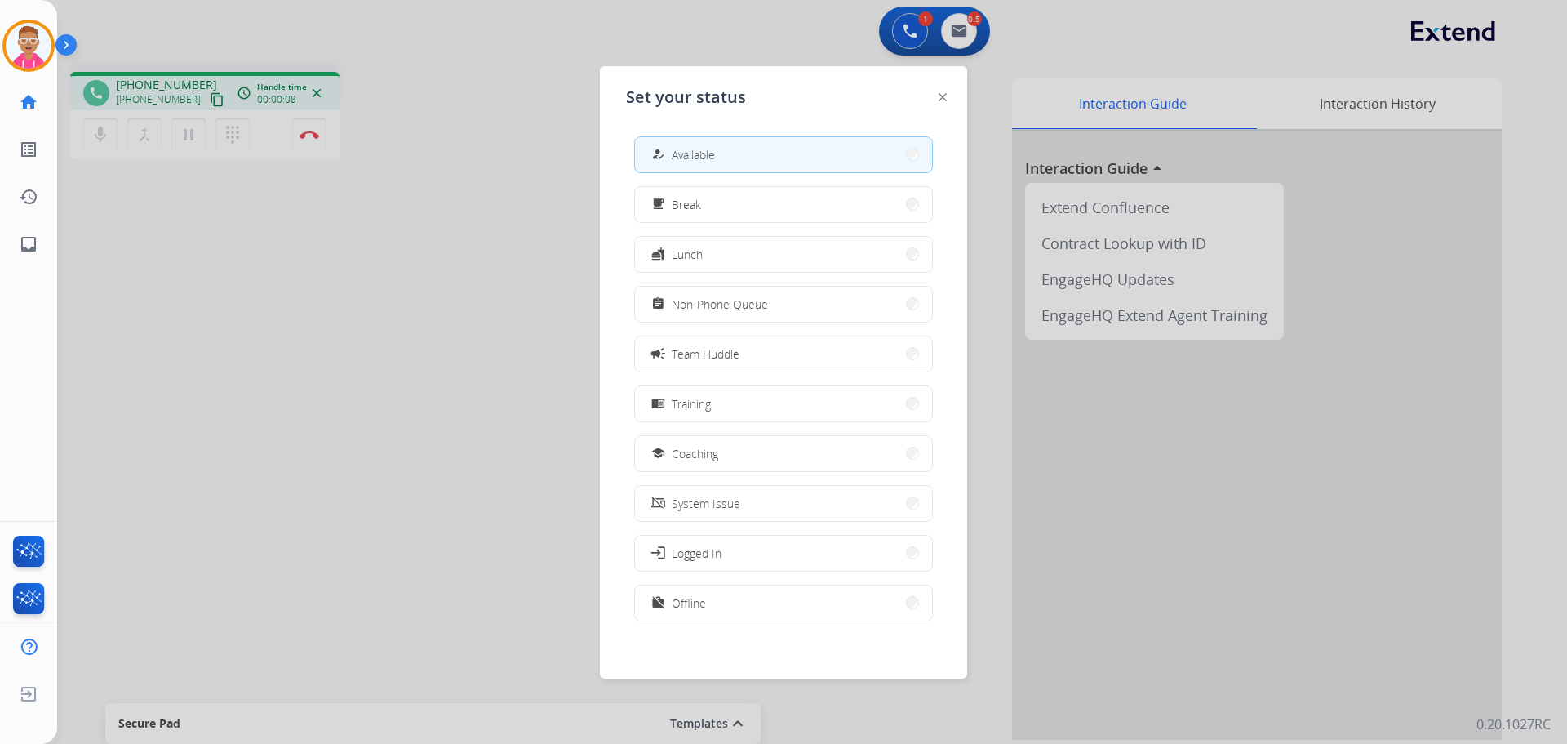
click at [168, 292] on div at bounding box center [783, 372] width 1567 height 744
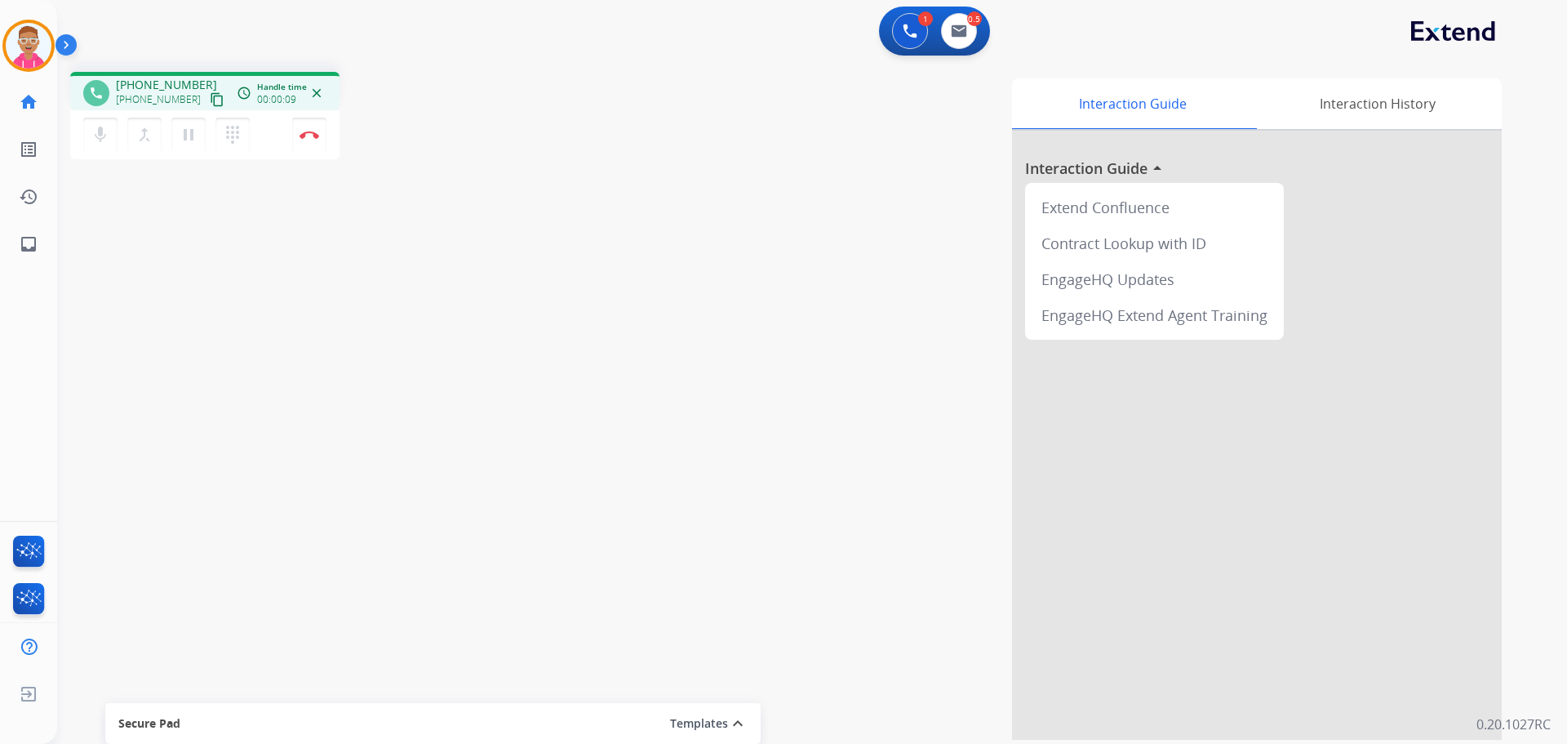
click at [210, 102] on mat-icon "content_copy" at bounding box center [217, 99] width 15 height 15
click at [210, 97] on mat-icon "content_copy" at bounding box center [217, 99] width 15 height 15
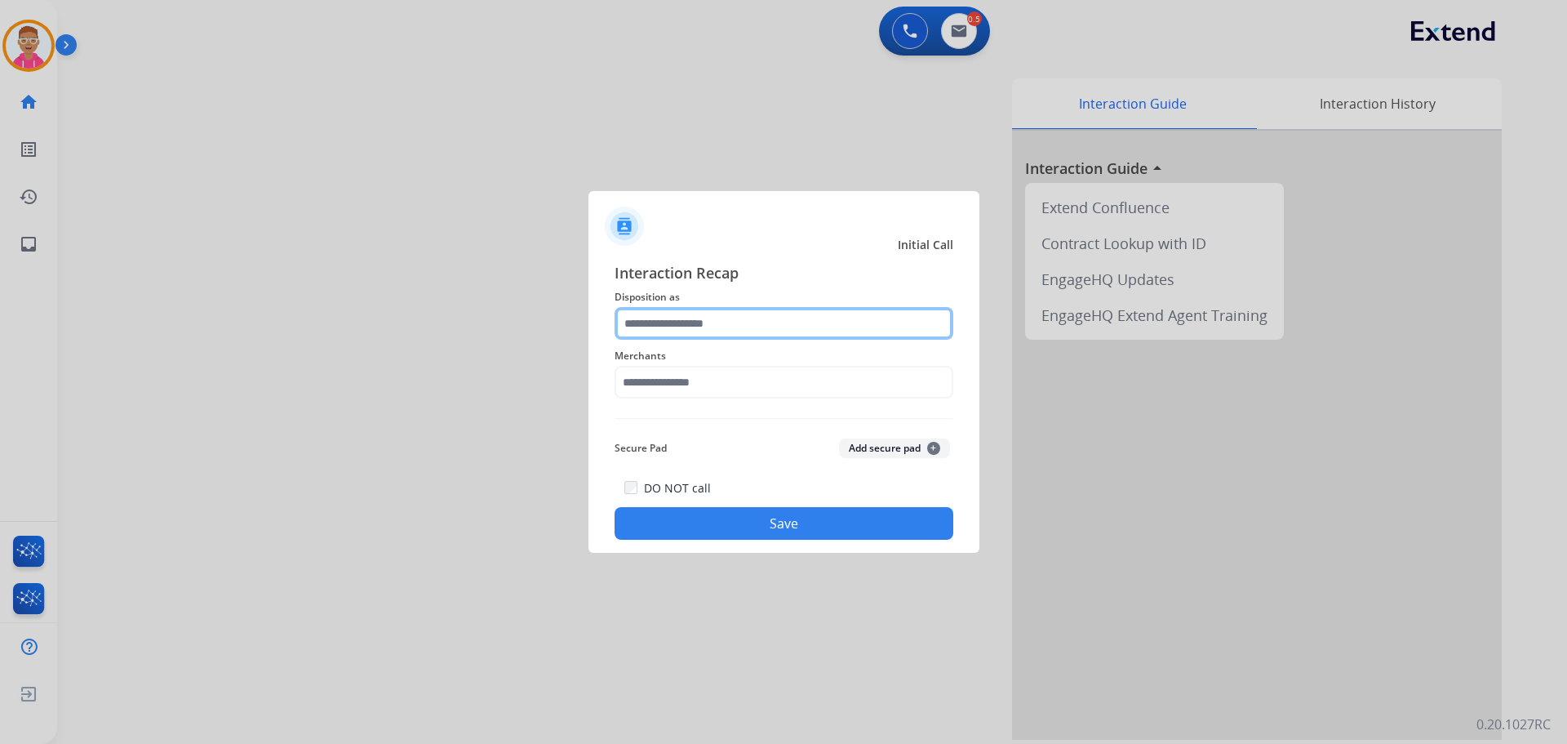
click at [718, 318] on input "text" at bounding box center [784, 323] width 339 height 33
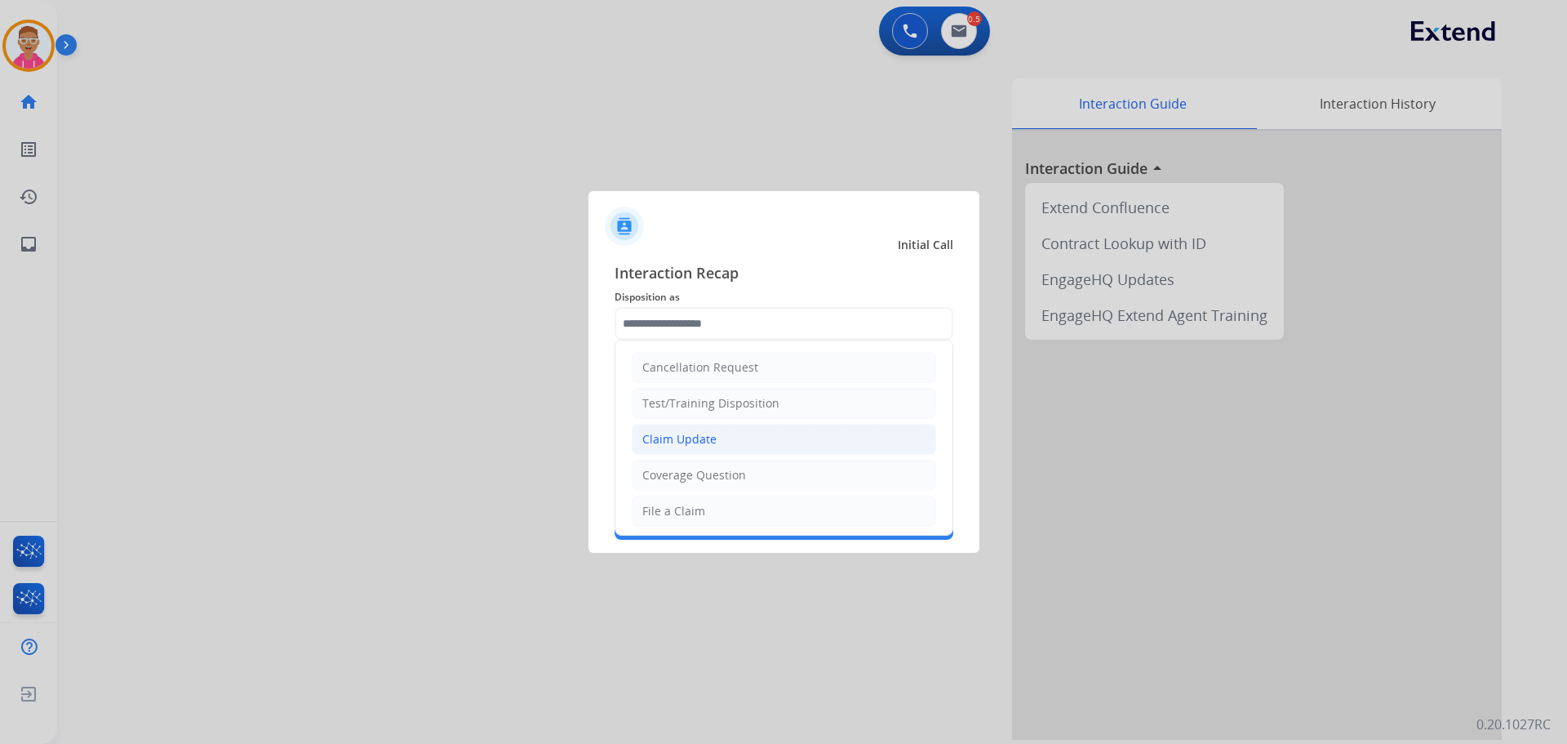
click at [728, 442] on li "Claim Update" at bounding box center [784, 439] width 305 height 31
type input "**********"
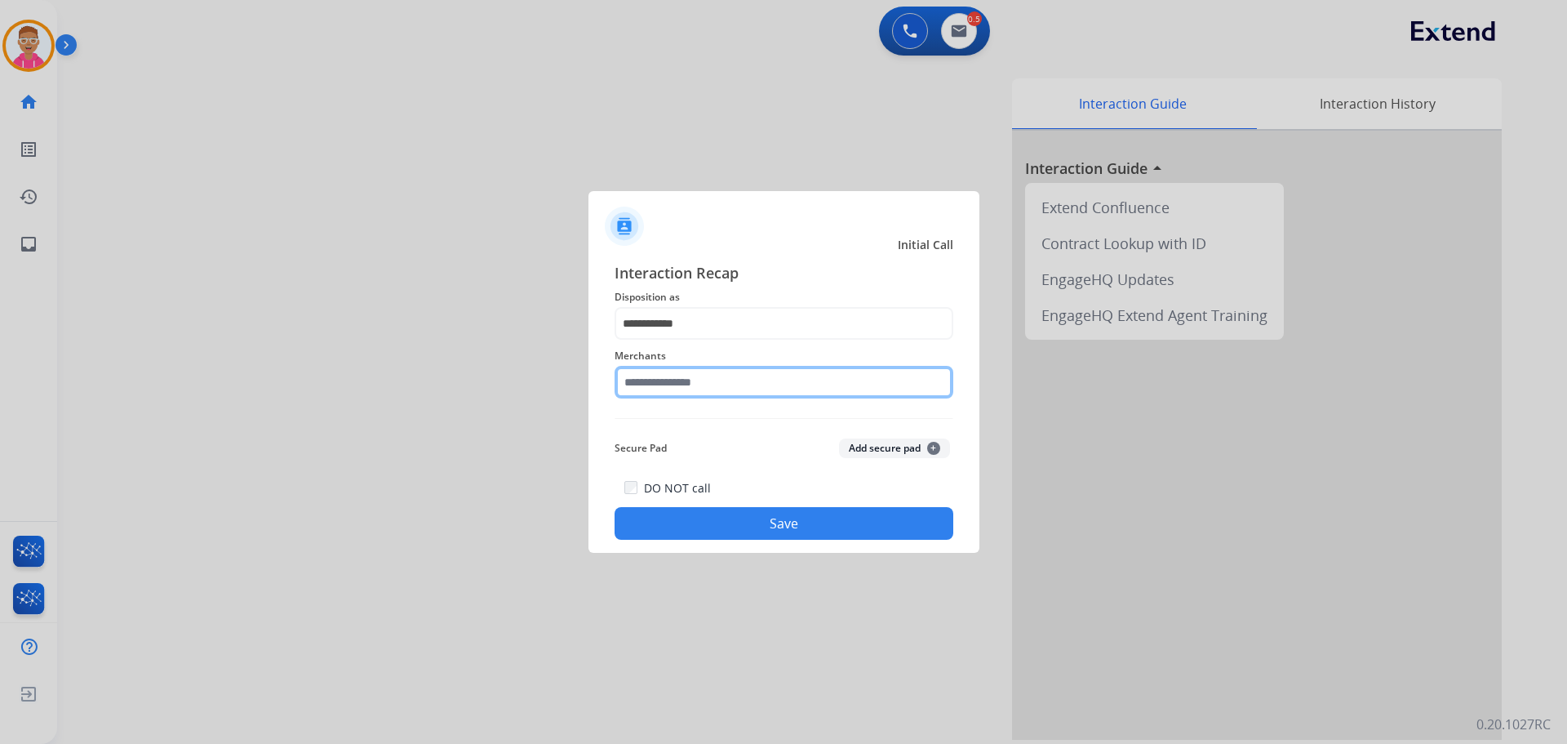
click at [712, 383] on input "text" at bounding box center [784, 382] width 339 height 33
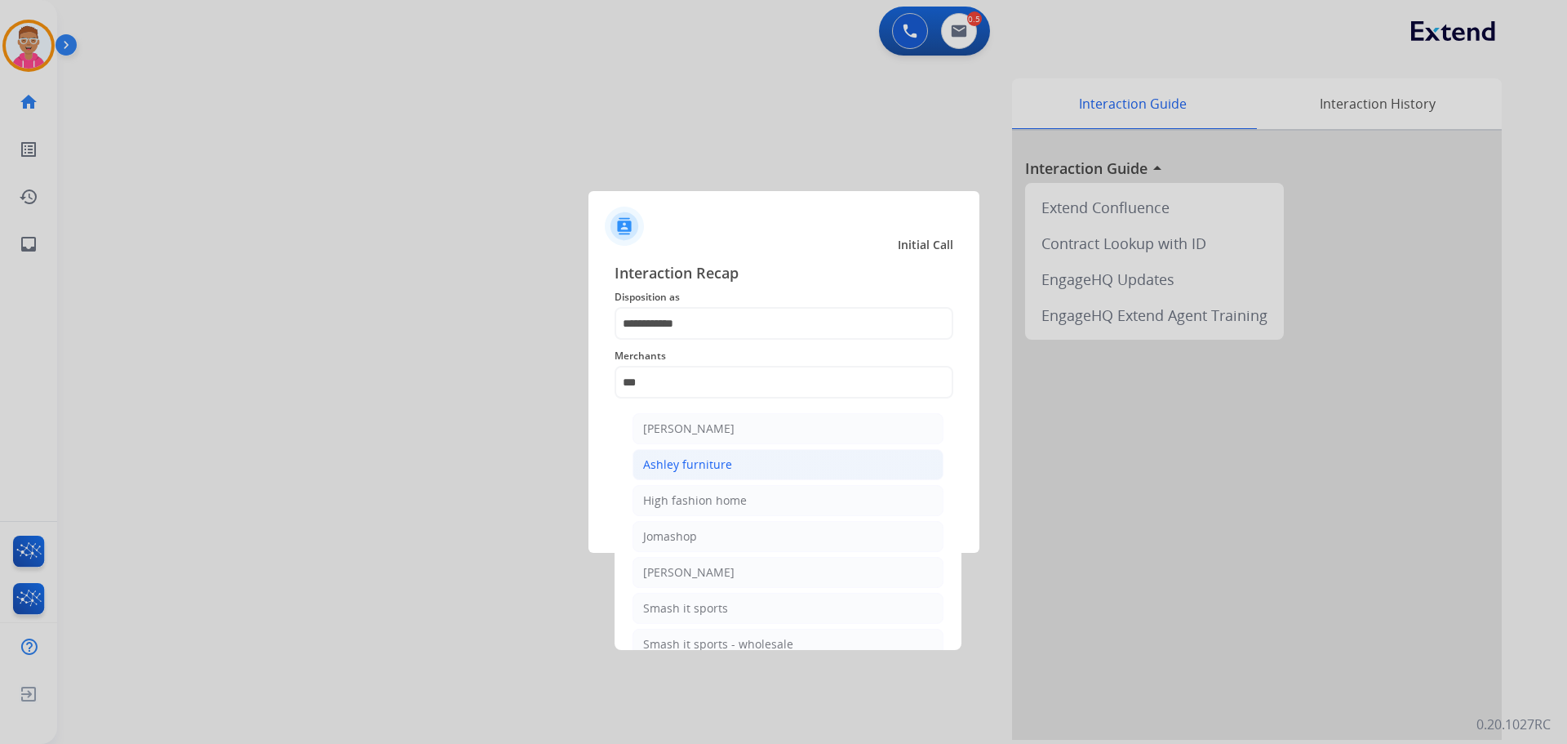
click at [729, 467] on li "Ashley furniture" at bounding box center [788, 464] width 311 height 31
type input "**********"
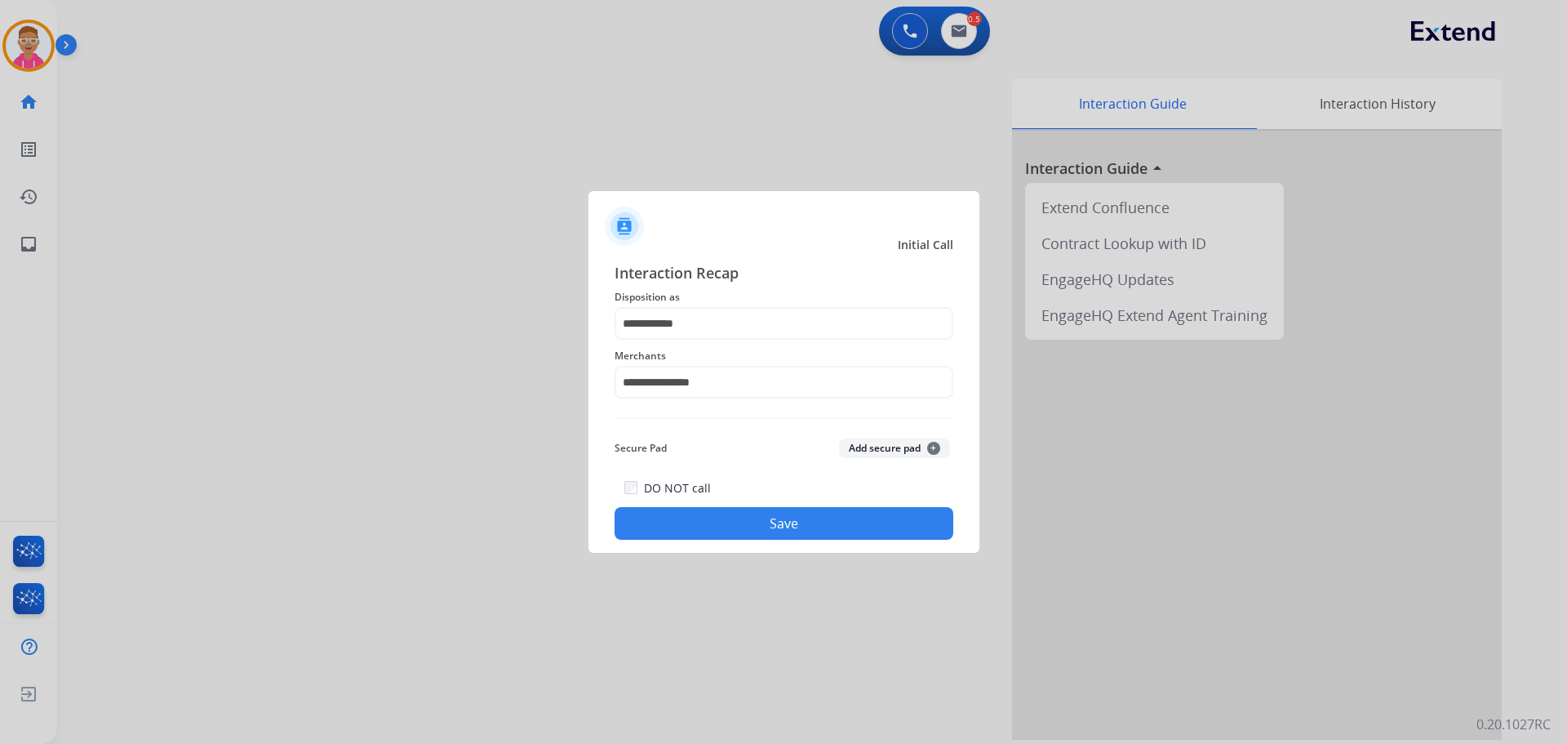
click at [713, 527] on button "Save" at bounding box center [784, 523] width 339 height 33
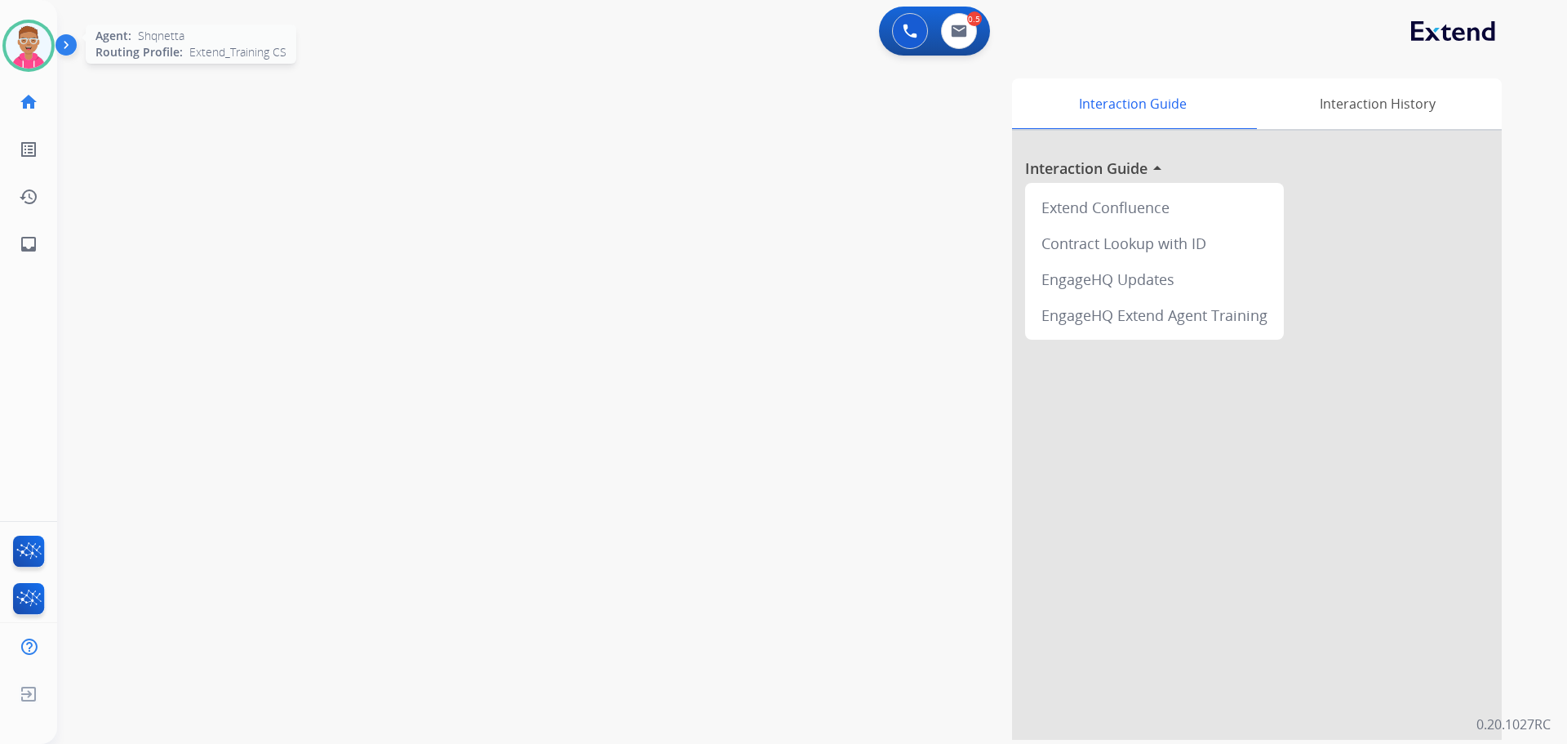
click at [29, 44] on img at bounding box center [29, 46] width 46 height 46
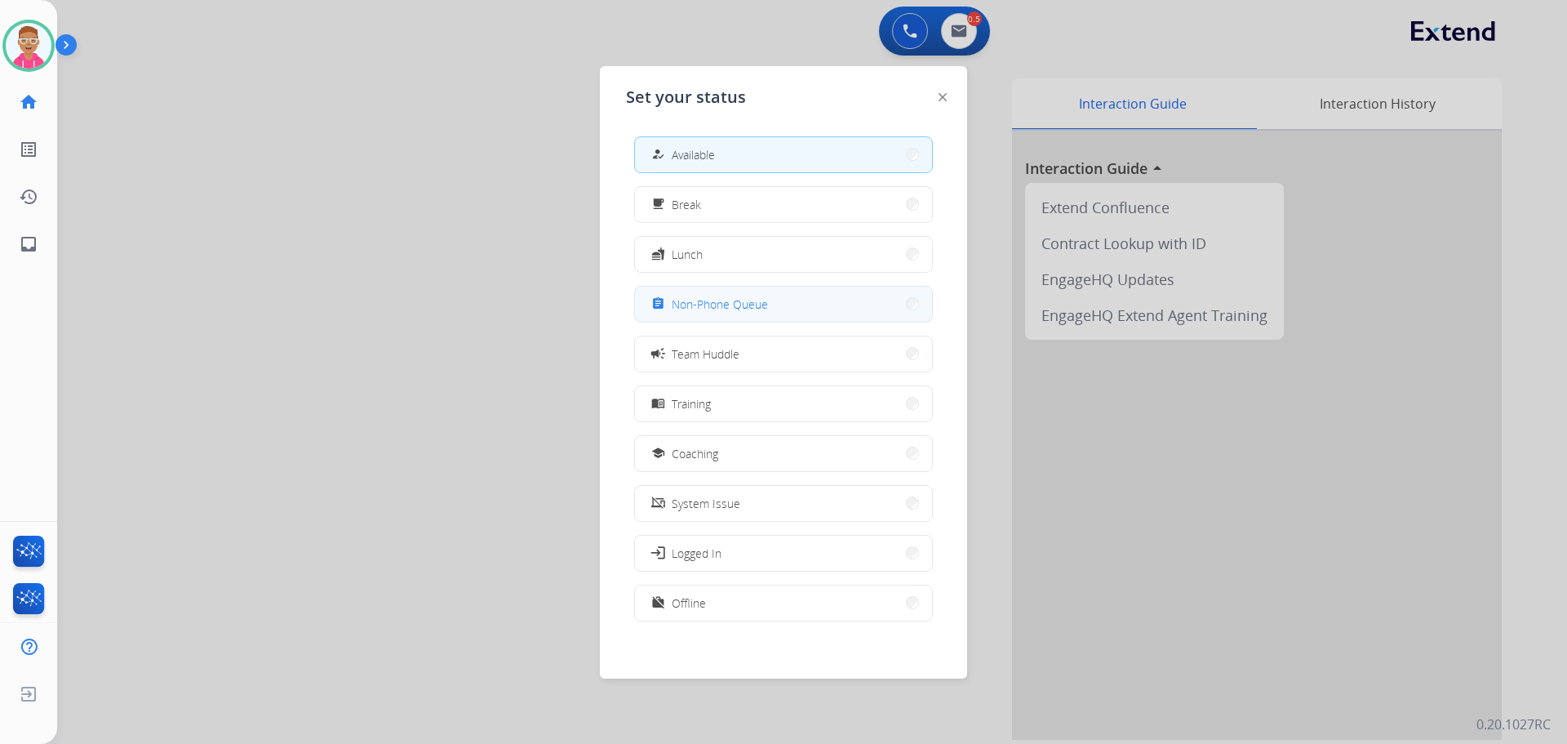
click at [698, 307] on span "Non-Phone Queue" at bounding box center [720, 304] width 96 height 17
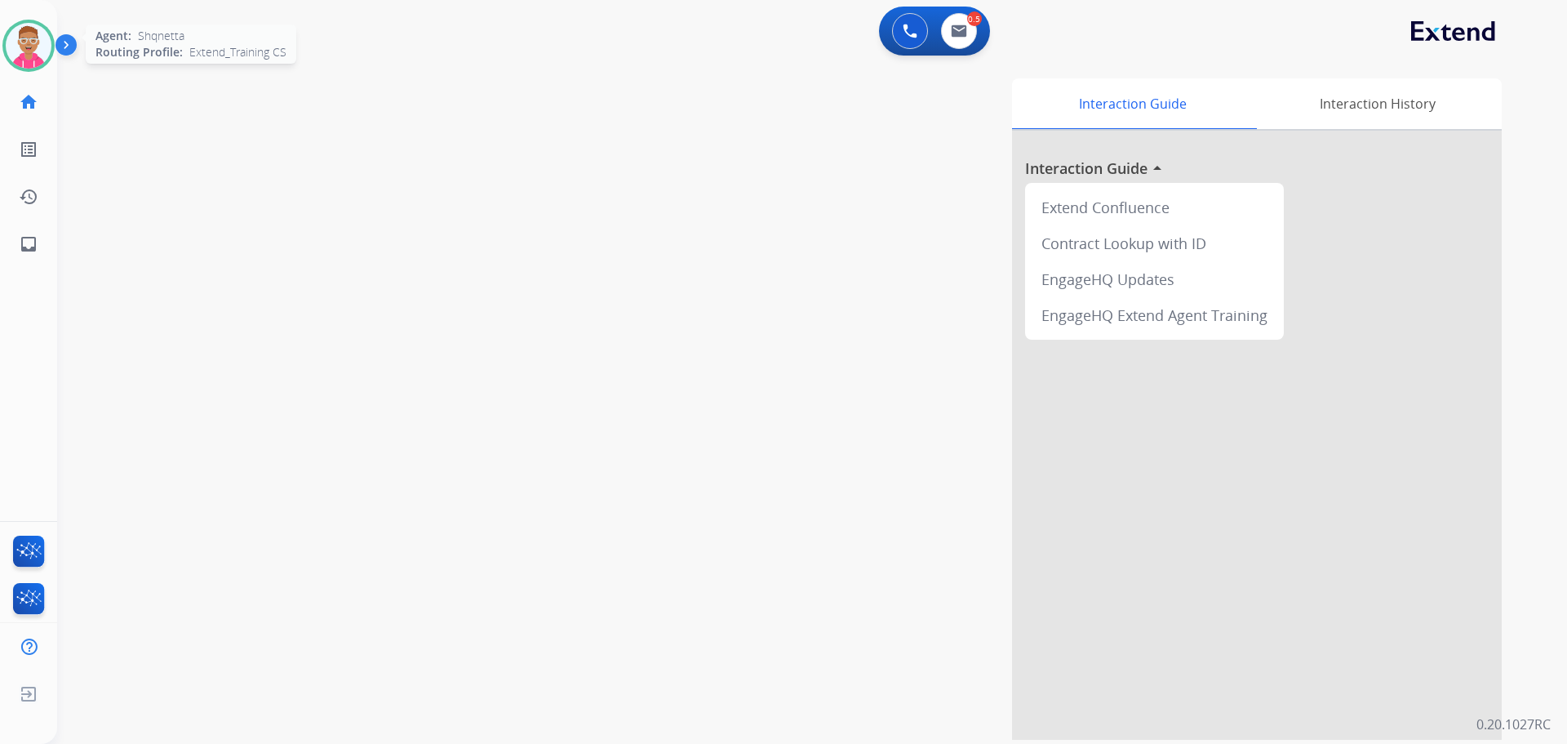
click at [38, 50] on img at bounding box center [29, 46] width 46 height 46
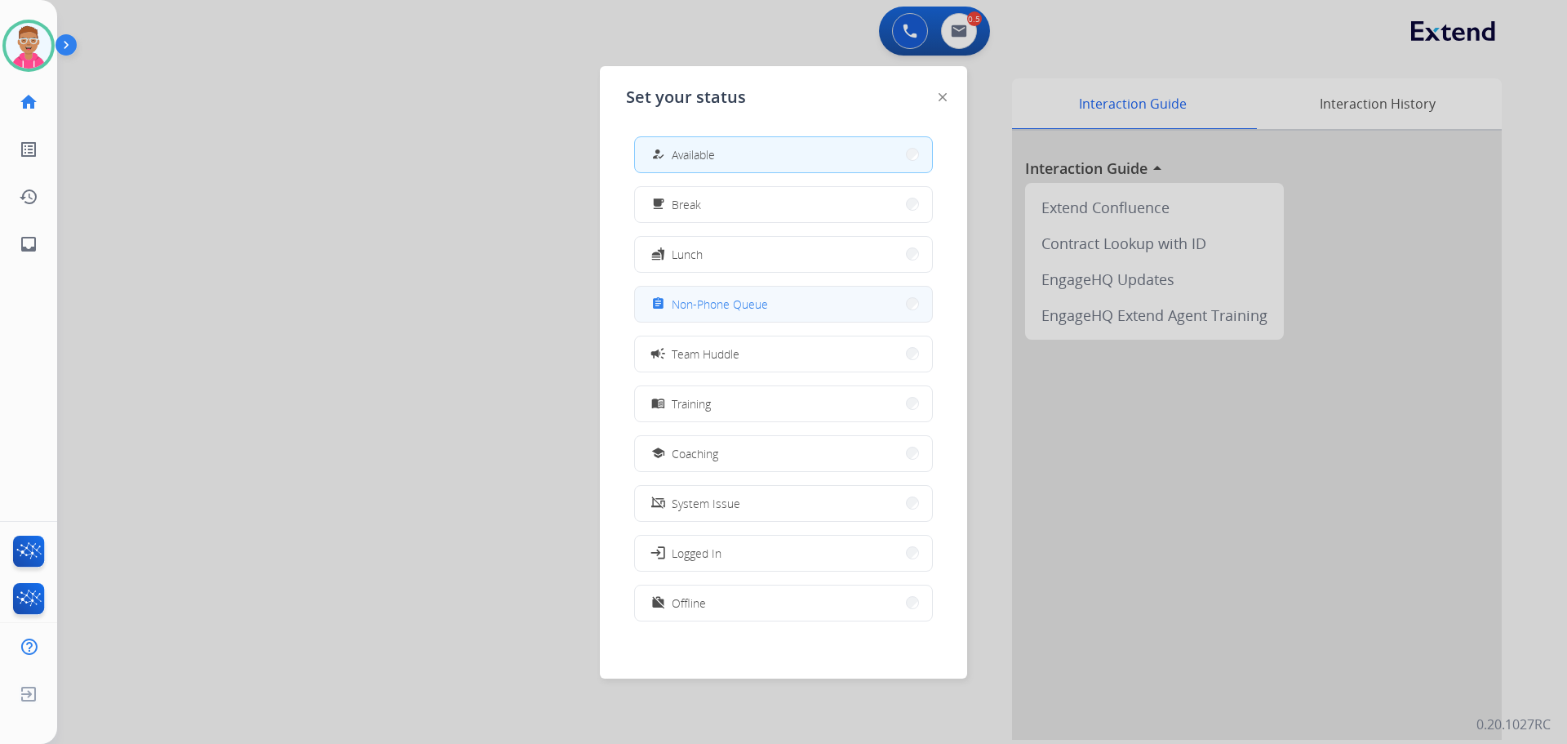
click at [758, 305] on span "Non-Phone Queue" at bounding box center [720, 304] width 96 height 17
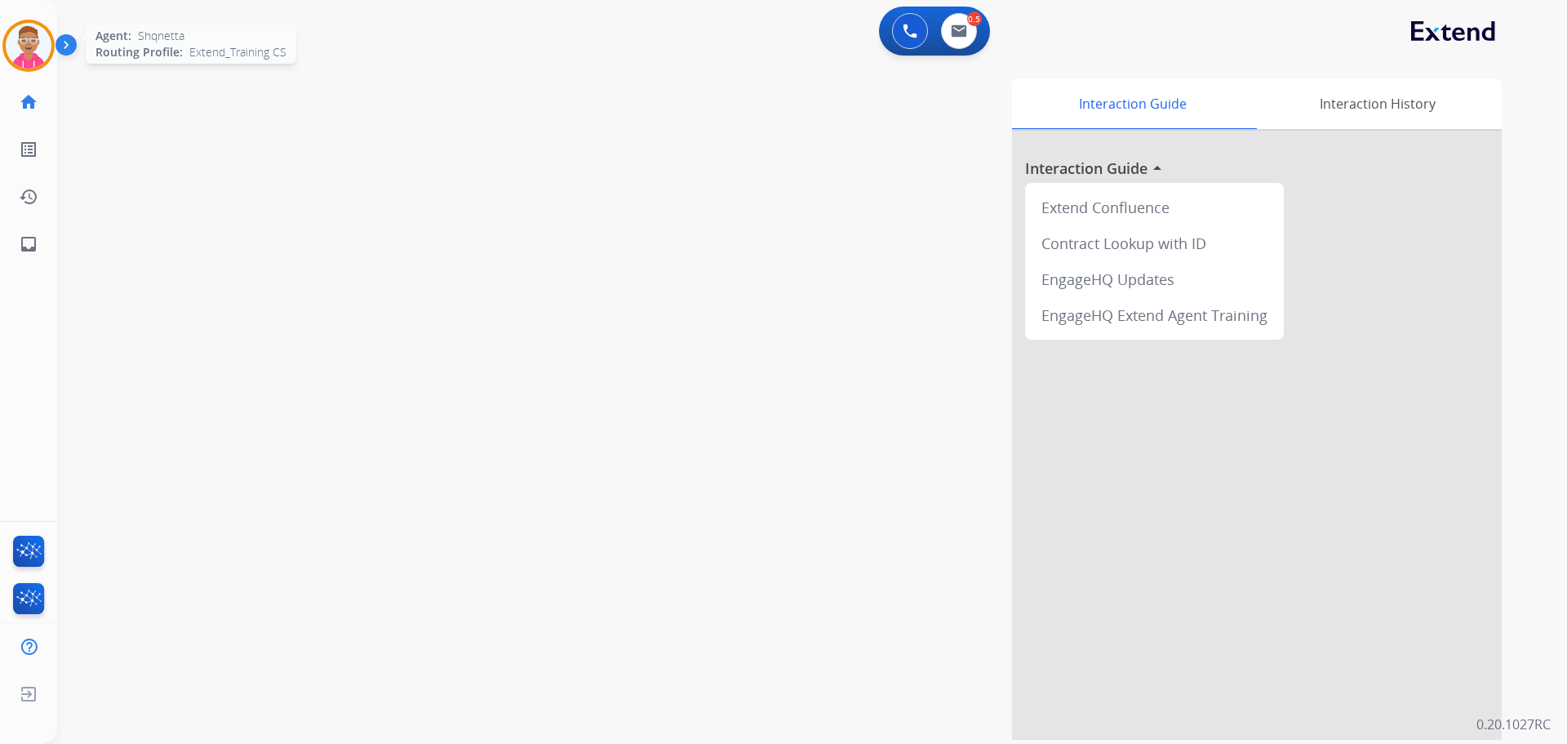
click at [20, 43] on img at bounding box center [29, 46] width 46 height 46
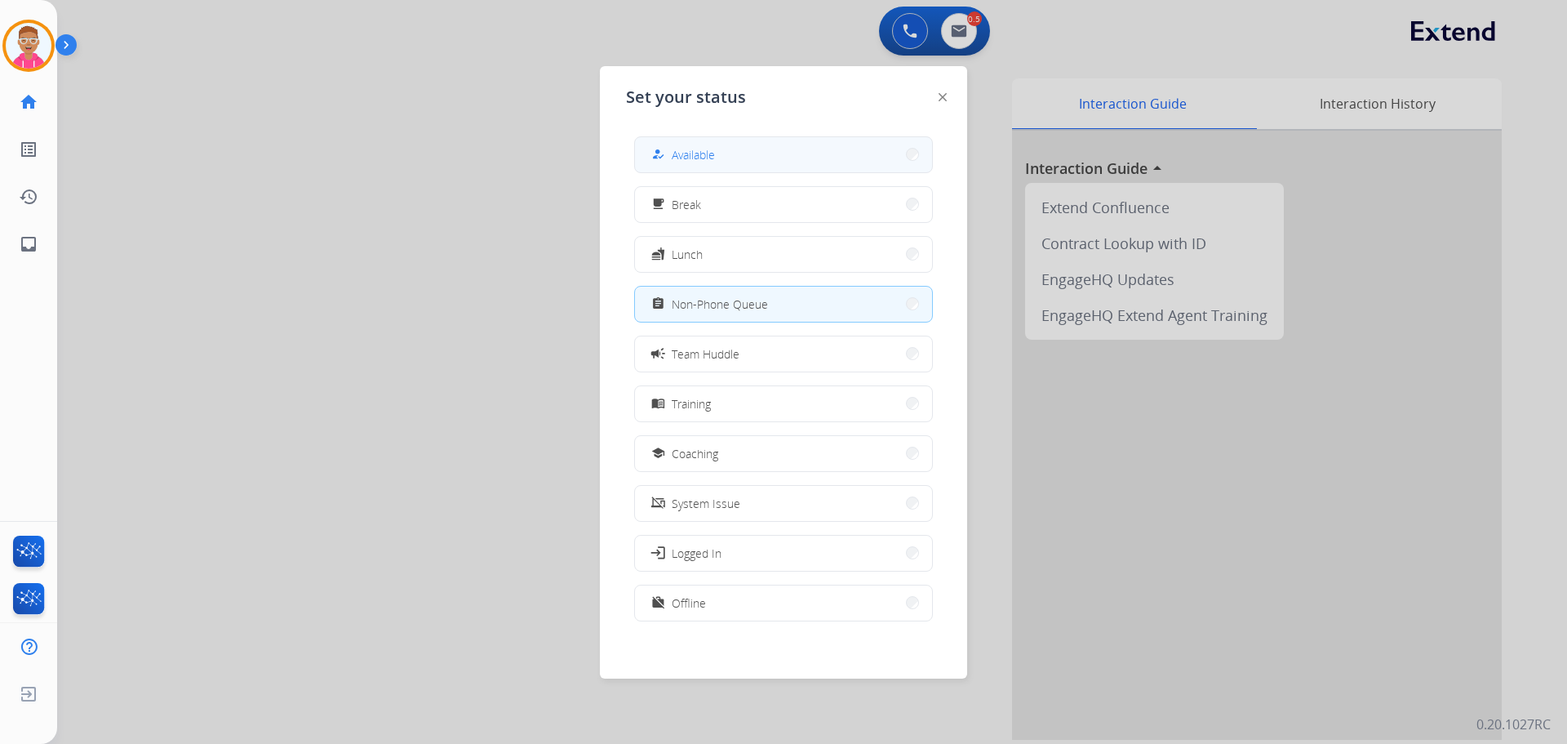
click at [712, 153] on span "Available" at bounding box center [693, 154] width 43 height 17
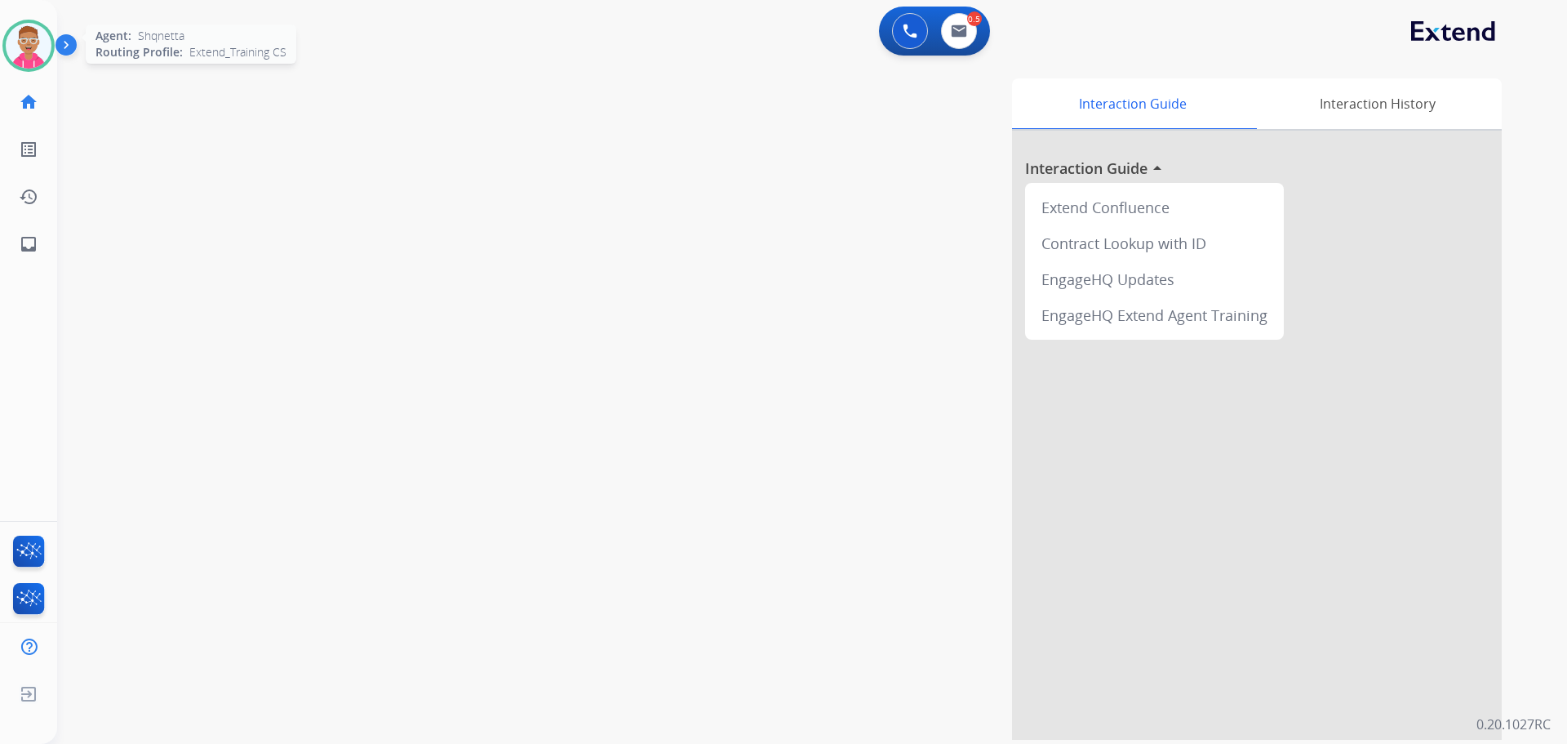
click at [20, 38] on img at bounding box center [29, 46] width 46 height 46
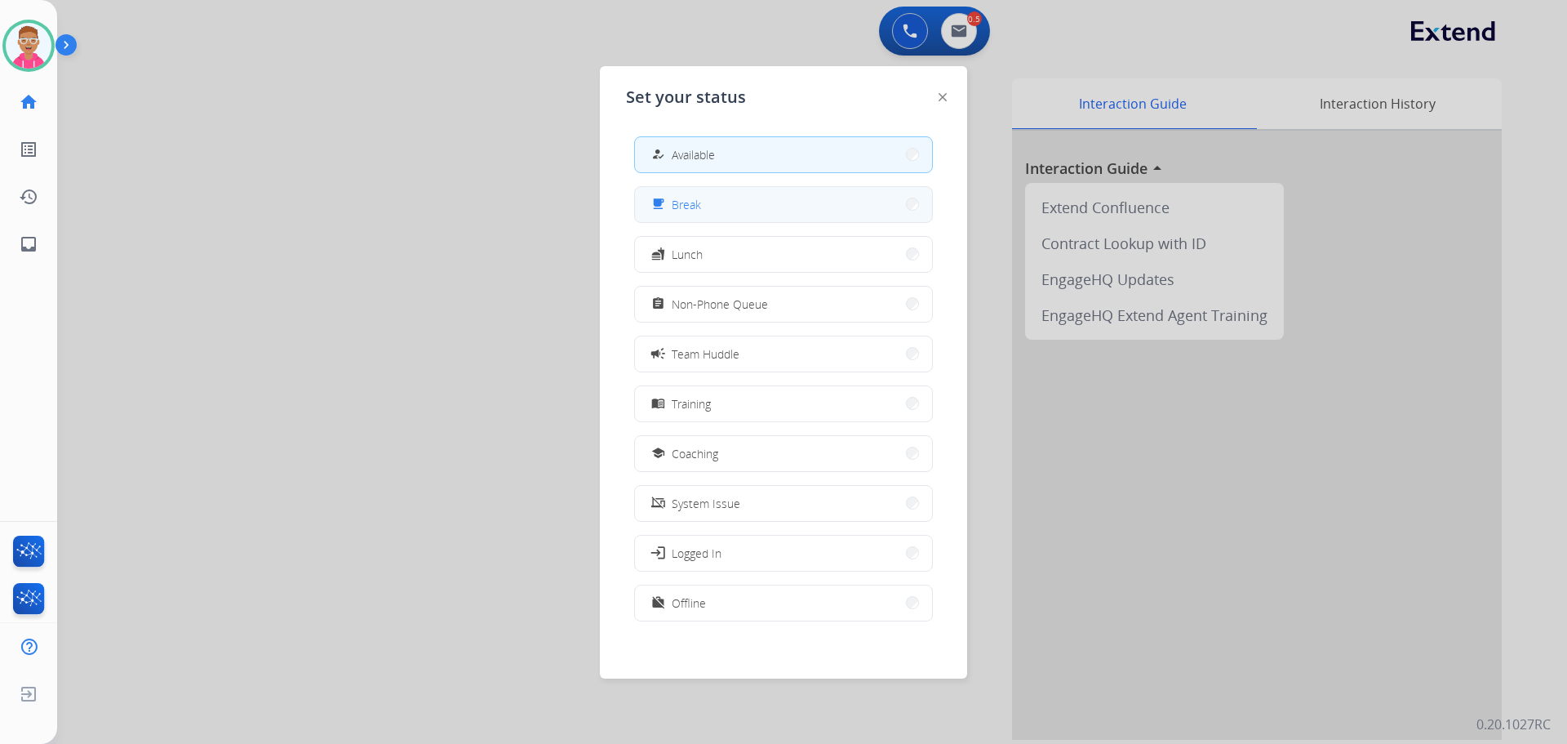
click at [660, 201] on mat-icon "free_breakfast" at bounding box center [658, 205] width 14 height 14
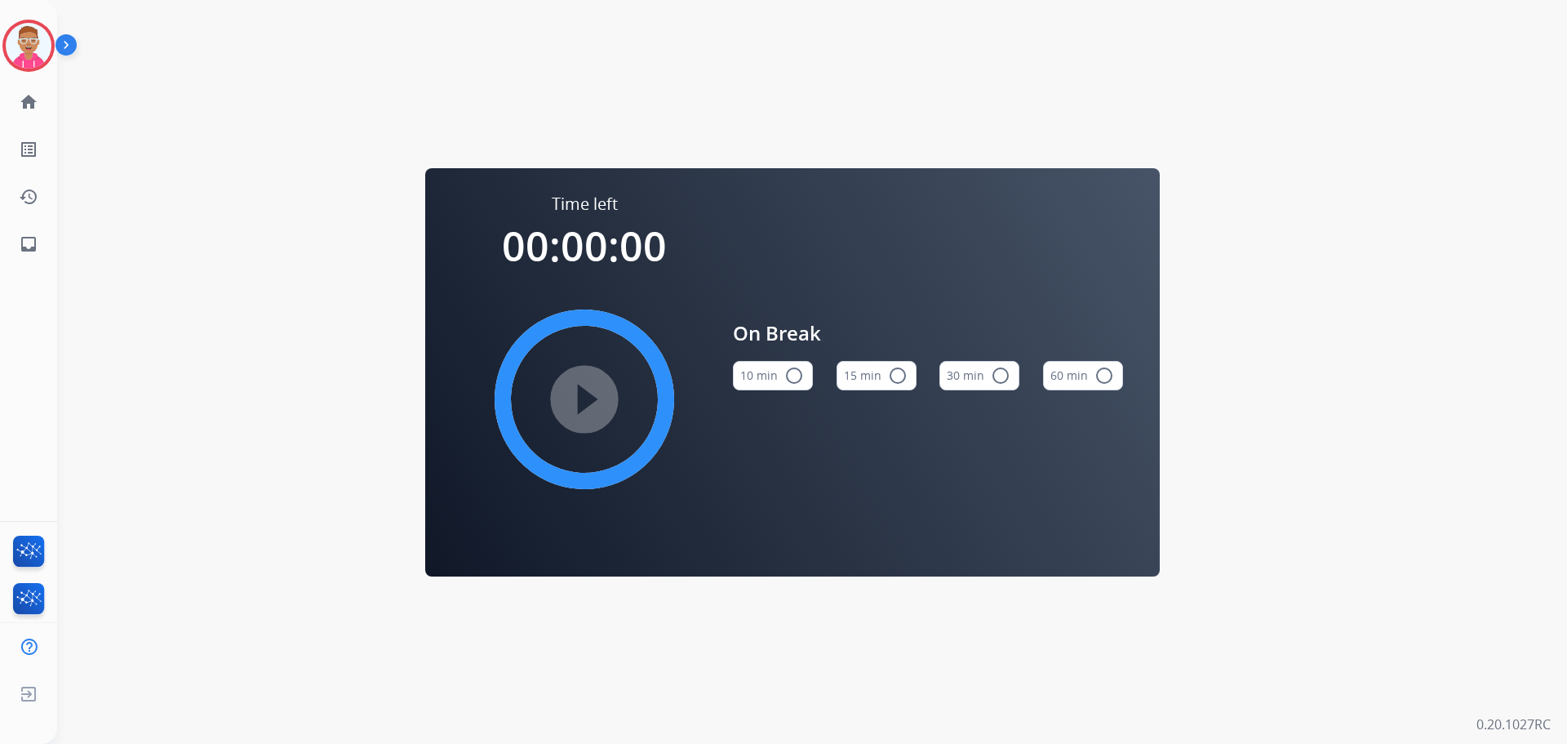
click at [897, 380] on mat-icon "radio_button_unchecked" at bounding box center [898, 376] width 20 height 20
click at [578, 390] on mat-icon "play_circle_filled" at bounding box center [585, 399] width 20 height 20
click at [32, 47] on img at bounding box center [29, 46] width 46 height 46
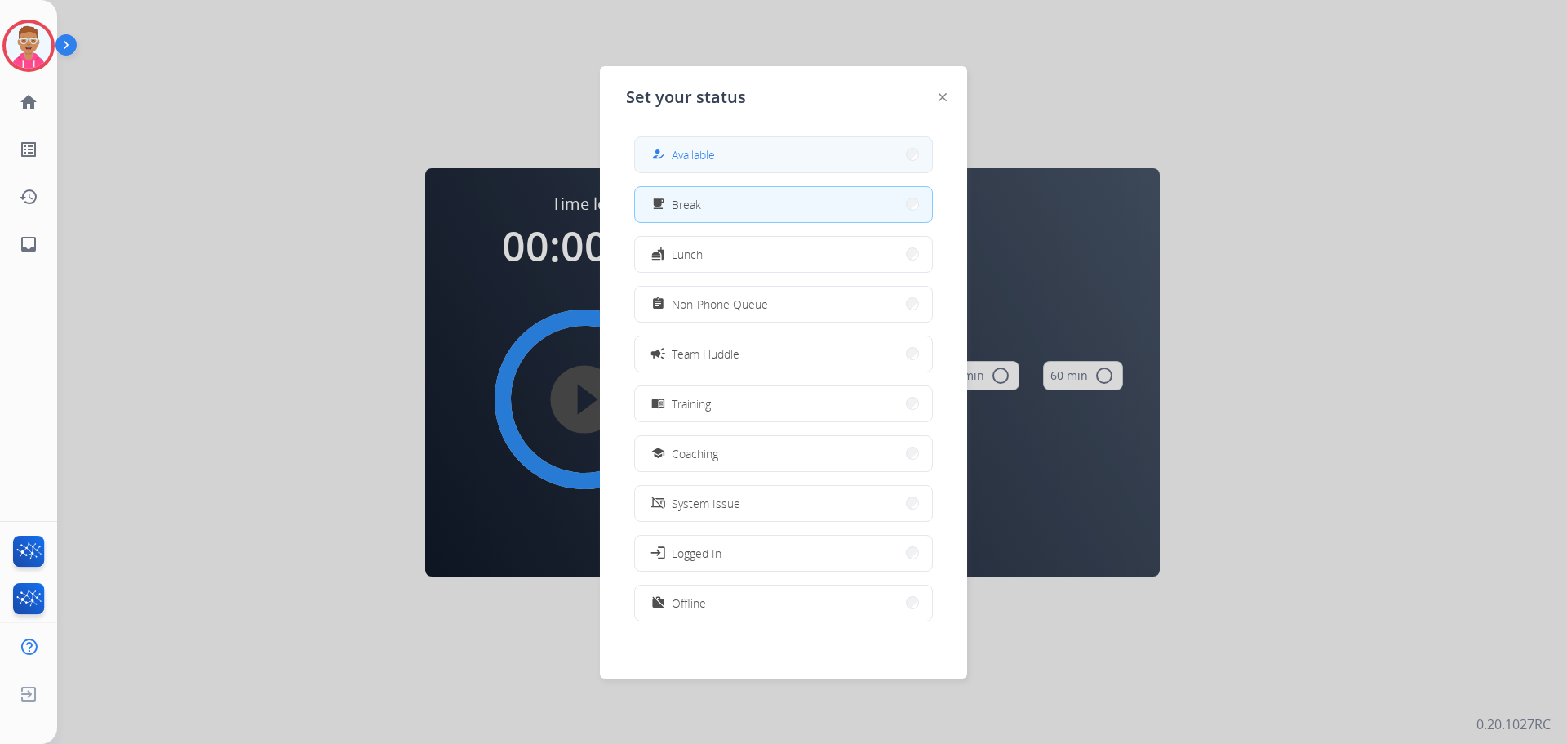
click at [809, 171] on div "how_to_reg Available" at bounding box center [783, 154] width 299 height 37
click at [809, 163] on button "how_to_reg Available" at bounding box center [783, 154] width 297 height 35
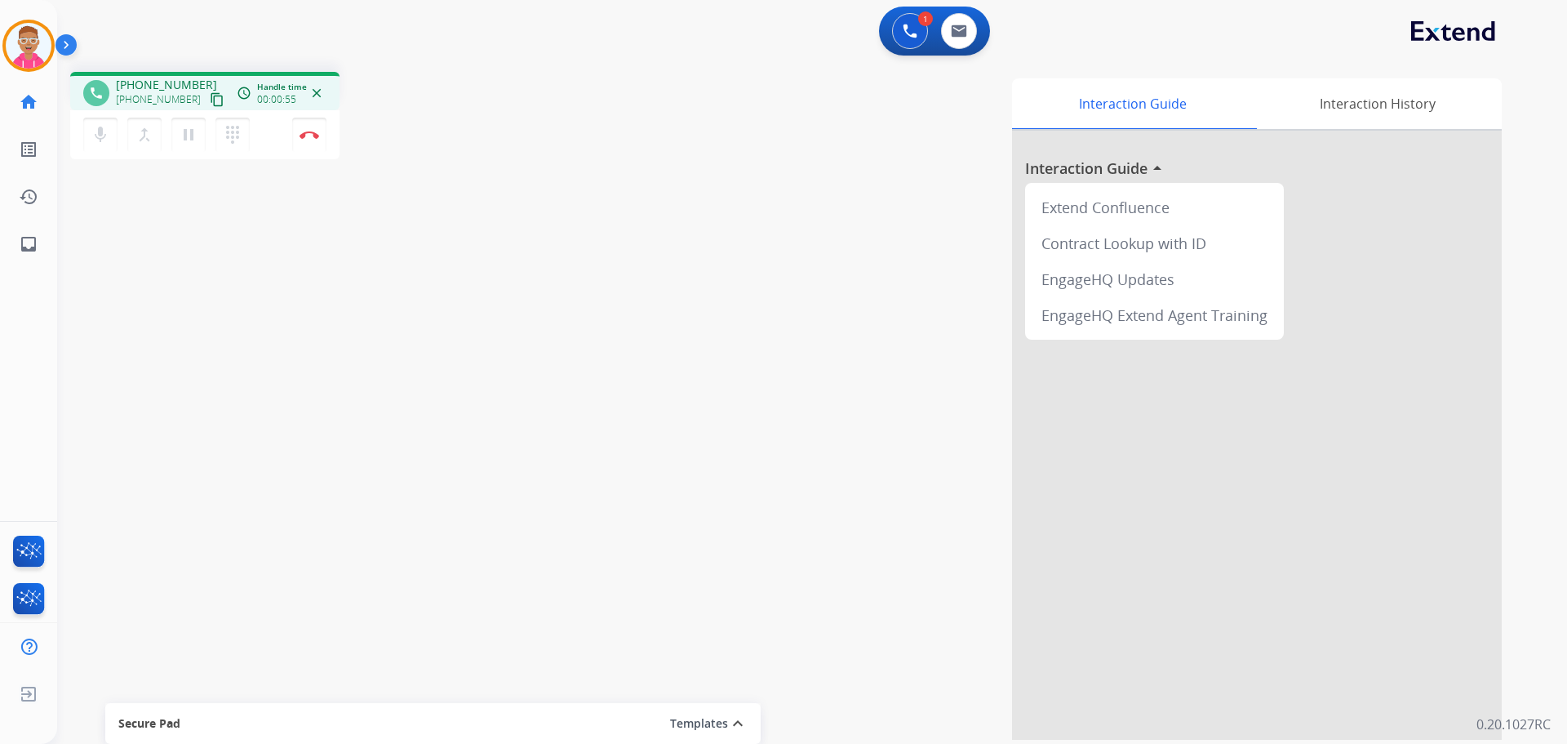
click at [210, 100] on mat-icon "content_copy" at bounding box center [217, 99] width 15 height 15
click at [309, 136] on img at bounding box center [310, 135] width 20 height 8
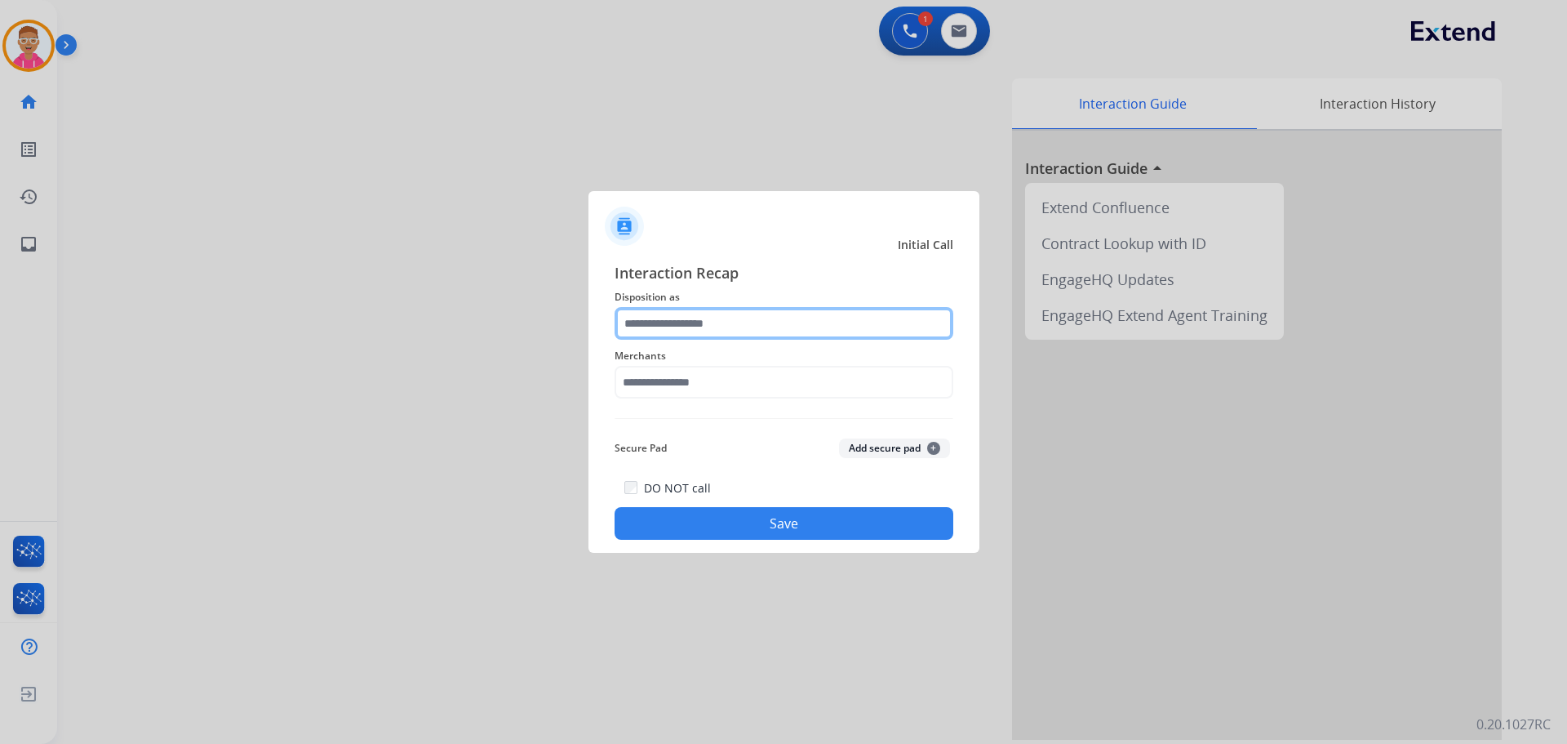
click at [798, 319] on input "text" at bounding box center [784, 323] width 339 height 33
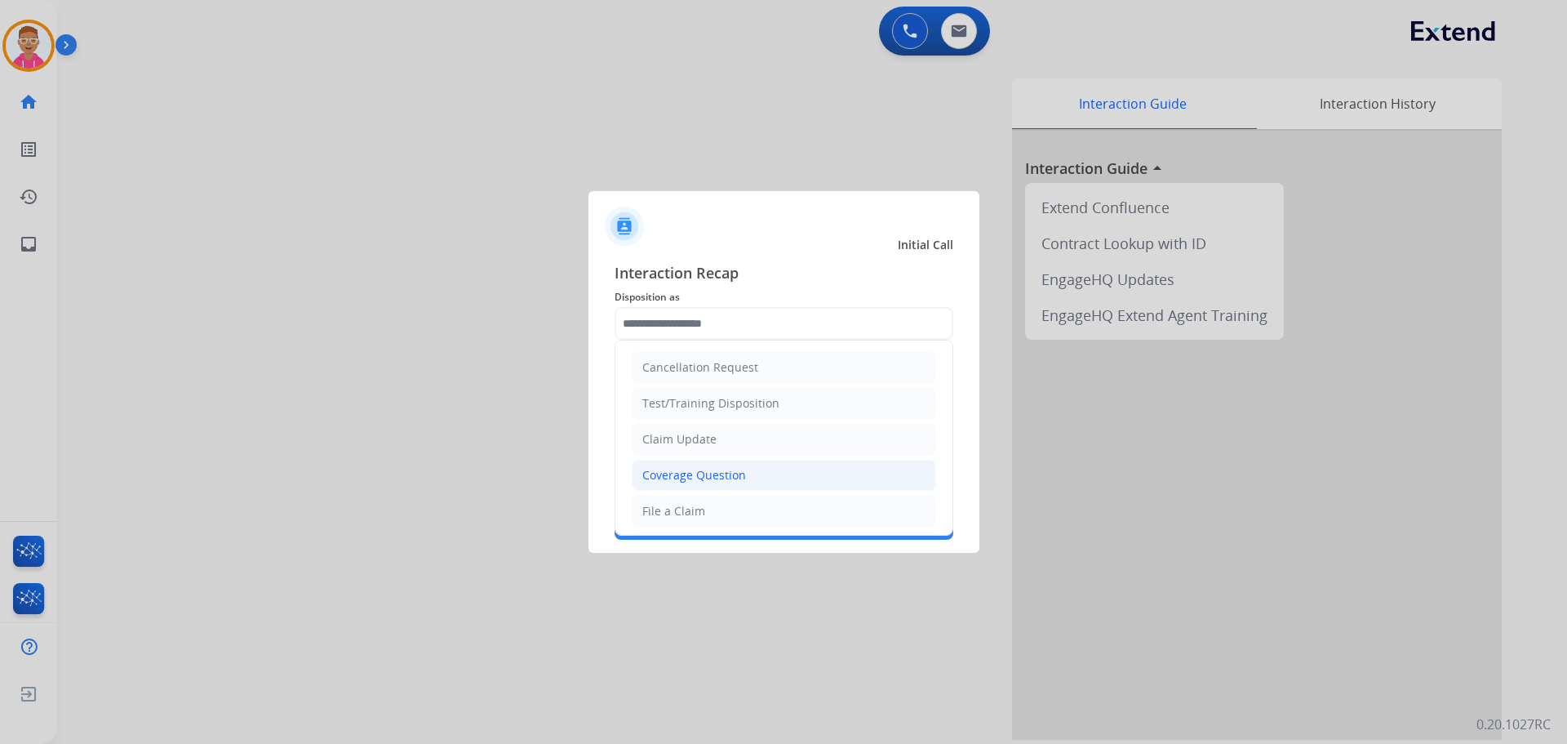
click at [692, 480] on div "Coverage Question" at bounding box center [694, 475] width 104 height 16
type input "**********"
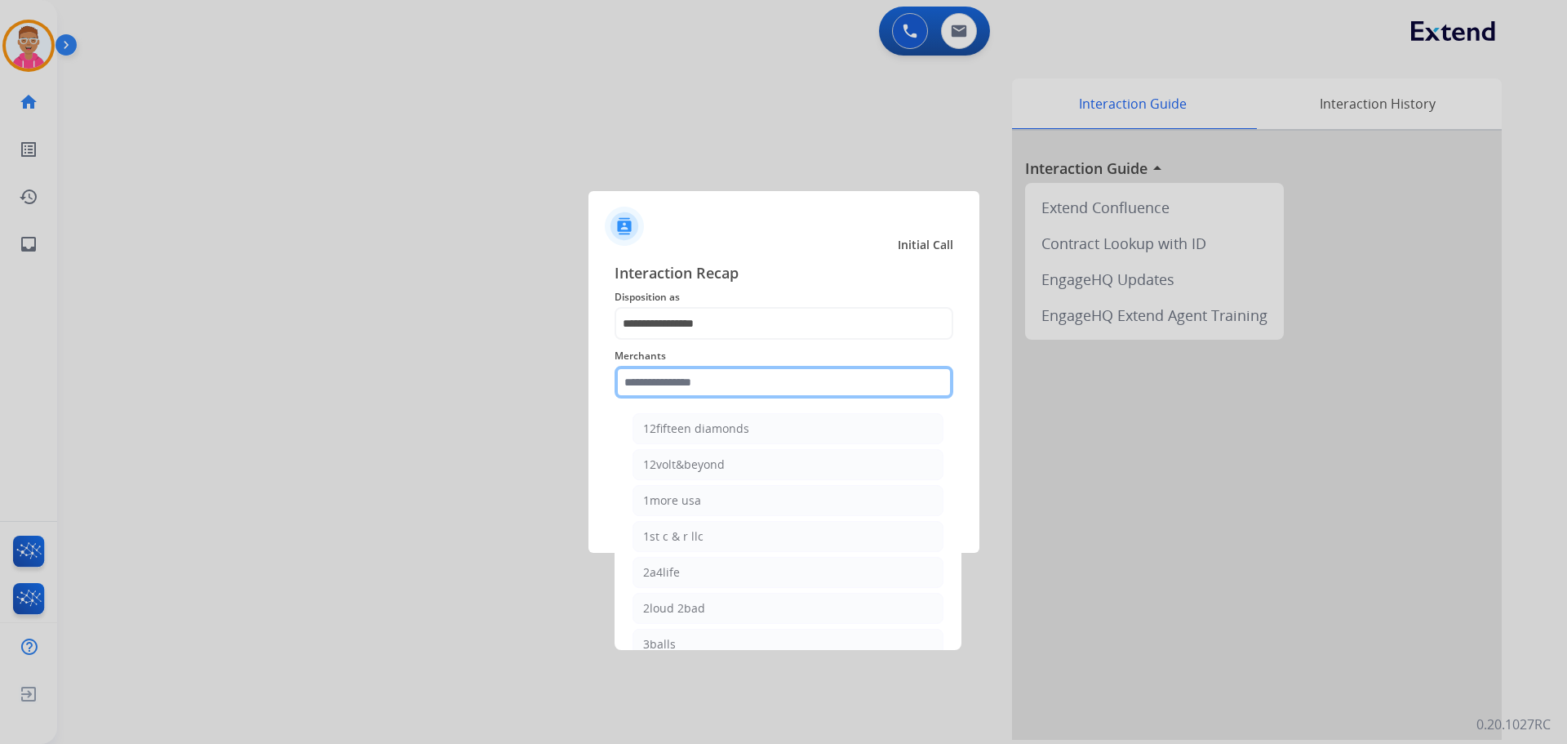
click at [673, 372] on input "text" at bounding box center [784, 382] width 339 height 33
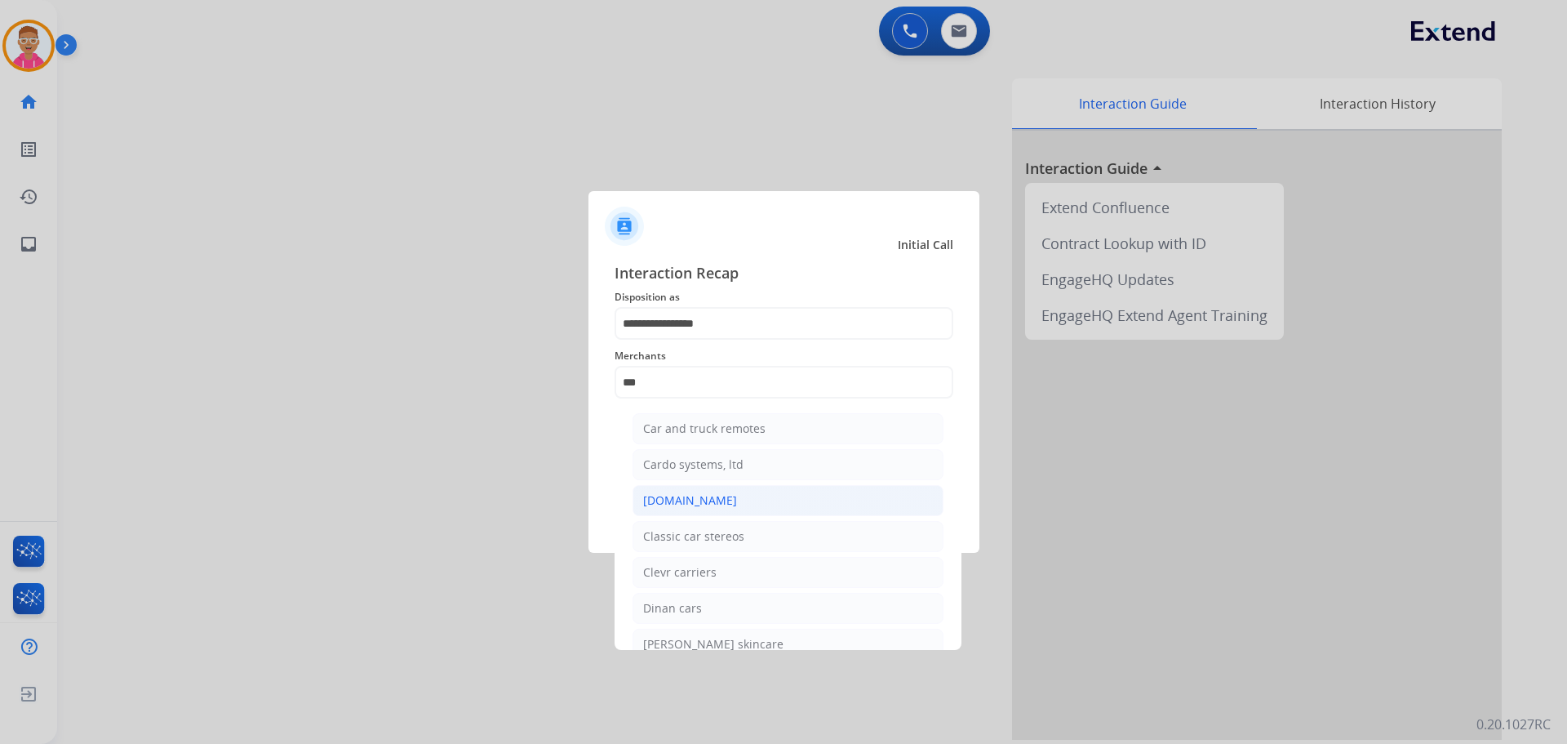
click at [704, 498] on div "[DOMAIN_NAME]" at bounding box center [690, 500] width 94 height 16
type input "**********"
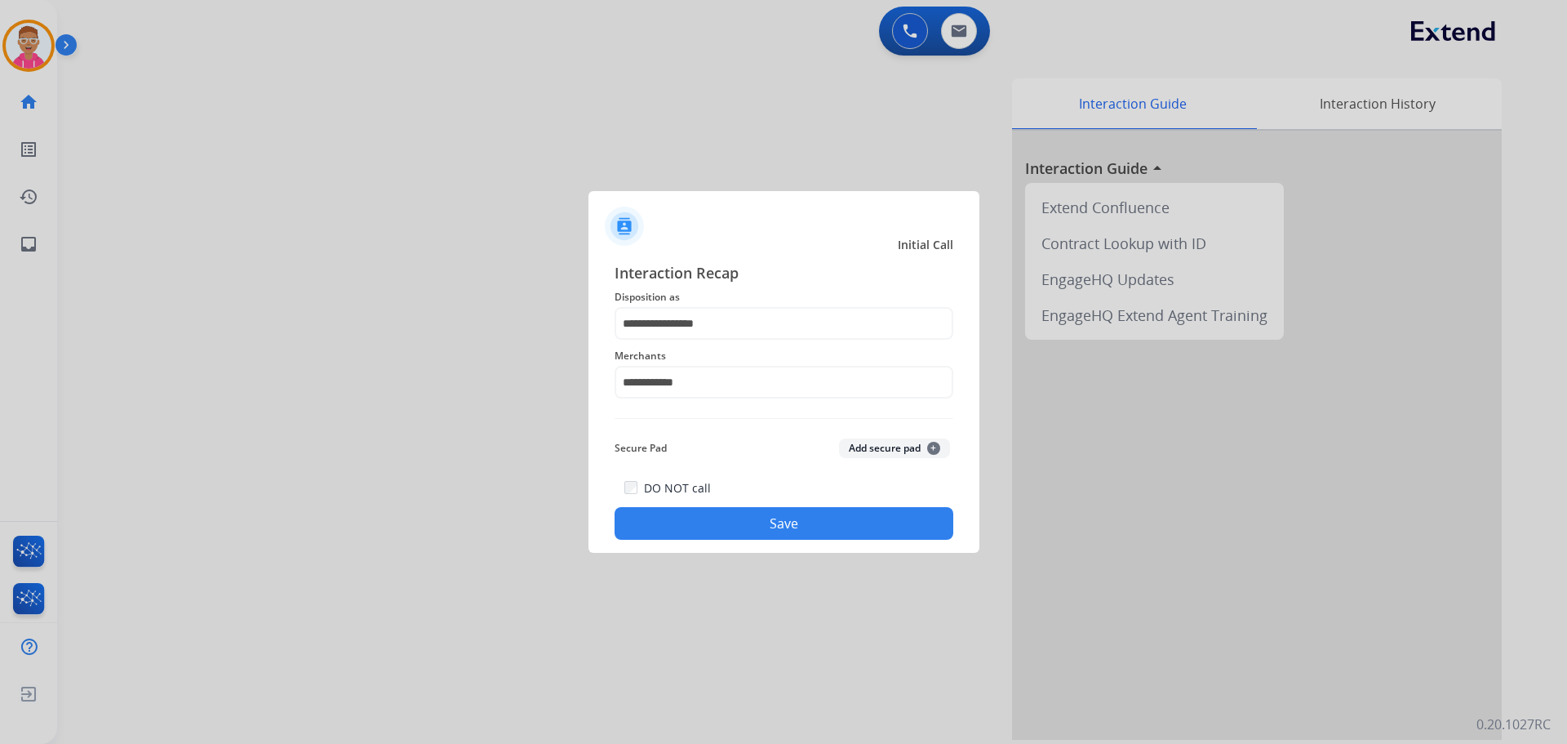
click at [697, 525] on button "Save" at bounding box center [784, 523] width 339 height 33
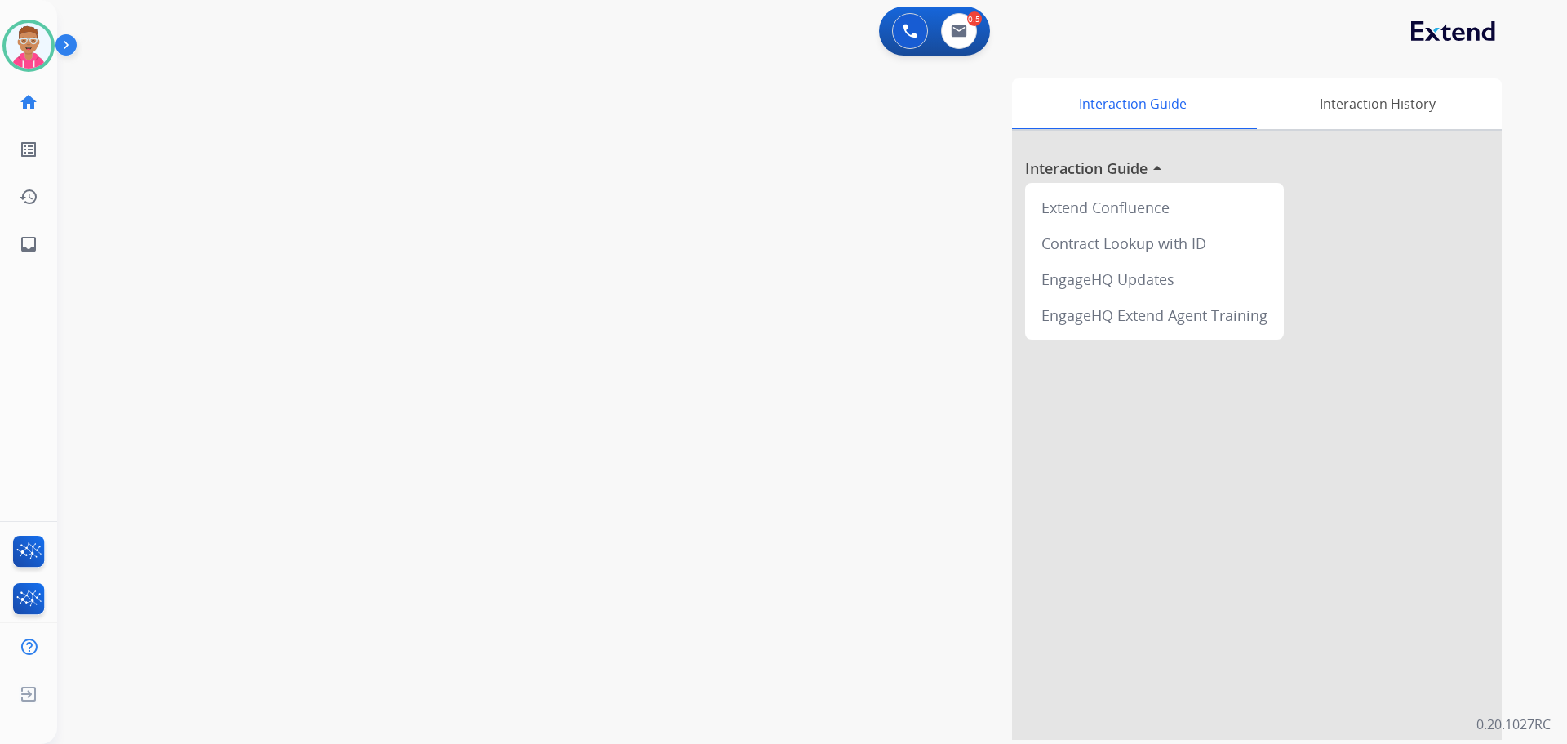
click at [238, 338] on div "swap_horiz Break voice bridge close_fullscreen Connect 3-Way Call merge_type Se…" at bounding box center [792, 399] width 1471 height 681
click at [162, 233] on div "swap_horiz Break voice bridge close_fullscreen Connect 3-Way Call merge_type Se…" at bounding box center [792, 399] width 1471 height 681
click at [29, 37] on img at bounding box center [29, 46] width 46 height 46
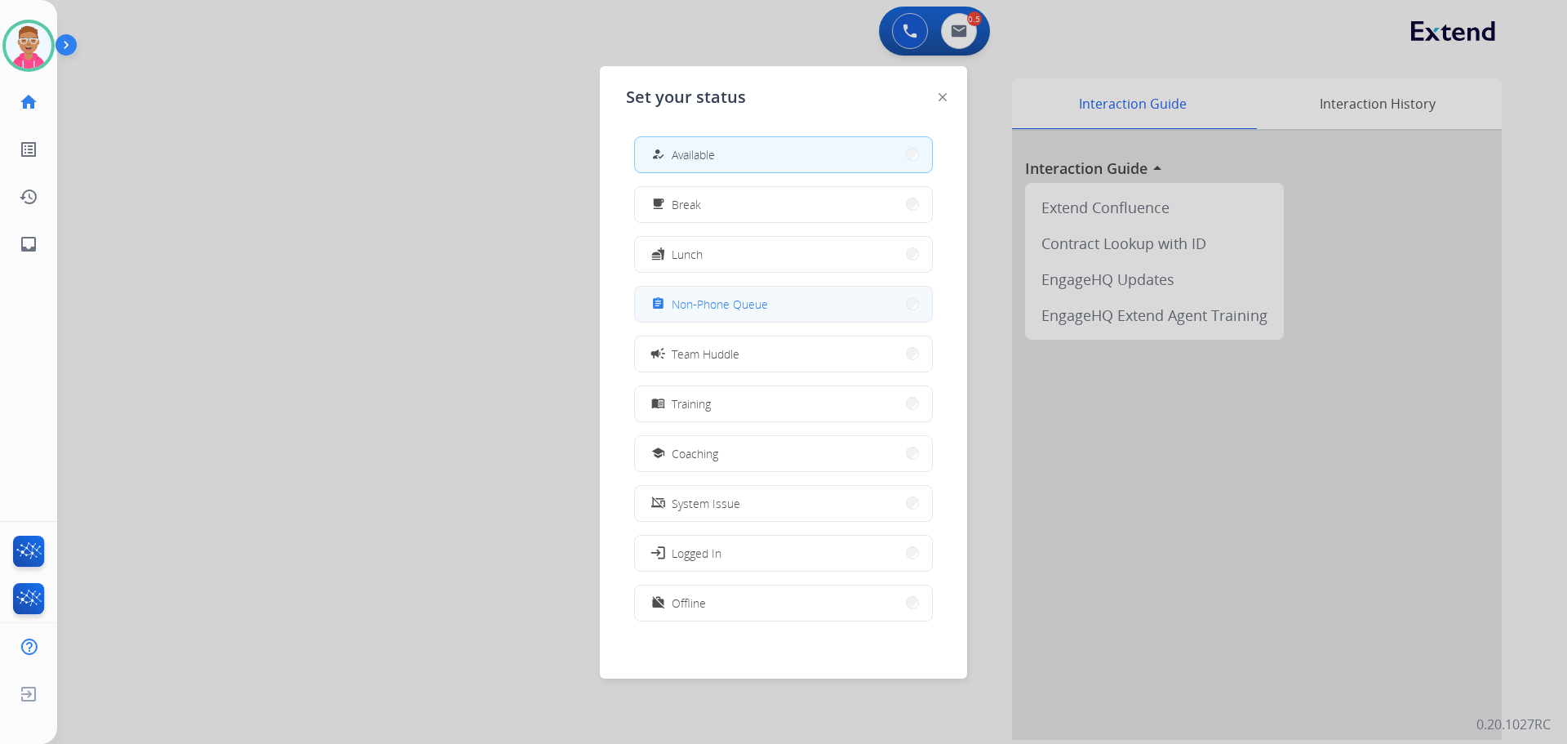
click at [736, 313] on div "assignment Non-Phone Queue" at bounding box center [708, 304] width 120 height 20
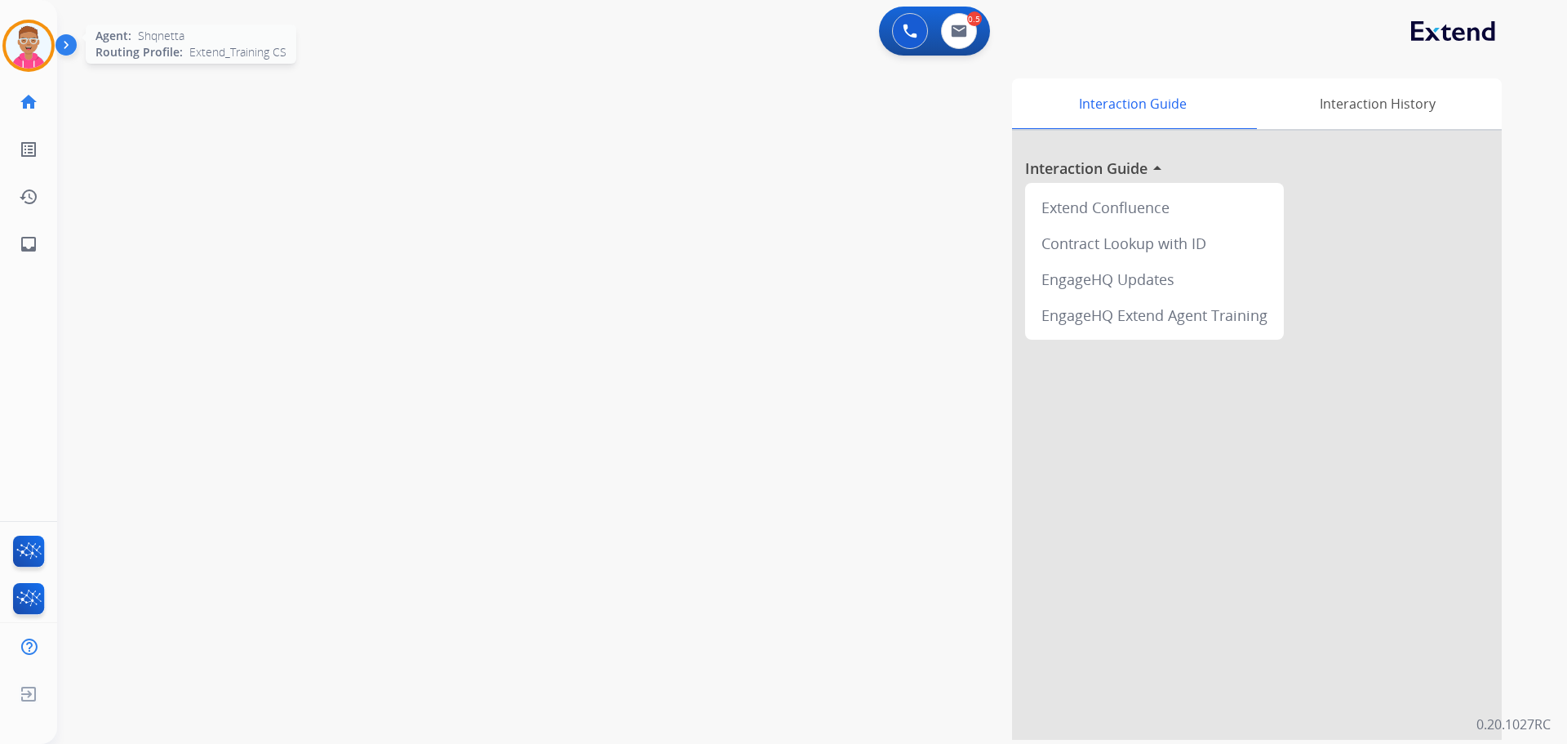
click at [29, 42] on img at bounding box center [29, 46] width 46 height 46
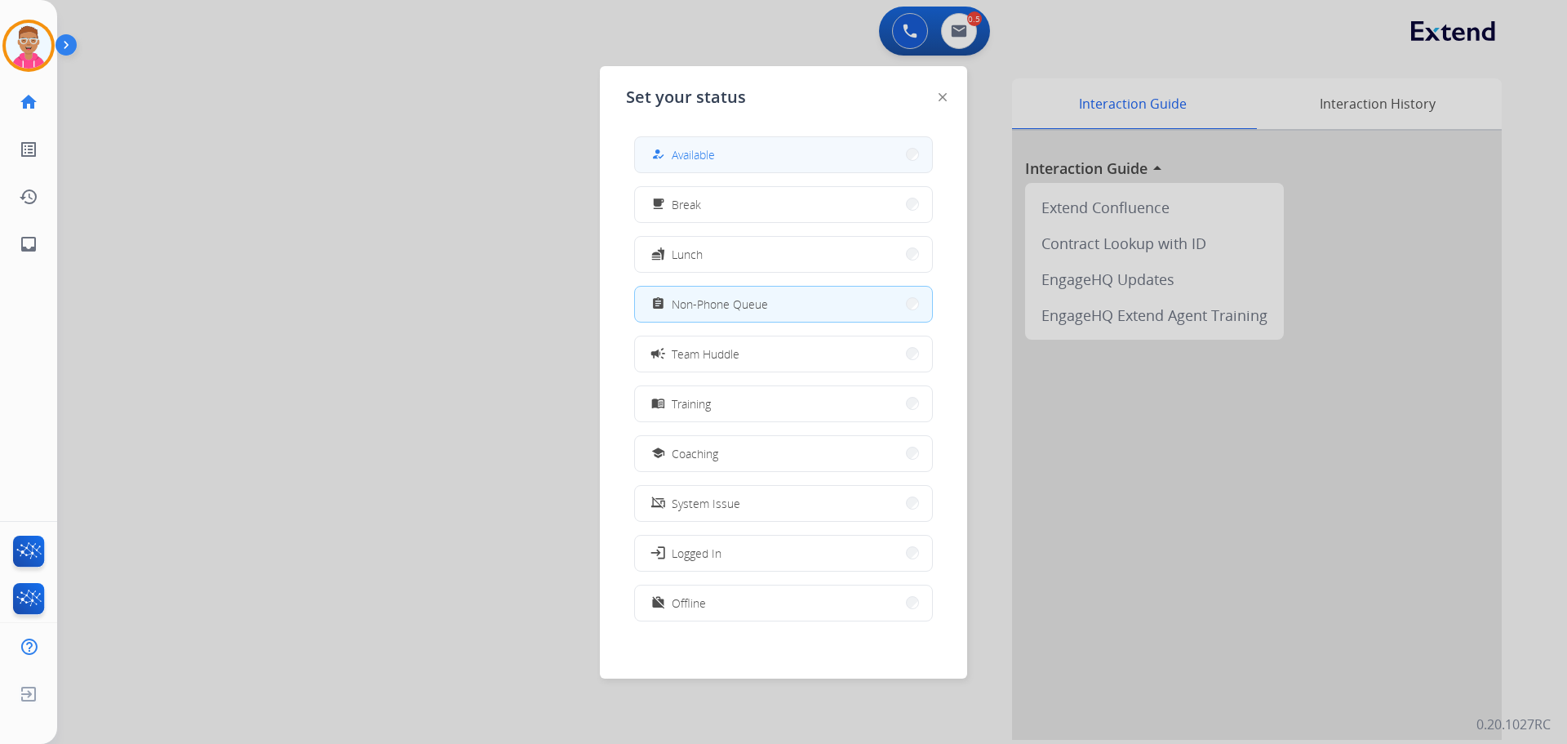
click at [699, 158] on span "Available" at bounding box center [693, 154] width 43 height 17
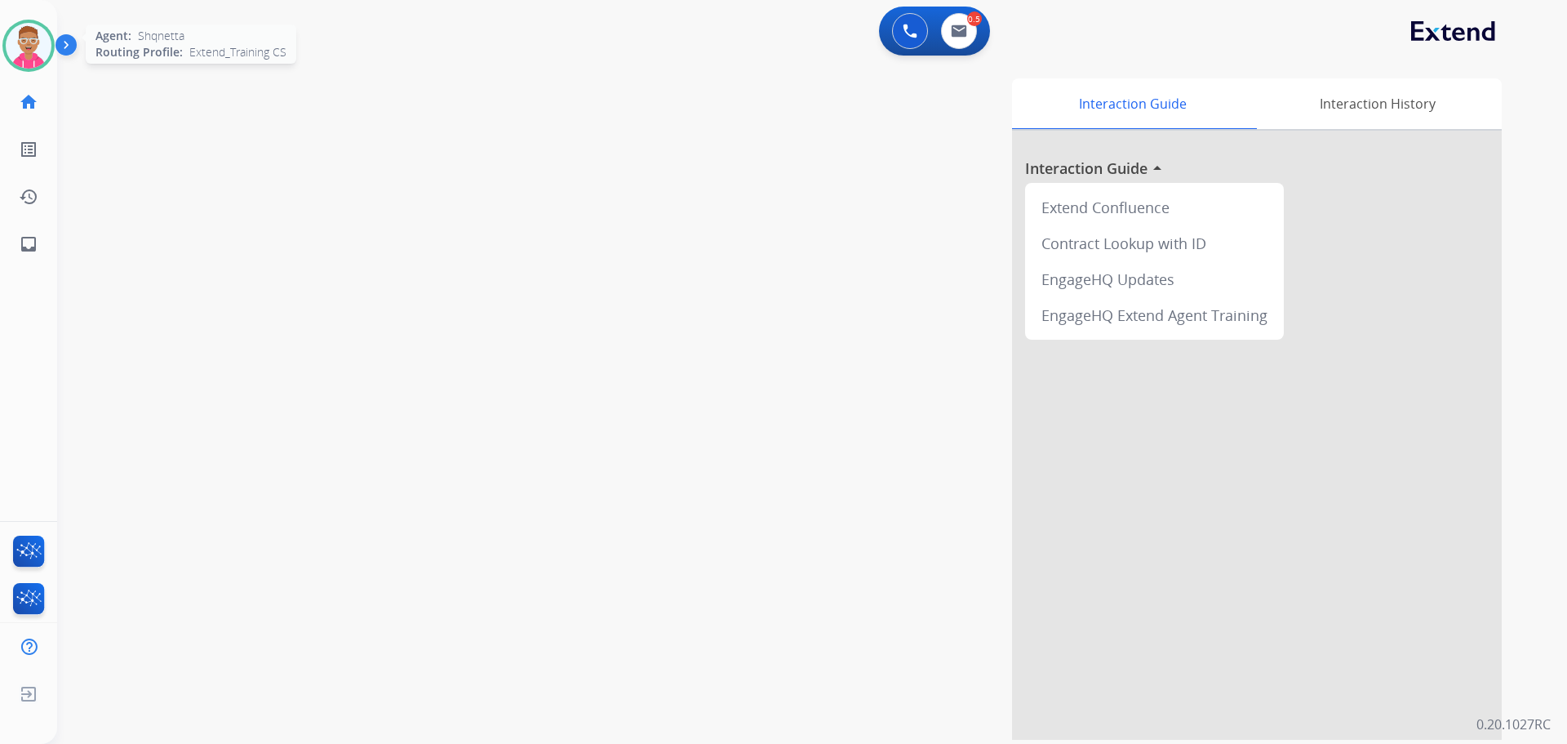
click at [27, 29] on img at bounding box center [29, 46] width 46 height 46
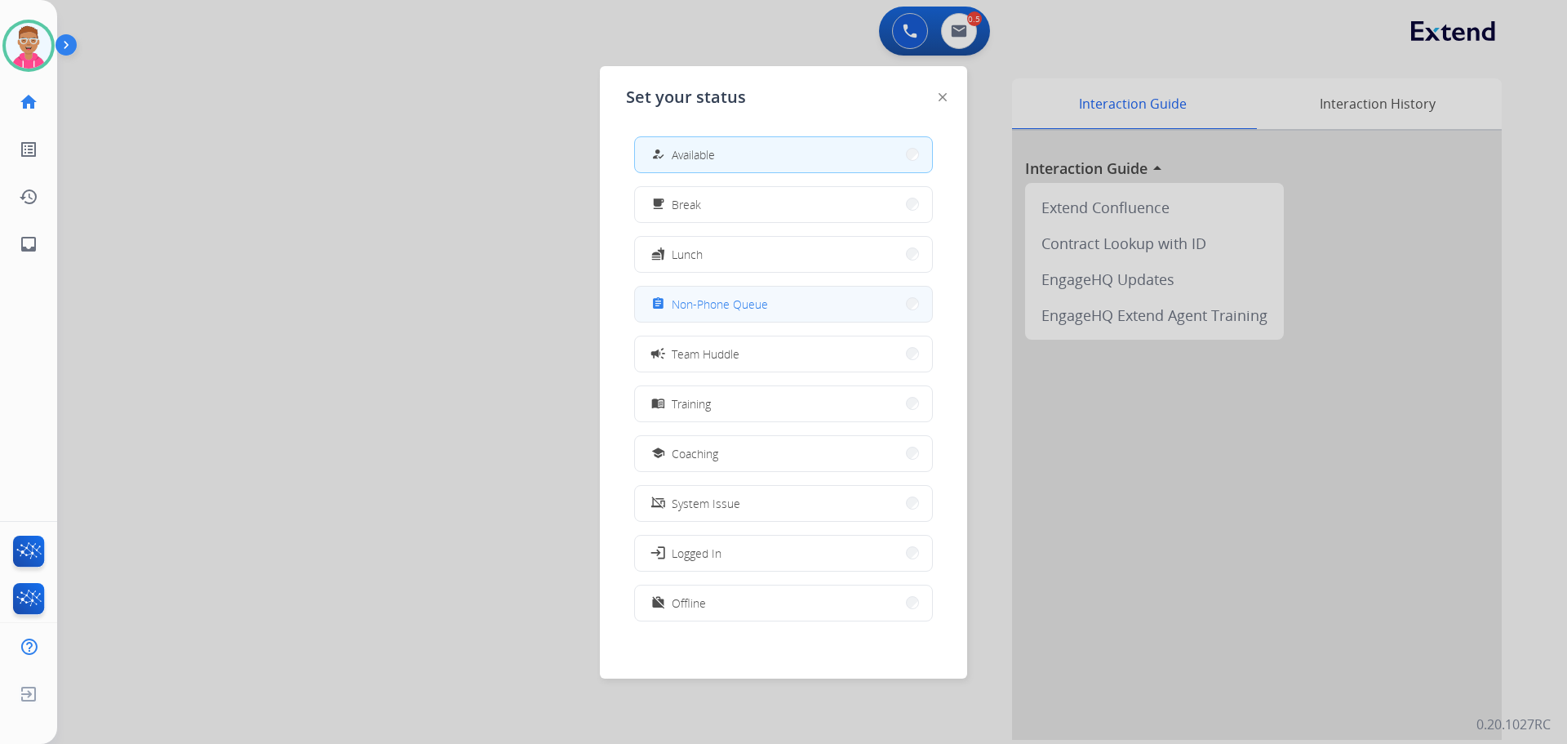
click at [740, 300] on span "Non-Phone Queue" at bounding box center [720, 304] width 96 height 17
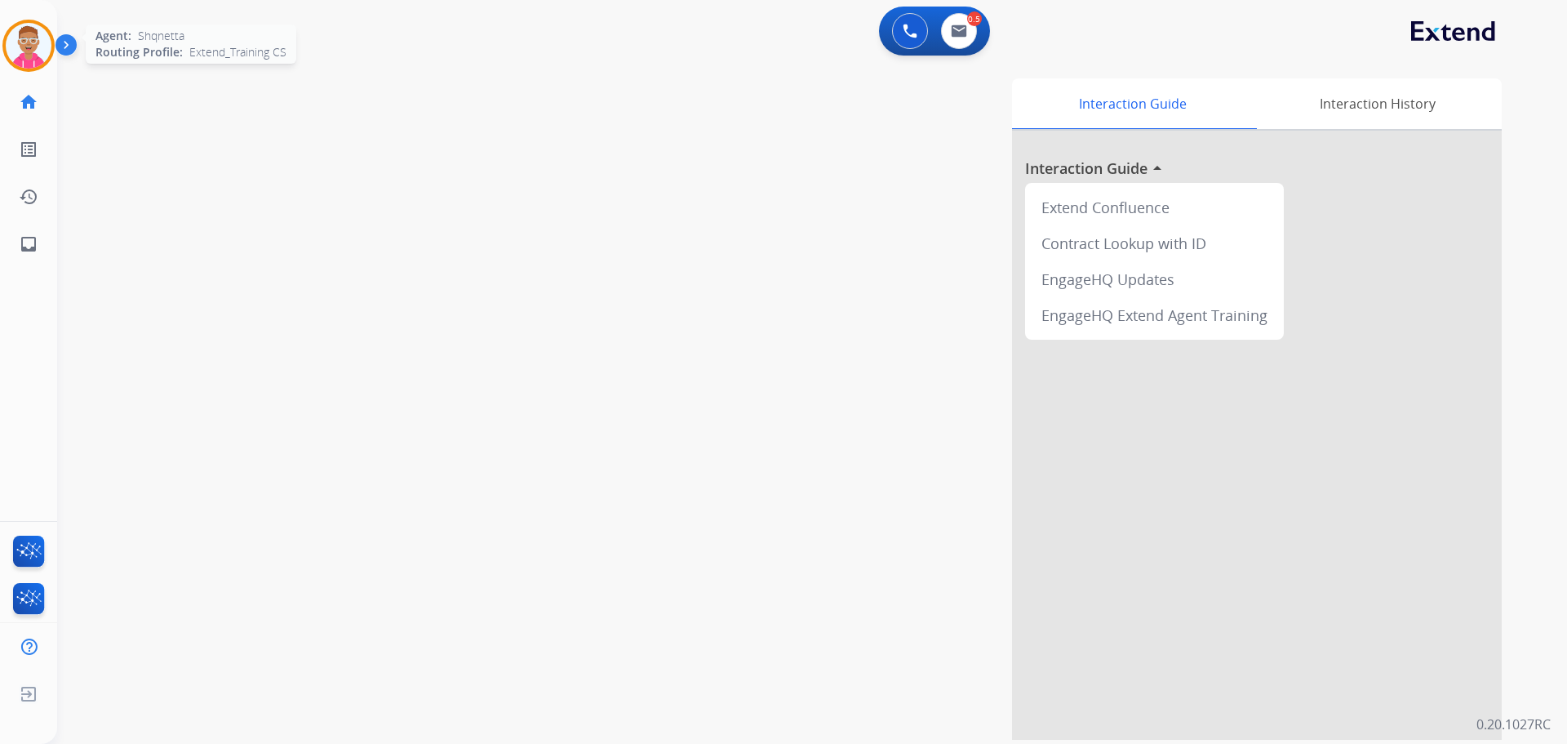
click at [17, 44] on img at bounding box center [29, 46] width 46 height 46
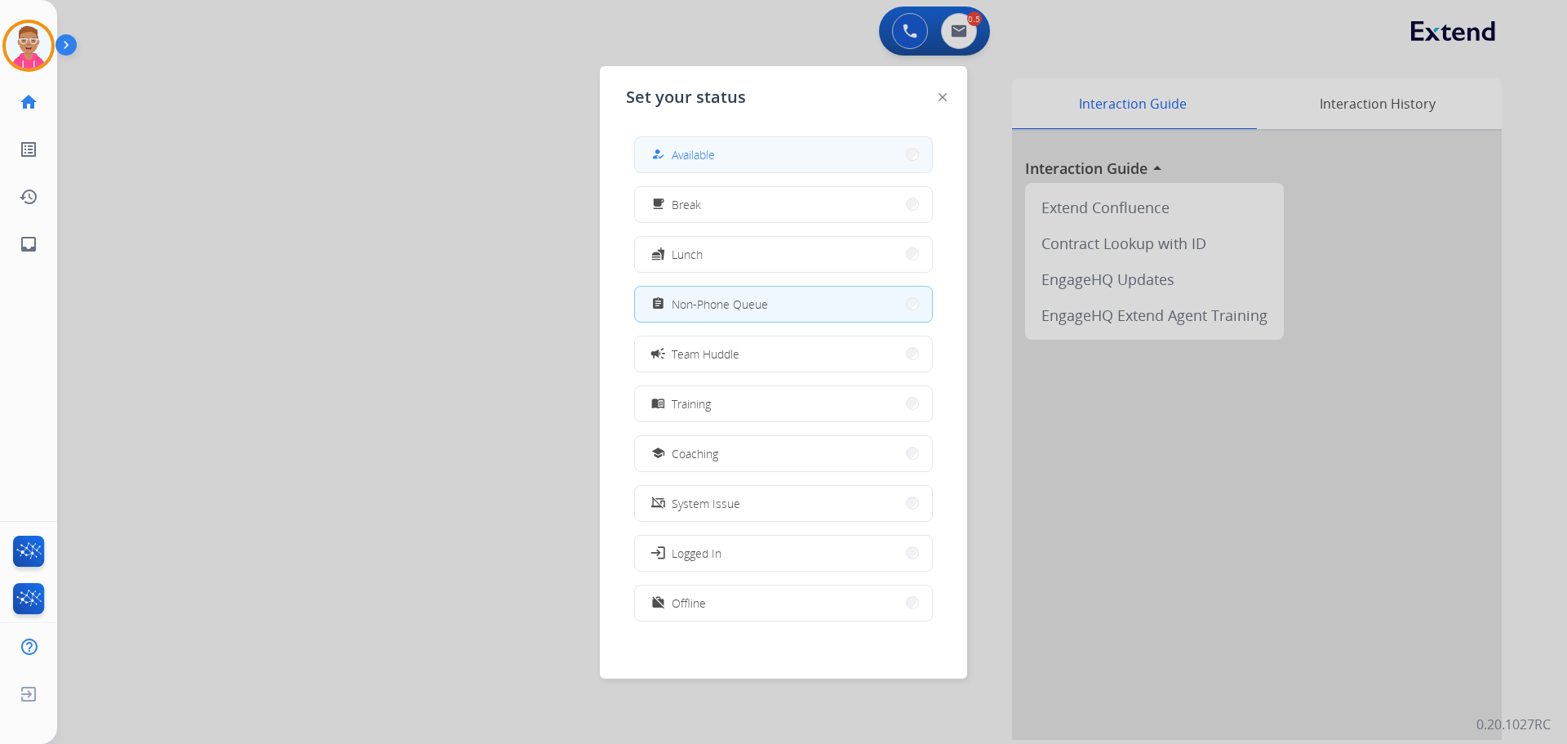
click at [689, 157] on span "Available" at bounding box center [693, 154] width 43 height 17
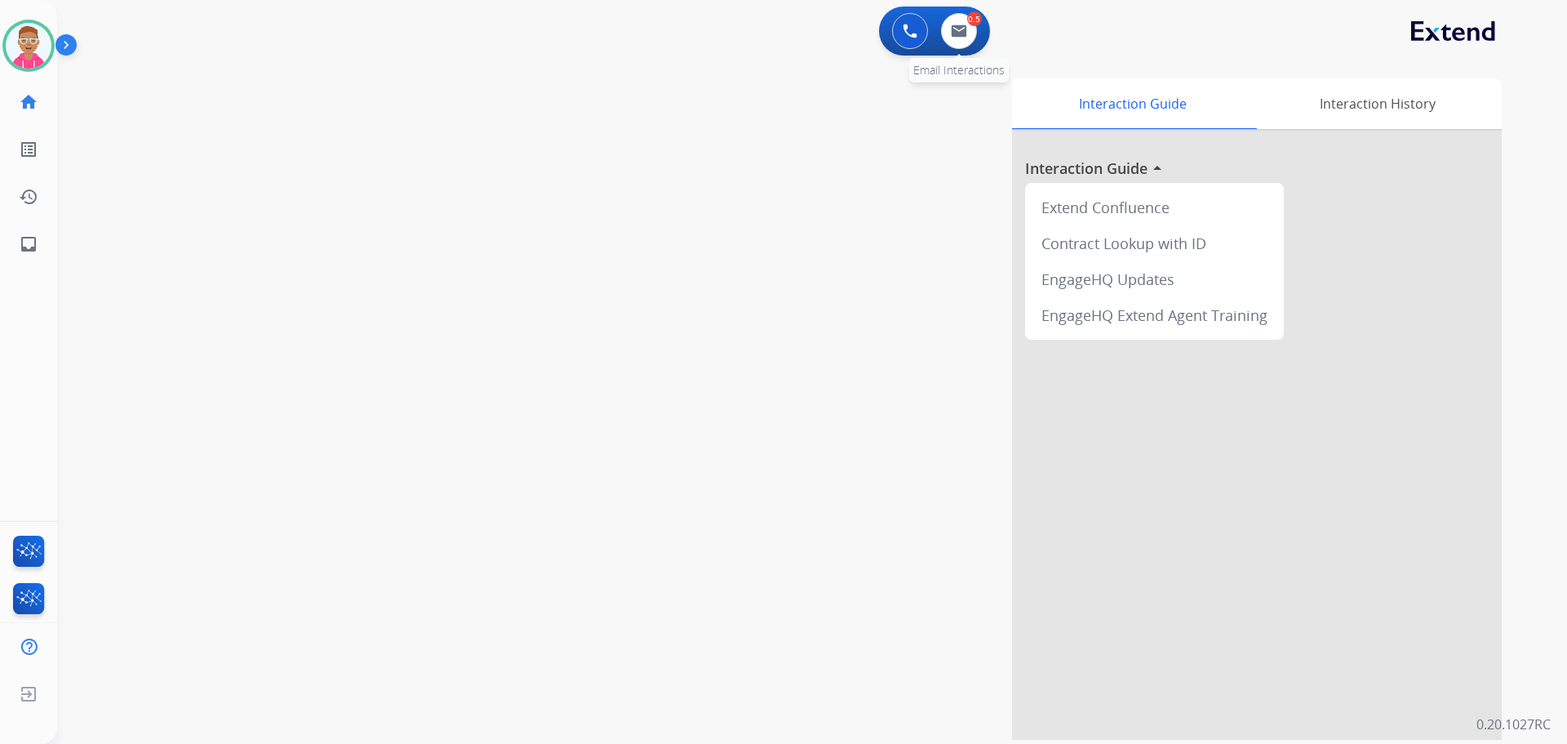
click at [978, 36] on div "0.5 Email Interactions" at bounding box center [959, 31] width 49 height 36
click at [967, 31] on img at bounding box center [959, 30] width 16 height 13
select select "**********"
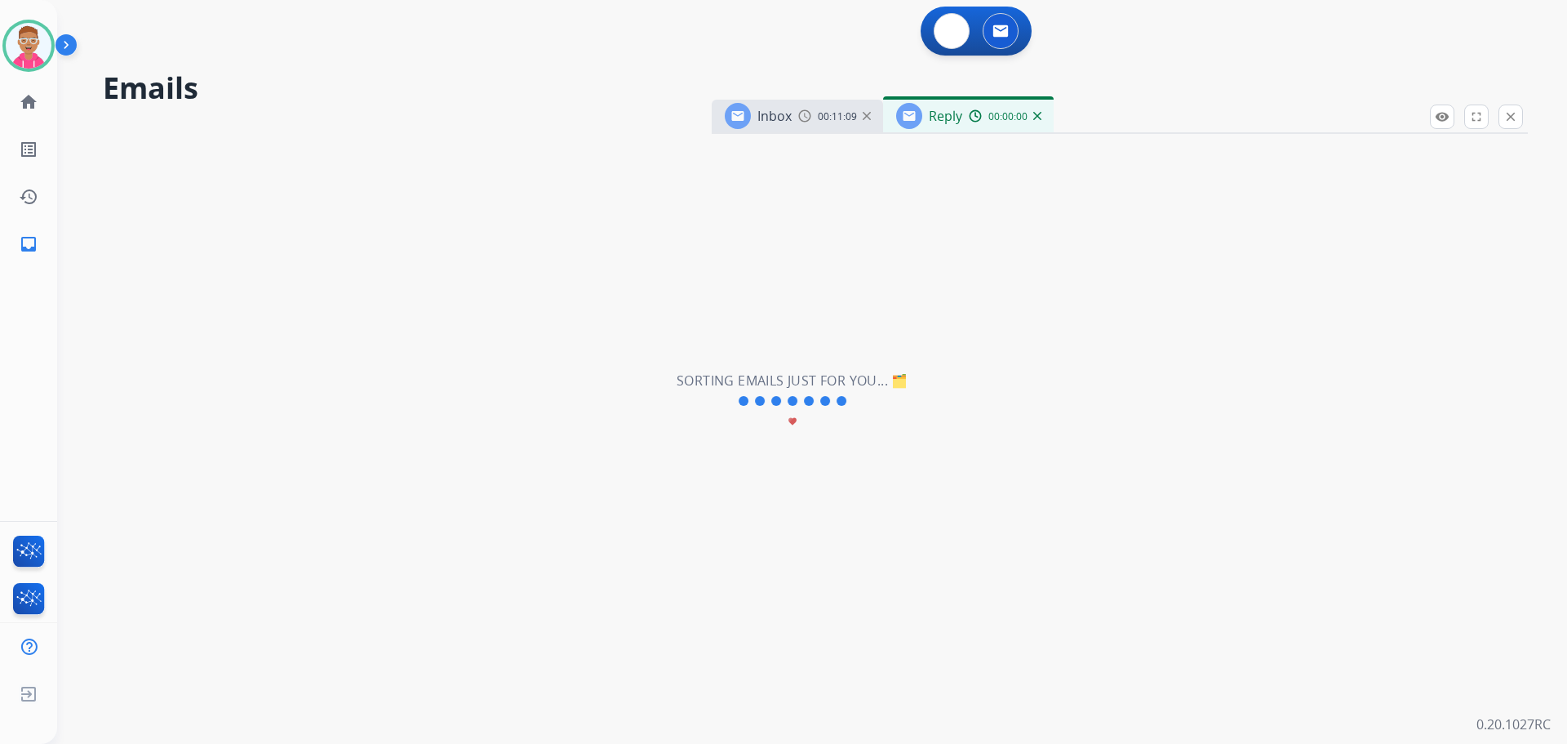
select select "**********"
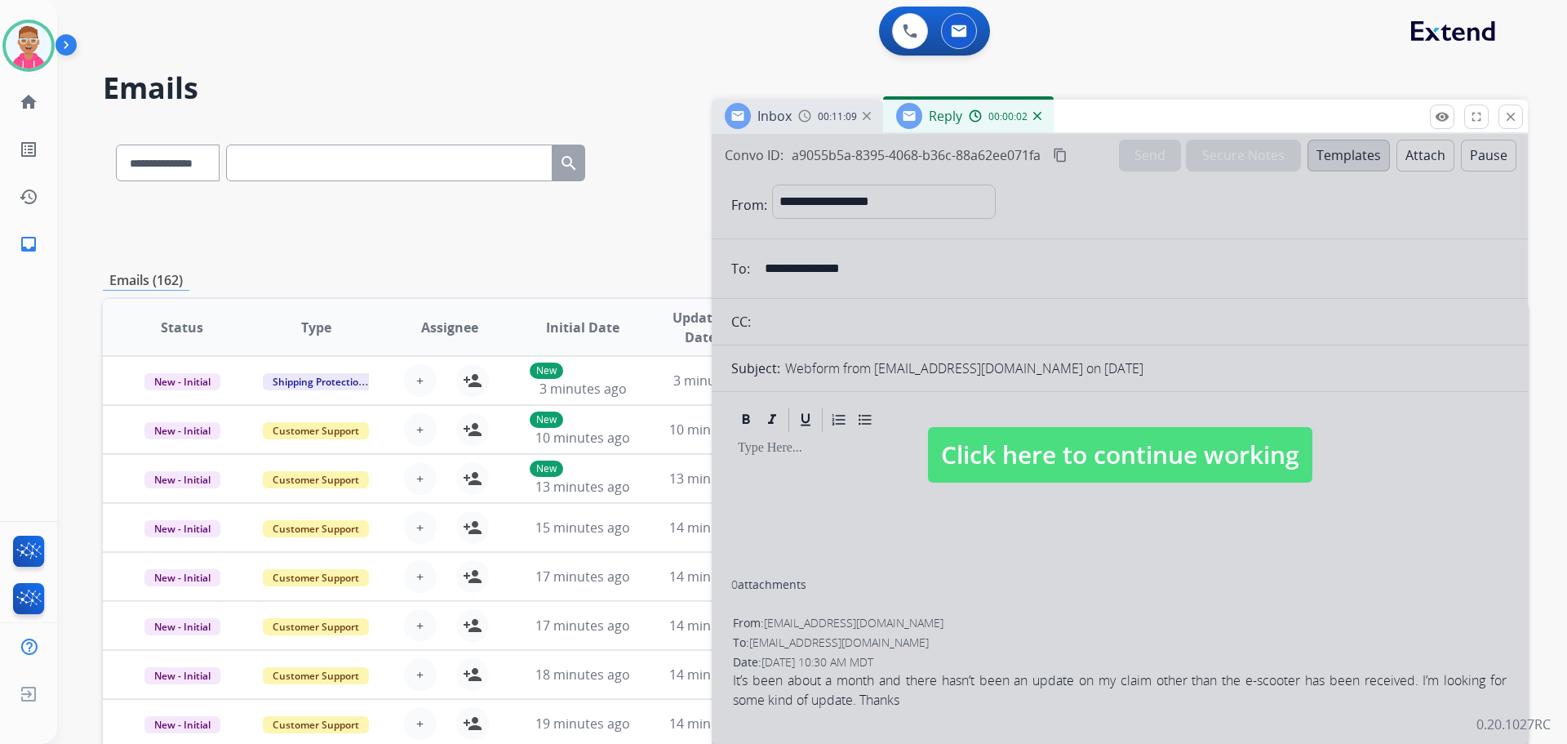
click at [1007, 460] on span "Click here to continue working" at bounding box center [1120, 455] width 385 height 56
select select
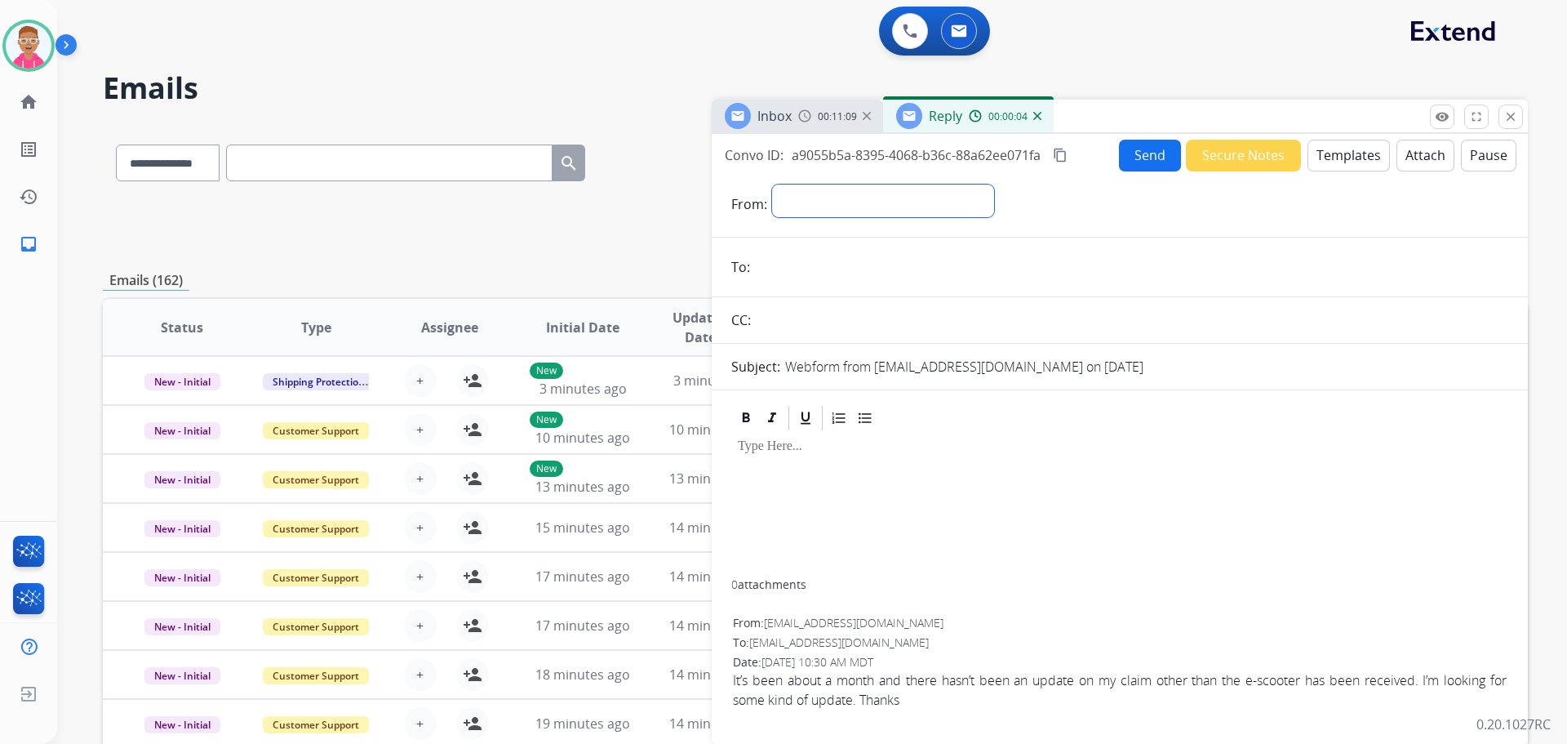
click at [827, 201] on select "**********" at bounding box center [883, 200] width 222 height 33
select select "**********"
click at [772, 184] on select "**********" at bounding box center [883, 200] width 222 height 33
click at [1507, 117] on mat-icon "close" at bounding box center [1511, 116] width 15 height 15
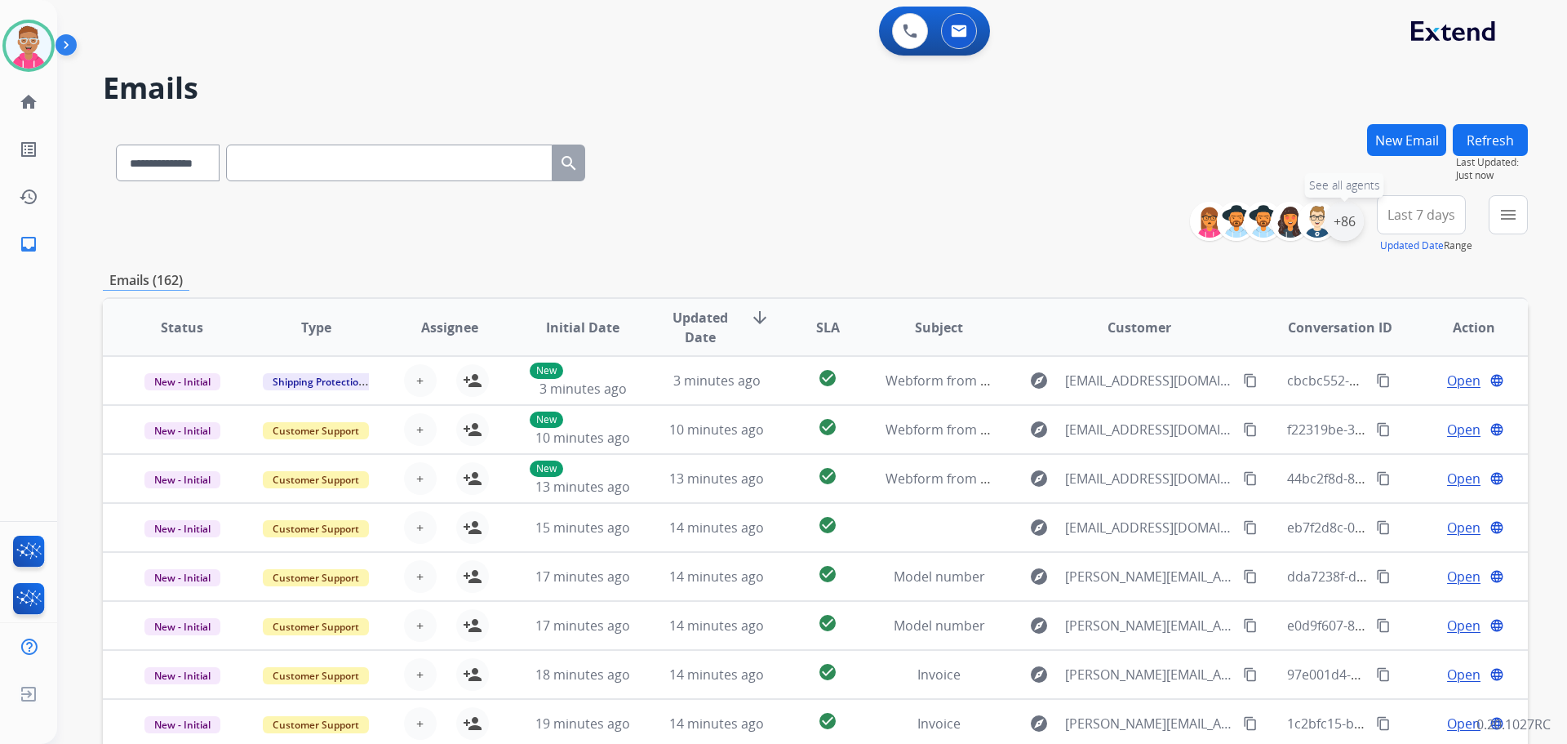
click at [1350, 226] on div "+86" at bounding box center [1344, 221] width 39 height 39
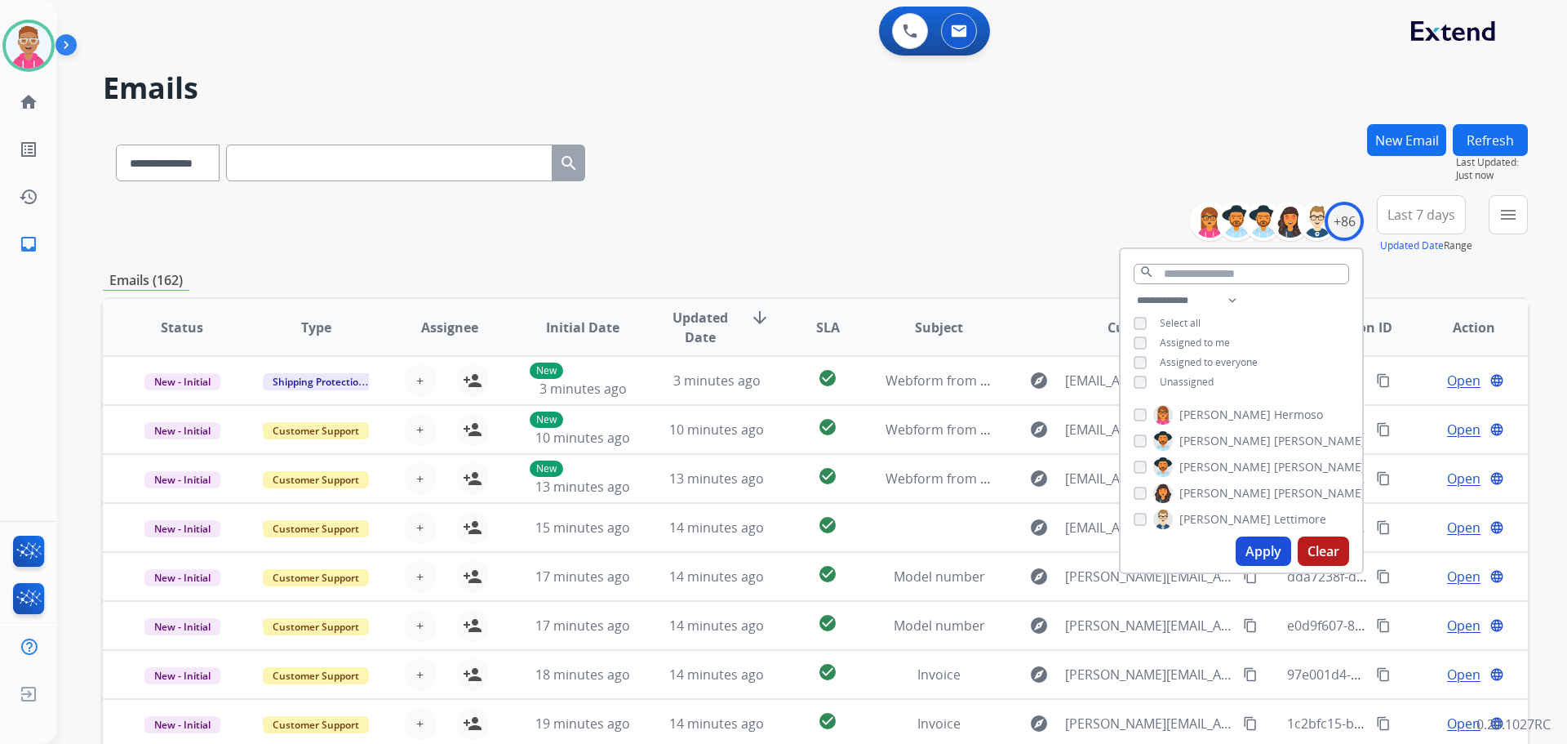
click at [1250, 550] on button "Apply" at bounding box center [1264, 550] width 56 height 29
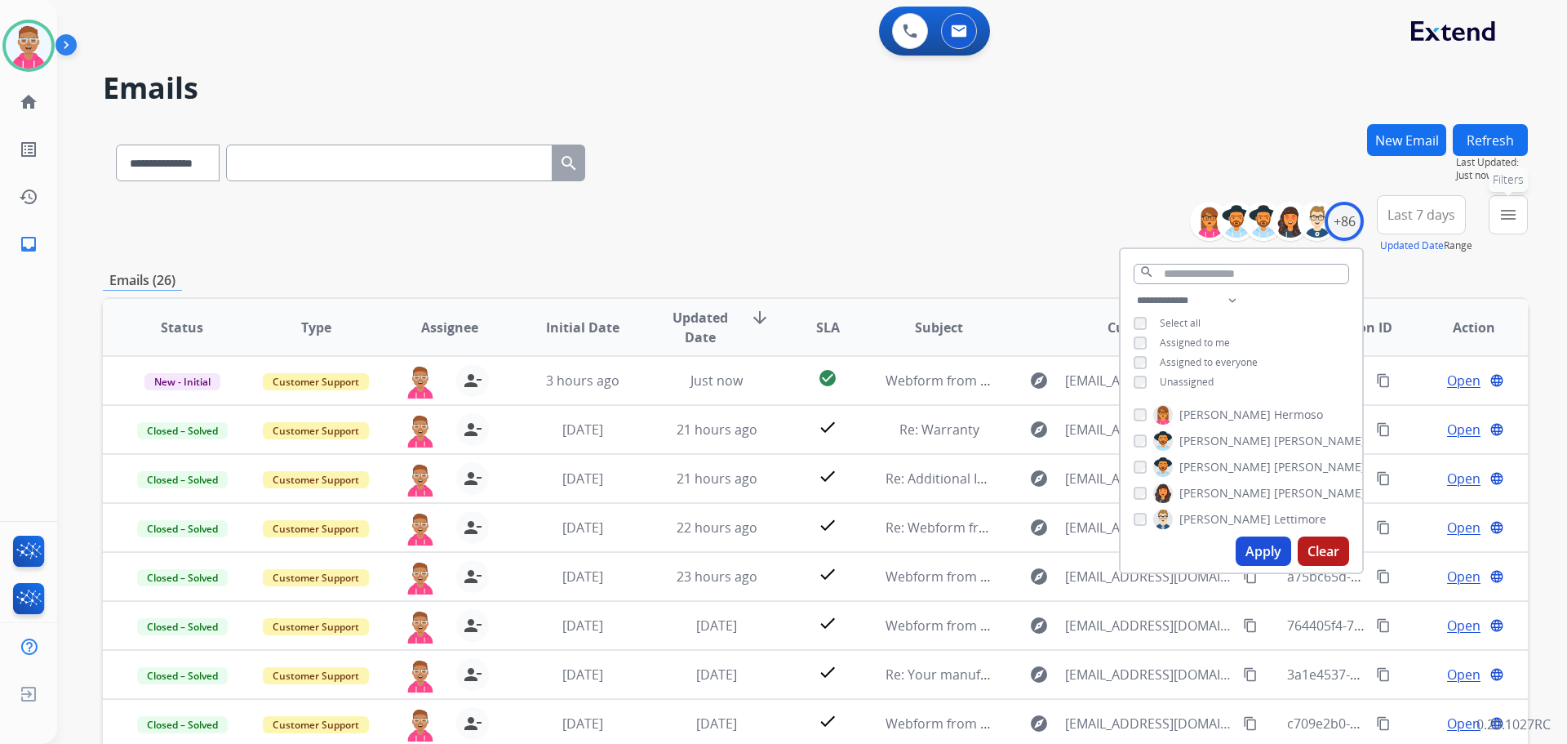
click at [1518, 220] on button "menu Filters" at bounding box center [1508, 214] width 39 height 39
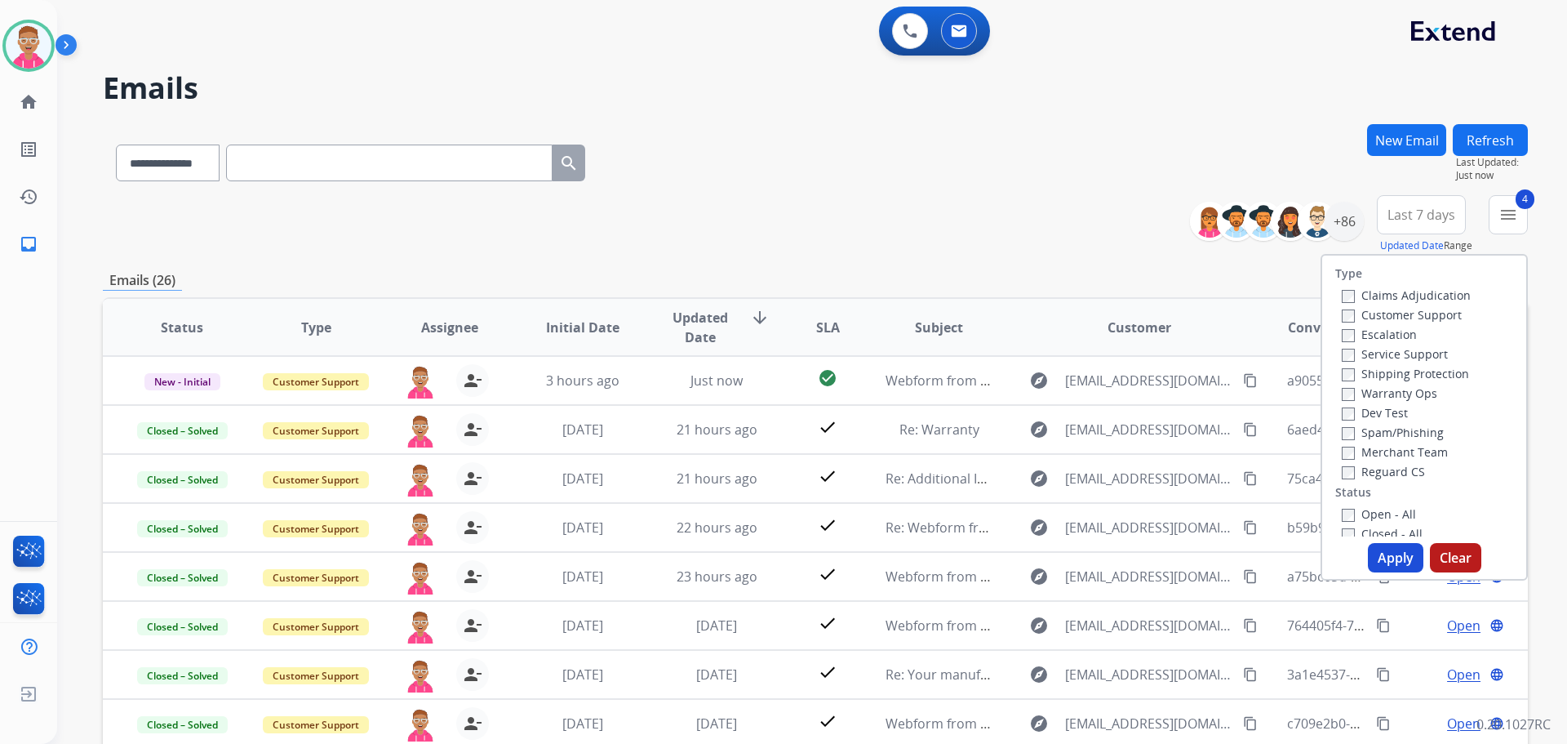
click at [1377, 565] on button "Apply" at bounding box center [1396, 557] width 56 height 29
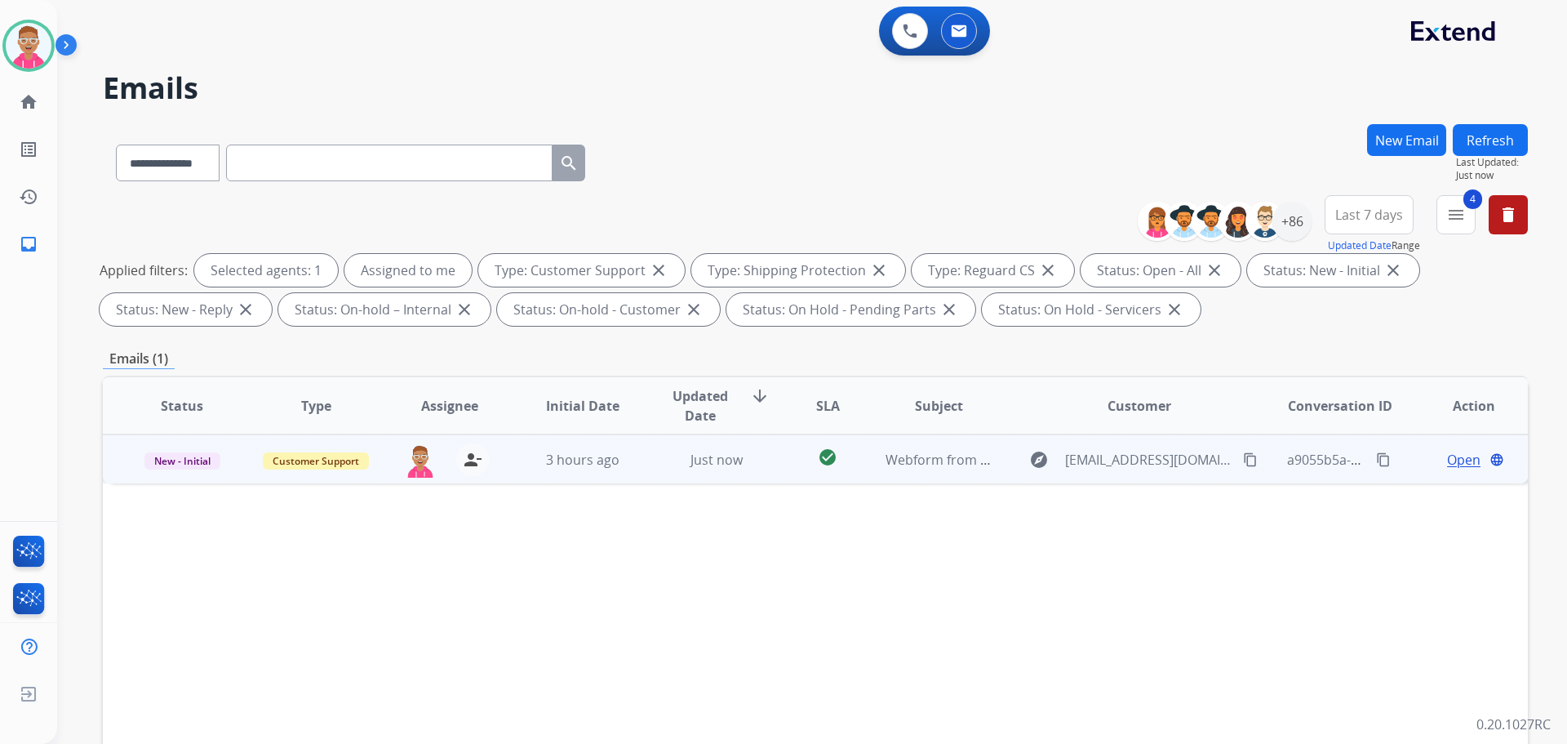
click at [1452, 468] on span "Open" at bounding box center [1463, 460] width 33 height 20
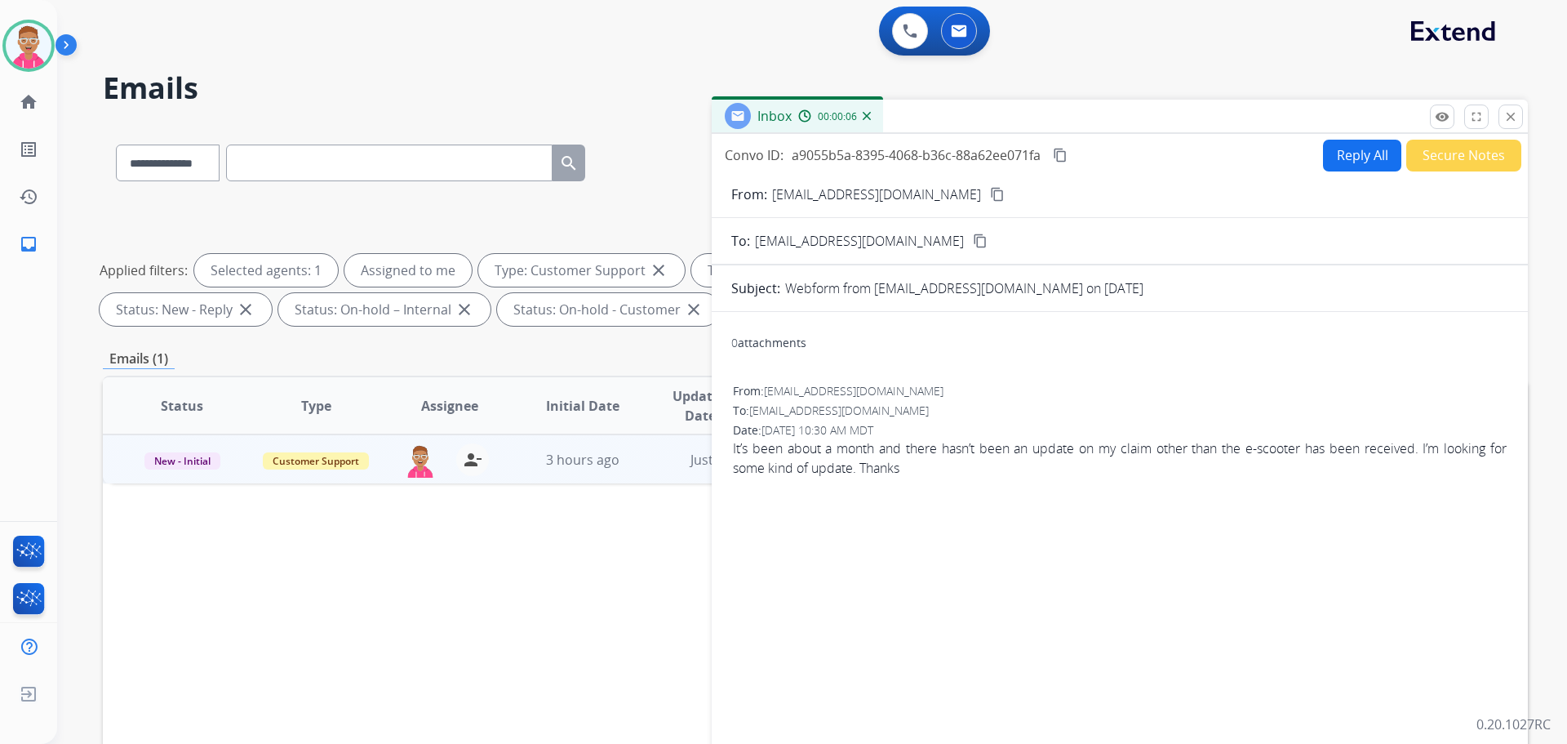
click at [990, 190] on mat-icon "content_copy" at bounding box center [997, 194] width 15 height 15
click at [1456, 153] on button "Secure Notes" at bounding box center [1464, 156] width 115 height 32
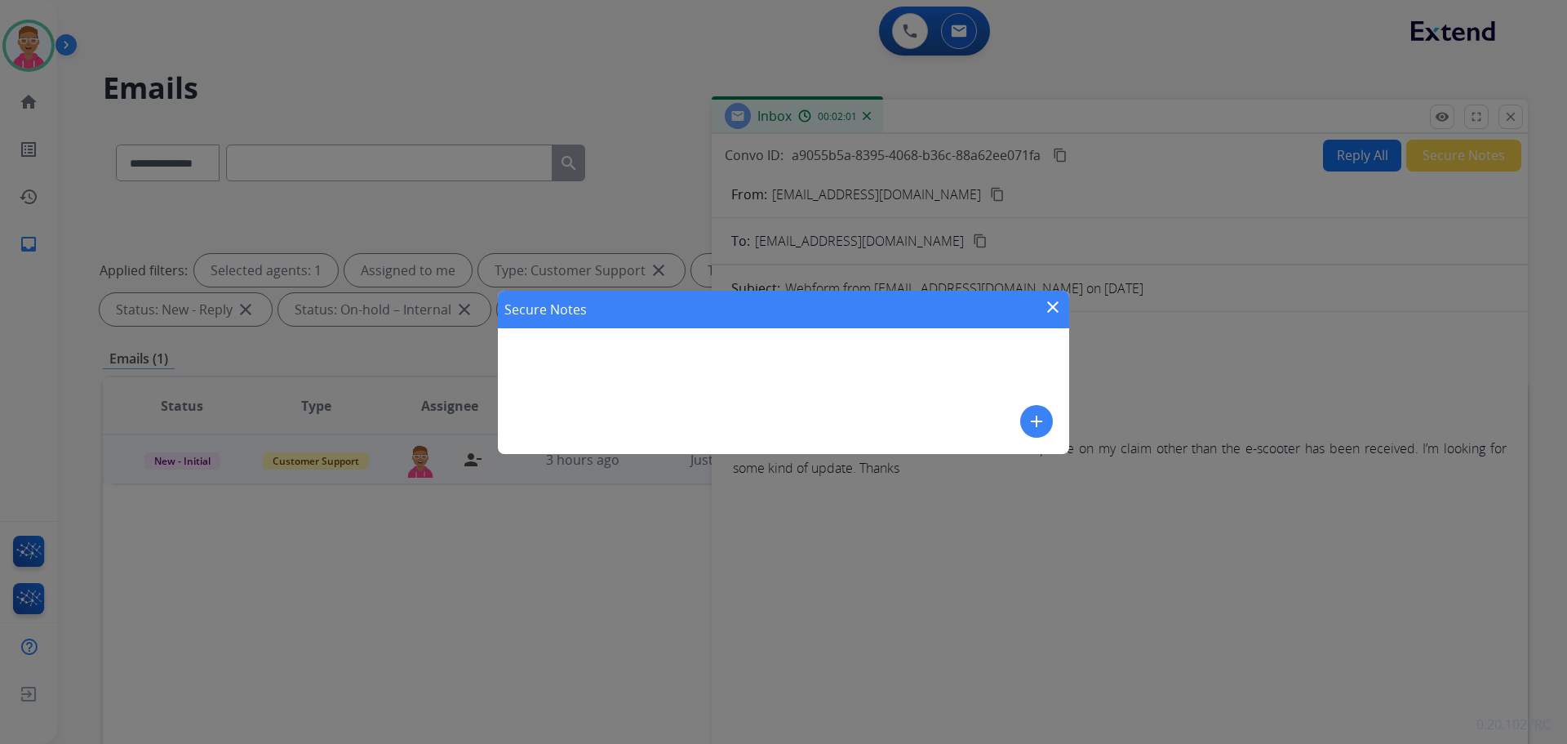
click at [1029, 421] on mat-icon "add" at bounding box center [1037, 421] width 20 height 20
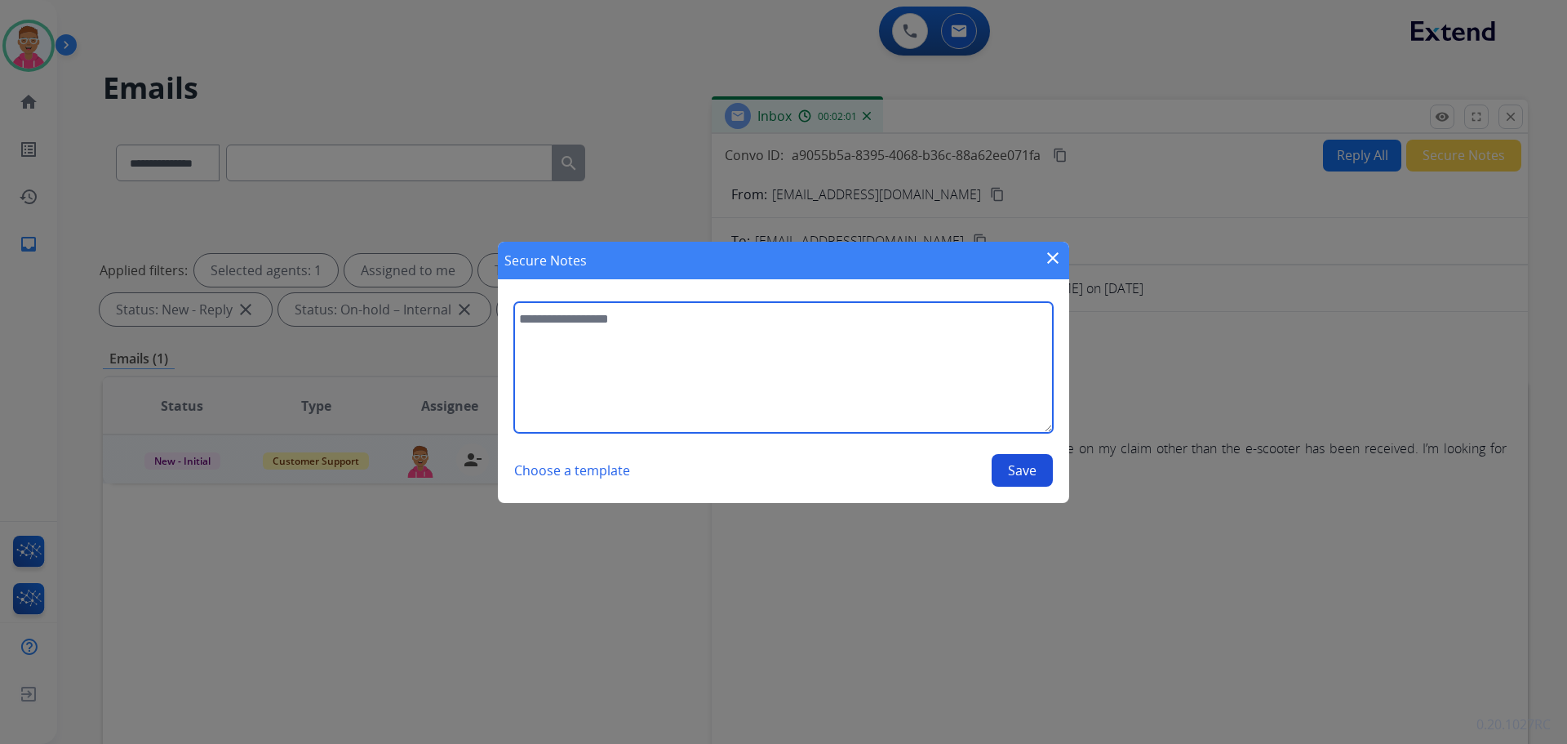
click at [839, 376] on textarea at bounding box center [783, 367] width 539 height 131
type textarea "**********"
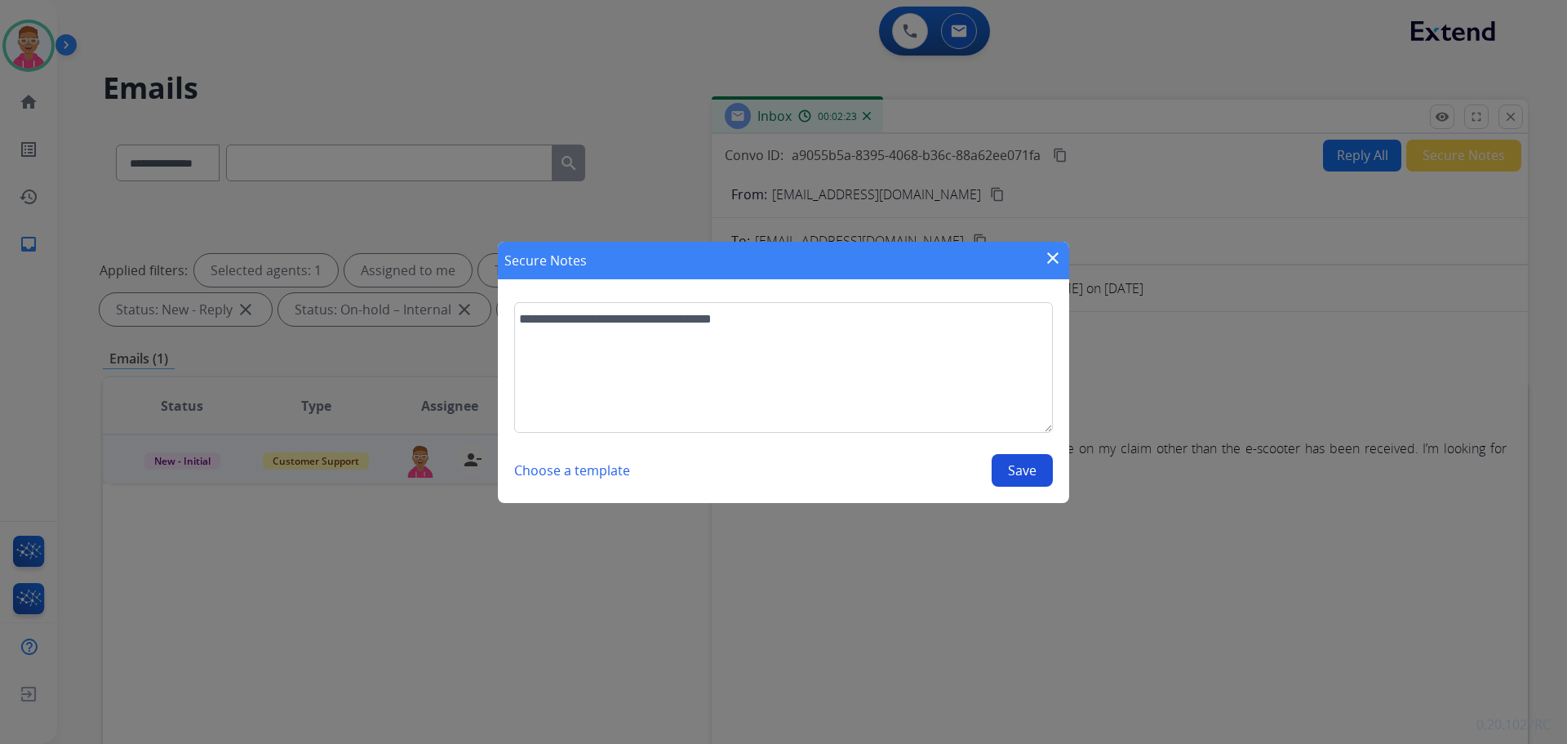
click at [1027, 478] on button "Save" at bounding box center [1022, 470] width 61 height 33
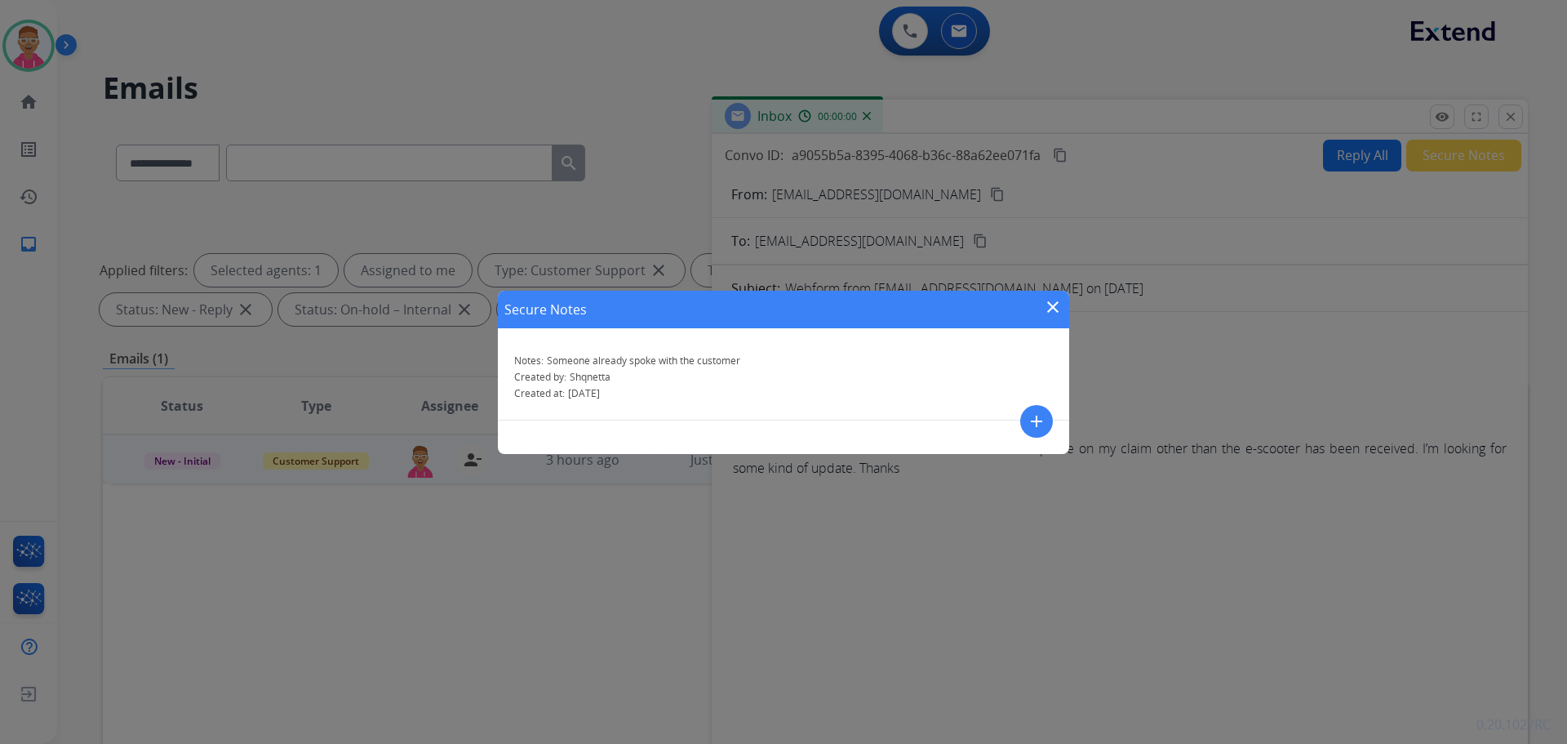
click at [1049, 309] on mat-icon "close" at bounding box center [1053, 307] width 20 height 20
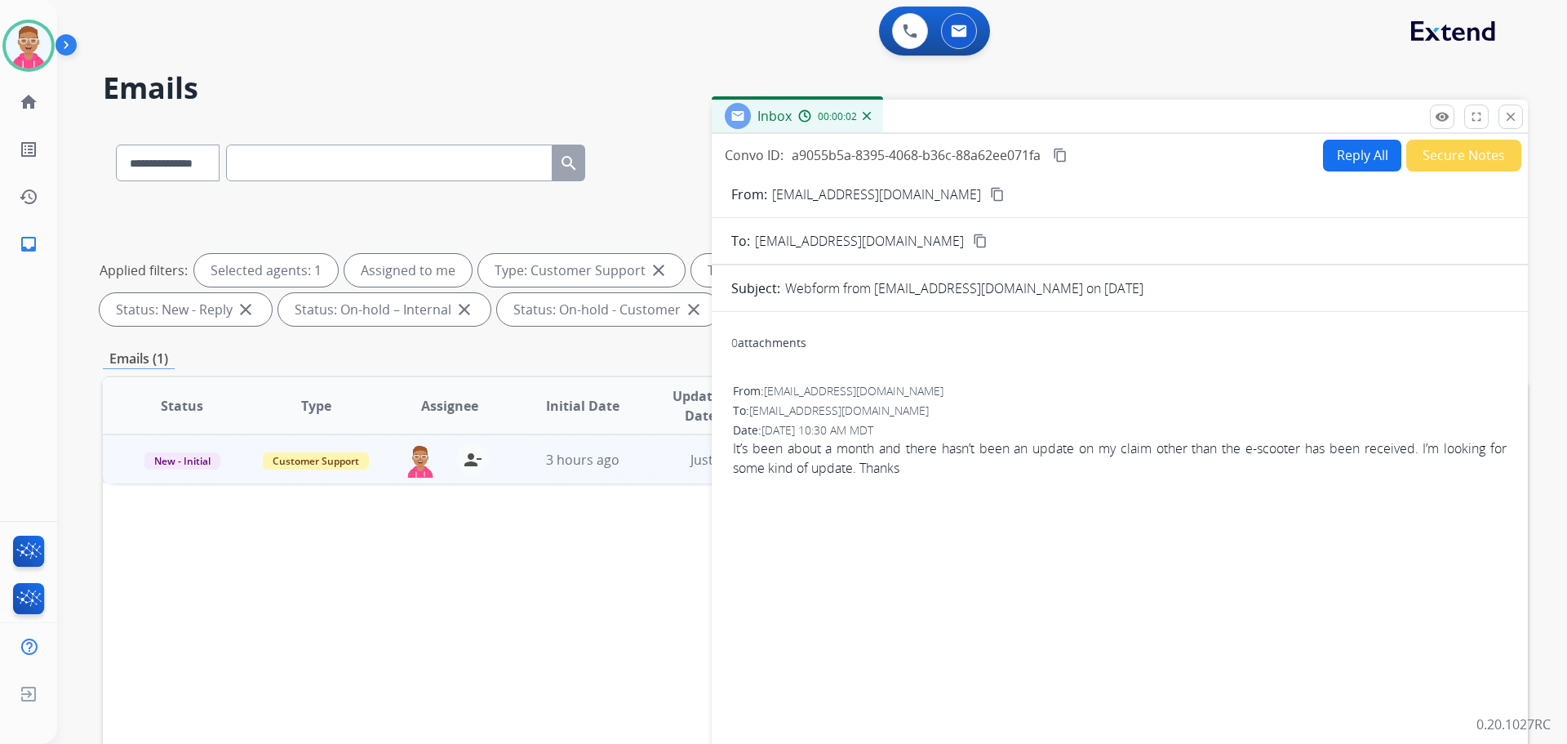
click at [1339, 153] on button "Reply All" at bounding box center [1362, 156] width 78 height 32
select select "**********"
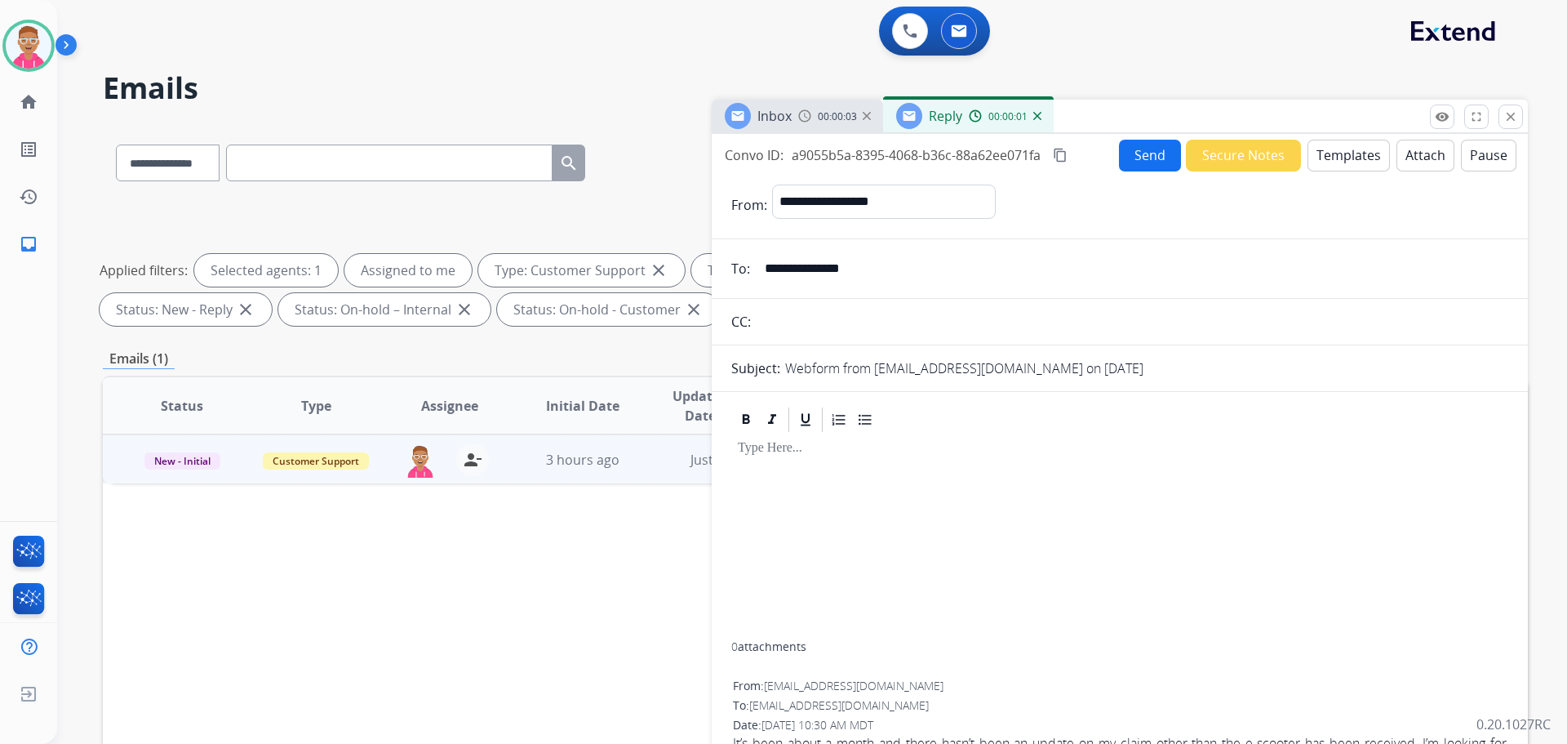
click at [1140, 151] on button "Send" at bounding box center [1150, 156] width 62 height 32
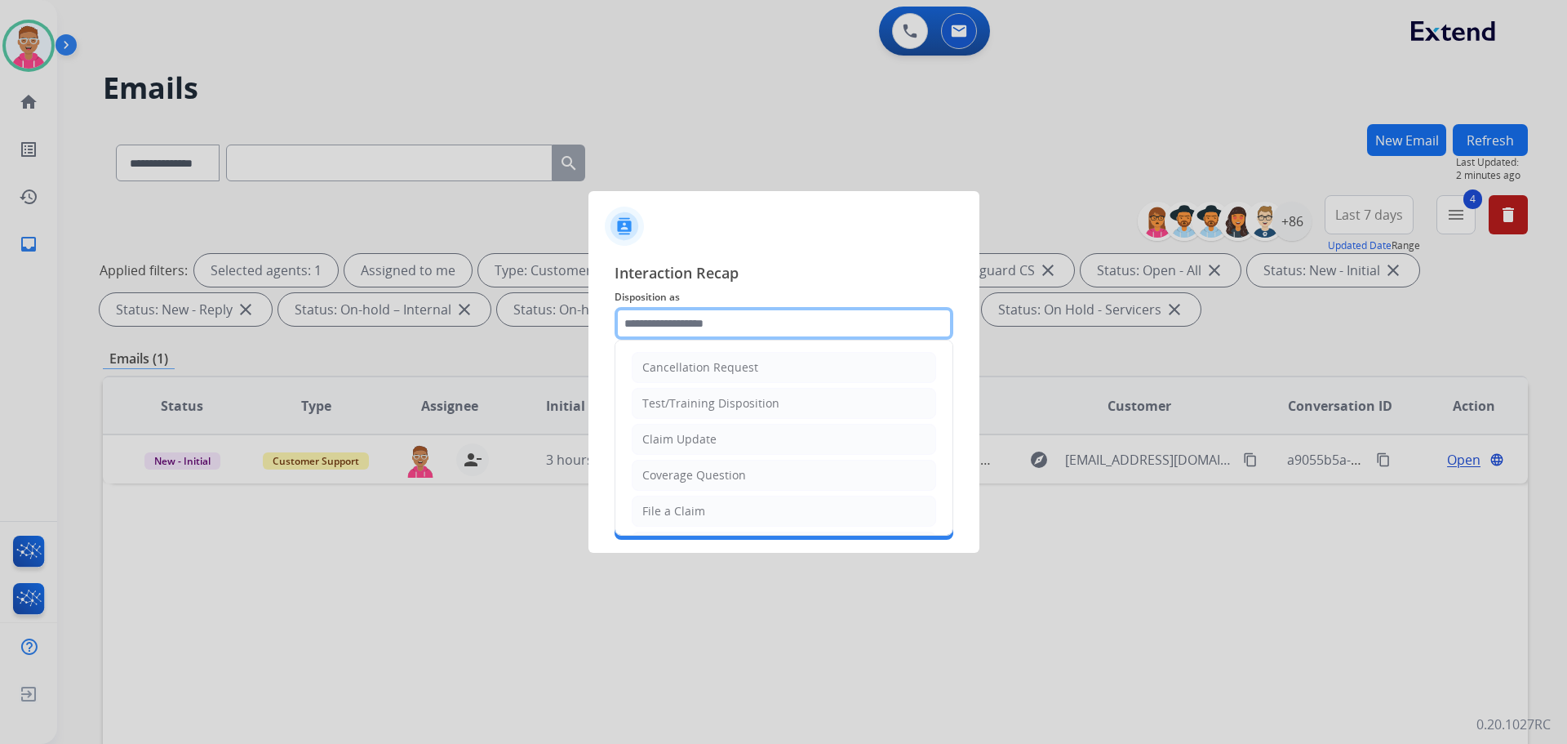
click at [701, 331] on input "text" at bounding box center [784, 323] width 339 height 33
click at [693, 447] on div "Claim Update" at bounding box center [679, 439] width 74 height 16
type input "**********"
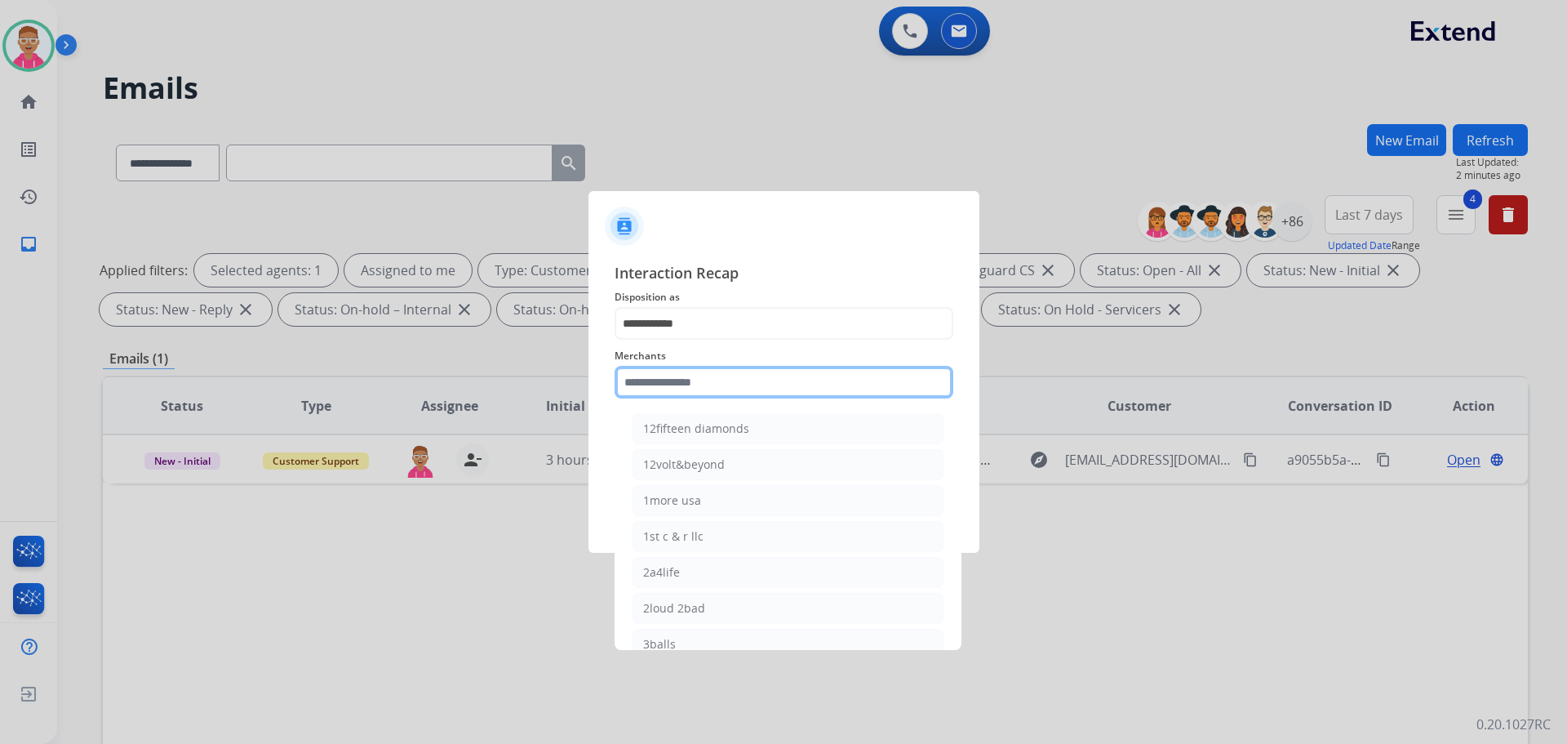
click at [697, 384] on input "text" at bounding box center [784, 382] width 339 height 33
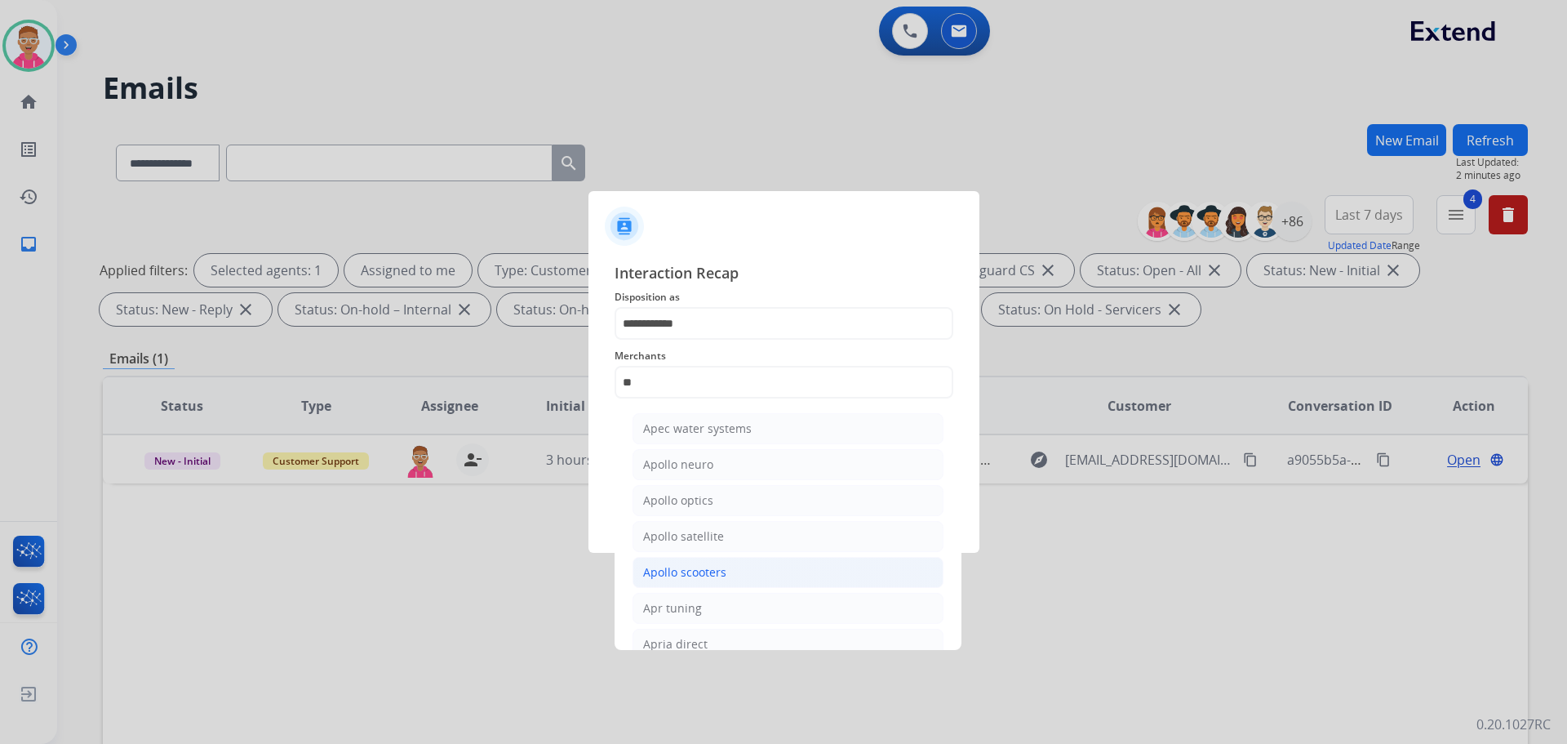
click at [722, 576] on div "Apollo scooters" at bounding box center [684, 572] width 83 height 16
type input "**********"
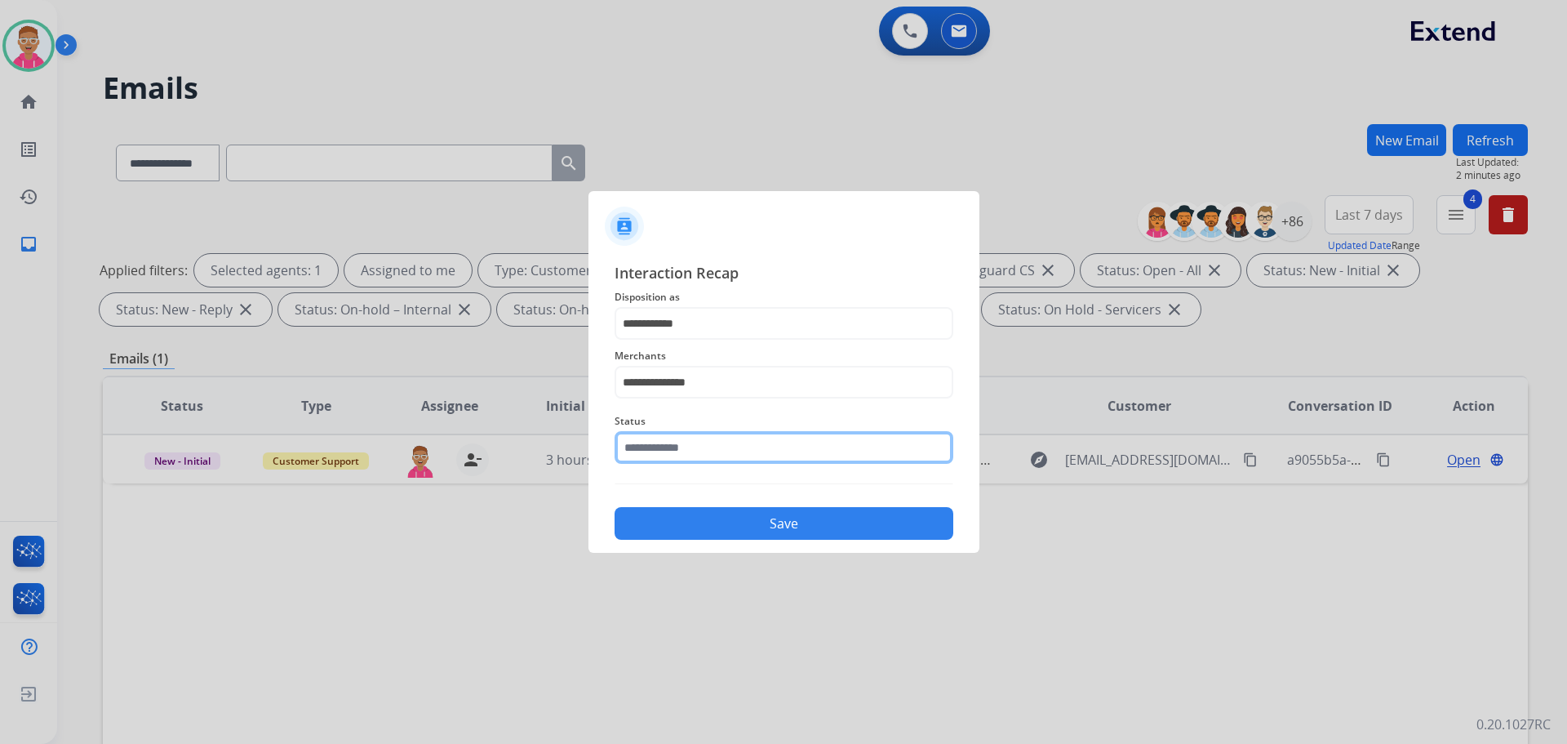
click at [700, 451] on input "text" at bounding box center [784, 447] width 339 height 33
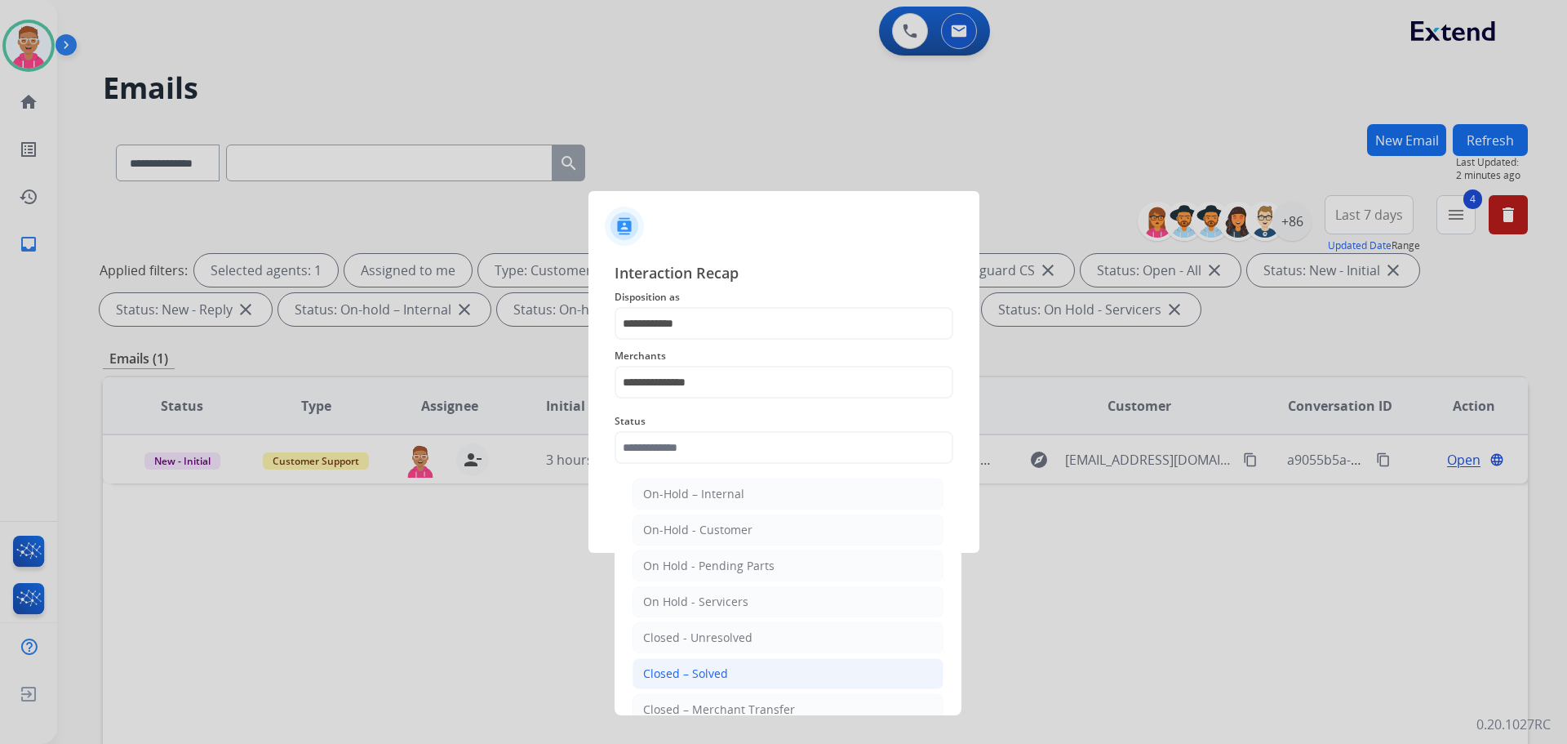
click at [713, 677] on div "Closed – Solved" at bounding box center [685, 673] width 85 height 16
type input "**********"
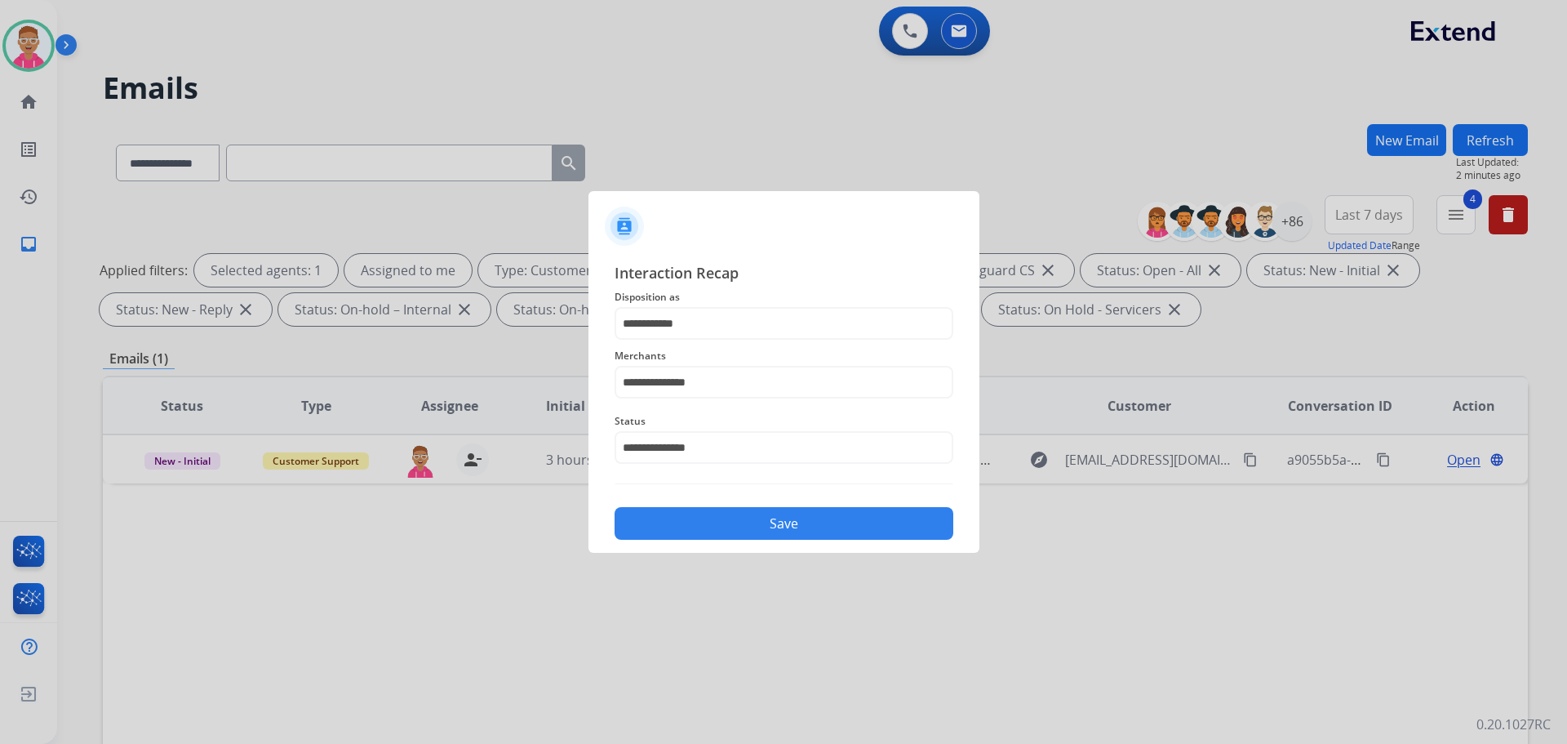
click at [700, 519] on button "Save" at bounding box center [784, 523] width 339 height 33
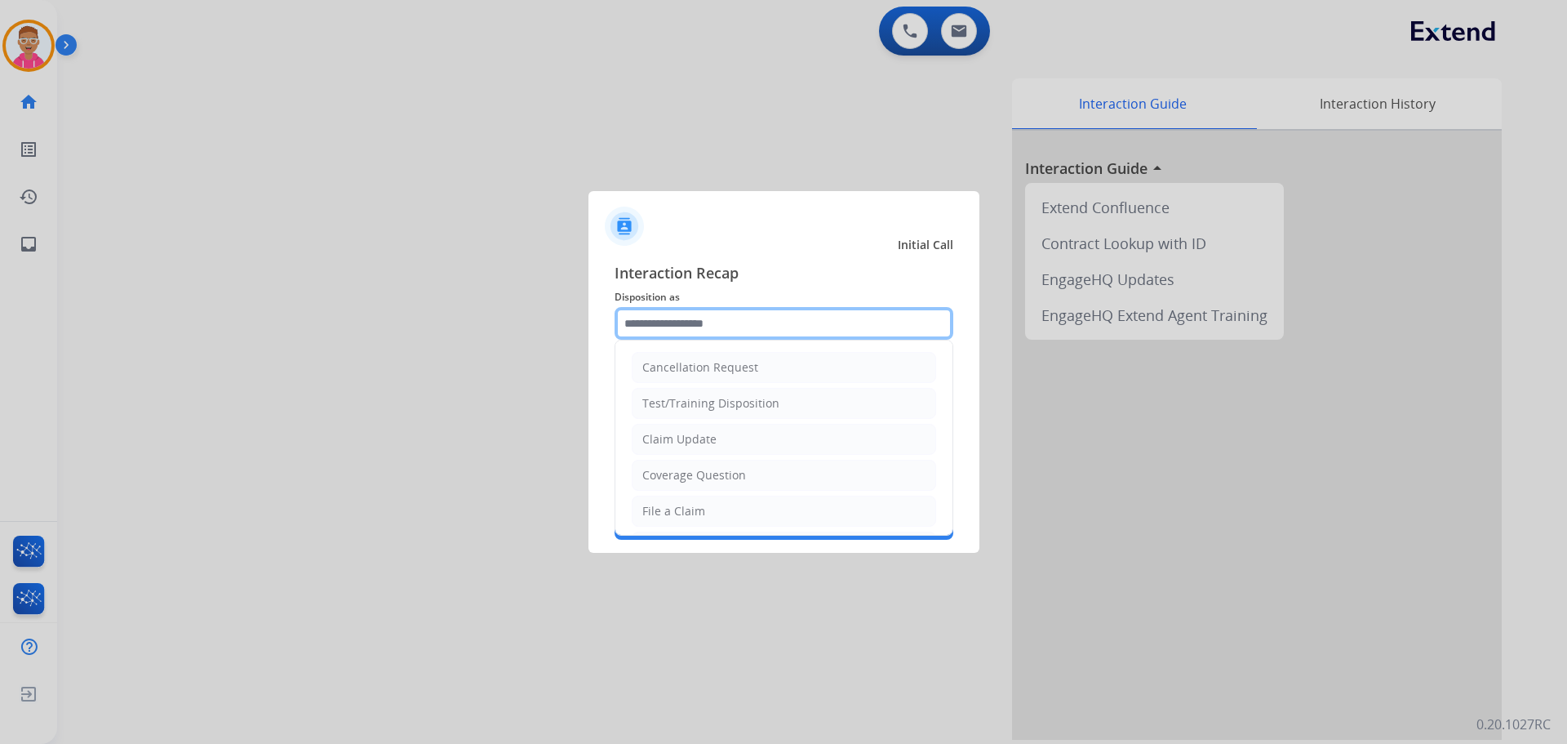
click at [728, 324] on input "text" at bounding box center [784, 323] width 339 height 33
click at [696, 437] on div "Claim Update" at bounding box center [679, 439] width 74 height 16
type input "**********"
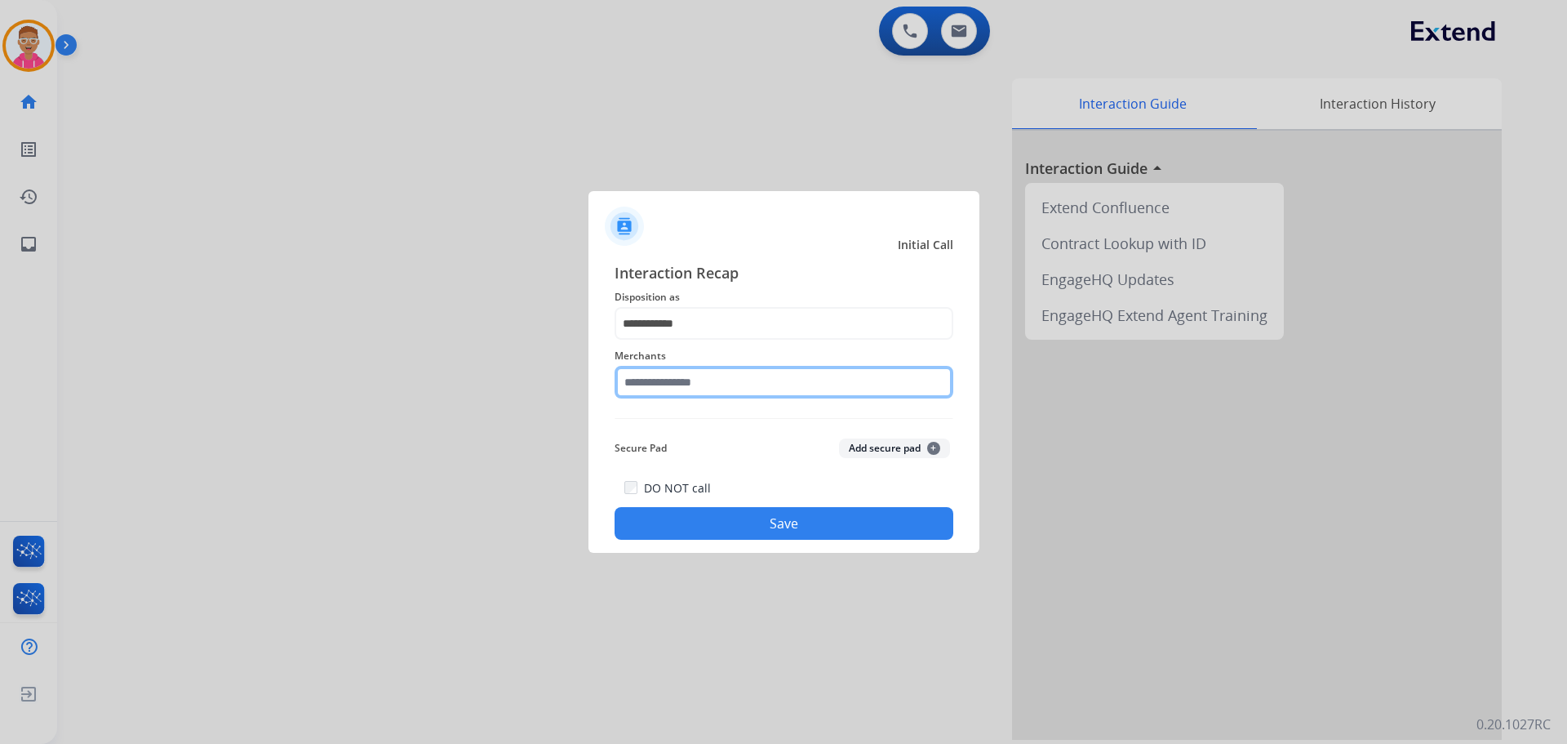
click at [677, 387] on input "text" at bounding box center [784, 382] width 339 height 33
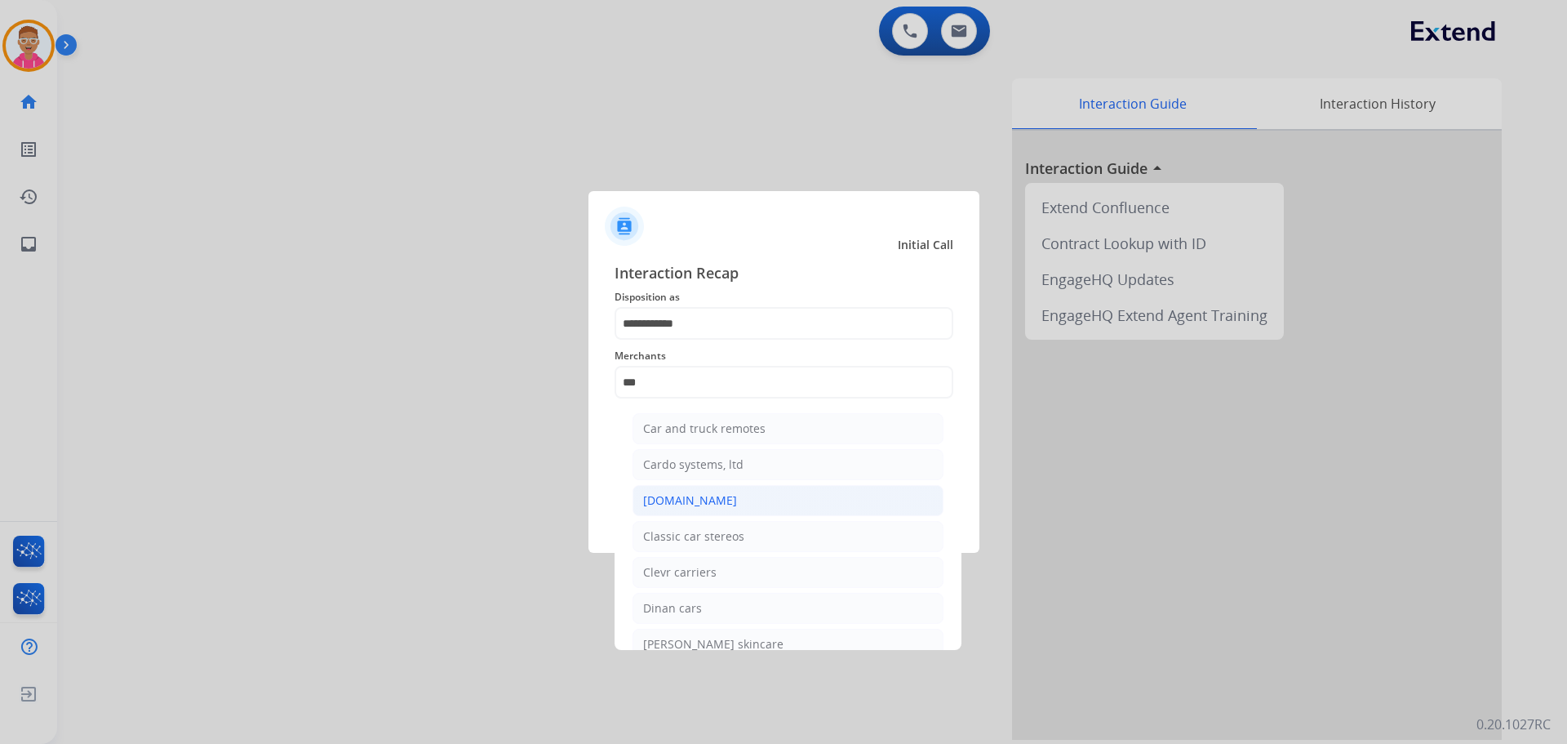
click at [699, 500] on div "[DOMAIN_NAME]" at bounding box center [690, 500] width 94 height 16
type input "**********"
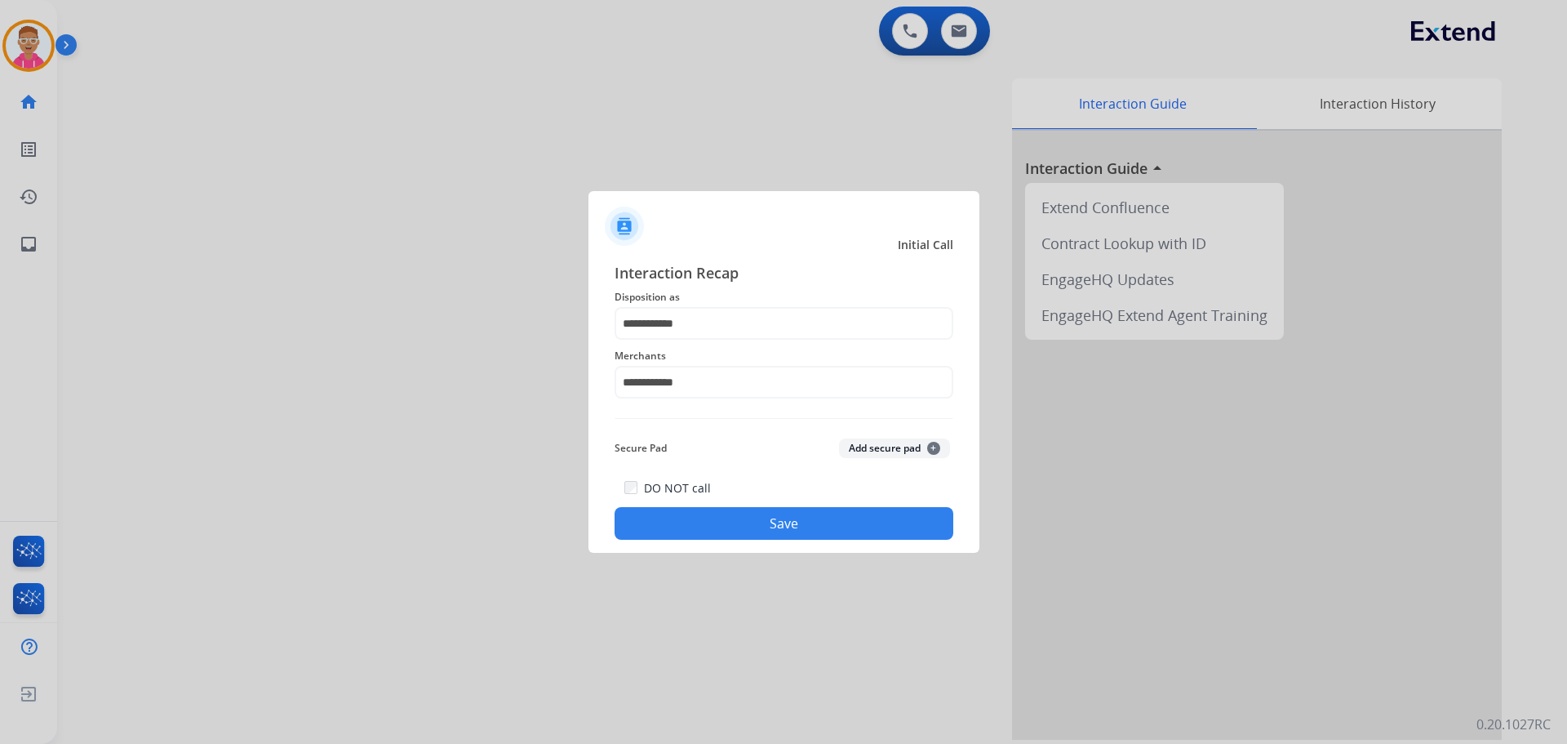
click at [700, 509] on button "Save" at bounding box center [784, 523] width 339 height 33
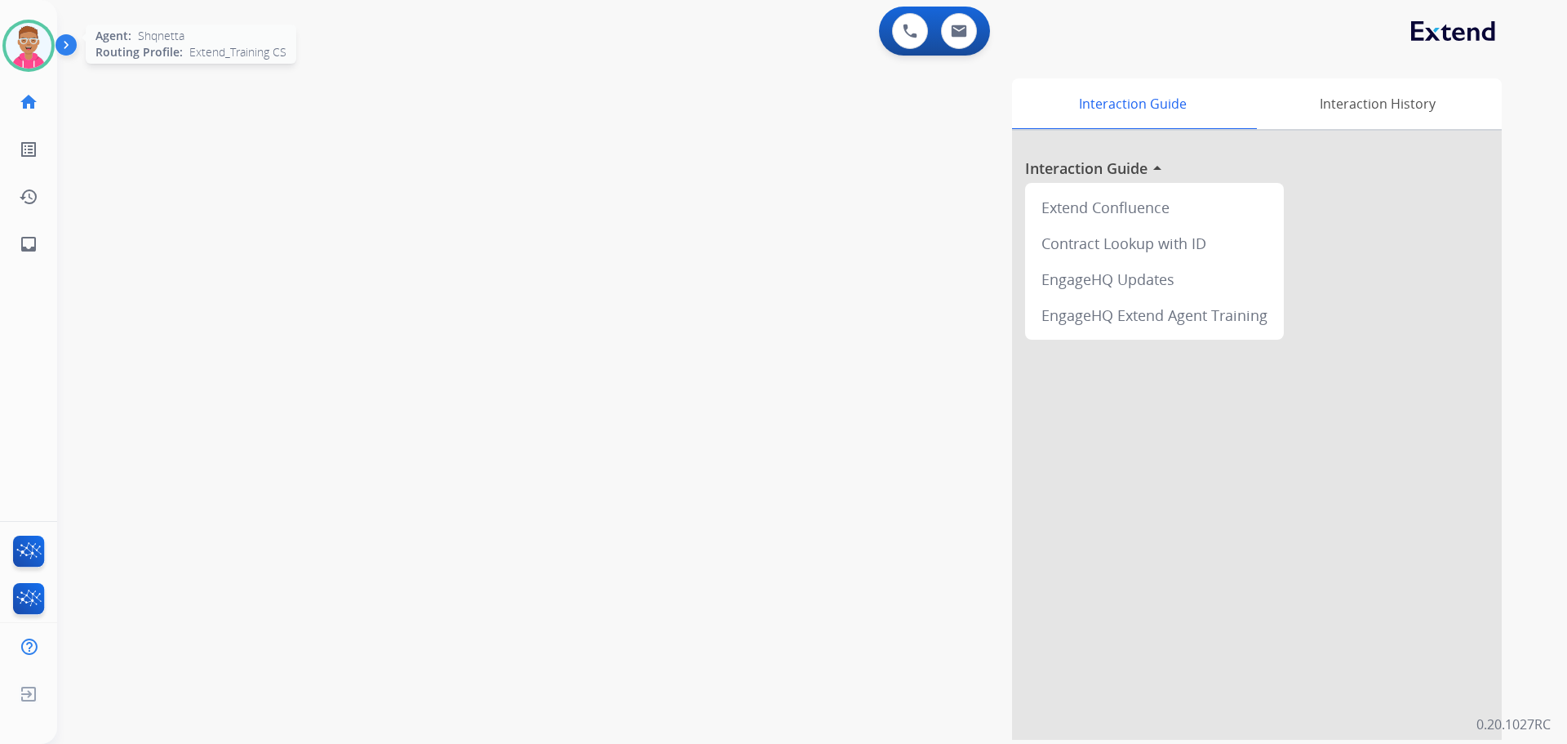
click at [24, 49] on img at bounding box center [29, 46] width 46 height 46
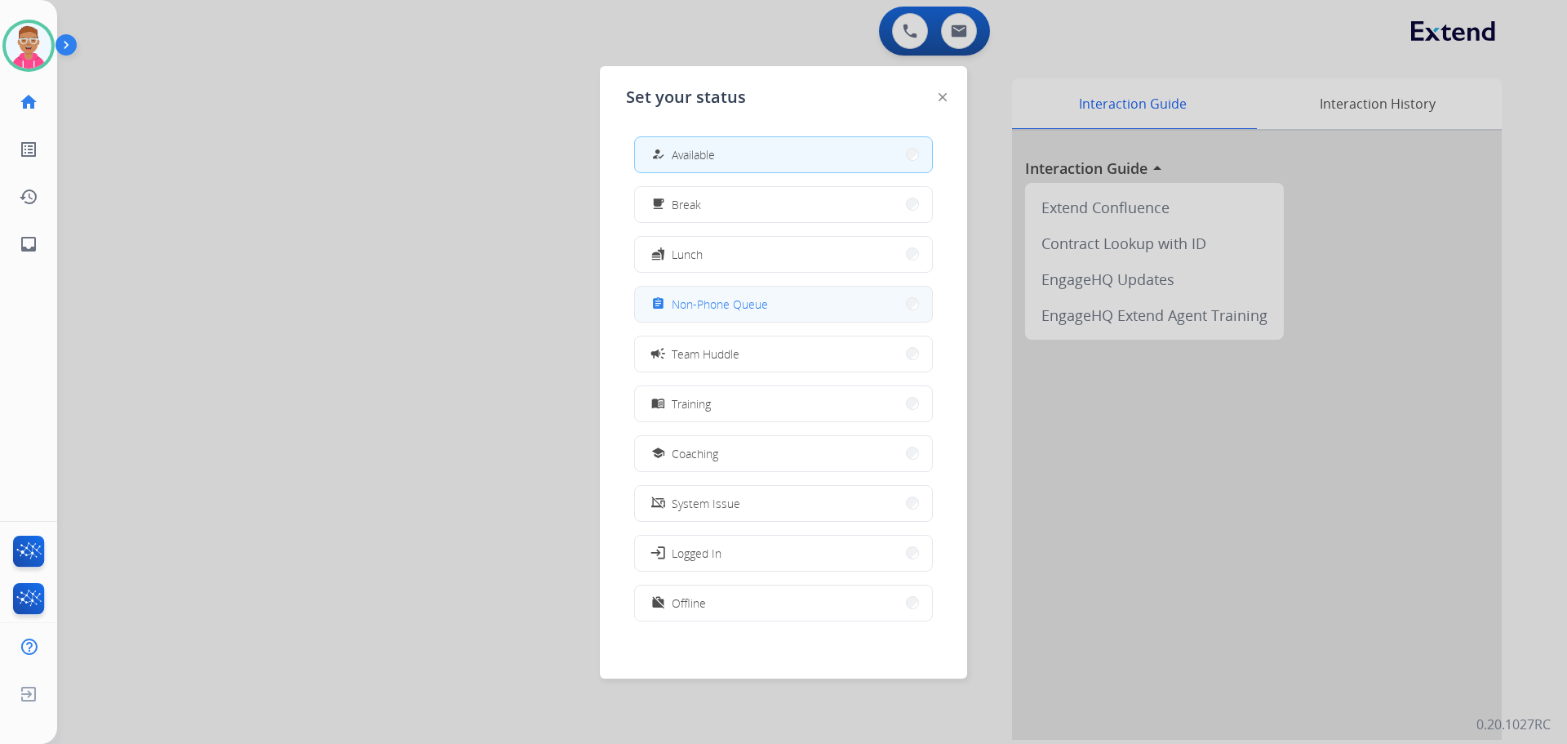
click at [718, 305] on span "Non-Phone Queue" at bounding box center [720, 304] width 96 height 17
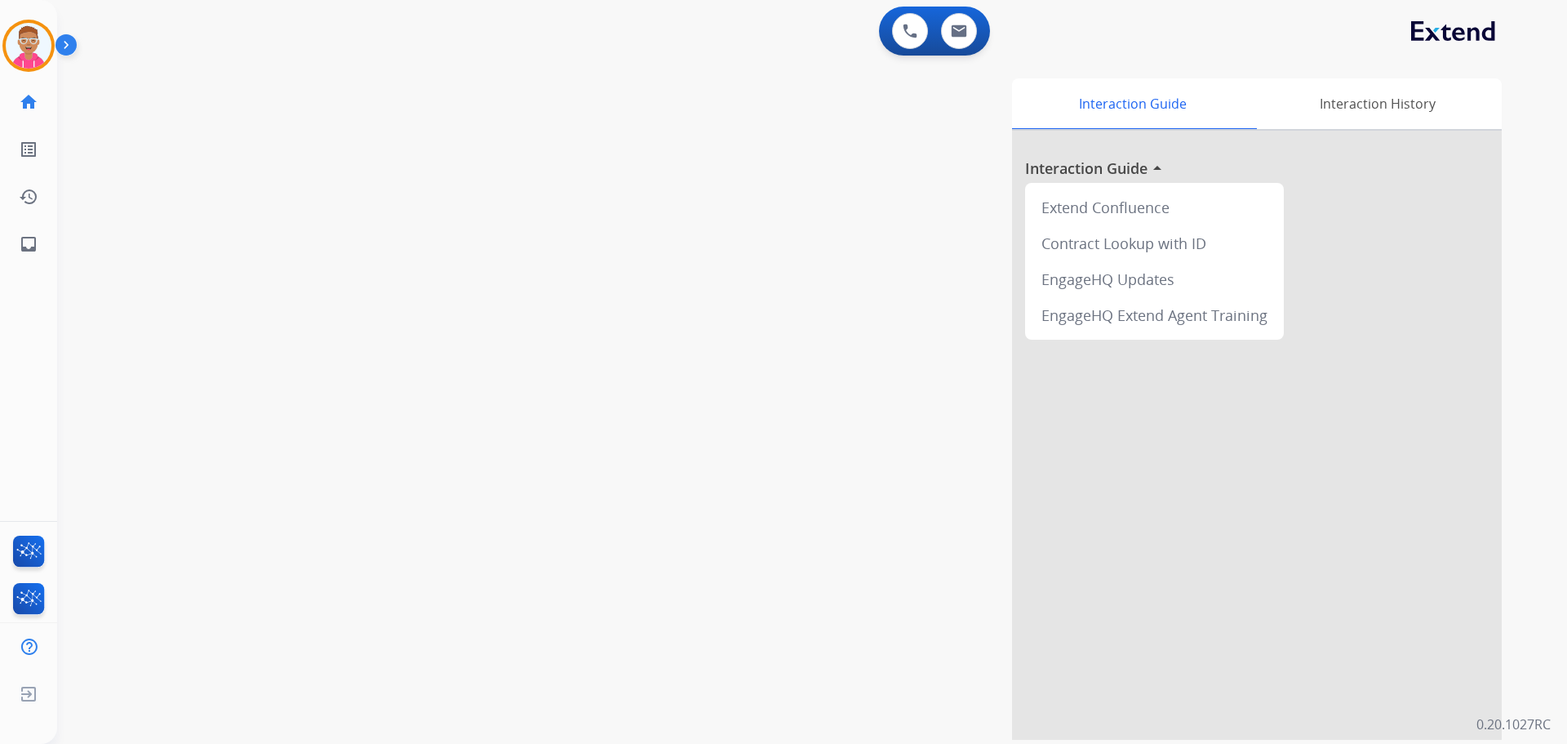
drag, startPoint x: 35, startPoint y: 51, endPoint x: 84, endPoint y: 47, distance: 49.2
click at [35, 51] on img at bounding box center [29, 46] width 46 height 46
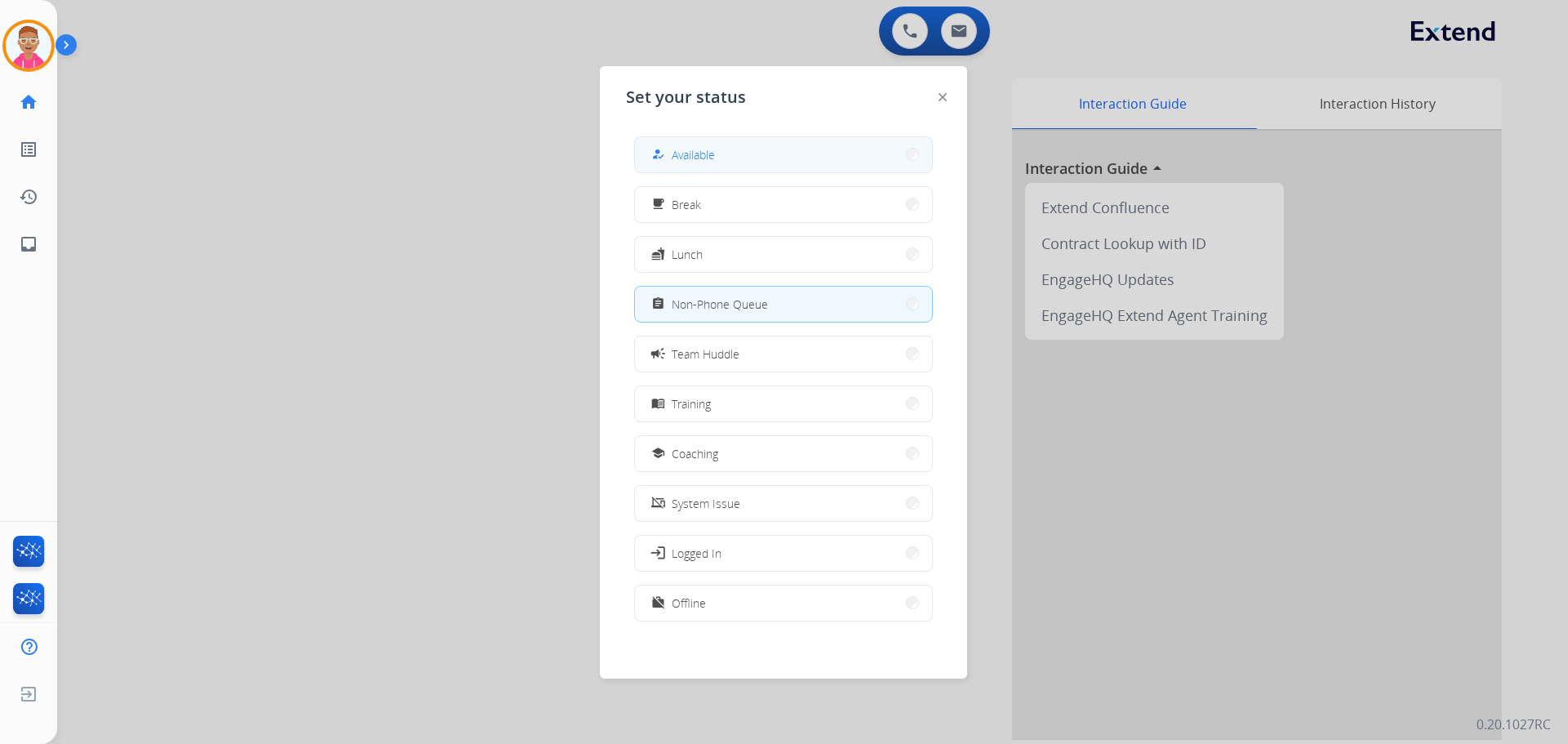
click at [867, 166] on button "how_to_reg Available" at bounding box center [783, 154] width 297 height 35
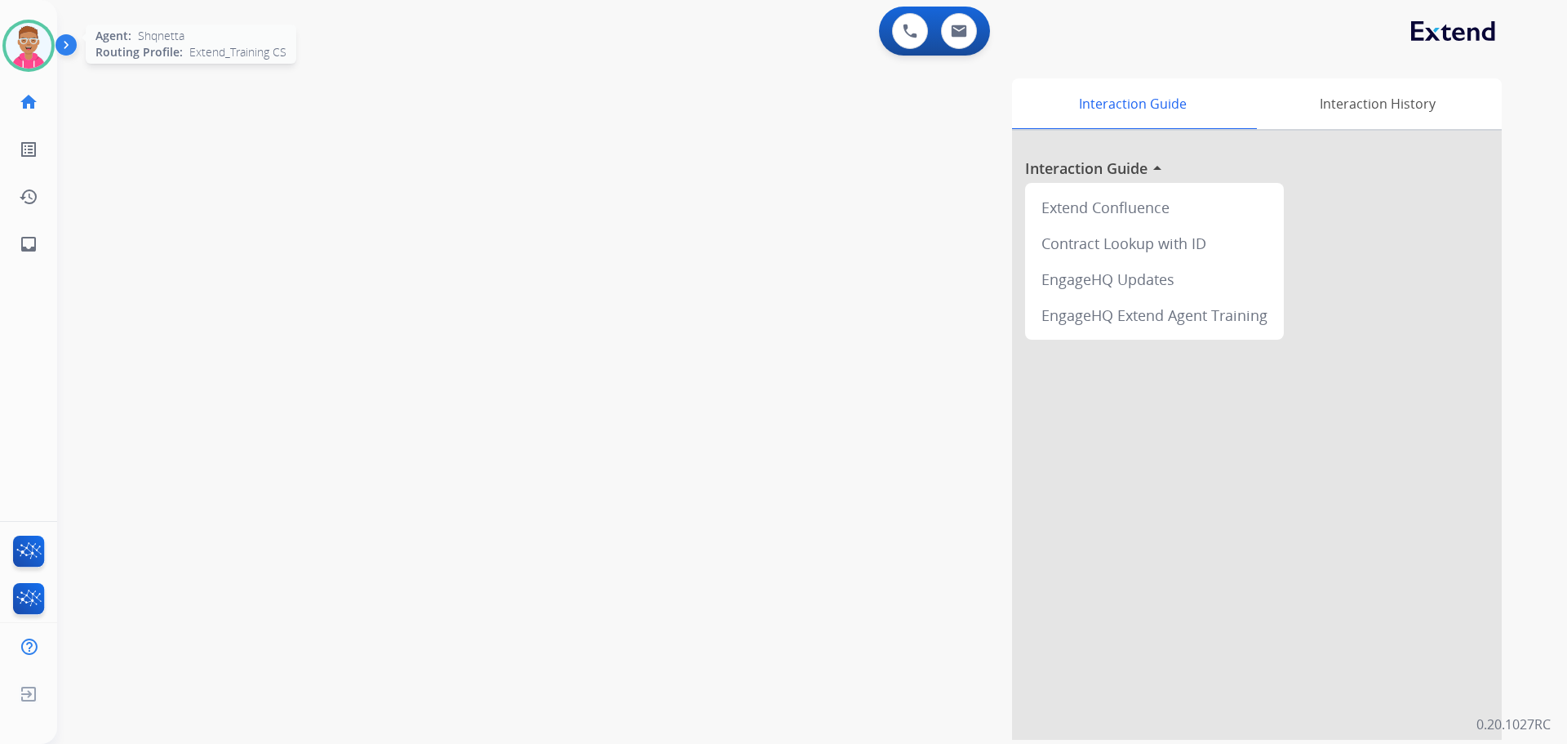
click at [30, 41] on img at bounding box center [29, 46] width 46 height 46
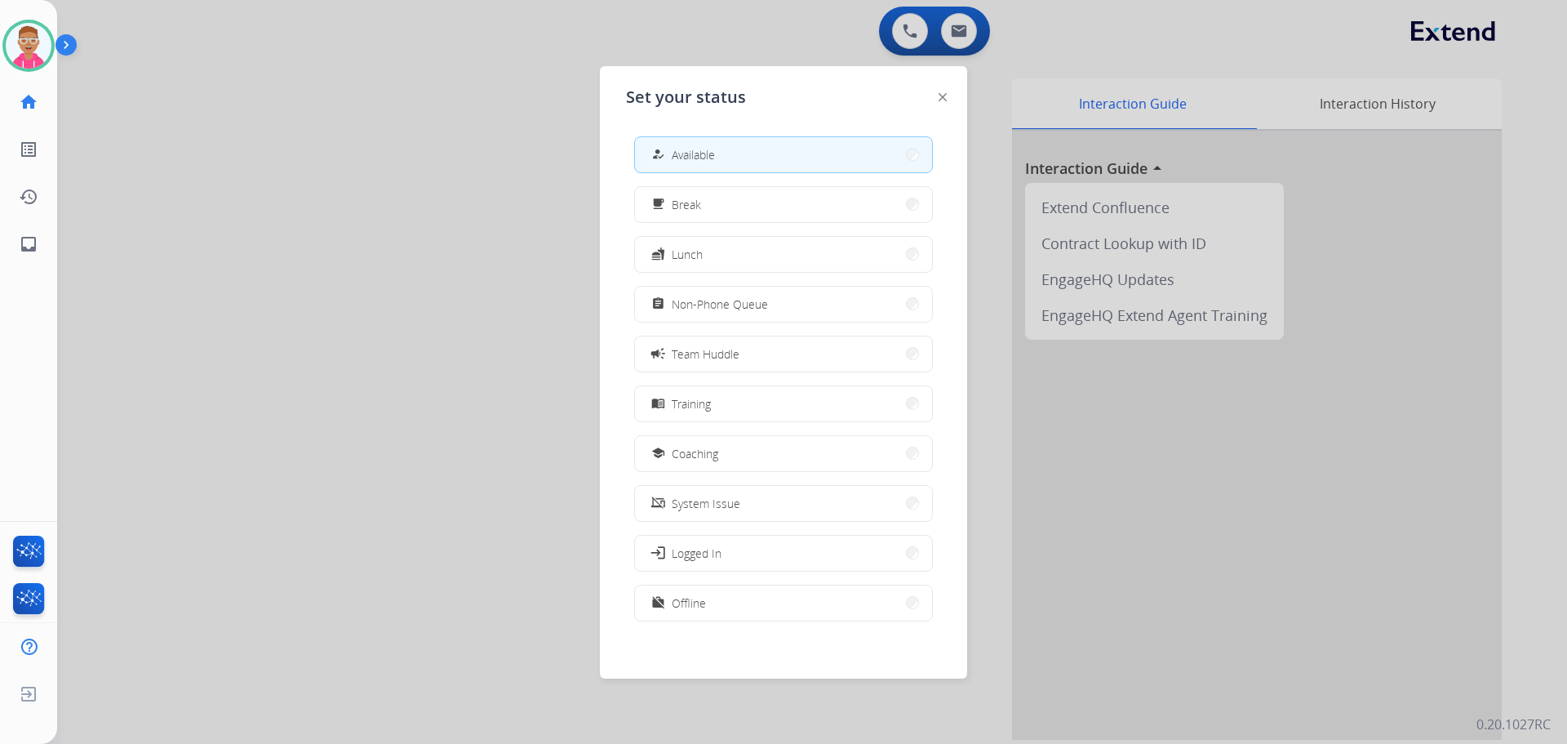
drag, startPoint x: 776, startPoint y: 307, endPoint x: 742, endPoint y: 280, distance: 43.6
click at [768, 299] on button "assignment Non-Phone Queue" at bounding box center [783, 304] width 297 height 35
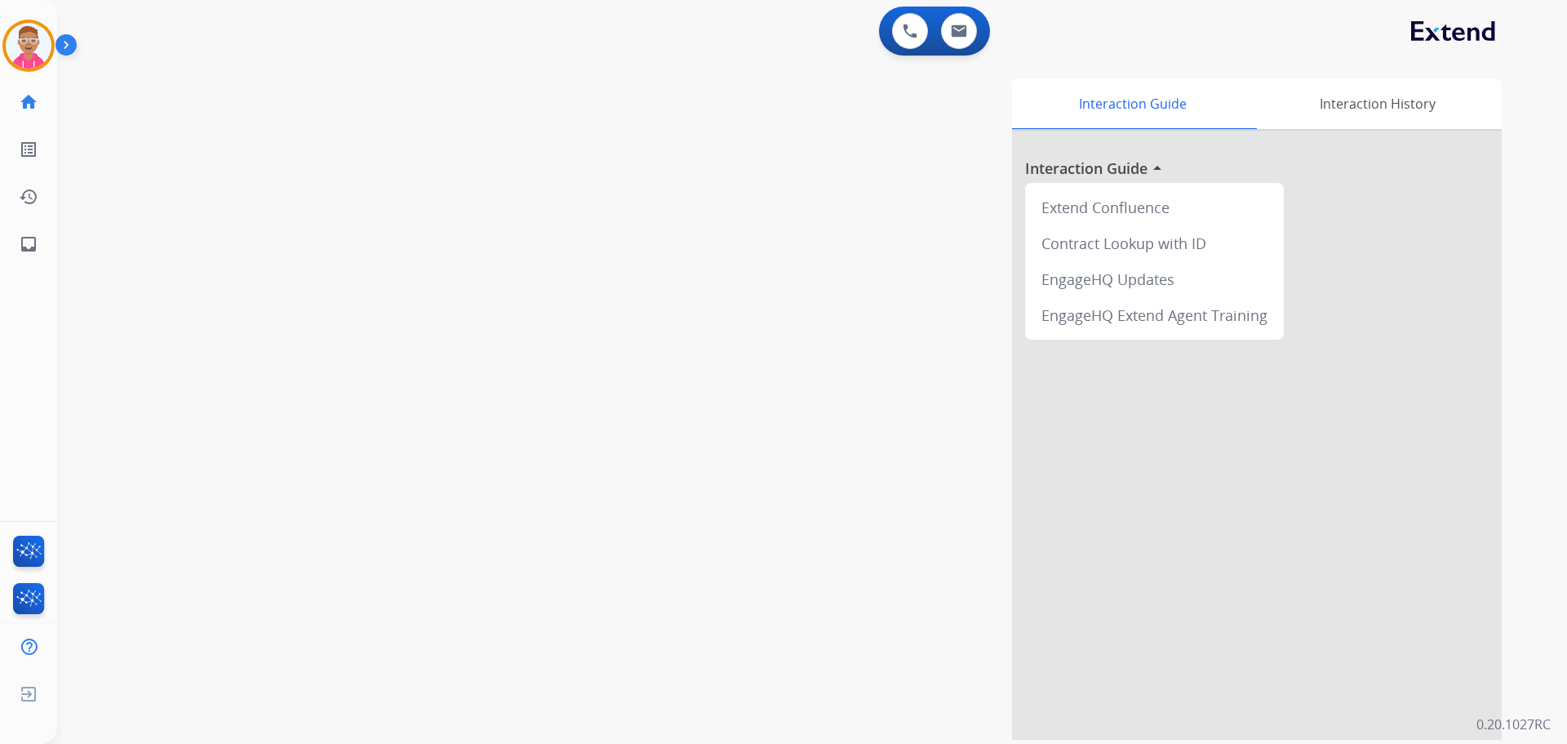
drag, startPoint x: 29, startPoint y: 56, endPoint x: 84, endPoint y: 56, distance: 55.5
click at [31, 56] on img at bounding box center [29, 46] width 46 height 46
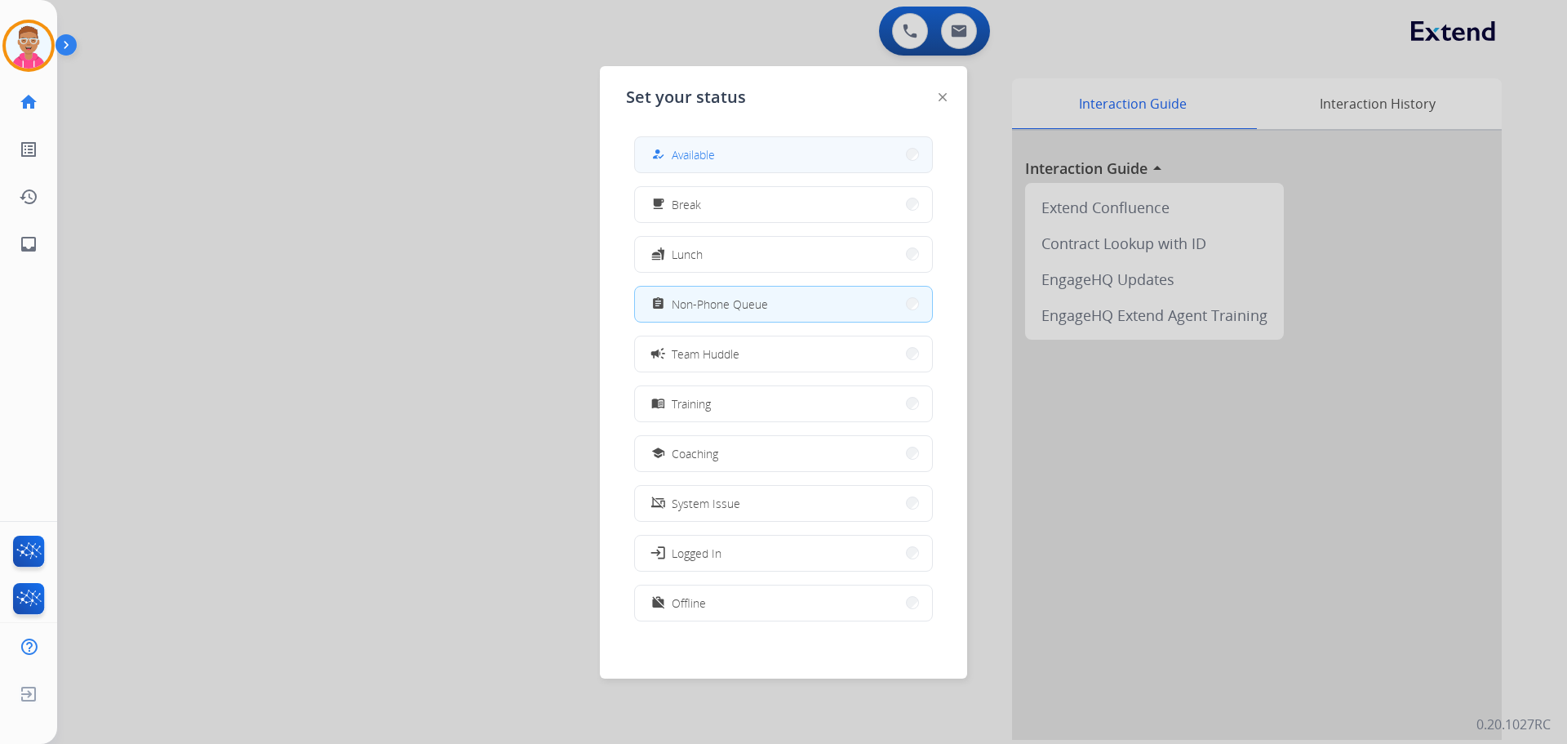
click at [730, 157] on button "how_to_reg Available" at bounding box center [783, 154] width 297 height 35
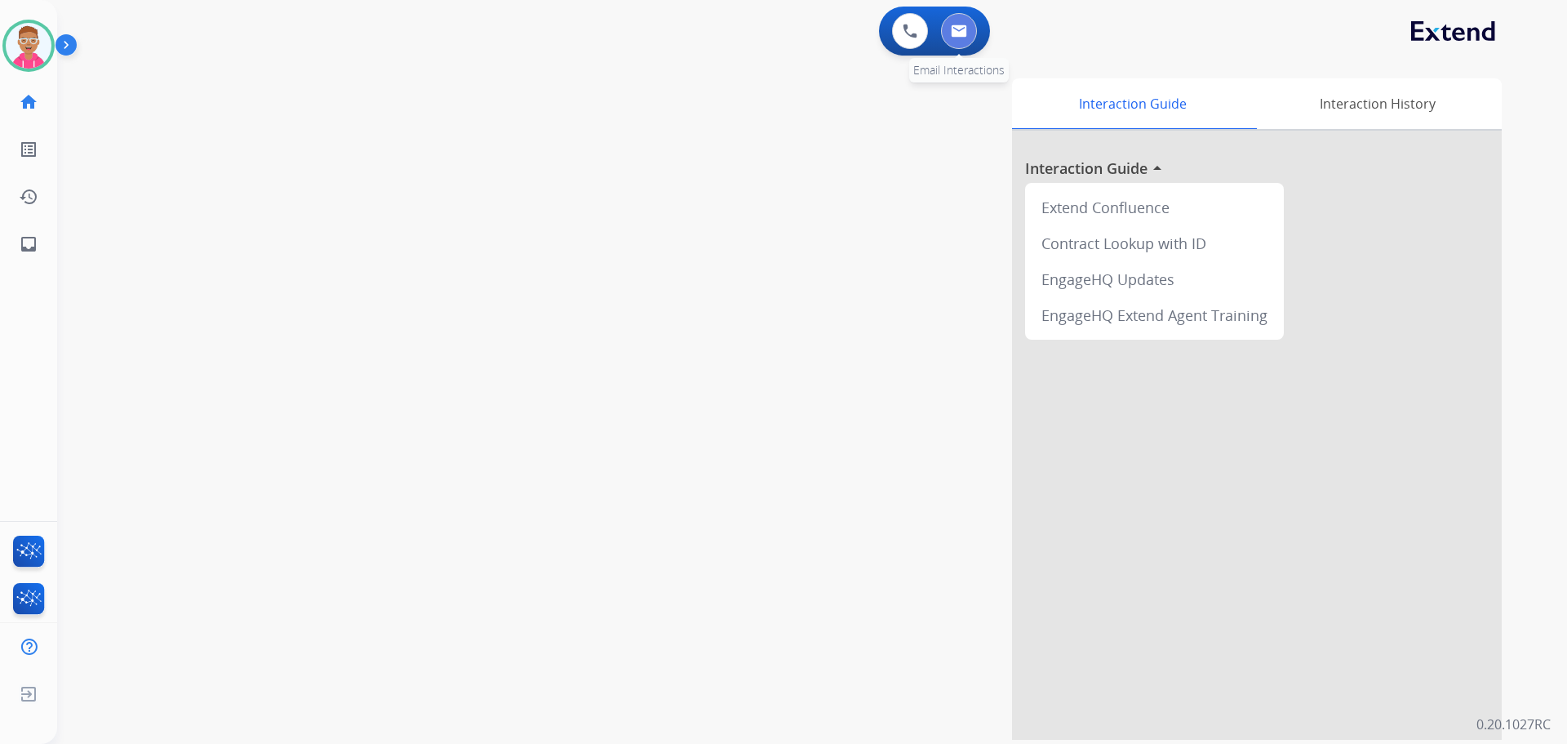
click at [965, 29] on img at bounding box center [959, 30] width 16 height 13
select select "**********"
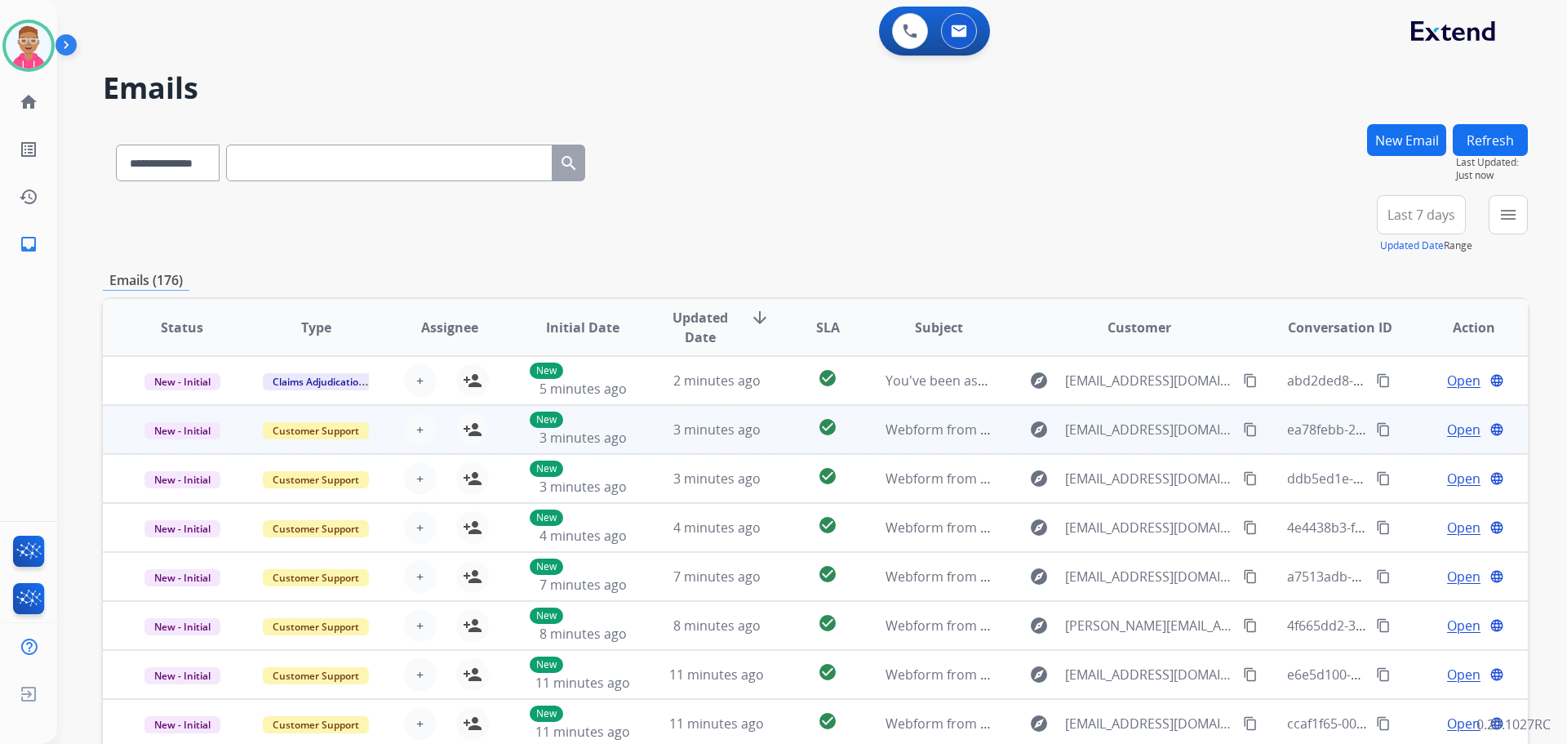
scroll to position [2, 0]
click at [642, 432] on td "3 minutes ago" at bounding box center [705, 427] width 134 height 49
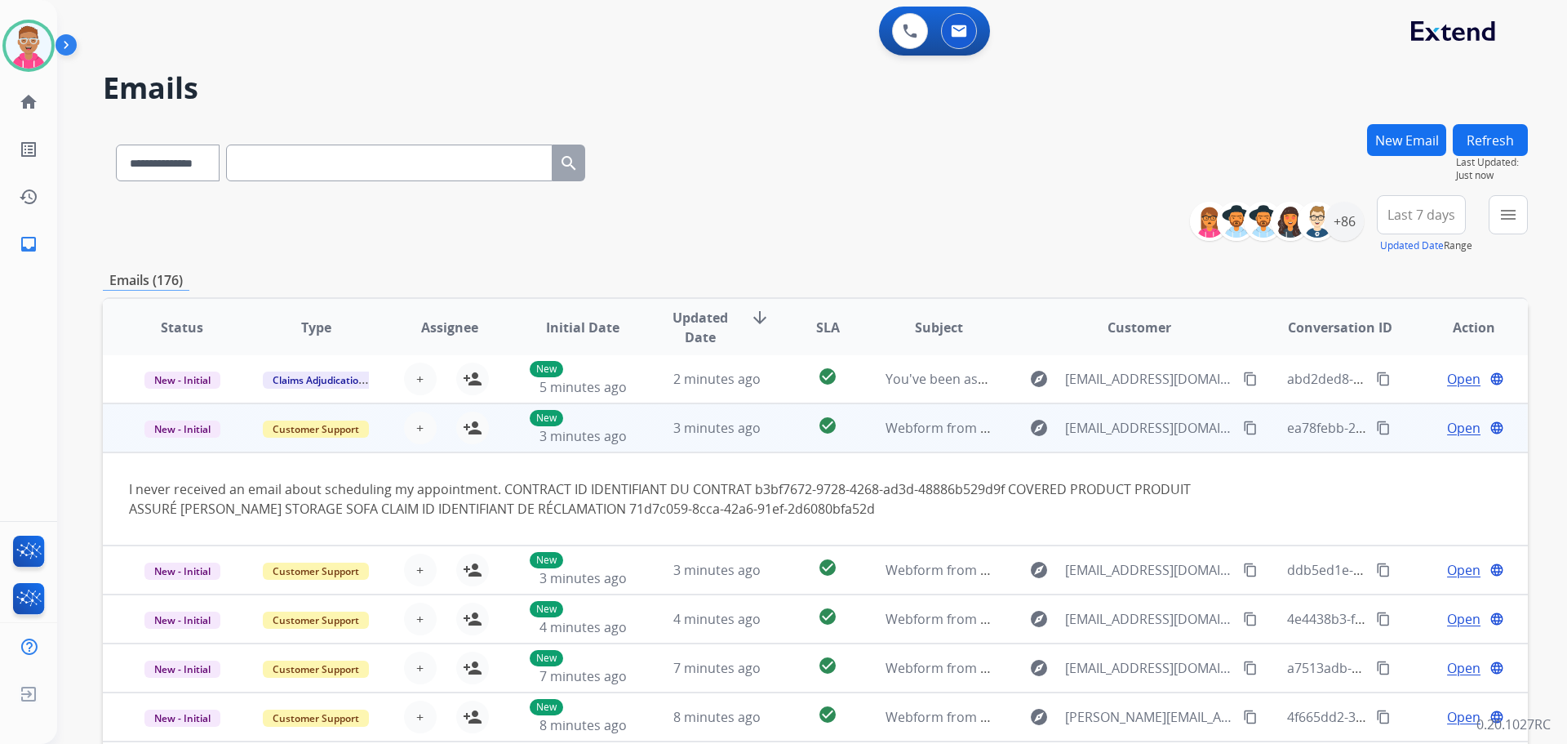
scroll to position [49, 0]
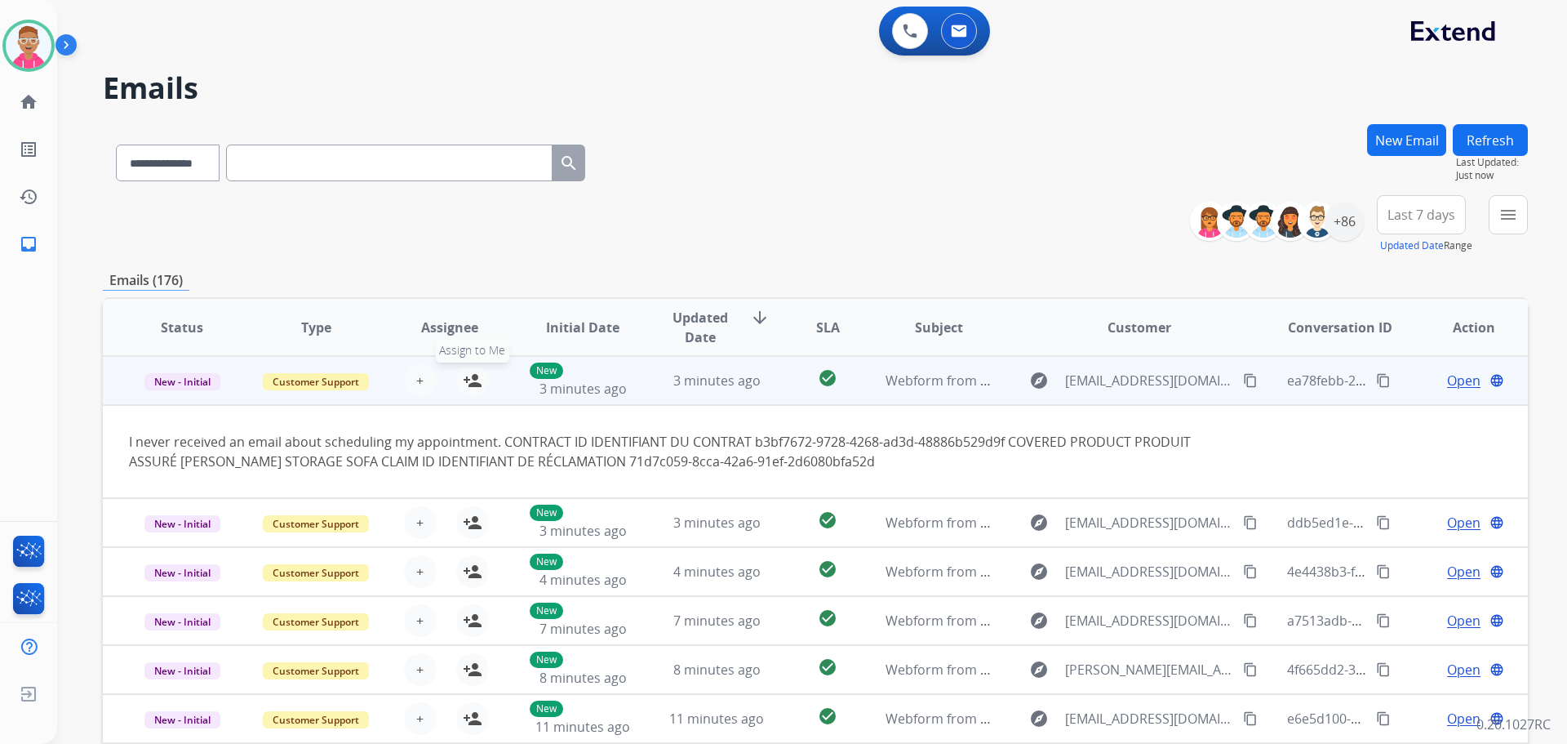
click at [483, 385] on button "person_add Assign to Me" at bounding box center [472, 380] width 33 height 33
click at [1454, 377] on span "Open" at bounding box center [1463, 381] width 33 height 20
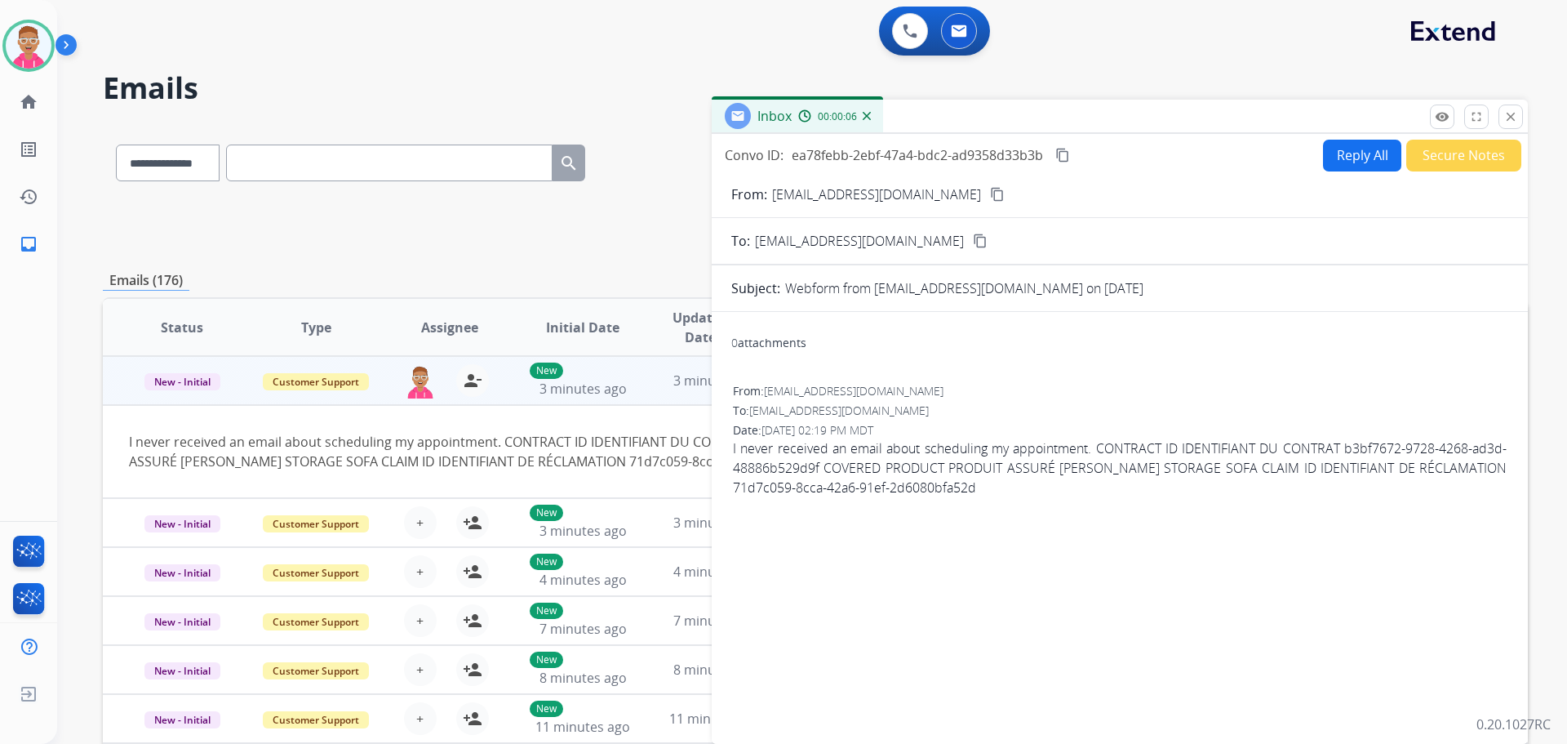
click at [990, 191] on mat-icon "content_copy" at bounding box center [997, 194] width 15 height 15
click at [1359, 151] on button "Reply All" at bounding box center [1362, 156] width 78 height 32
select select "**********"
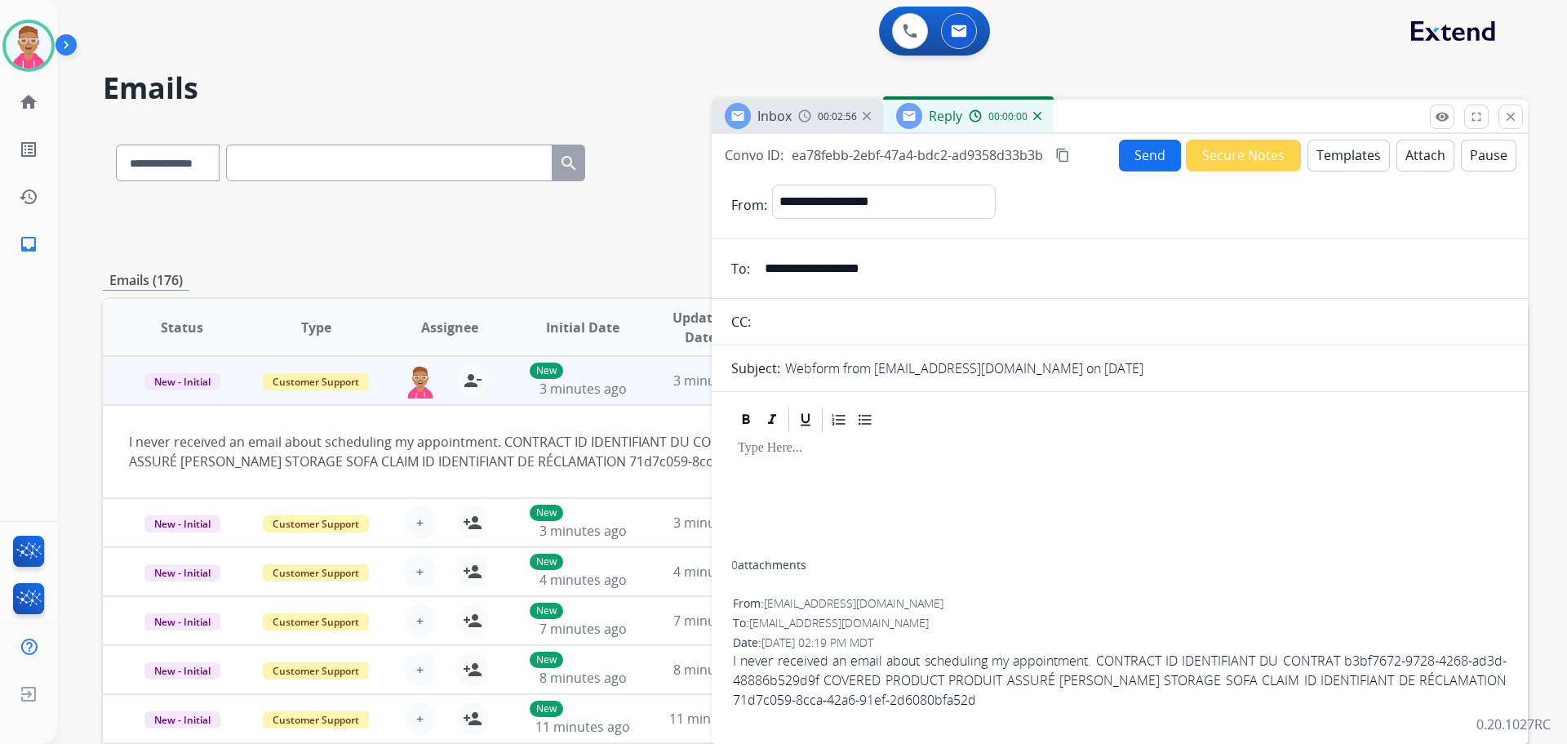
click at [1358, 153] on button "Templates" at bounding box center [1349, 156] width 82 height 32
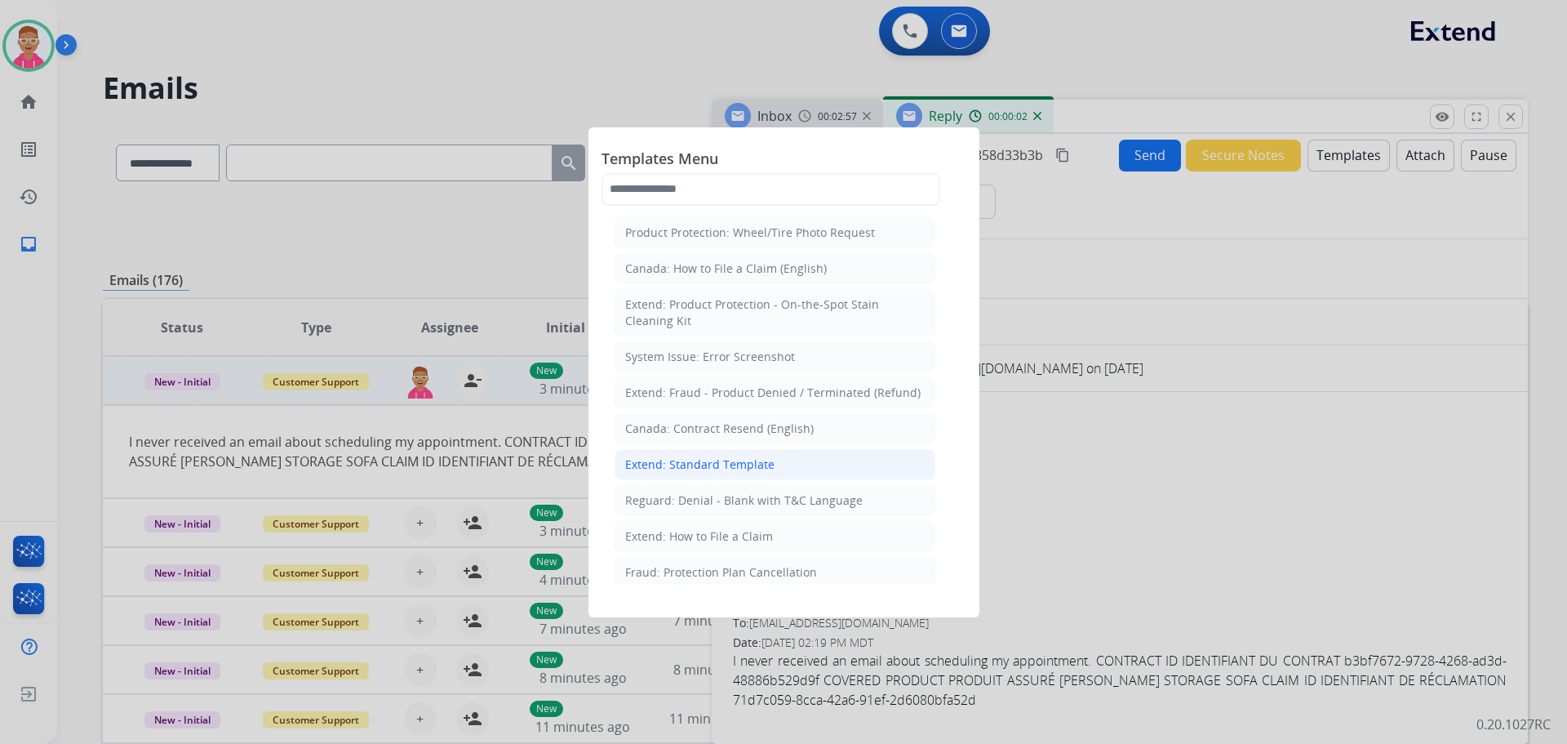
click at [744, 464] on div "Extend: Standard Template" at bounding box center [699, 464] width 149 height 16
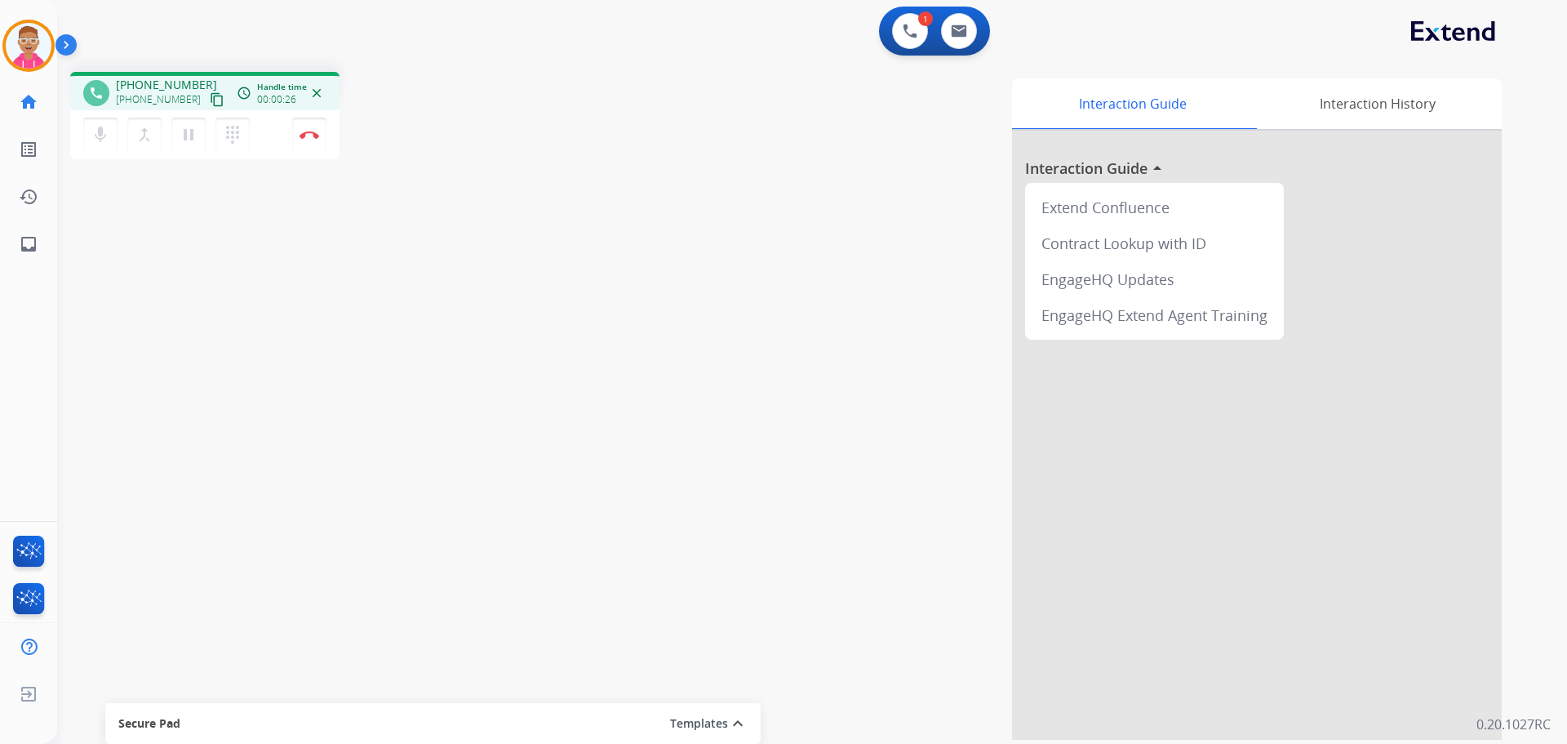
click at [210, 100] on mat-icon "content_copy" at bounding box center [217, 99] width 15 height 15
click at [306, 131] on img at bounding box center [310, 135] width 20 height 8
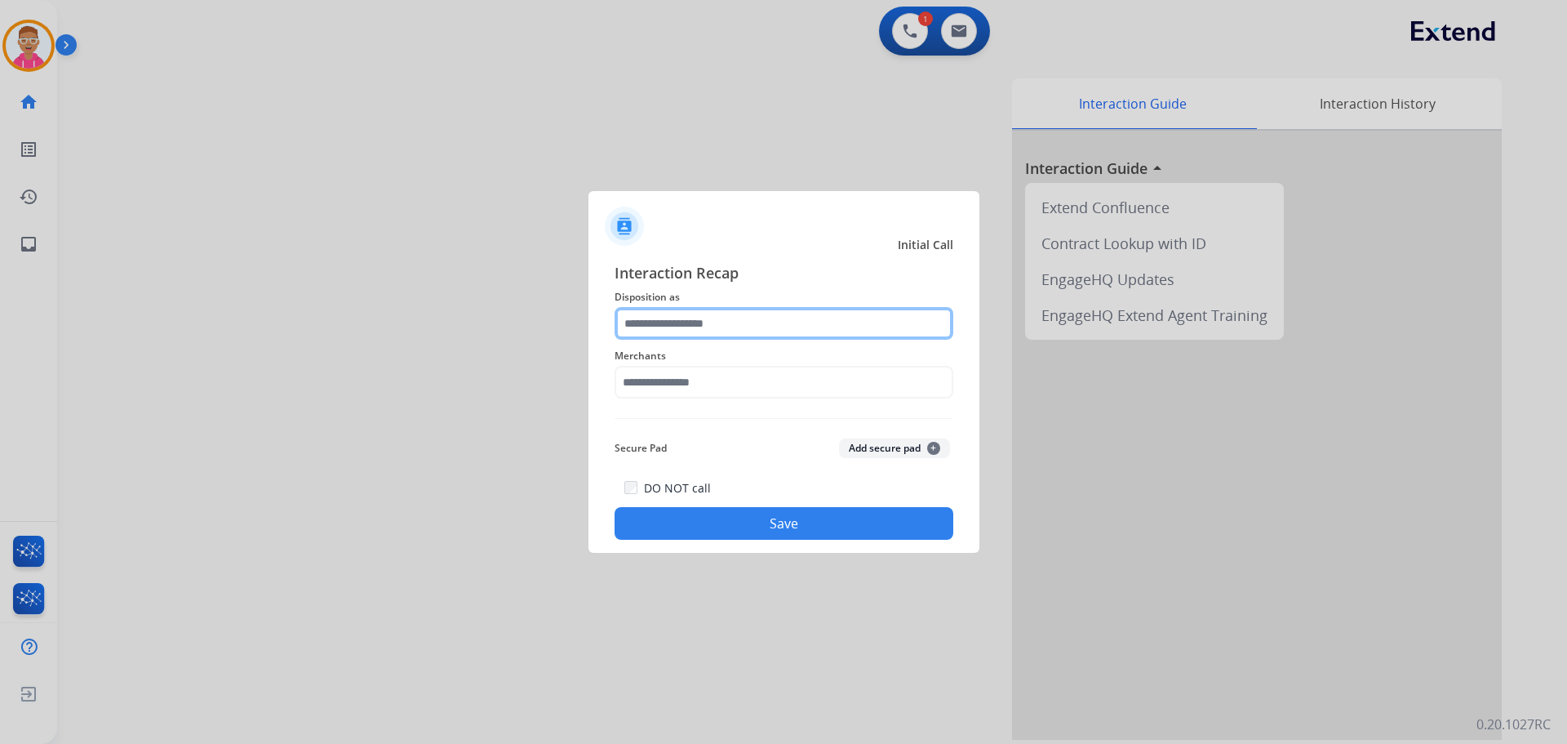
click at [760, 327] on input "text" at bounding box center [784, 323] width 339 height 33
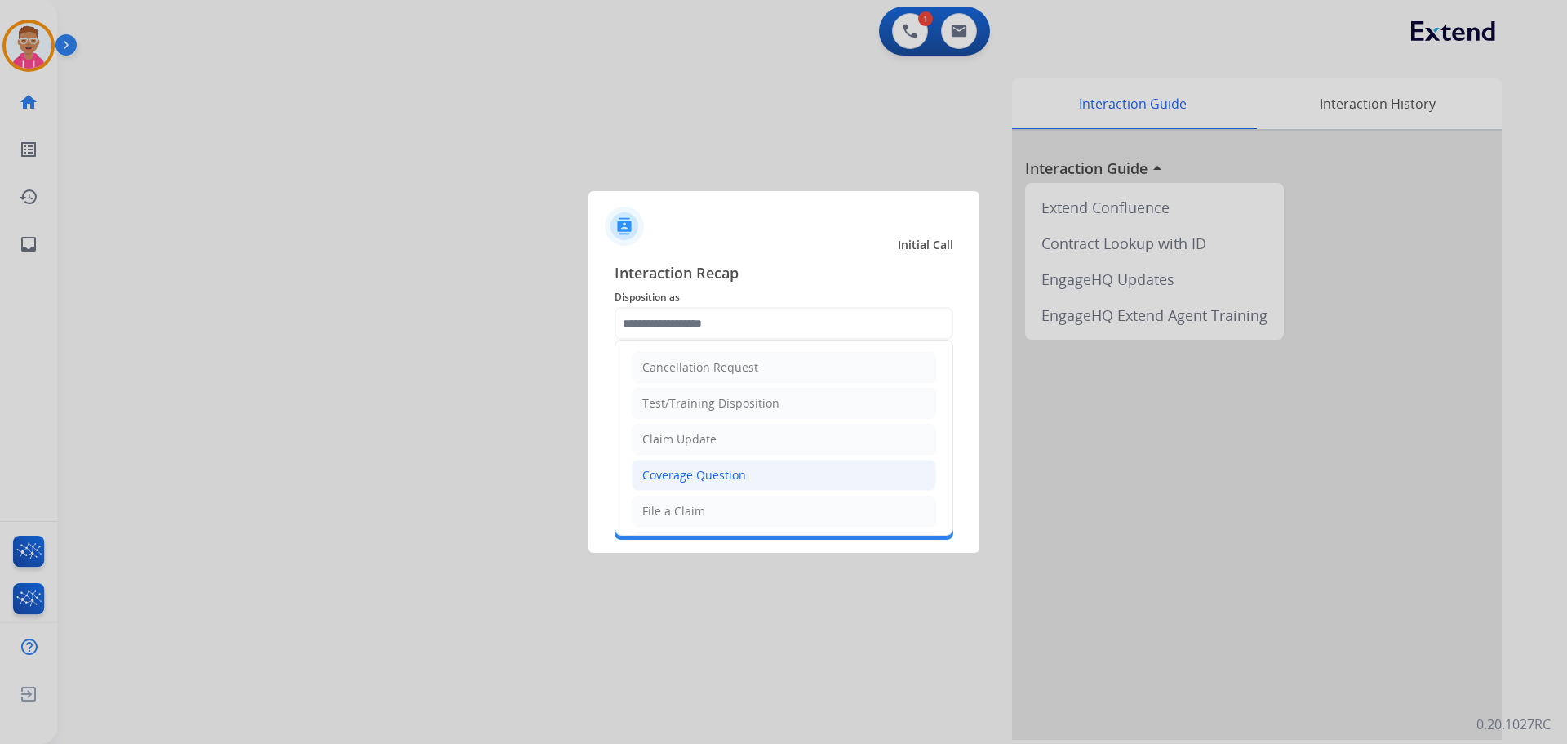
click at [742, 469] on div "Coverage Question" at bounding box center [694, 475] width 104 height 16
type input "**********"
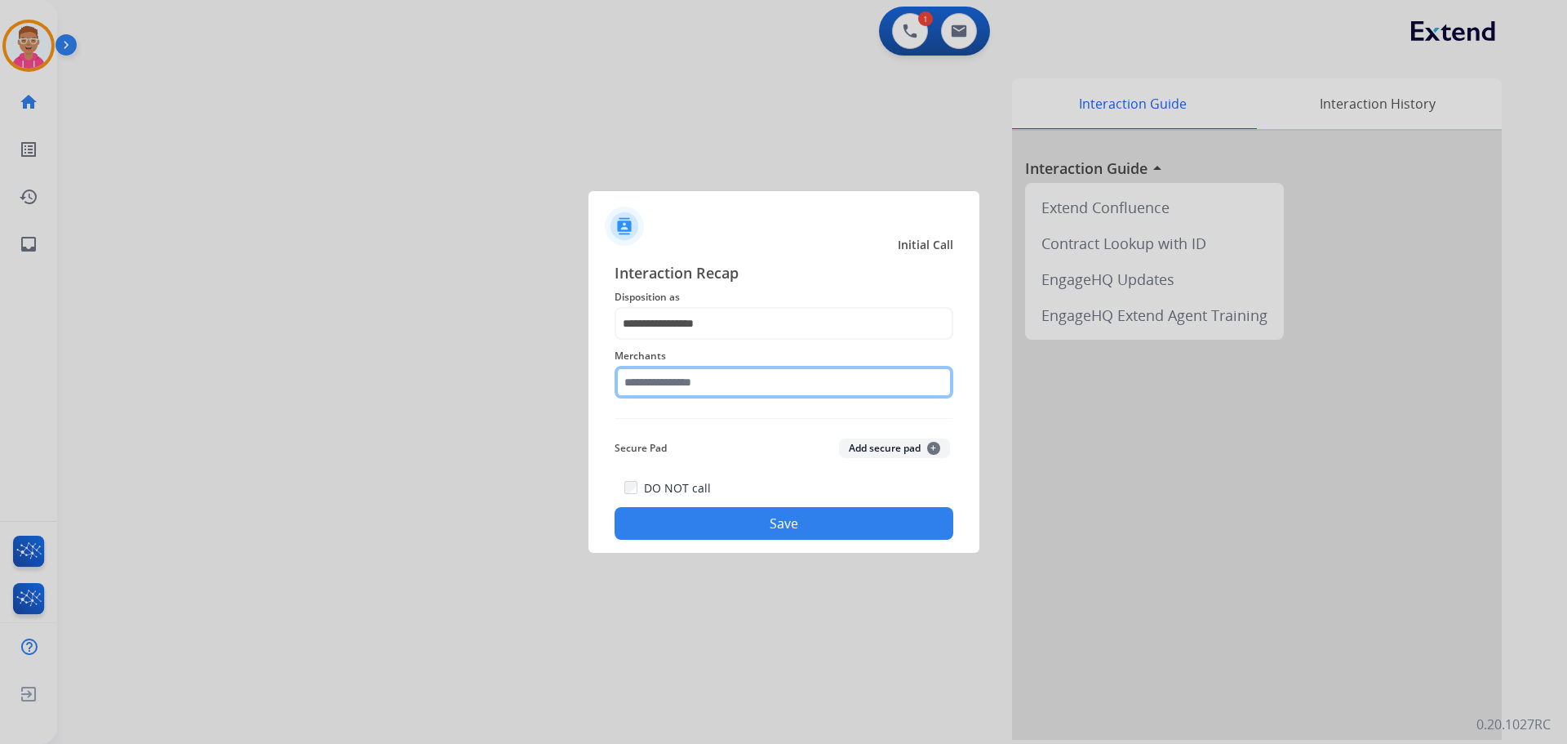
click at [699, 380] on input "text" at bounding box center [784, 382] width 339 height 33
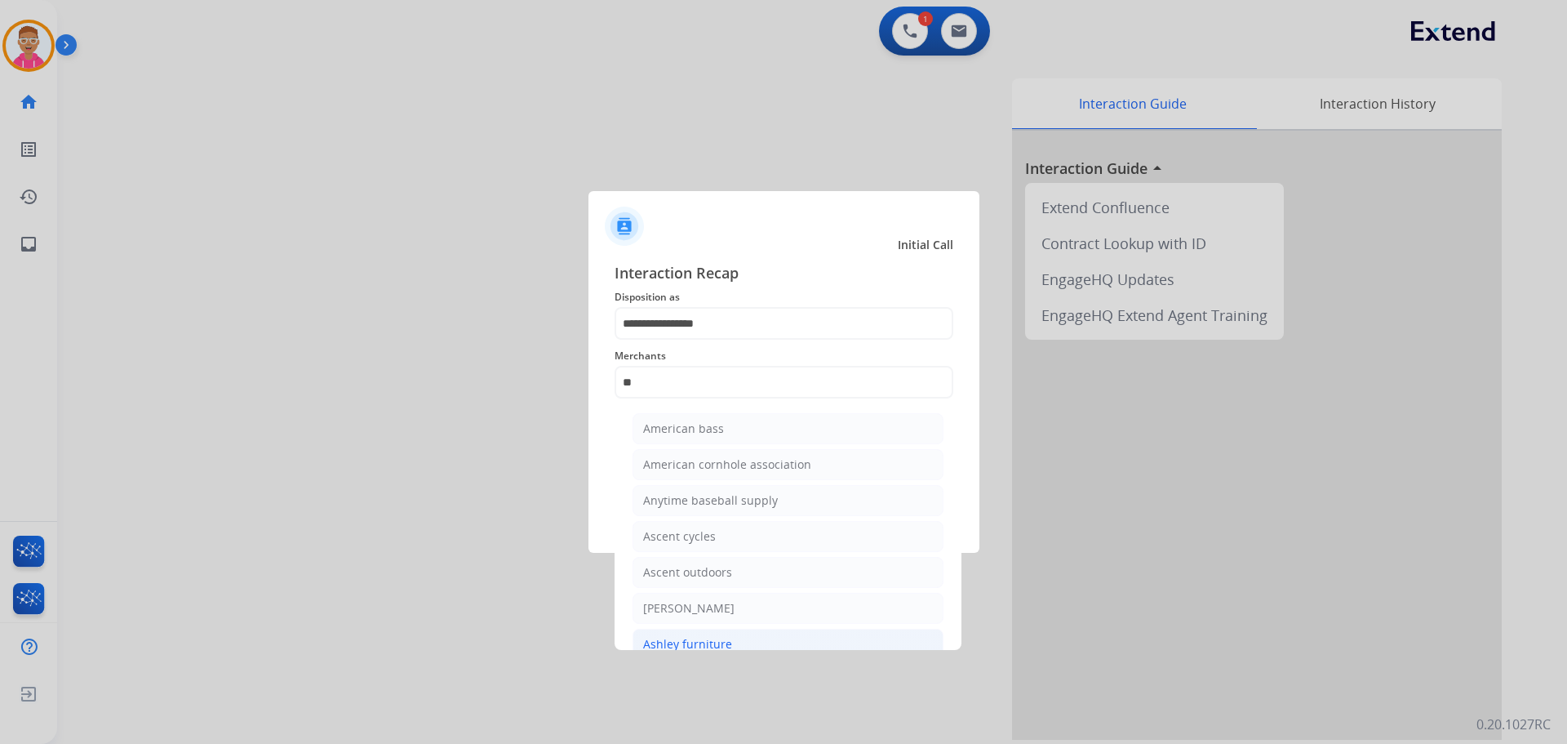
click at [734, 646] on li "Ashley furniture" at bounding box center [788, 644] width 311 height 31
type input "**********"
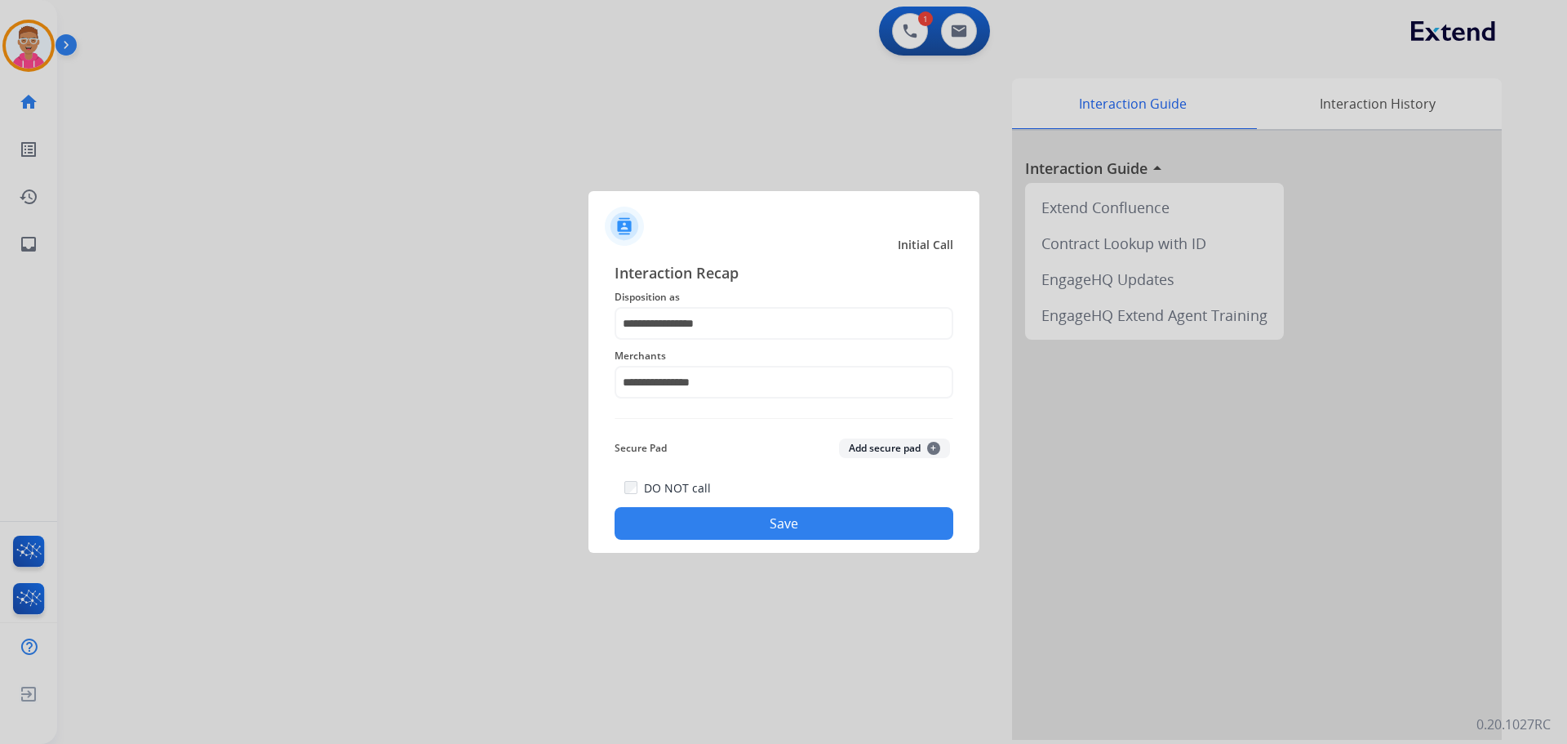
click at [704, 523] on button "Save" at bounding box center [784, 523] width 339 height 33
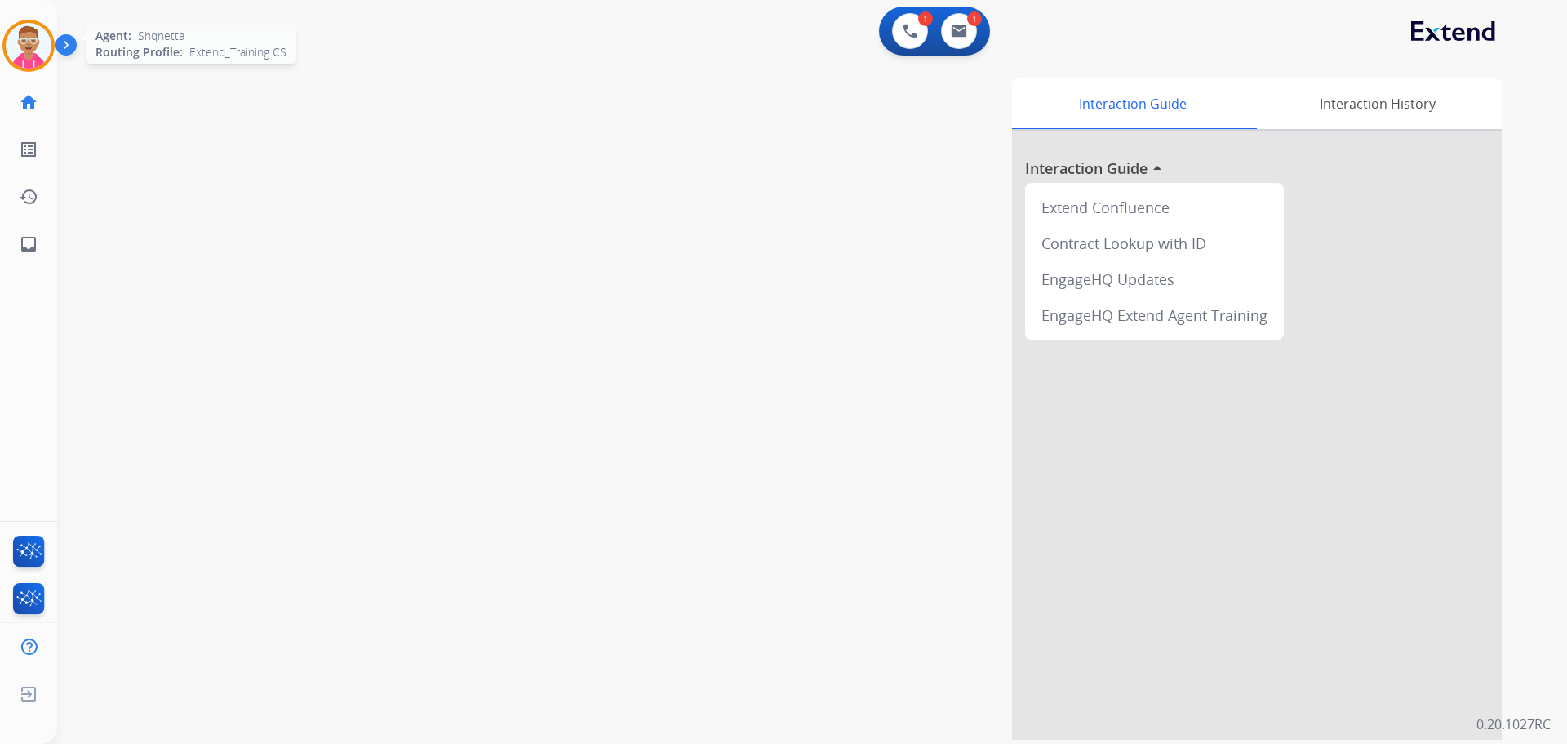
drag, startPoint x: 31, startPoint y: 49, endPoint x: 40, endPoint y: 50, distance: 9.0
click at [30, 49] on img at bounding box center [29, 46] width 46 height 46
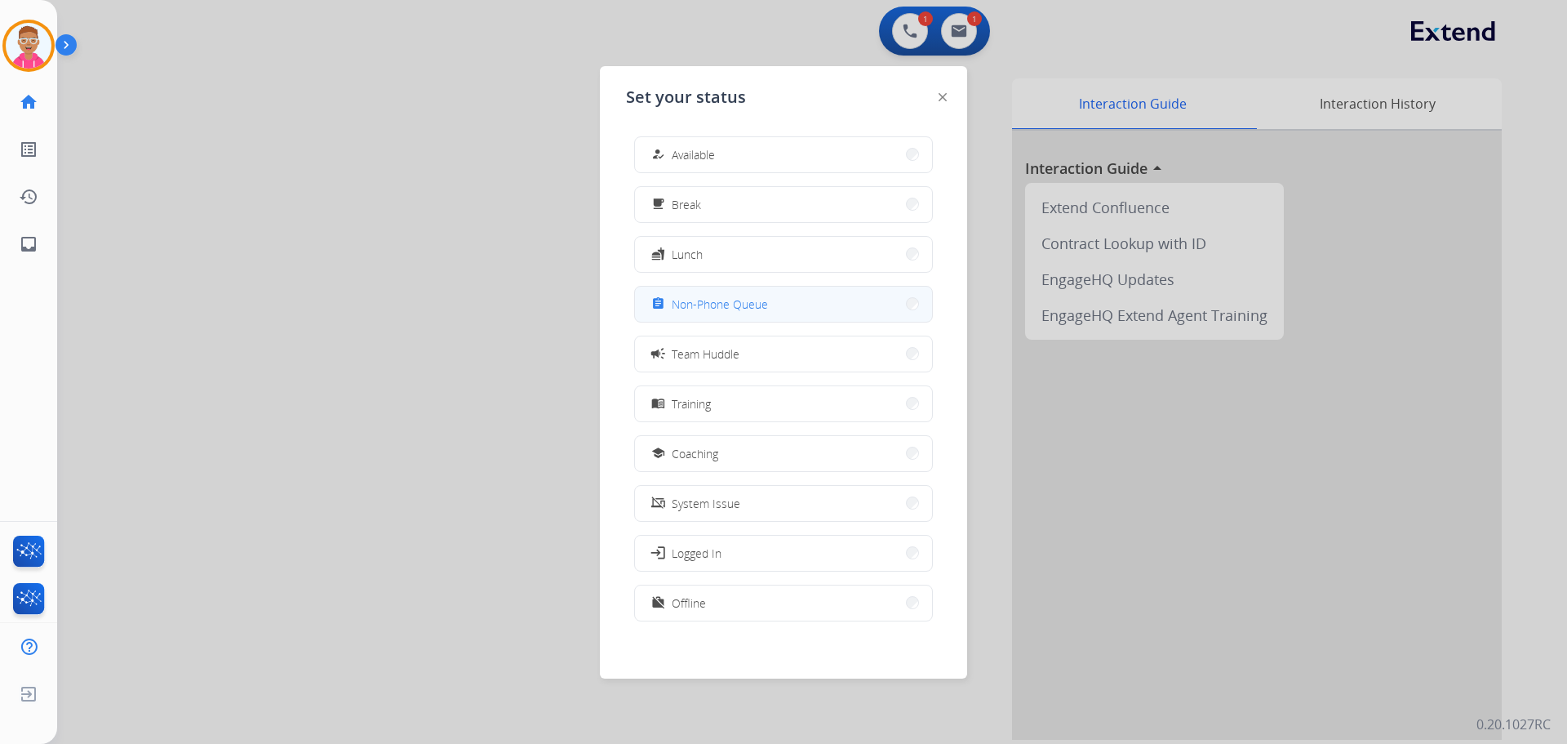
click at [737, 306] on span "Non-Phone Queue" at bounding box center [720, 304] width 96 height 17
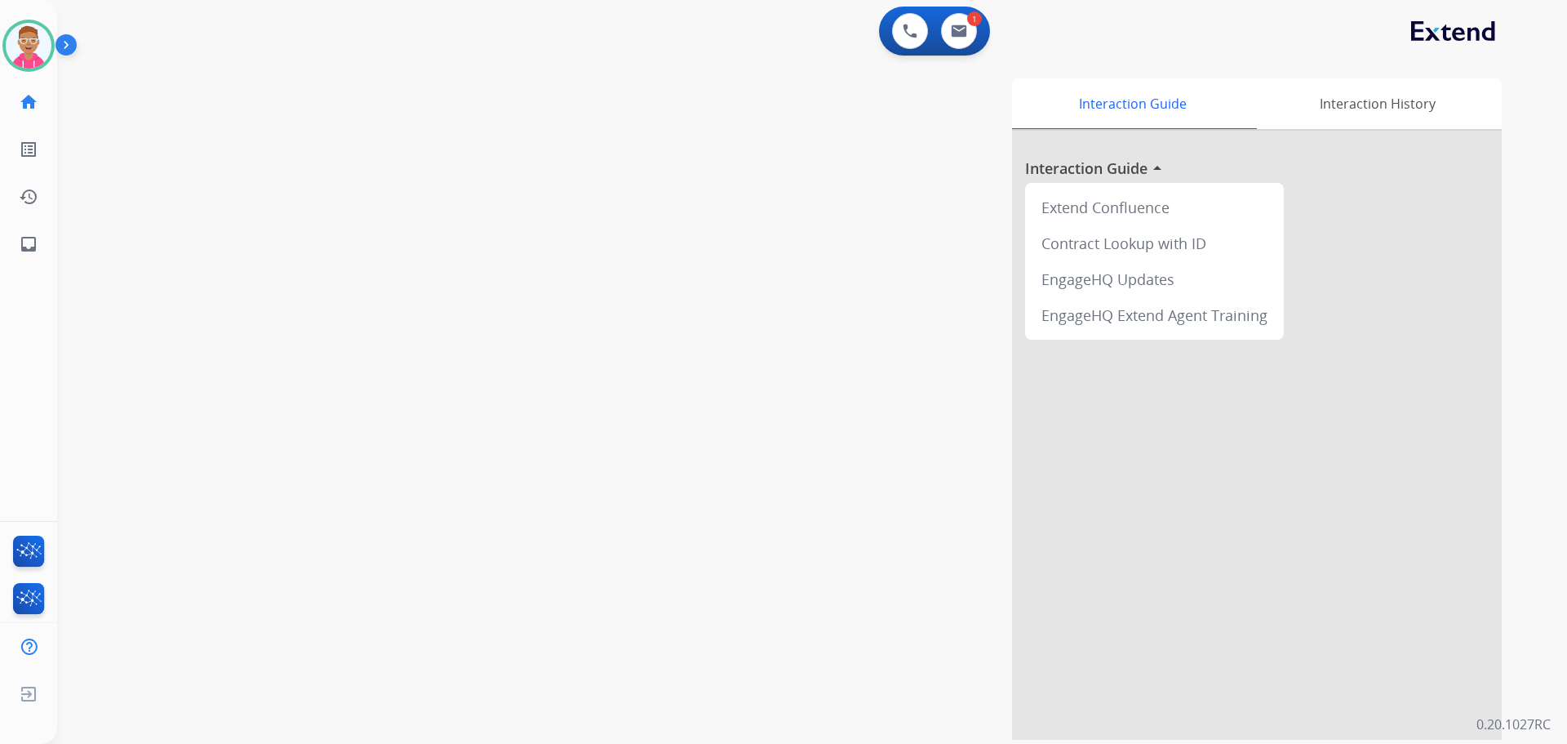
click at [167, 145] on div "swap_horiz Break voice bridge close_fullscreen Connect 3-Way Call merge_type Se…" at bounding box center [792, 399] width 1471 height 681
click at [29, 58] on img at bounding box center [29, 46] width 46 height 46
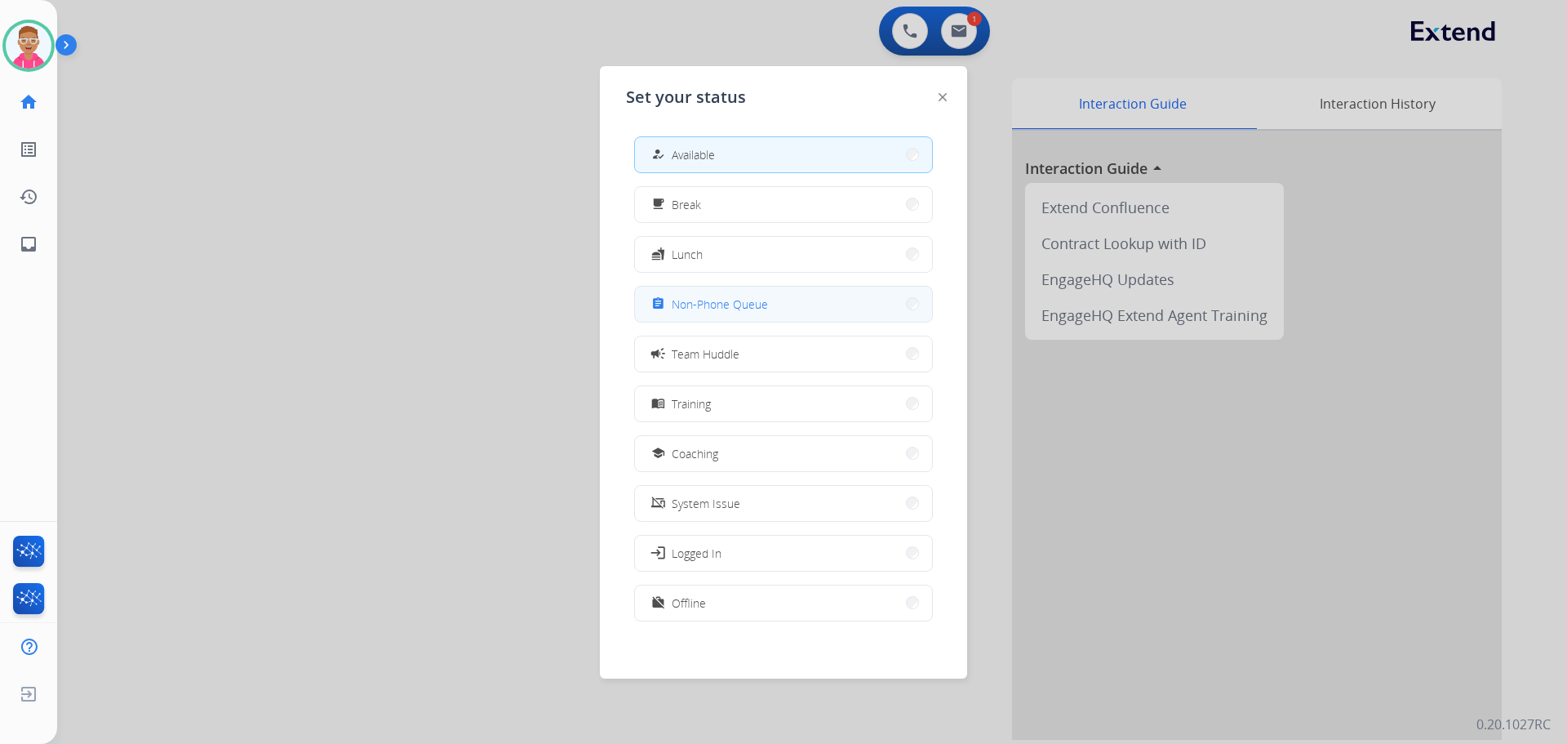
click at [708, 308] on span "Non-Phone Queue" at bounding box center [720, 304] width 96 height 17
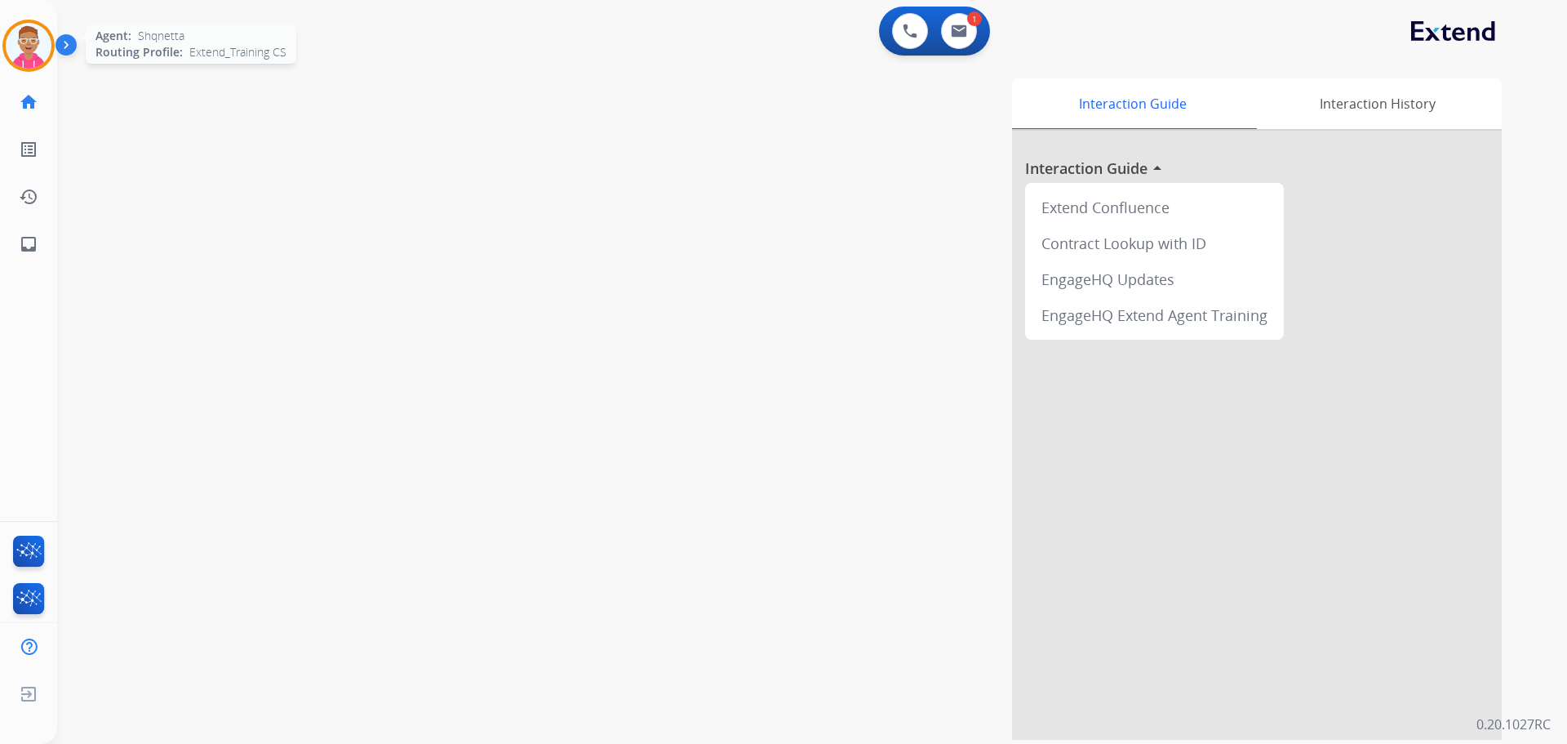
click at [28, 50] on img at bounding box center [29, 46] width 46 height 46
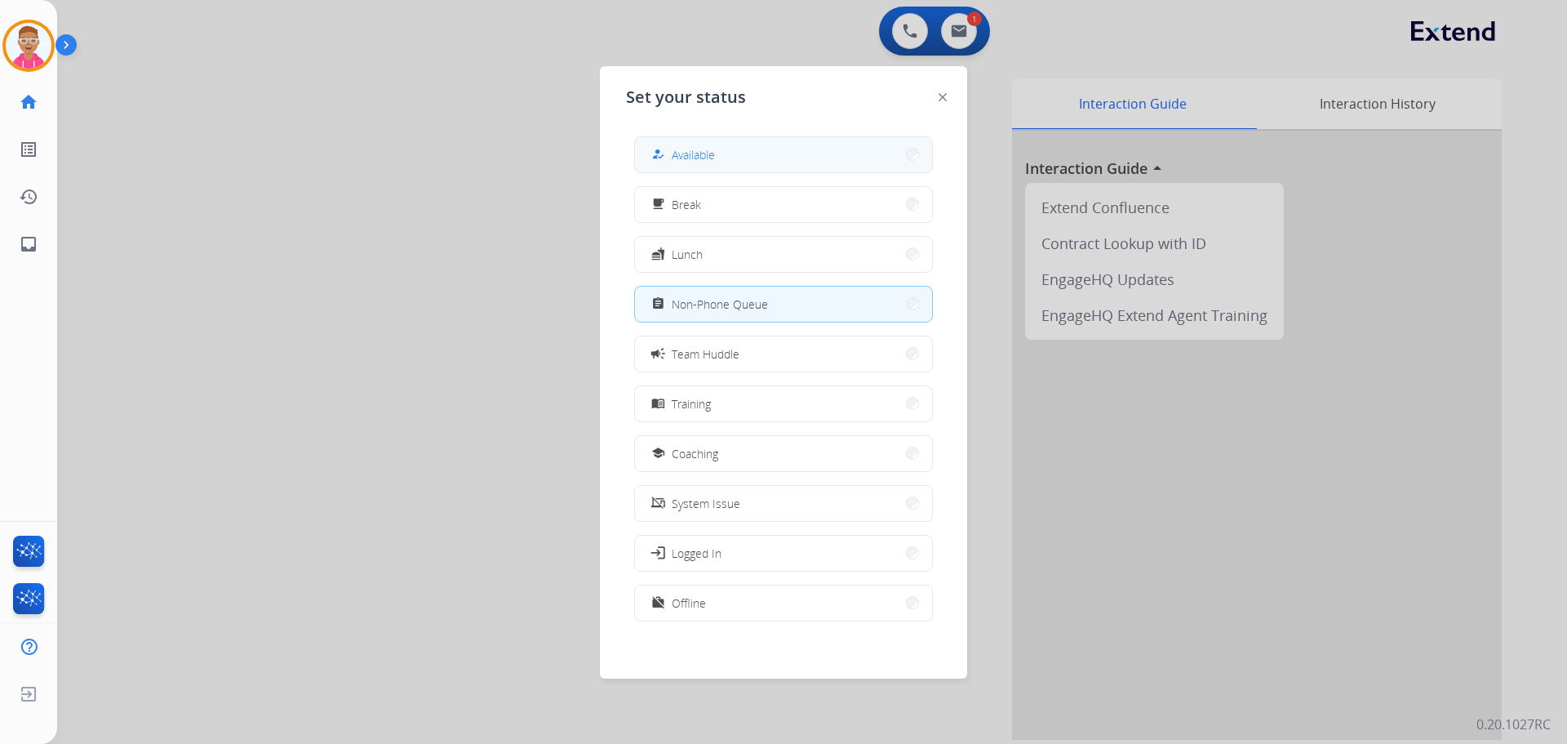
click at [705, 151] on span "Available" at bounding box center [693, 154] width 43 height 17
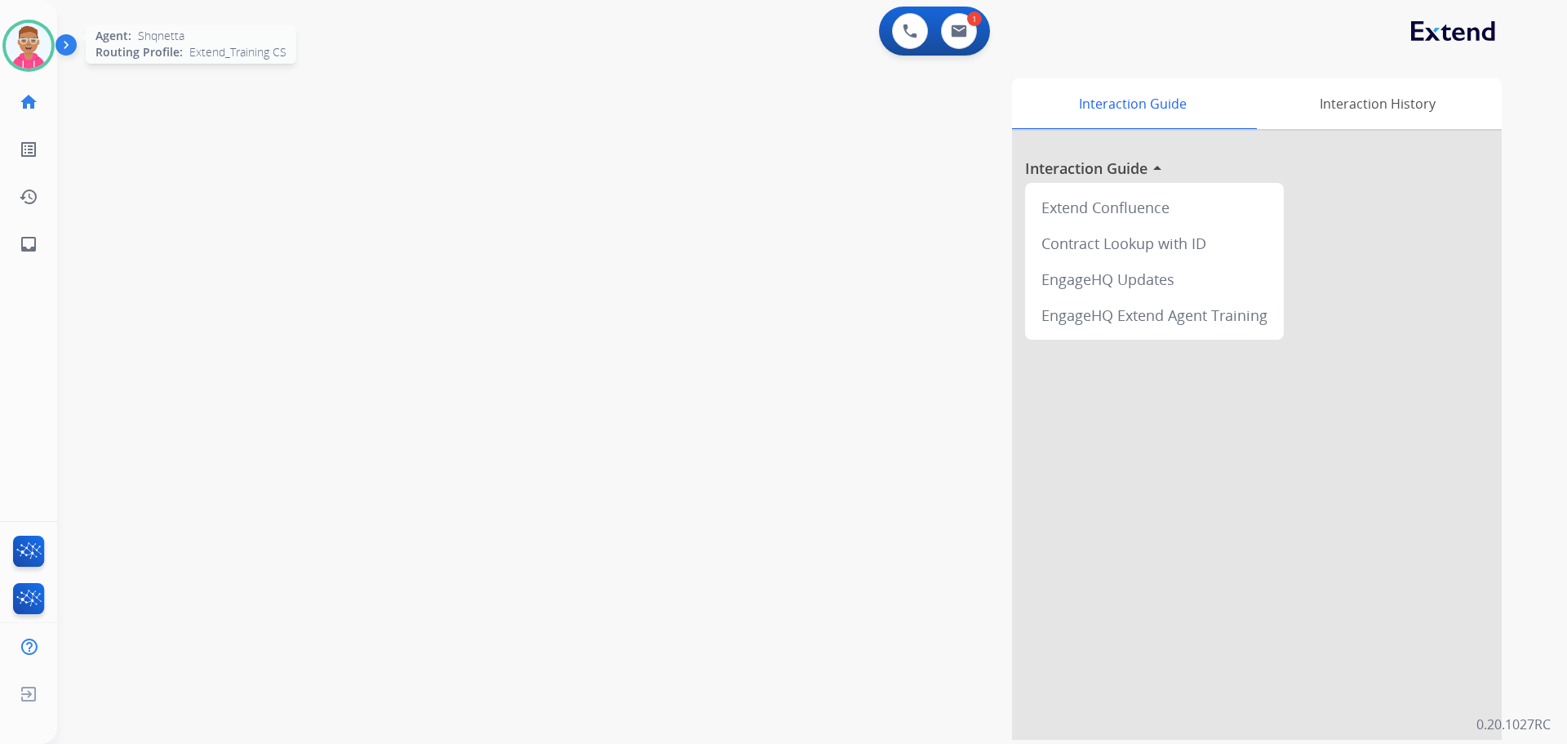
click at [20, 39] on img at bounding box center [29, 46] width 46 height 46
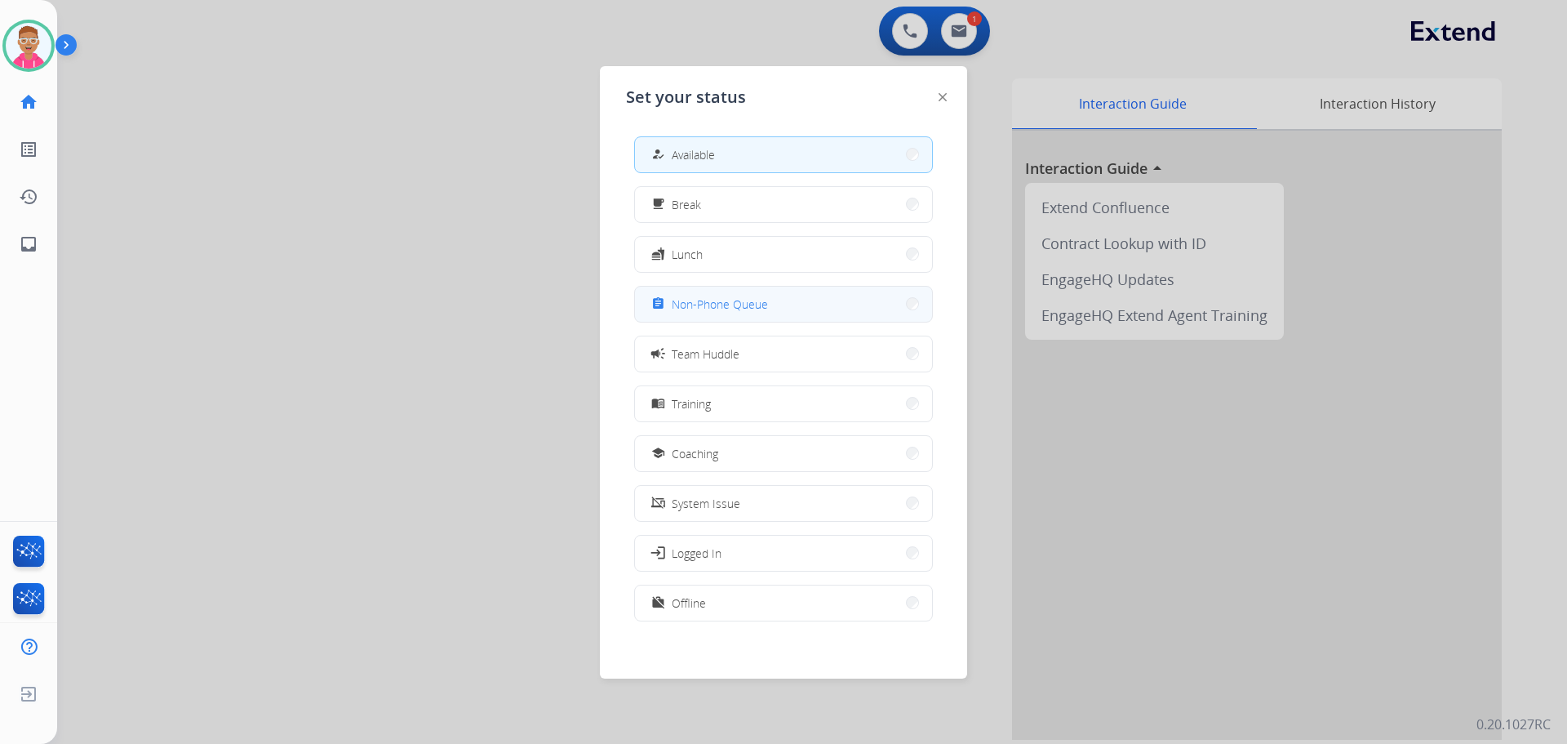
click at [758, 298] on span "Non-Phone Queue" at bounding box center [720, 304] width 96 height 17
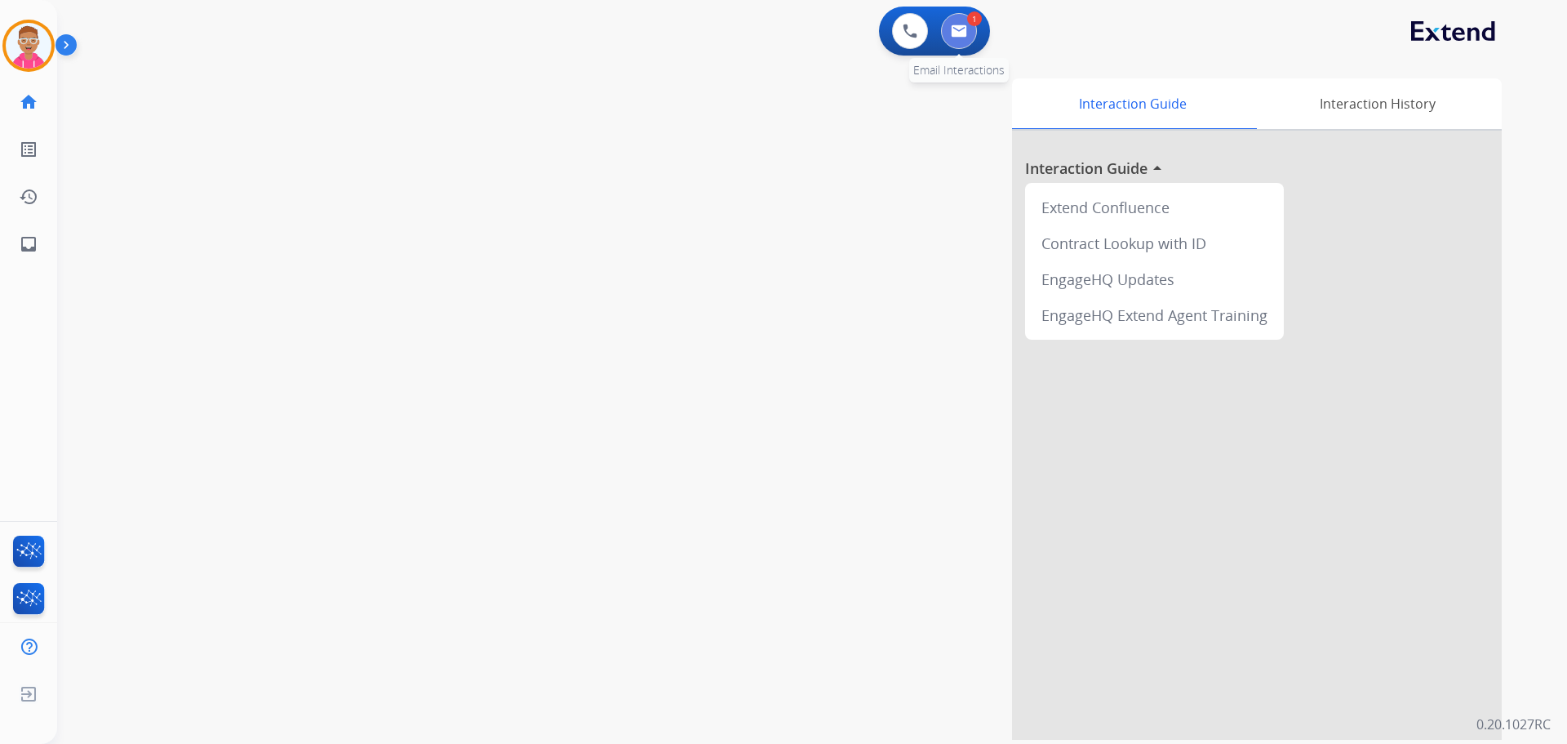
click at [969, 28] on button at bounding box center [959, 31] width 36 height 36
select select "**********"
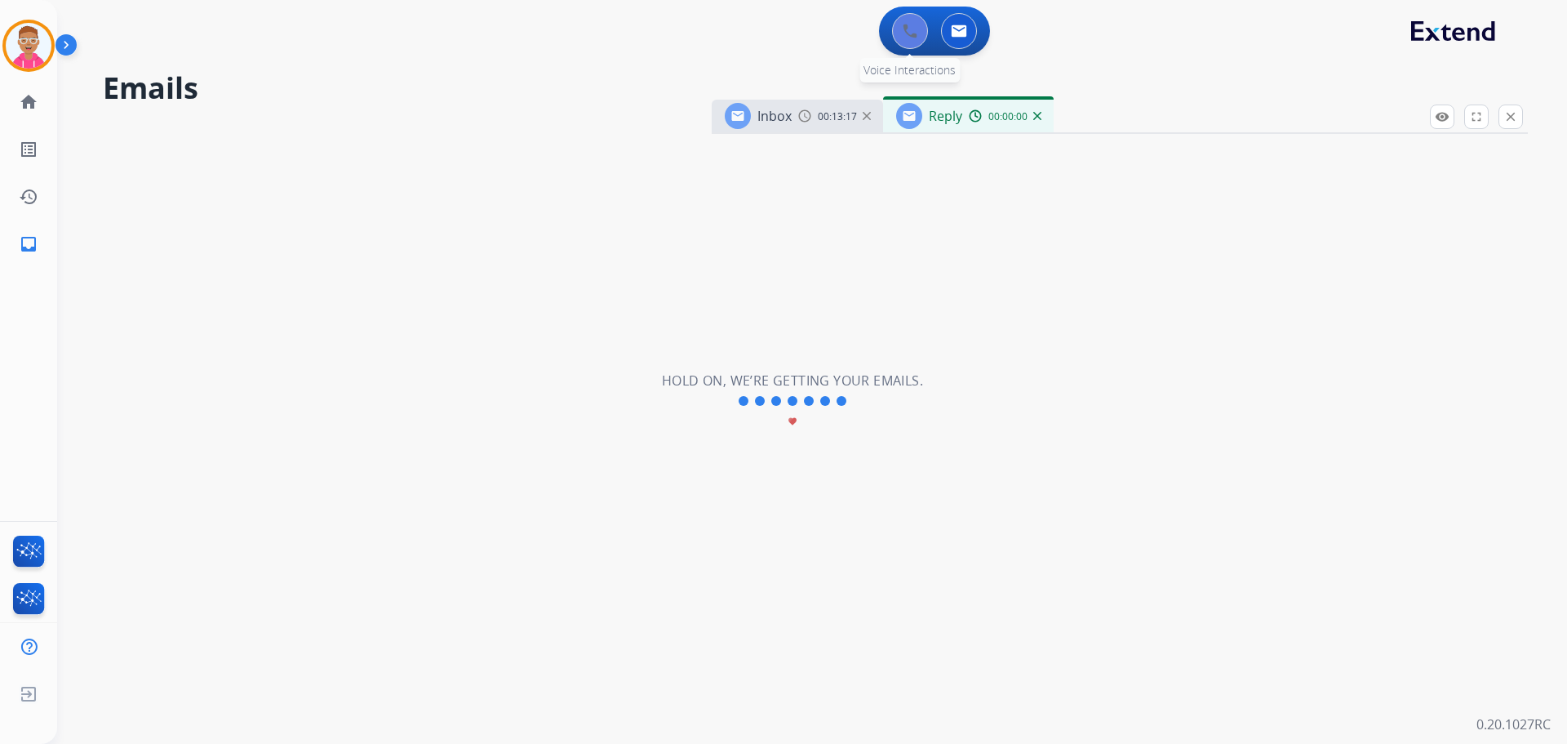
select select "**********"
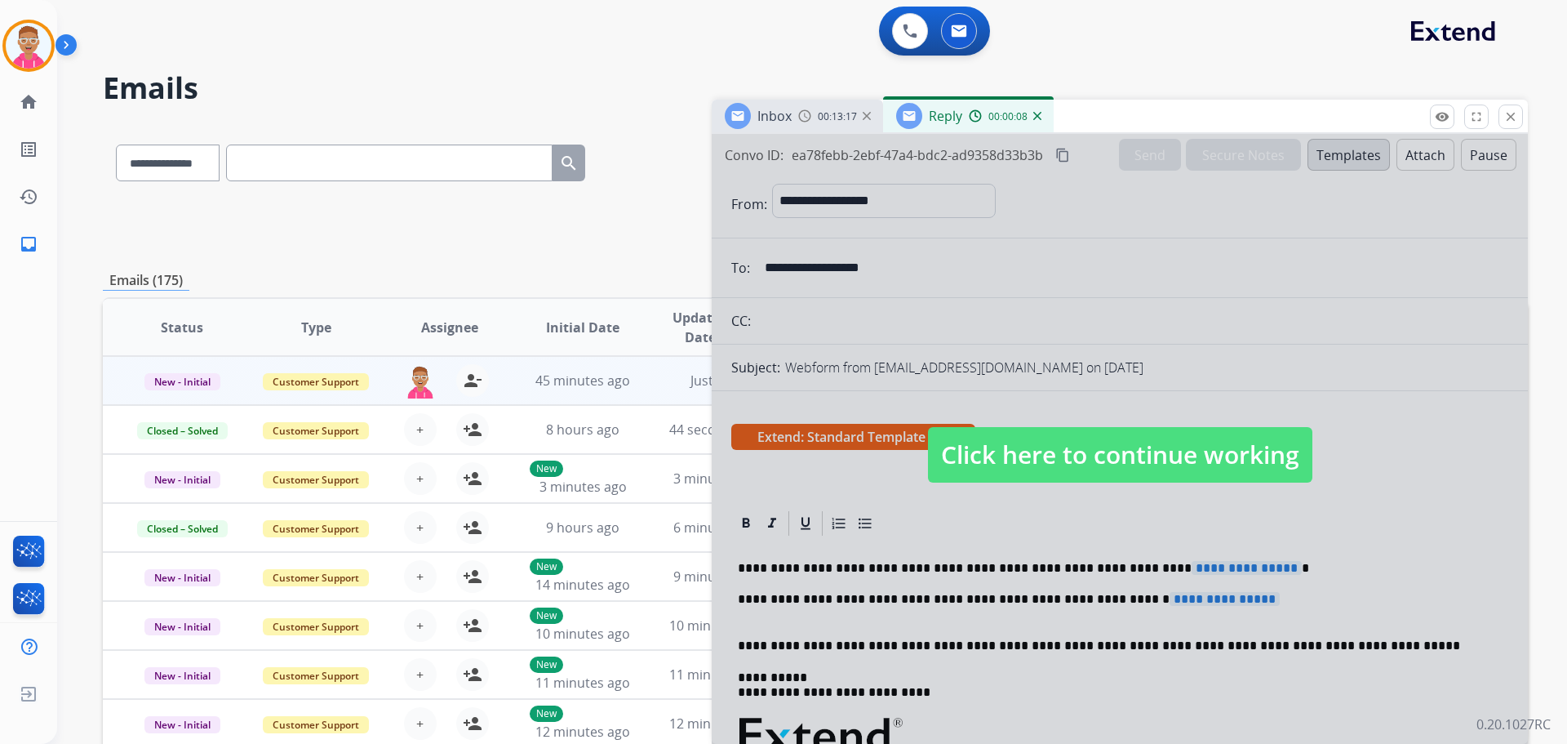
click at [631, 275] on div "Emails (175)" at bounding box center [815, 280] width 1425 height 20
click at [1514, 115] on mat-icon "close" at bounding box center [1511, 116] width 15 height 15
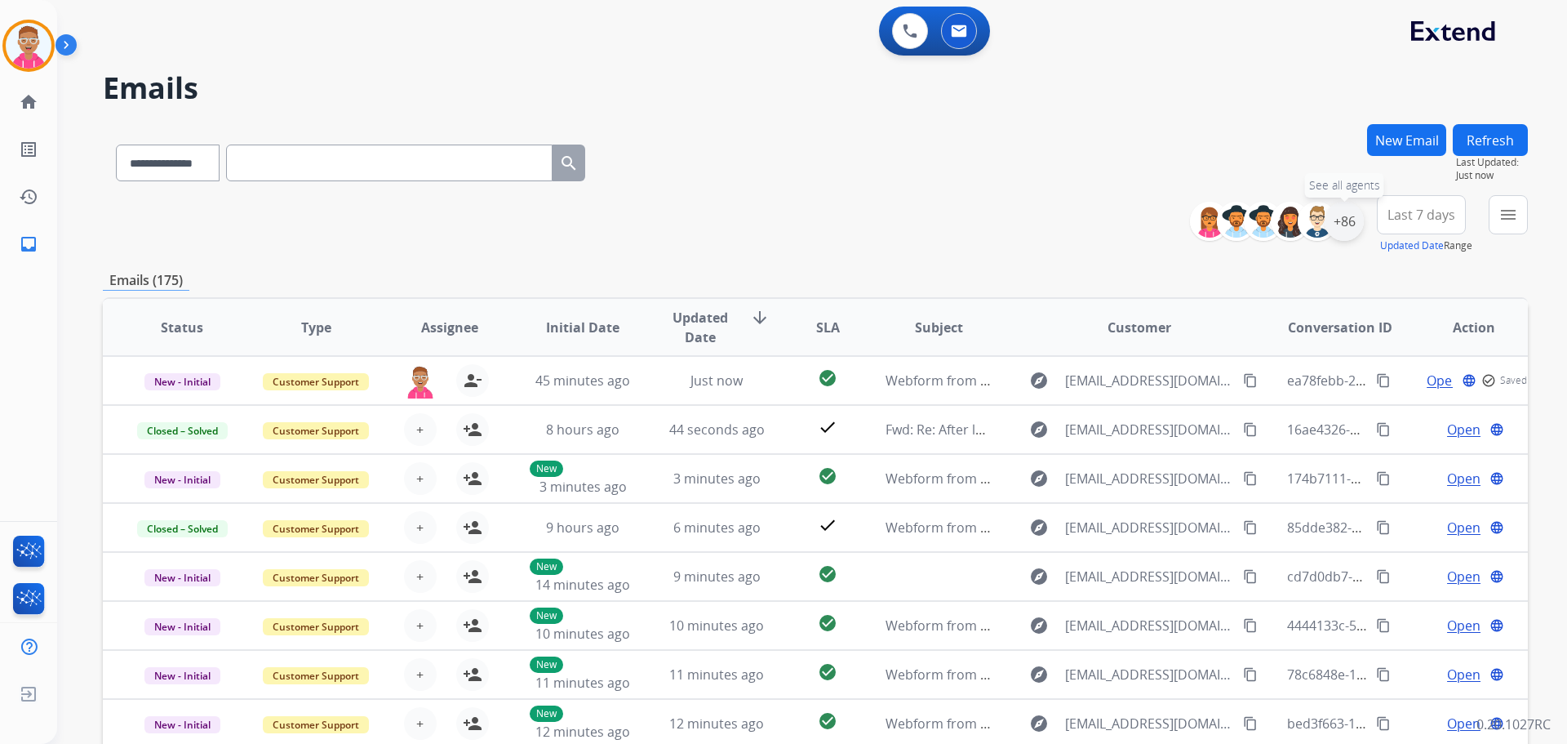
click at [1350, 216] on div "+86" at bounding box center [1344, 221] width 39 height 39
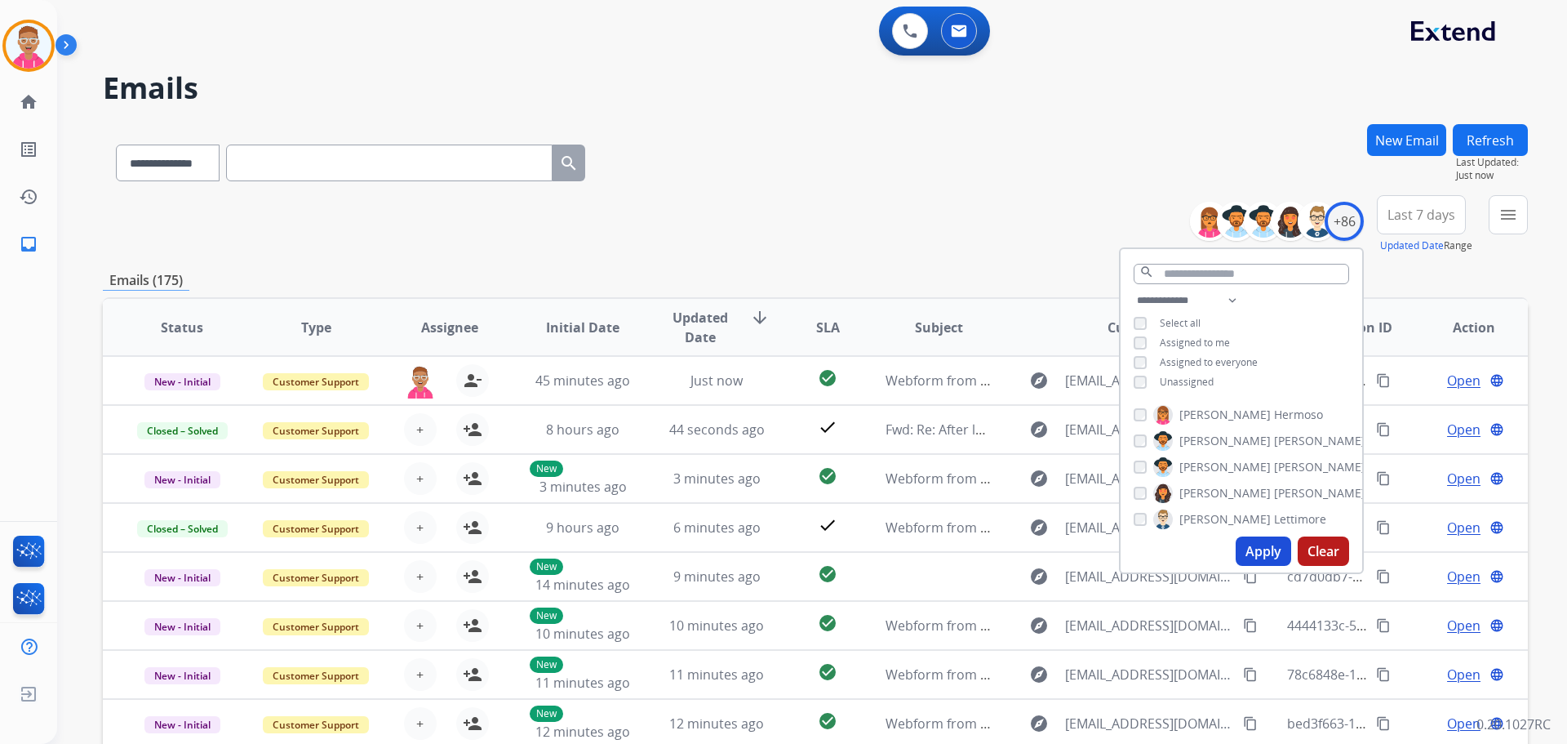
click at [1271, 556] on button "Apply" at bounding box center [1264, 550] width 56 height 29
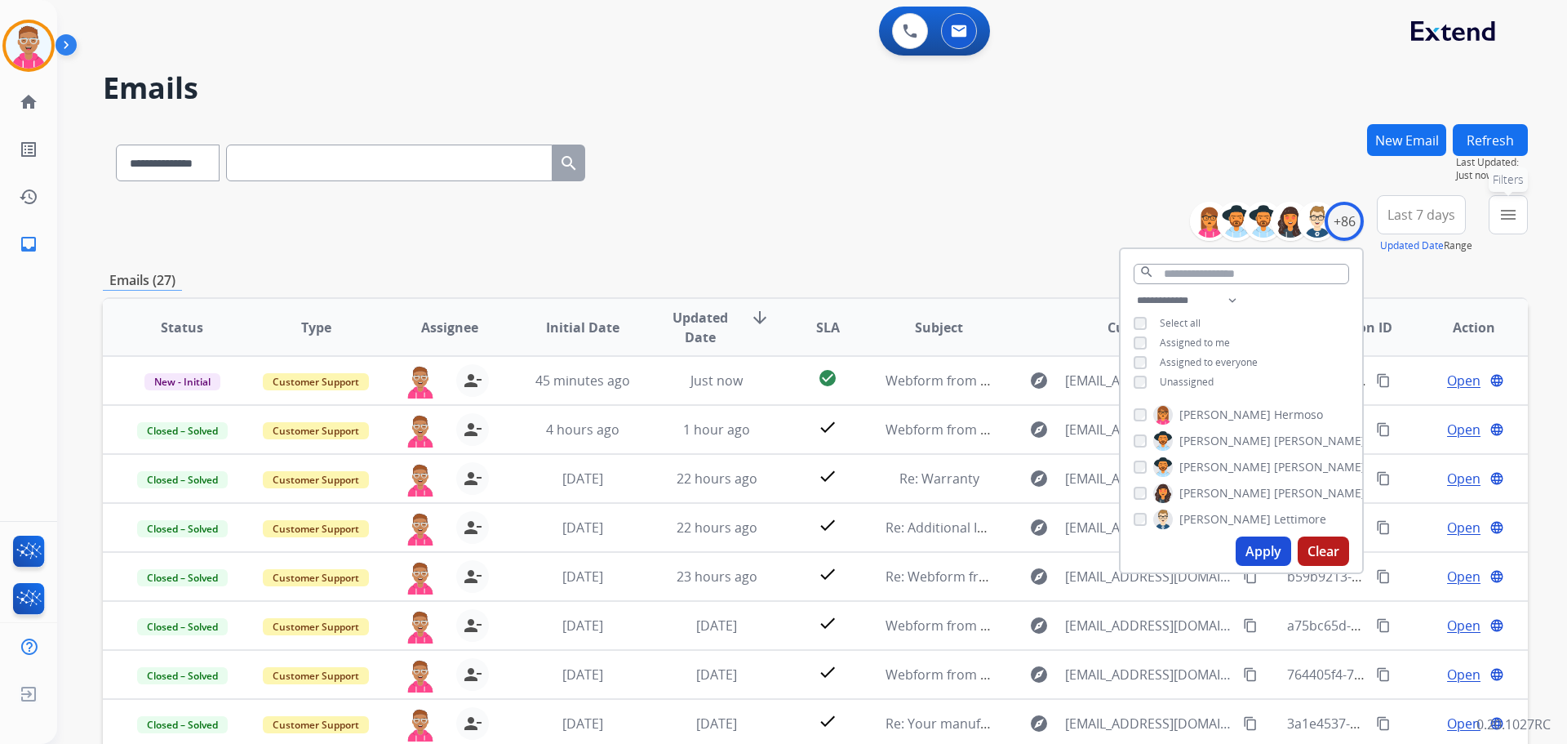
click at [1504, 211] on mat-icon "menu" at bounding box center [1509, 215] width 20 height 20
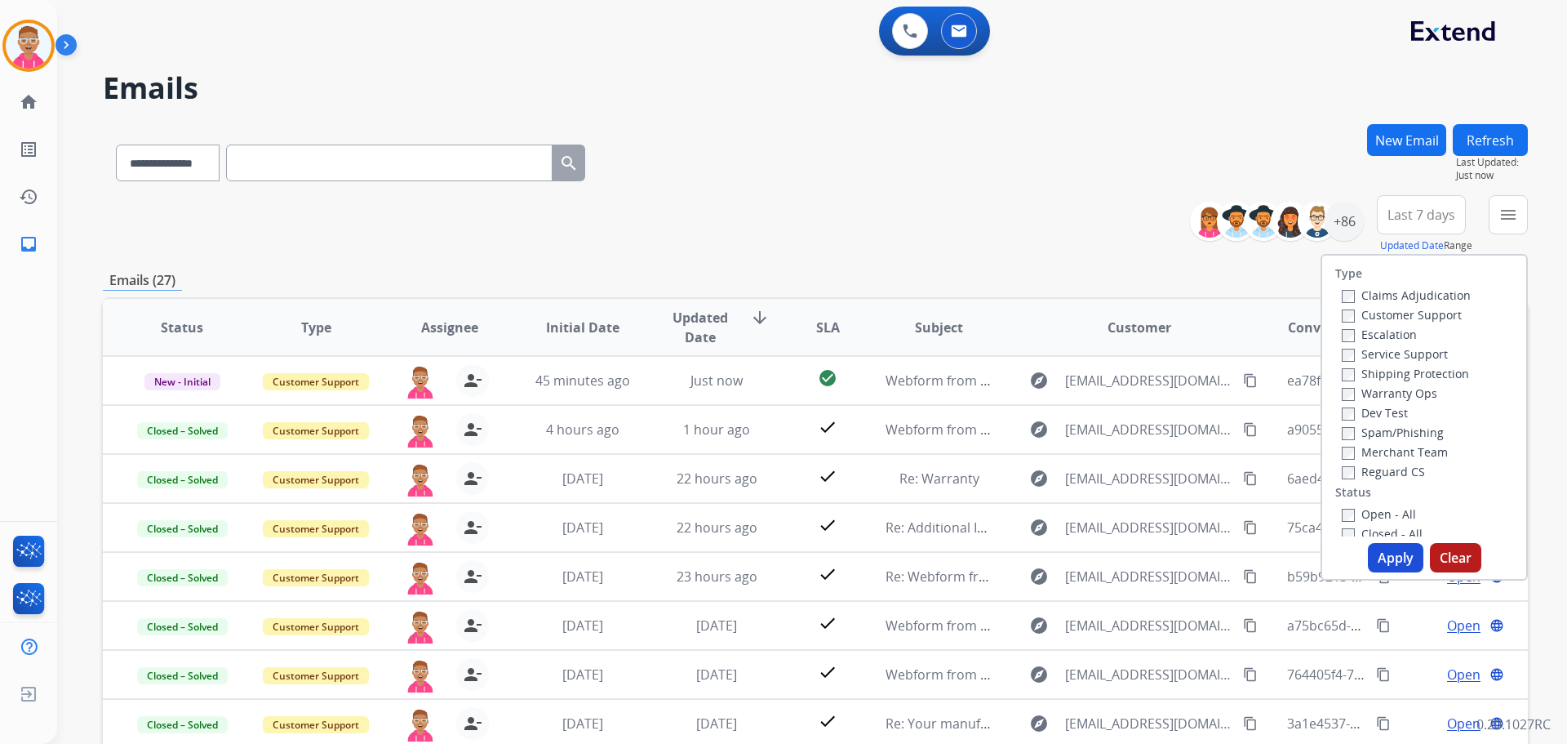
click at [1346, 313] on label "Customer Support" at bounding box center [1402, 315] width 120 height 16
click at [1349, 376] on label "Shipping Protection" at bounding box center [1405, 374] width 127 height 16
click at [1351, 477] on label "Reguard CS" at bounding box center [1383, 472] width 83 height 16
drag, startPoint x: 1395, startPoint y: 558, endPoint x: 1380, endPoint y: 539, distance: 23.8
click at [1390, 555] on button "Apply" at bounding box center [1396, 557] width 56 height 29
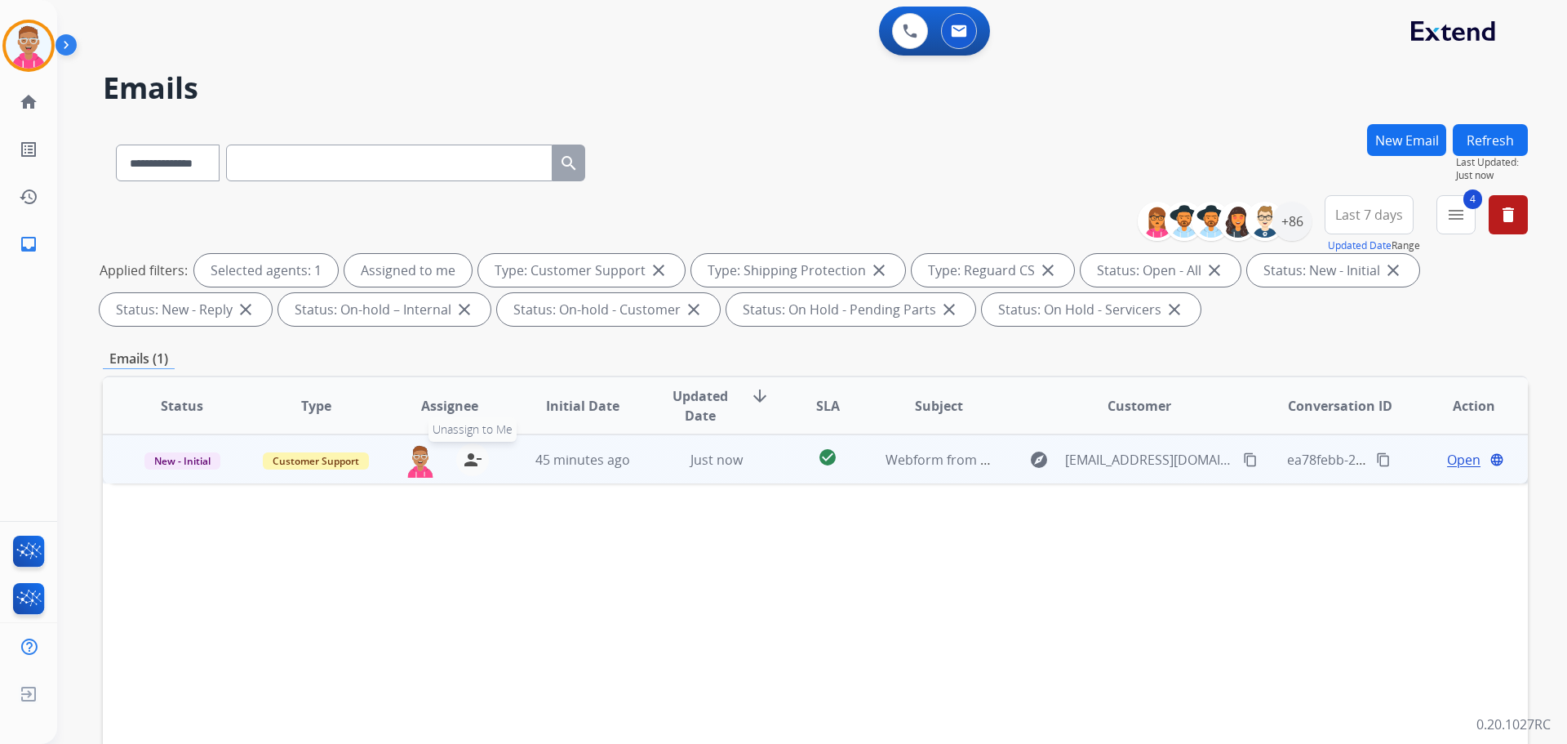
click at [465, 457] on mat-icon "person_remove" at bounding box center [473, 460] width 20 height 20
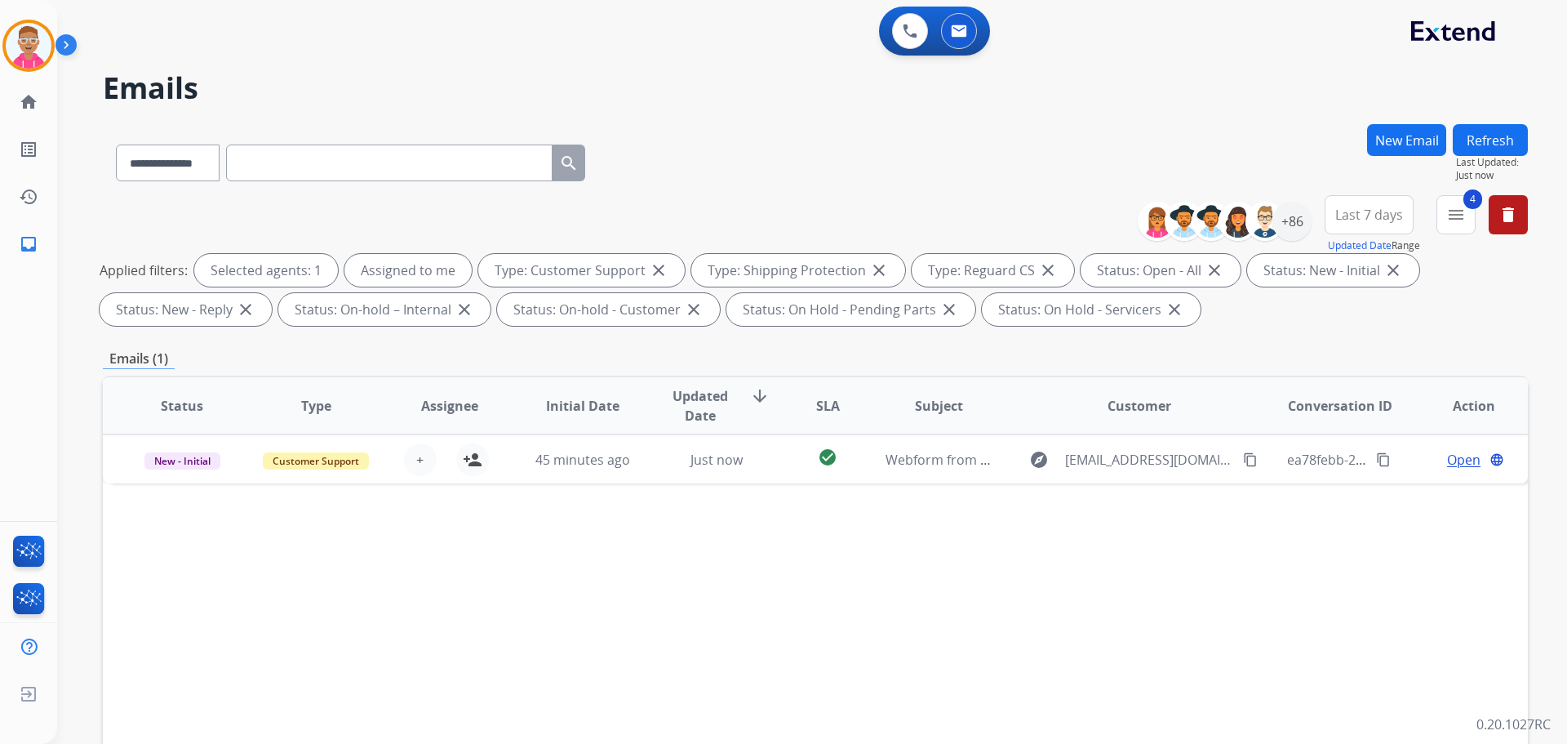
click at [887, 695] on div "Status Type Assignee Initial Date Updated Date arrow_downward SLA Subject Custo…" at bounding box center [815, 649] width 1425 height 547
click at [28, 32] on img at bounding box center [29, 46] width 46 height 46
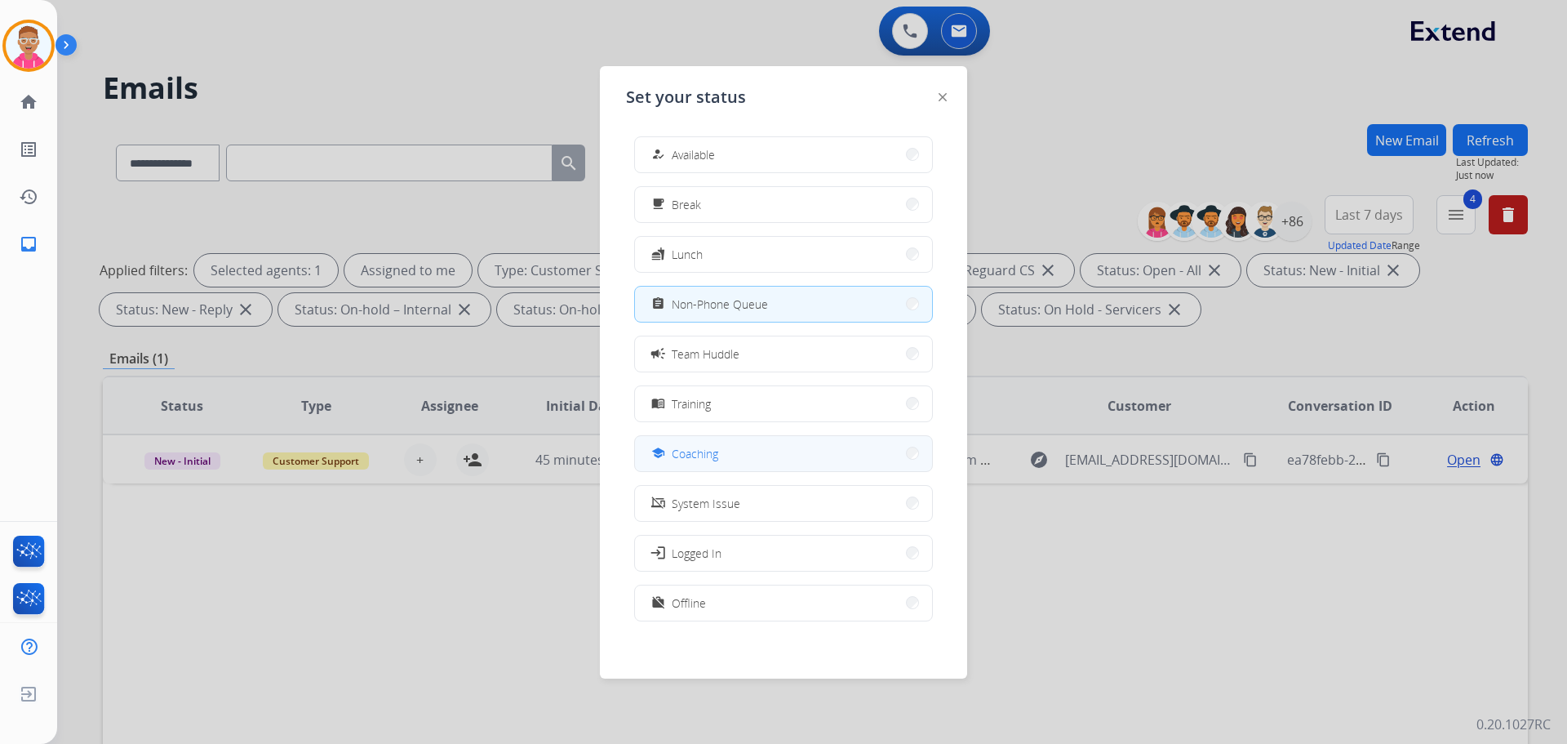
click at [702, 462] on div "school Coaching" at bounding box center [683, 453] width 70 height 20
